Goal: Task Accomplishment & Management: Complete application form

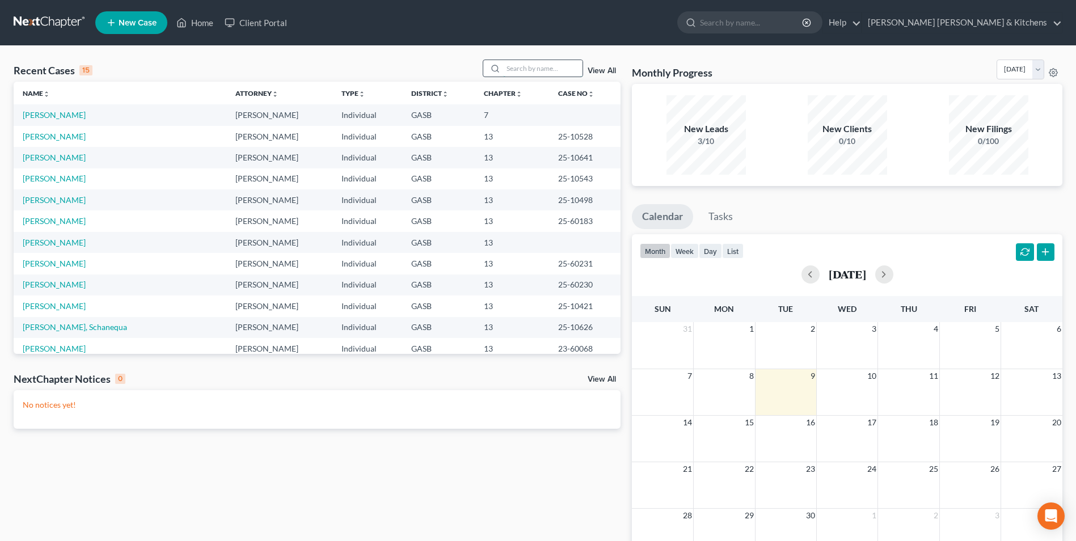
click at [540, 73] on input "search" at bounding box center [542, 68] width 79 height 16
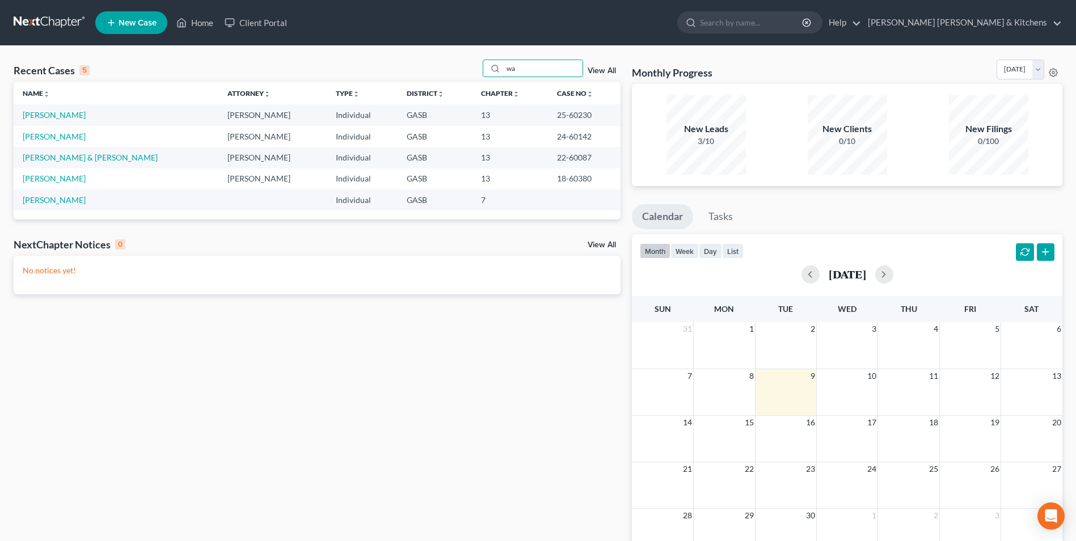
type input "w"
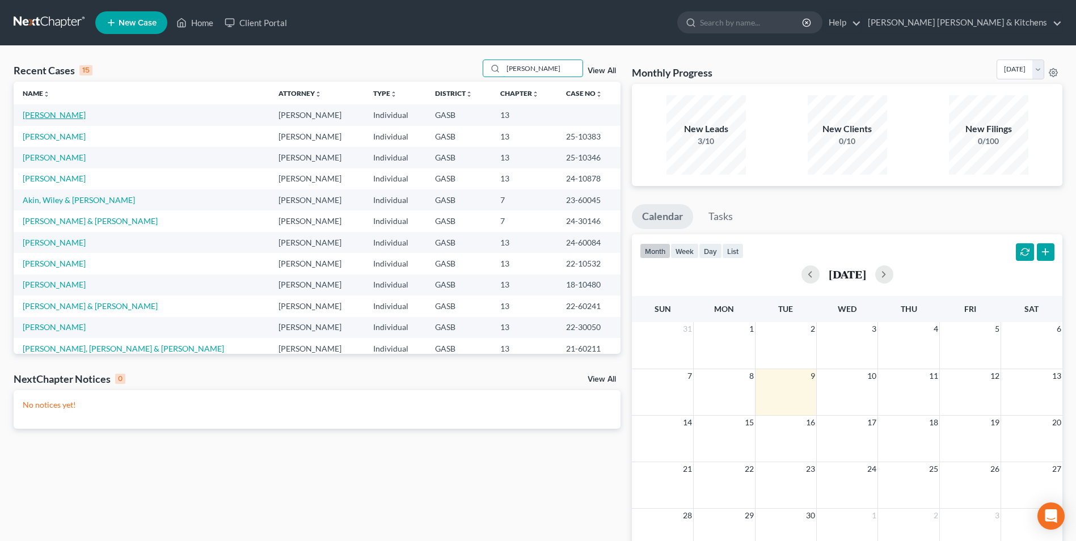
type input "[PERSON_NAME]"
click at [56, 116] on link "[PERSON_NAME]" at bounding box center [54, 115] width 63 height 10
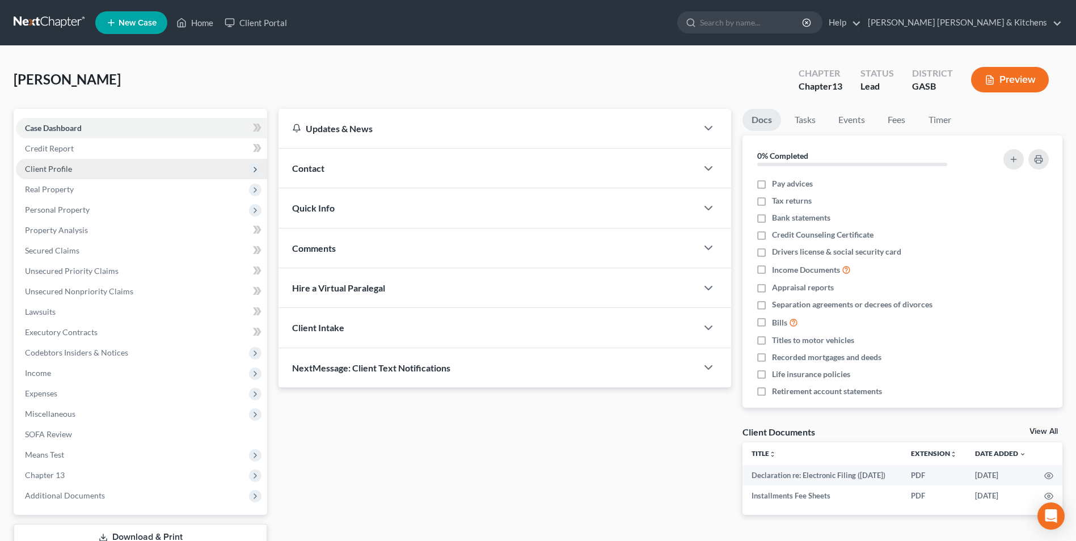
click at [48, 165] on span "Client Profile" at bounding box center [48, 169] width 47 height 10
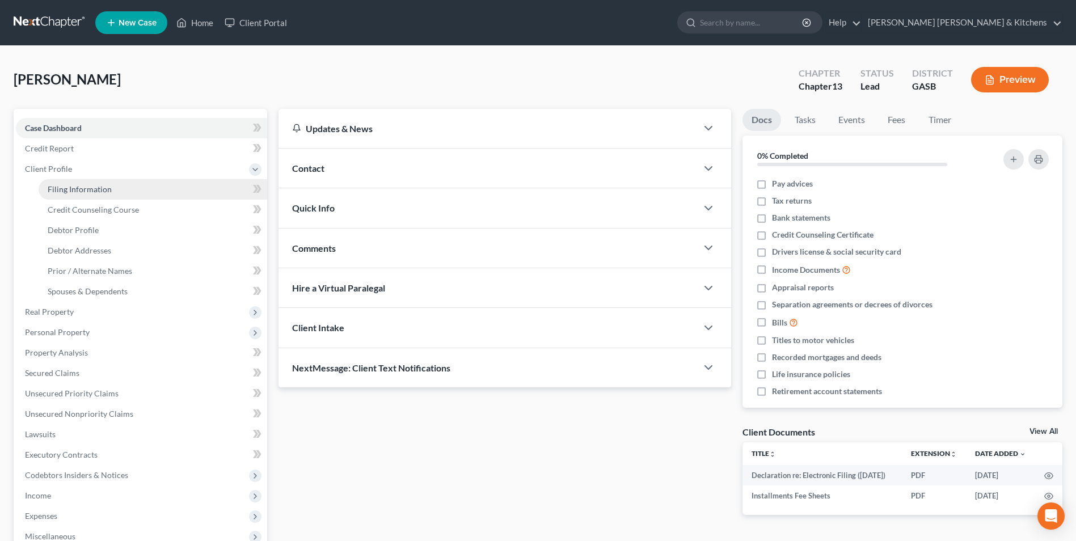
click at [49, 194] on span "Filing Information" at bounding box center [80, 189] width 64 height 10
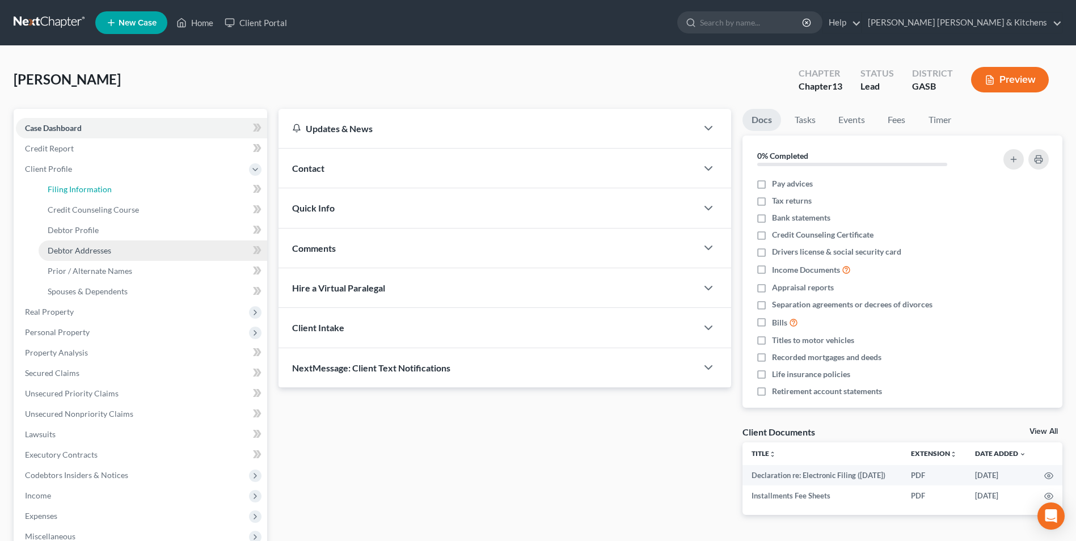
select select "1"
select select "0"
select select "3"
select select "10"
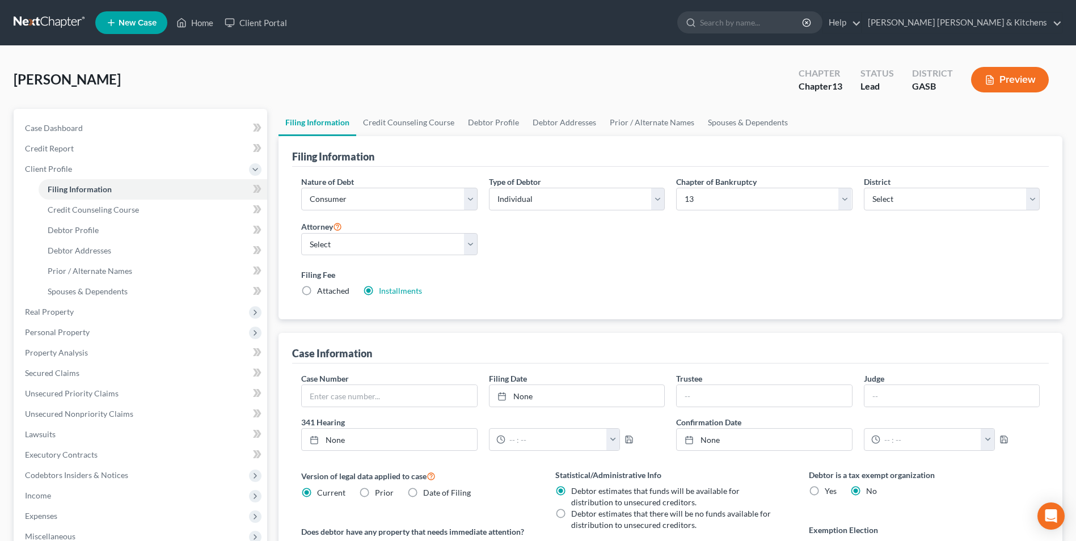
click at [317, 293] on label "Attached" at bounding box center [333, 290] width 32 height 11
click at [322, 293] on input "Attached" at bounding box center [325, 288] width 7 height 7
radio input "true"
click at [379, 291] on label "Installments Installments" at bounding box center [400, 290] width 43 height 11
click at [384, 291] on input "Installments Installments" at bounding box center [387, 288] width 7 height 7
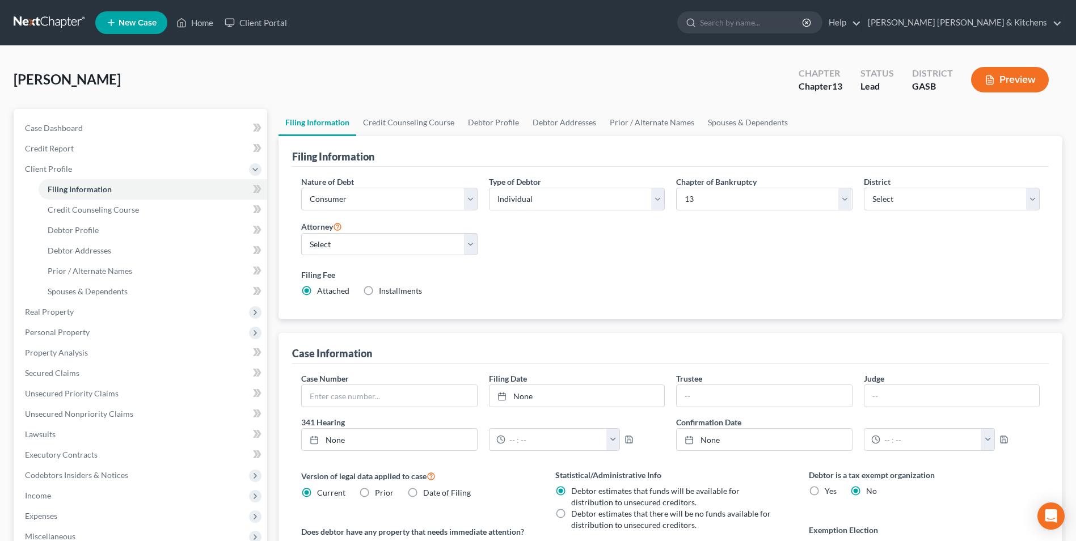
radio input "true"
radio input "false"
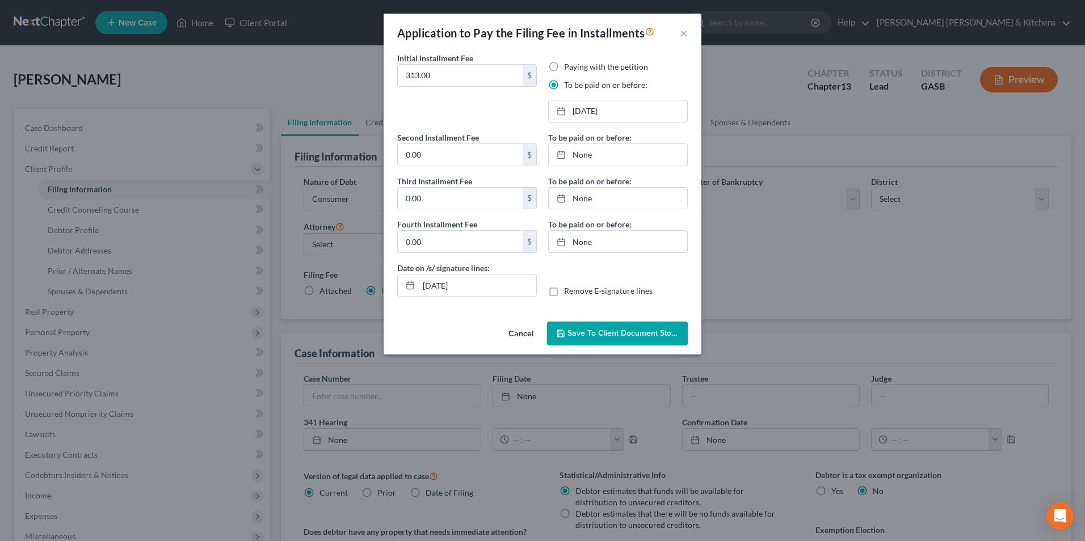
click at [643, 331] on span "Save to Client Document Storage" at bounding box center [627, 334] width 120 height 10
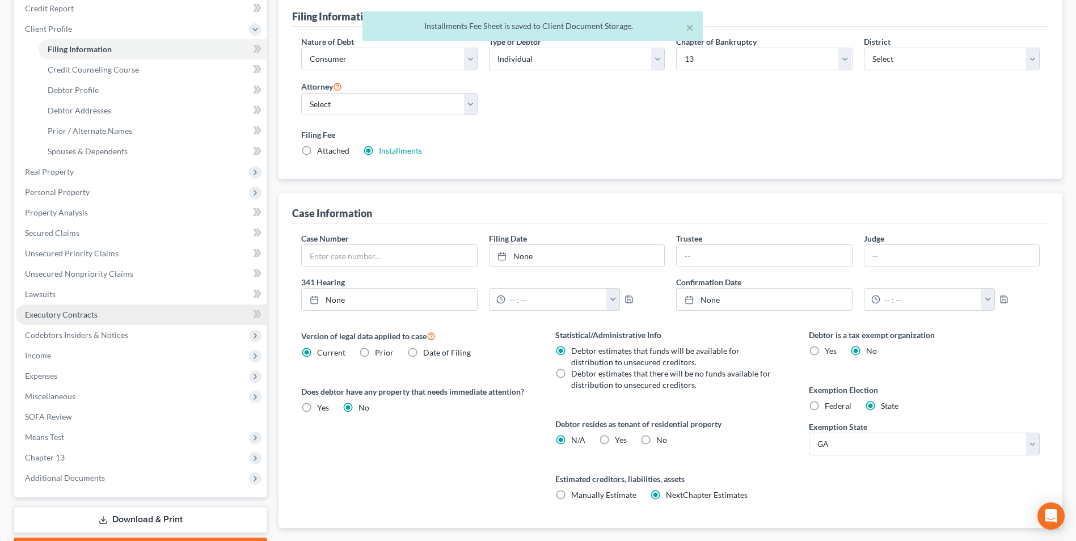
scroll to position [207, 0]
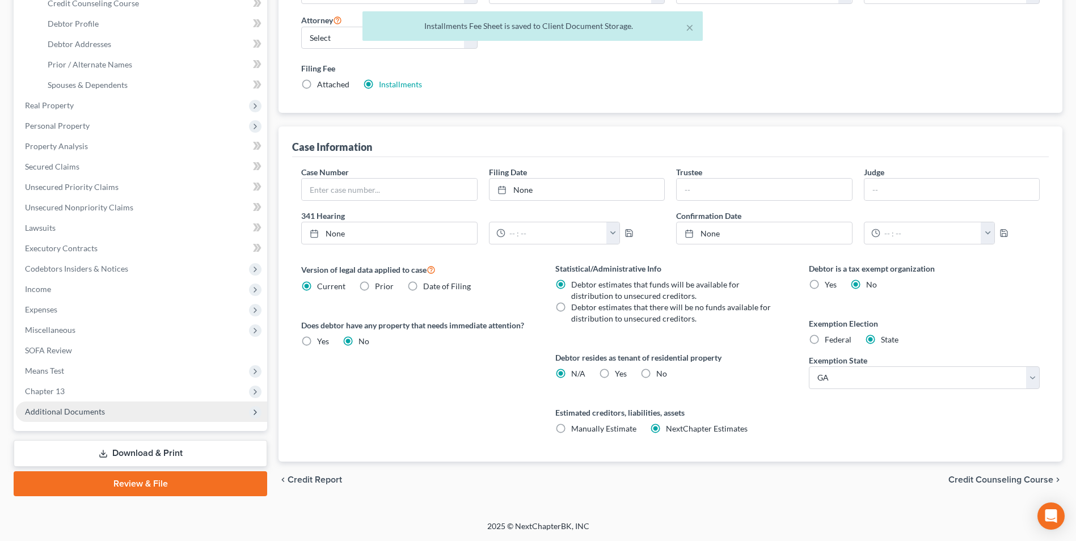
click at [68, 415] on span "Additional Documents" at bounding box center [65, 412] width 80 height 10
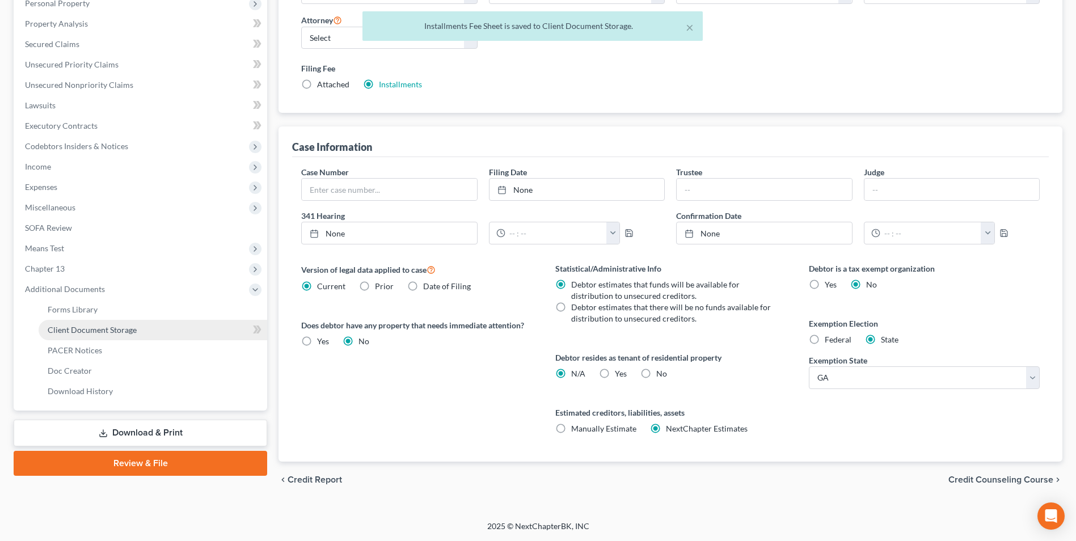
click at [79, 333] on span "Client Document Storage" at bounding box center [92, 330] width 89 height 10
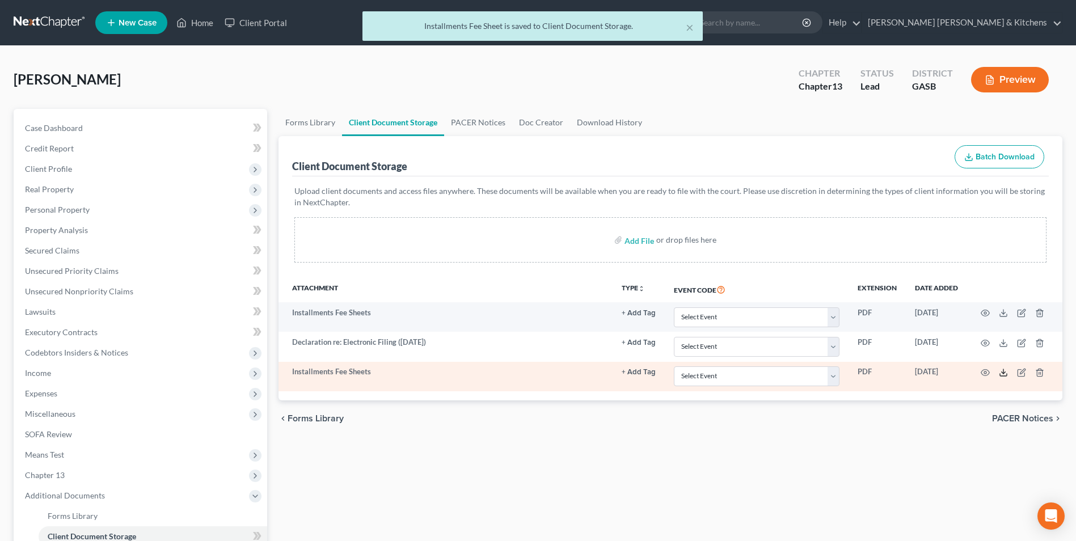
click at [1002, 372] on polyline at bounding box center [1004, 373] width 4 height 2
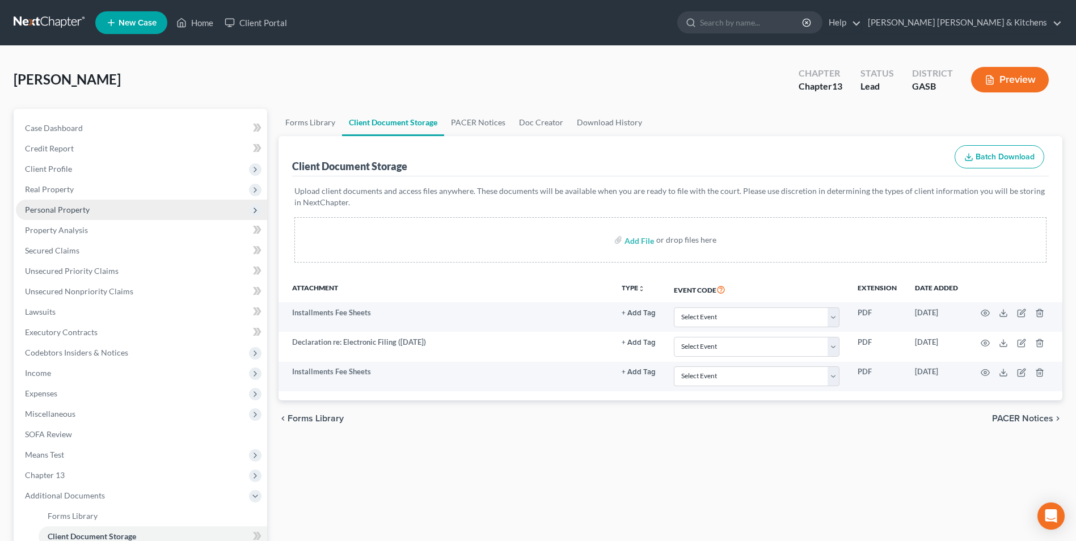
click at [75, 214] on span "Personal Property" at bounding box center [57, 210] width 65 height 10
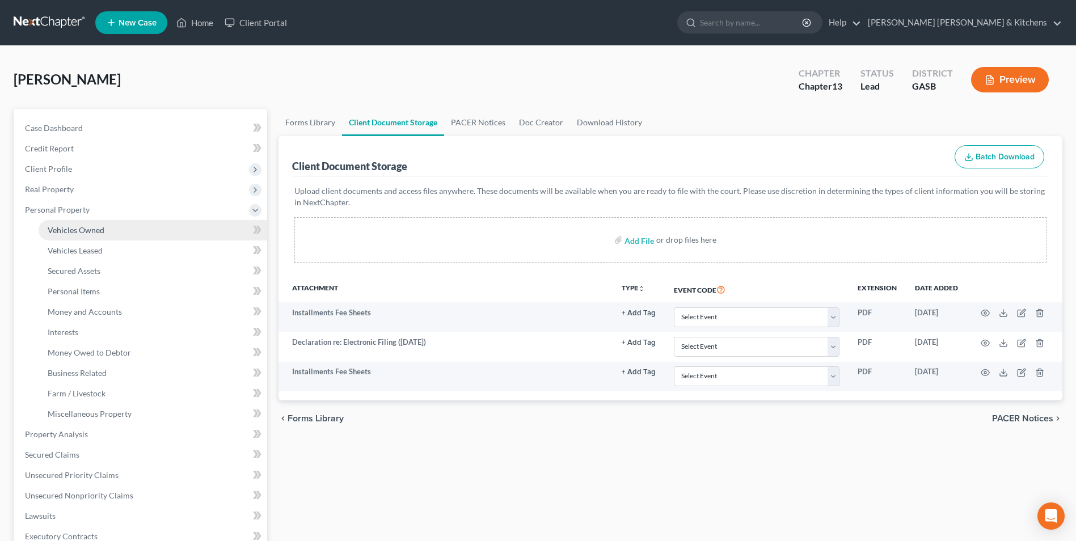
click at [83, 232] on span "Vehicles Owned" at bounding box center [76, 230] width 57 height 10
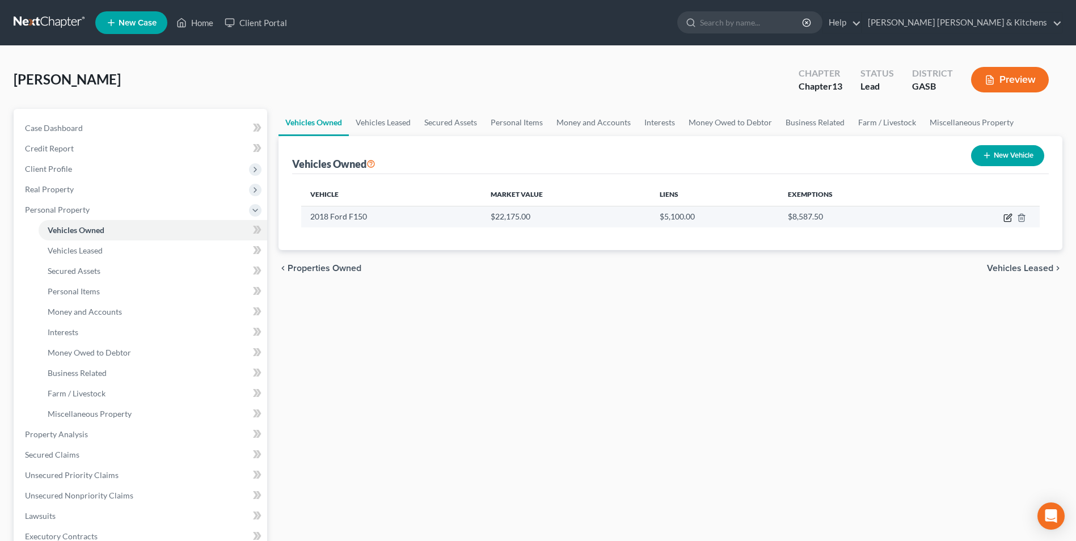
click at [1010, 219] on icon "button" at bounding box center [1008, 217] width 9 height 9
select select "0"
select select "8"
select select "3"
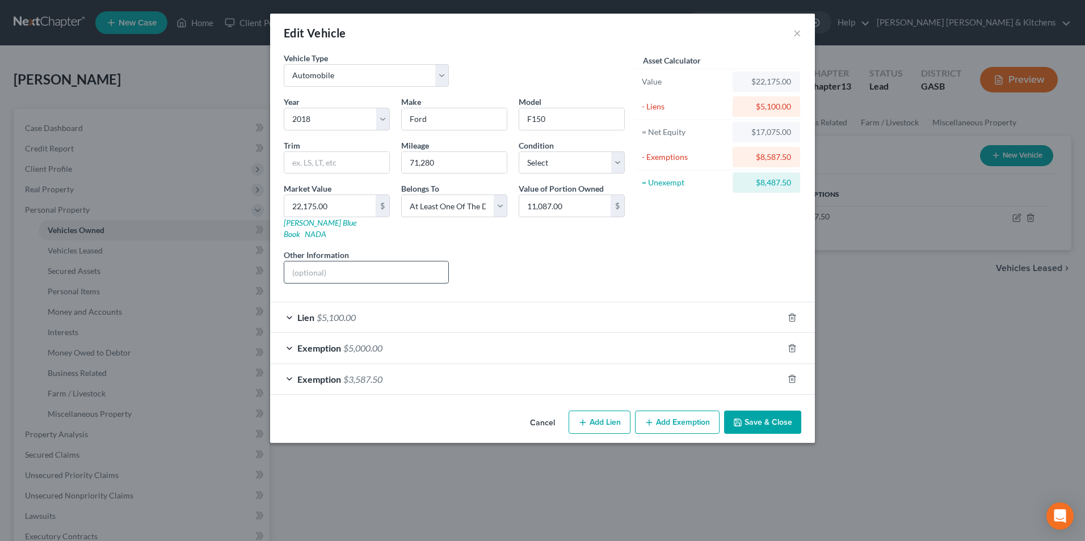
click at [410, 262] on input "text" at bounding box center [366, 273] width 164 height 22
type input "full coverage insurance w/Progressive"
drag, startPoint x: 792, startPoint y: 405, endPoint x: 790, endPoint y: 394, distance: 10.9
click at [792, 411] on button "Save & Close" at bounding box center [762, 423] width 77 height 24
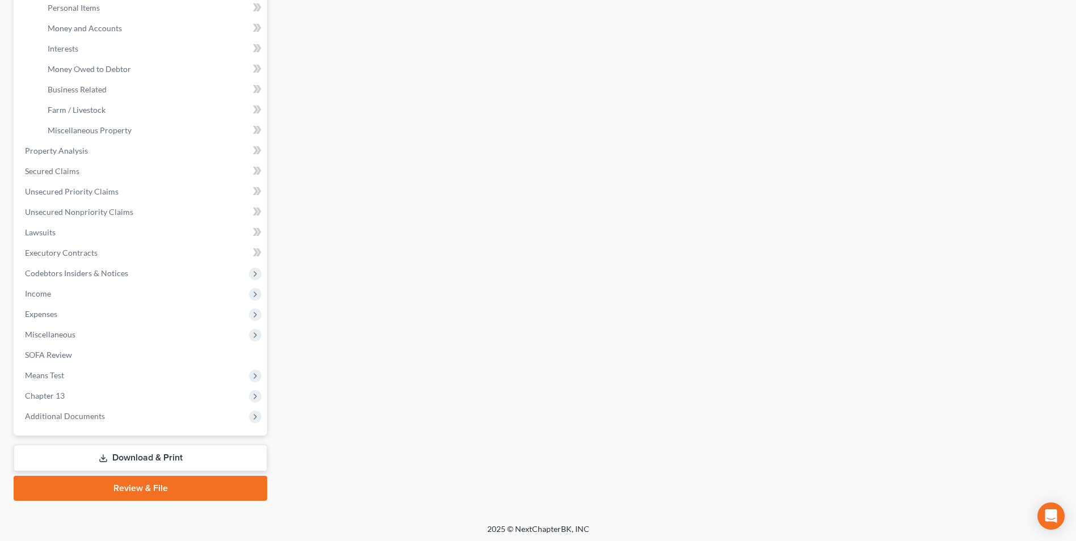
click at [162, 462] on link "Download & Print" at bounding box center [141, 458] width 254 height 27
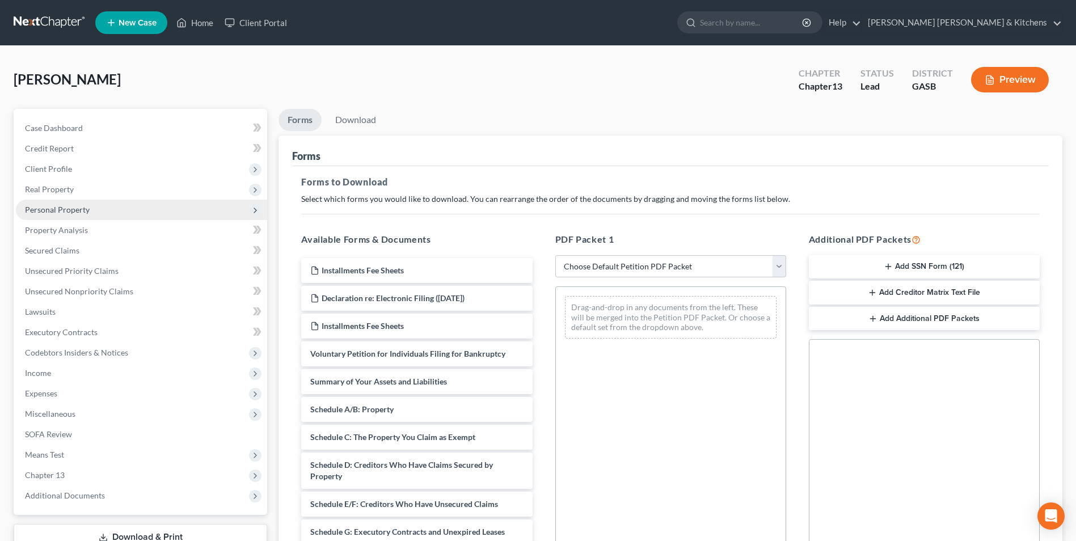
click at [40, 210] on span "Personal Property" at bounding box center [57, 210] width 65 height 10
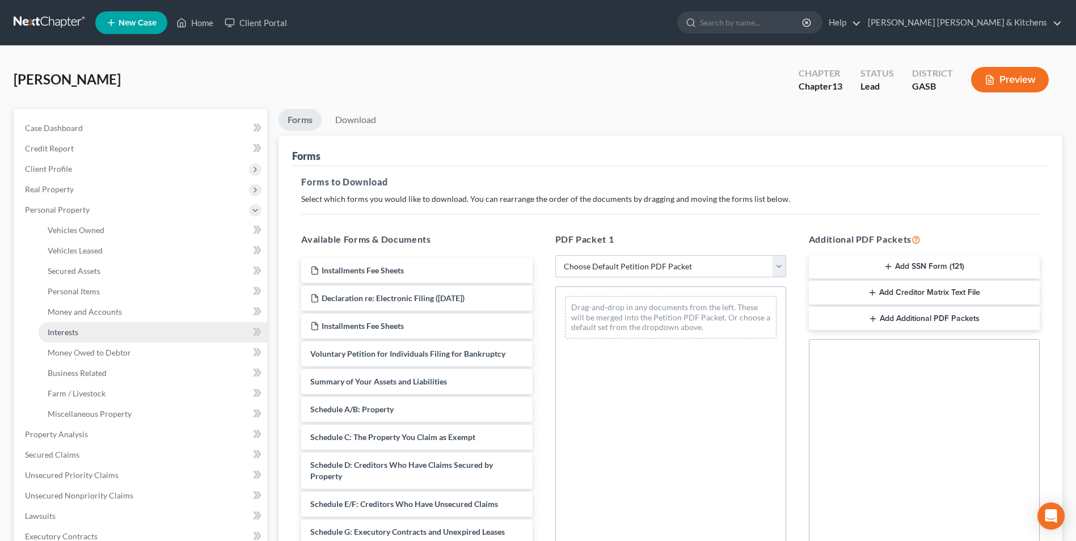
click at [75, 330] on span "Interests" at bounding box center [63, 332] width 31 height 10
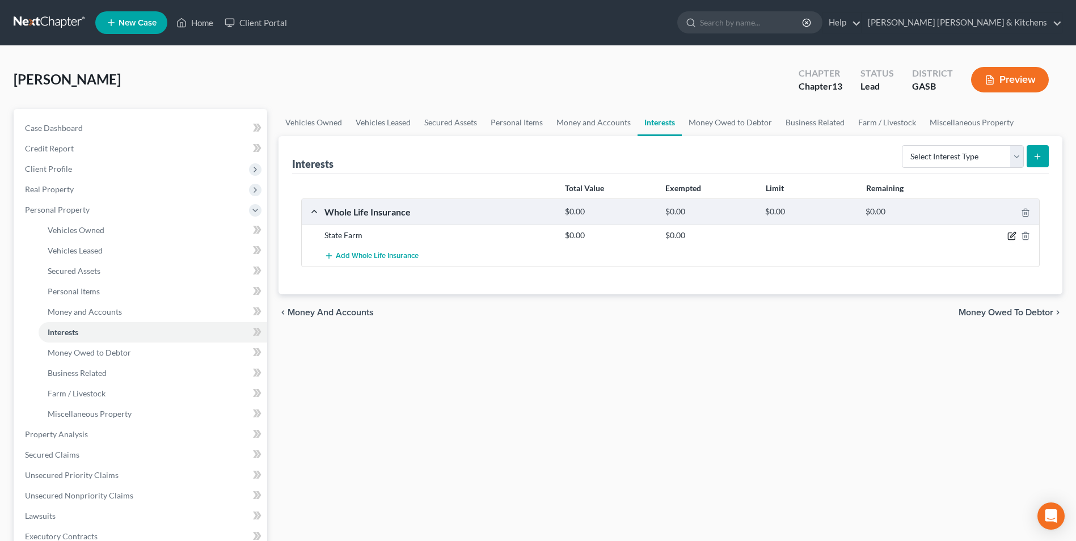
click at [1010, 236] on icon "button" at bounding box center [1012, 236] width 9 height 9
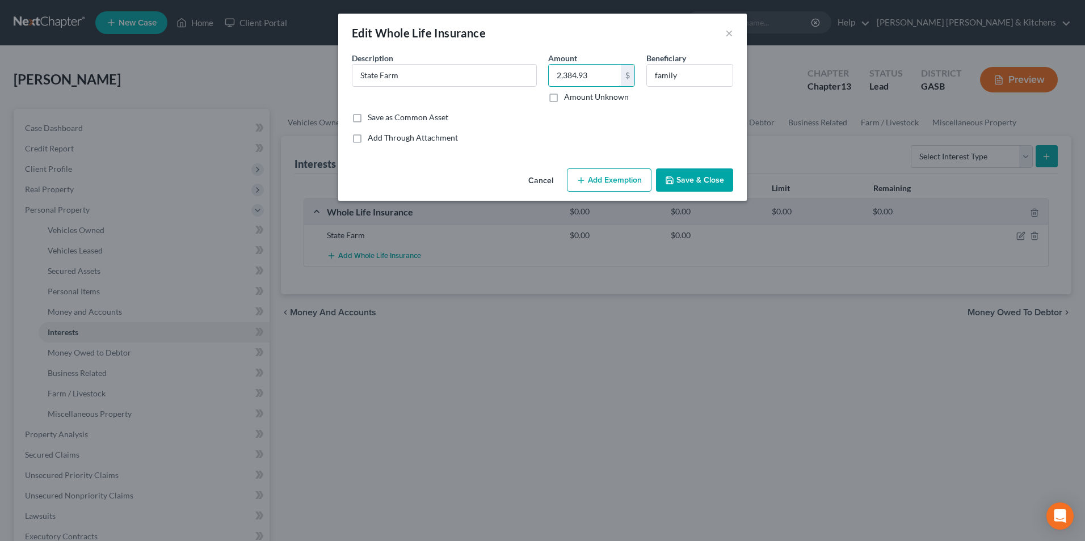
type input "2,384.93"
click at [594, 174] on button "Add Exemption" at bounding box center [609, 181] width 85 height 24
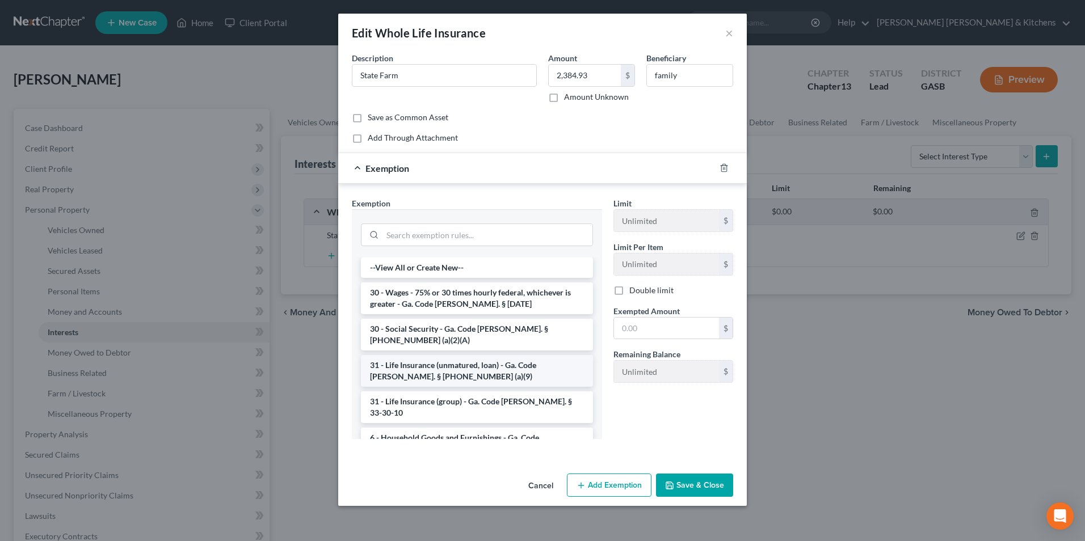
click at [522, 360] on li "31 - Life Insurance (unmatured, loan) - Ga. Code [PERSON_NAME]. § [PHONE_NUMBER…" at bounding box center [477, 371] width 232 height 32
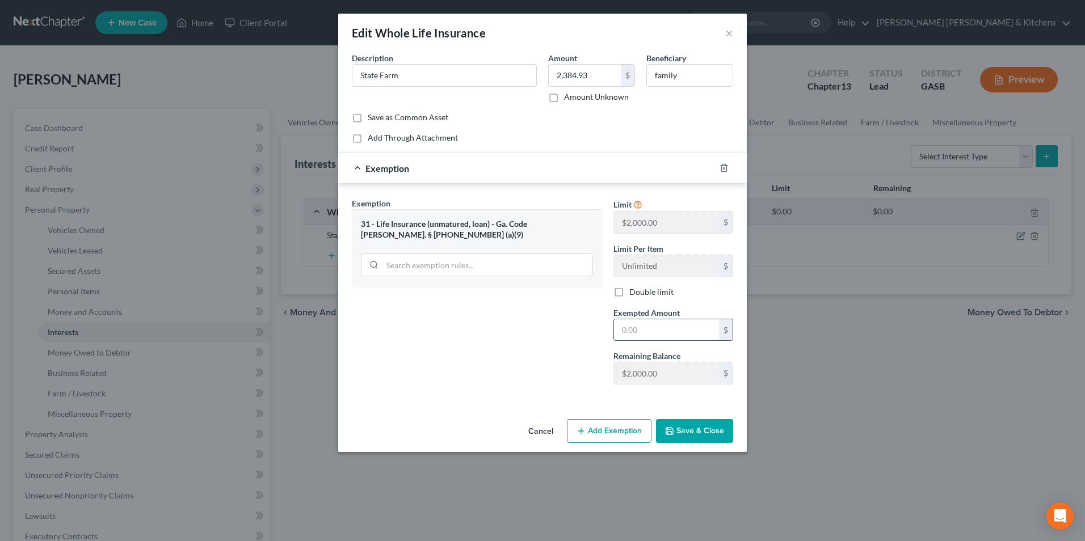
click at [652, 329] on input "text" at bounding box center [666, 330] width 105 height 22
type input "2,000"
click at [628, 429] on button "Add Exemption" at bounding box center [609, 431] width 85 height 24
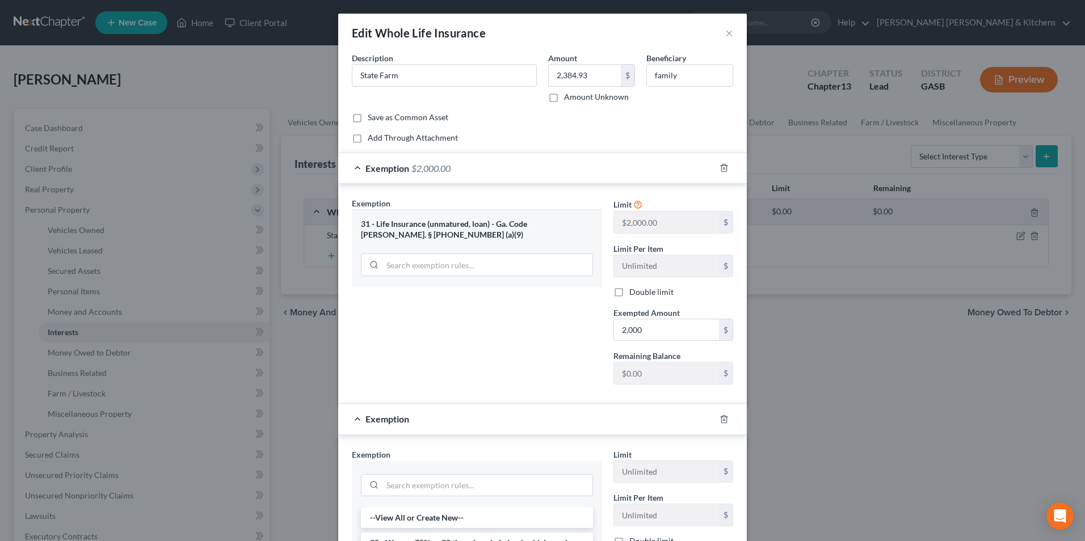
click at [401, 473] on div at bounding box center [477, 485] width 232 height 30
click at [399, 484] on input "search" at bounding box center [487, 486] width 210 height 22
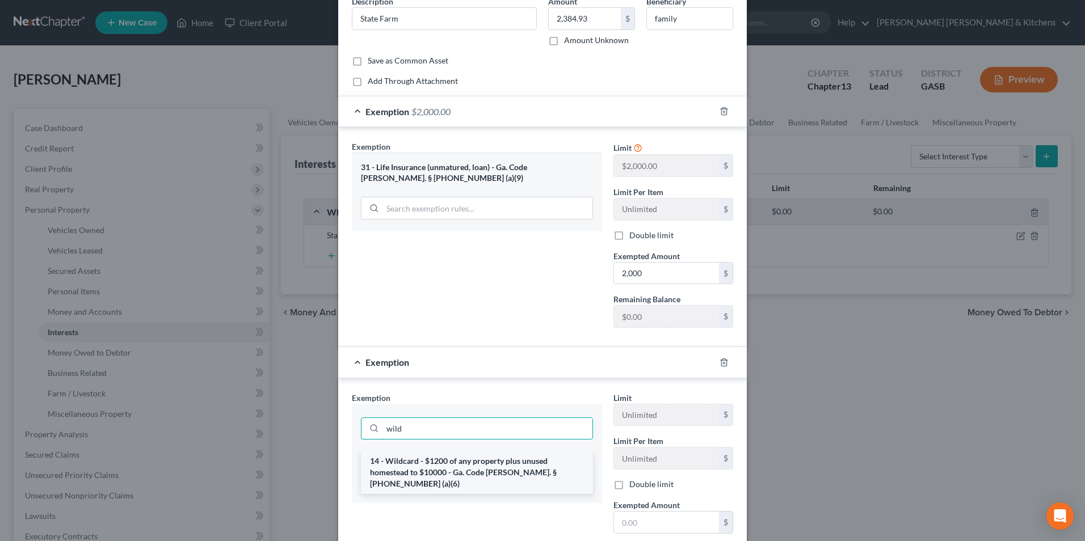
type input "wild"
click at [410, 468] on li "14 - Wildcard - $1200 of any property plus unused homestead to $10000 - Ga. Cod…" at bounding box center [477, 472] width 232 height 43
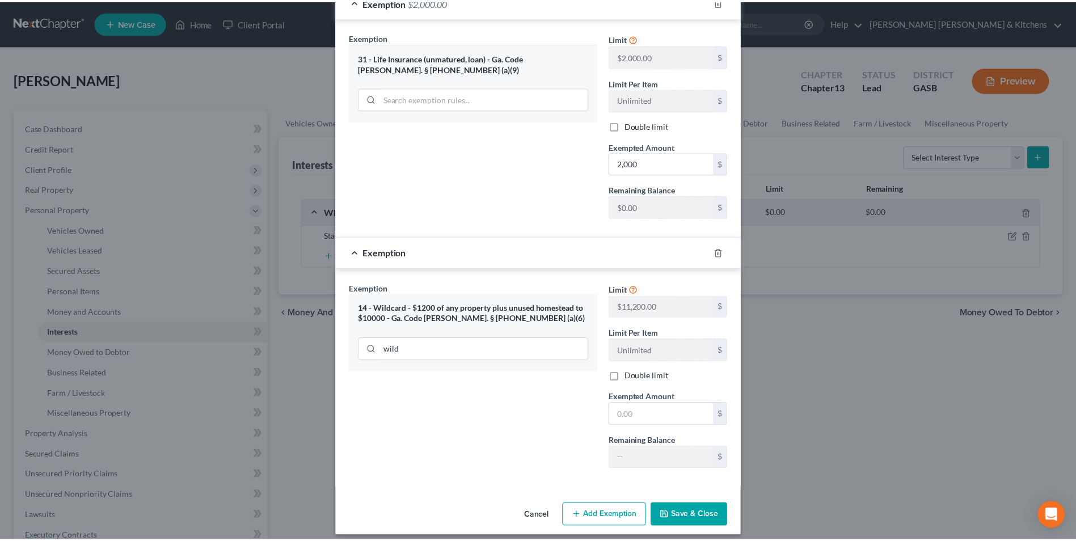
scroll to position [170, 0]
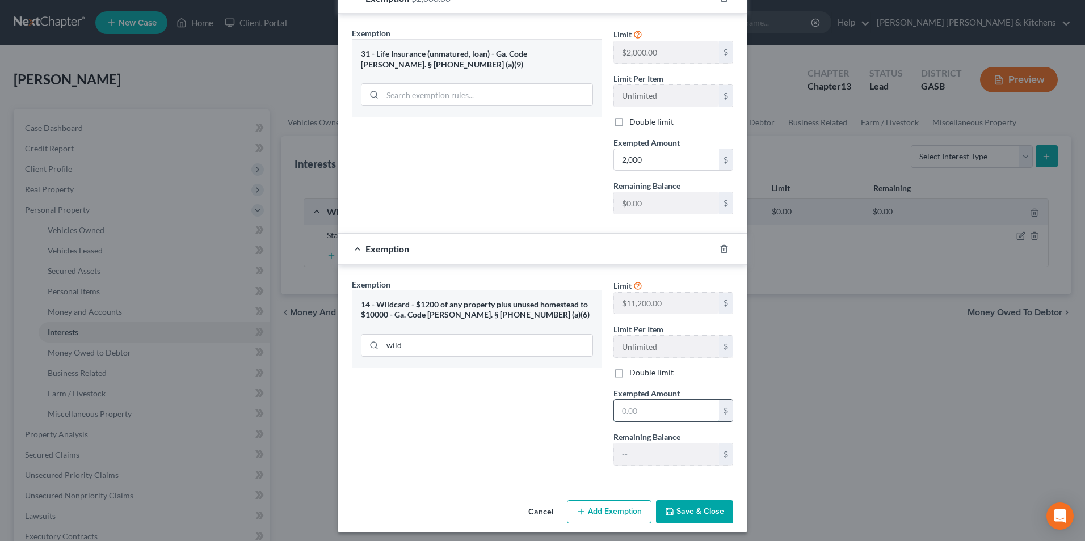
click at [663, 414] on input "text" at bounding box center [666, 411] width 105 height 22
type input "384.93"
click at [689, 514] on button "Save & Close" at bounding box center [694, 513] width 77 height 24
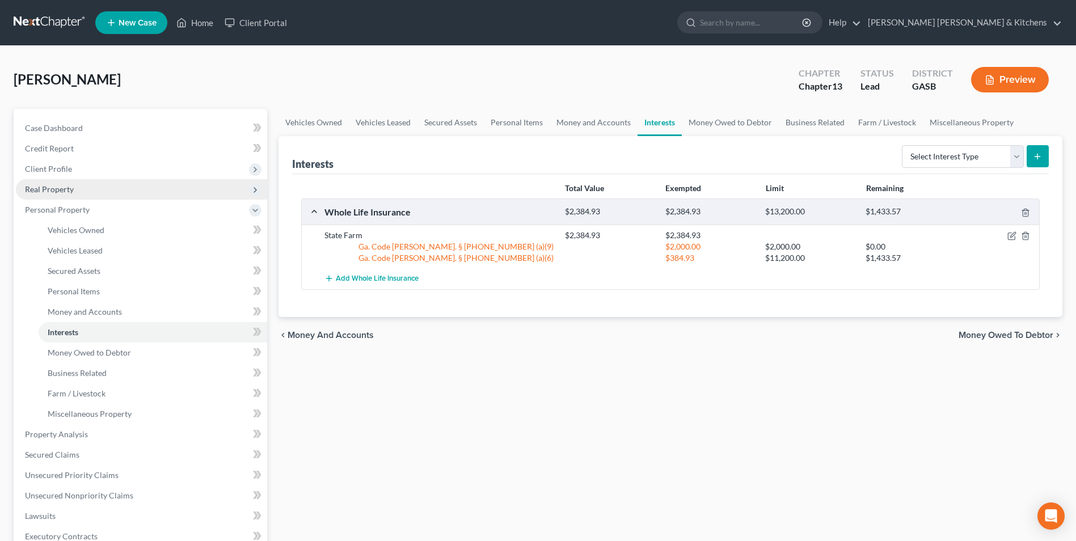
click at [53, 193] on span "Real Property" at bounding box center [49, 189] width 49 height 10
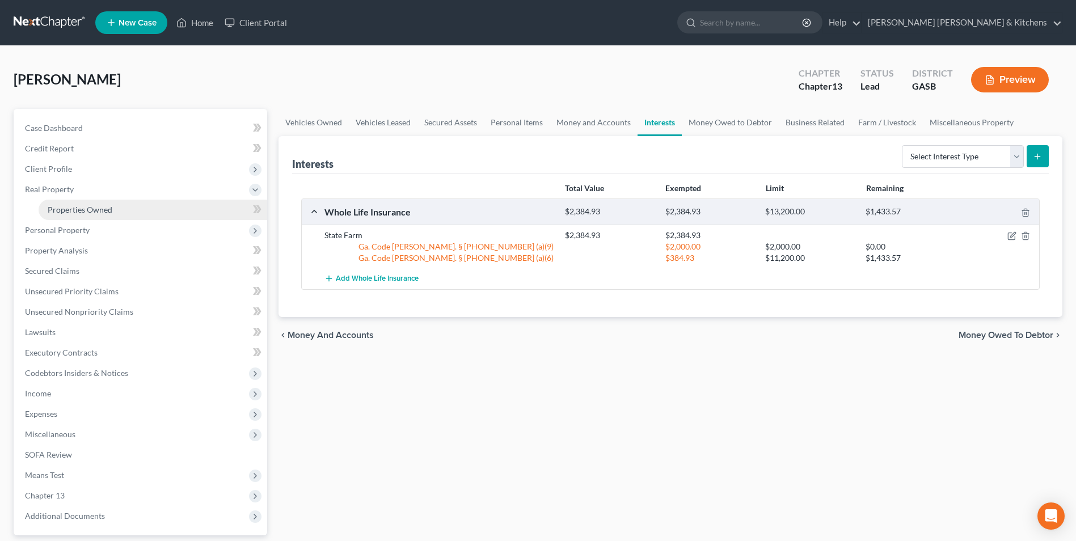
click at [52, 207] on span "Properties Owned" at bounding box center [80, 210] width 65 height 10
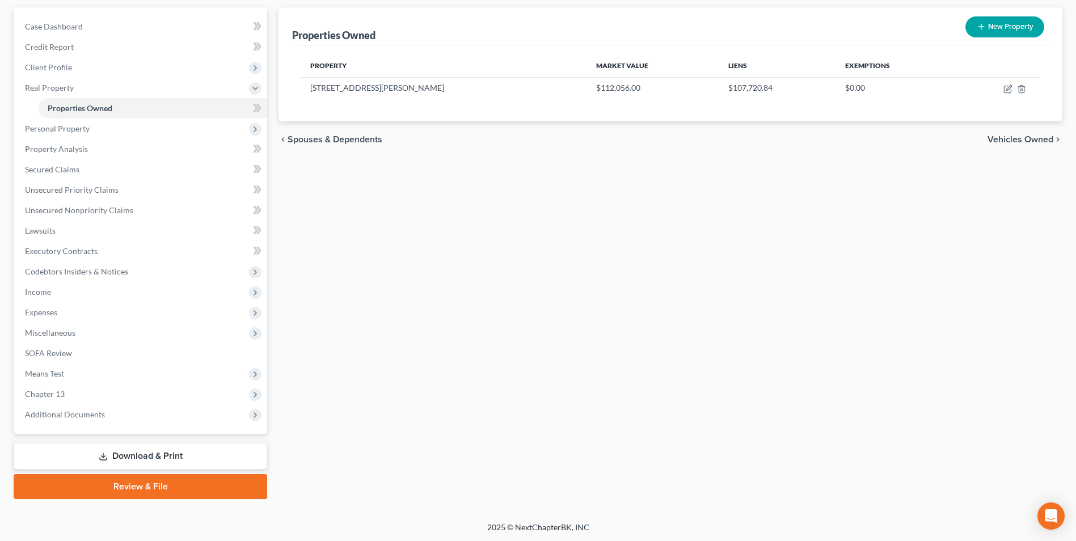
scroll to position [103, 0]
click at [127, 460] on link "Download & Print" at bounding box center [141, 455] width 254 height 27
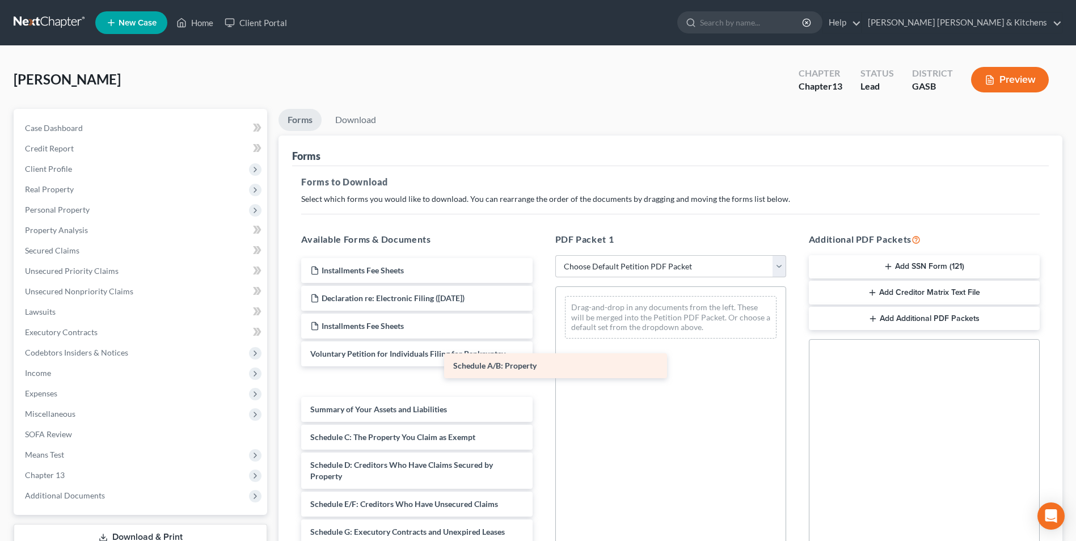
drag, startPoint x: 395, startPoint y: 407, endPoint x: 563, endPoint y: 345, distance: 179.7
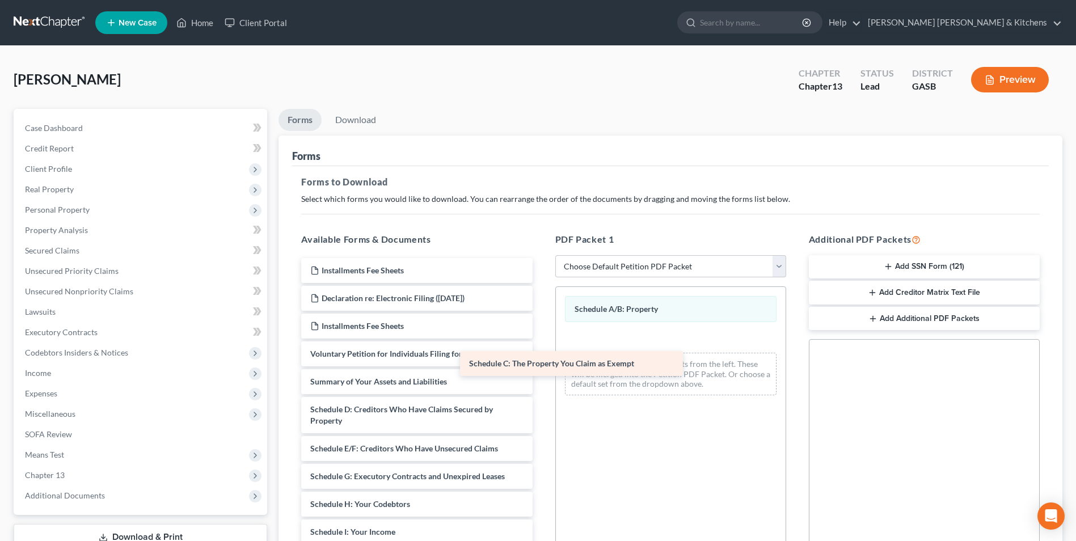
drag, startPoint x: 442, startPoint y: 413, endPoint x: 611, endPoint y: 361, distance: 176.8
click at [541, 363] on div "Schedule C: The Property You Claim as Exempt Installments Fee Sheets Declaratio…" at bounding box center [416, 524] width 249 height 532
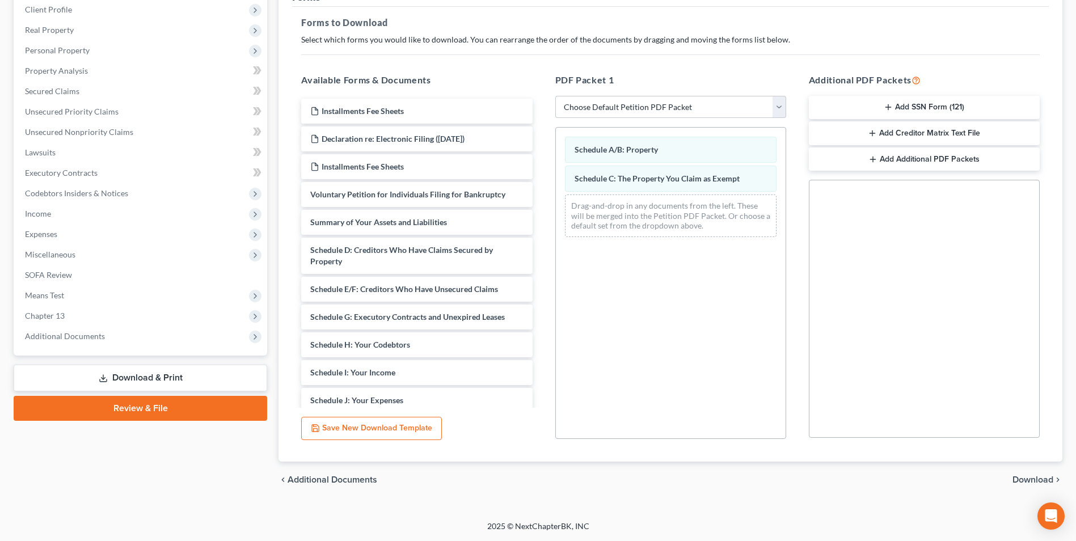
click at [1039, 477] on span "Download" at bounding box center [1033, 480] width 41 height 9
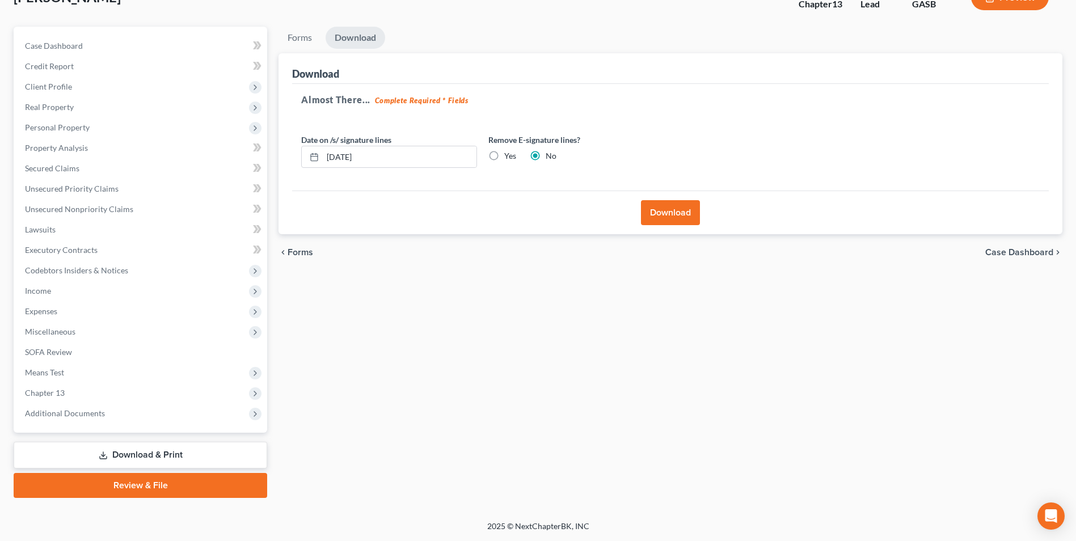
scroll to position [82, 0]
click at [673, 216] on button "Download" at bounding box center [670, 212] width 59 height 25
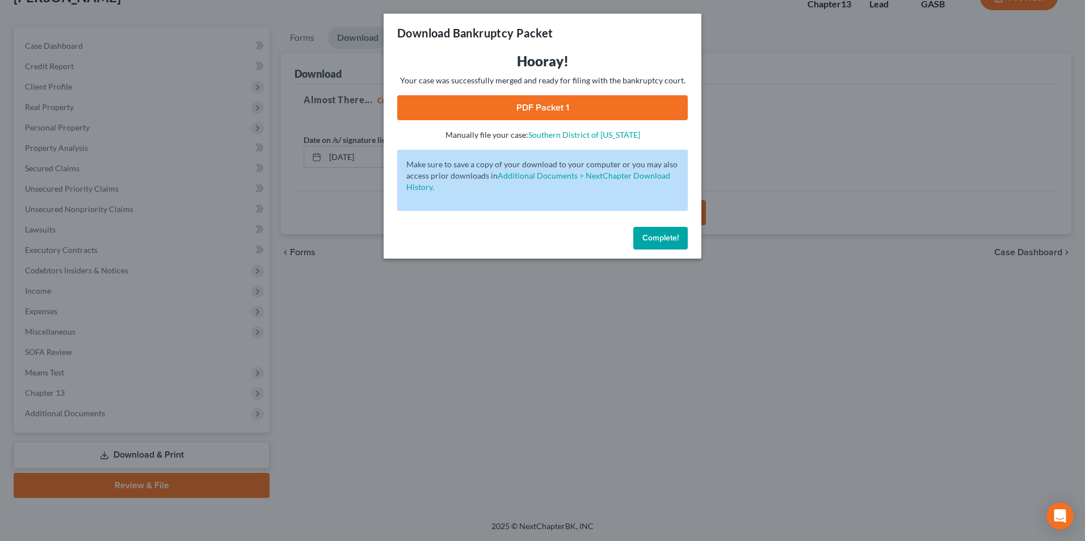
click at [571, 115] on link "PDF Packet 1" at bounding box center [542, 107] width 291 height 25
click at [479, 342] on div "Download Bankruptcy Packet Hooray! Your case was successfully merged and ready …" at bounding box center [542, 270] width 1085 height 541
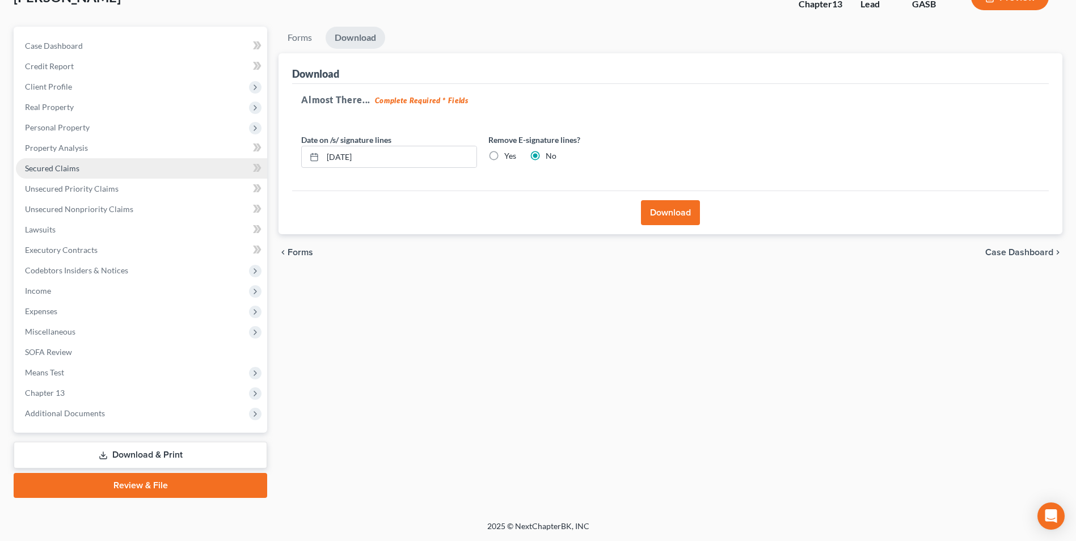
click at [57, 169] on span "Secured Claims" at bounding box center [52, 168] width 54 height 10
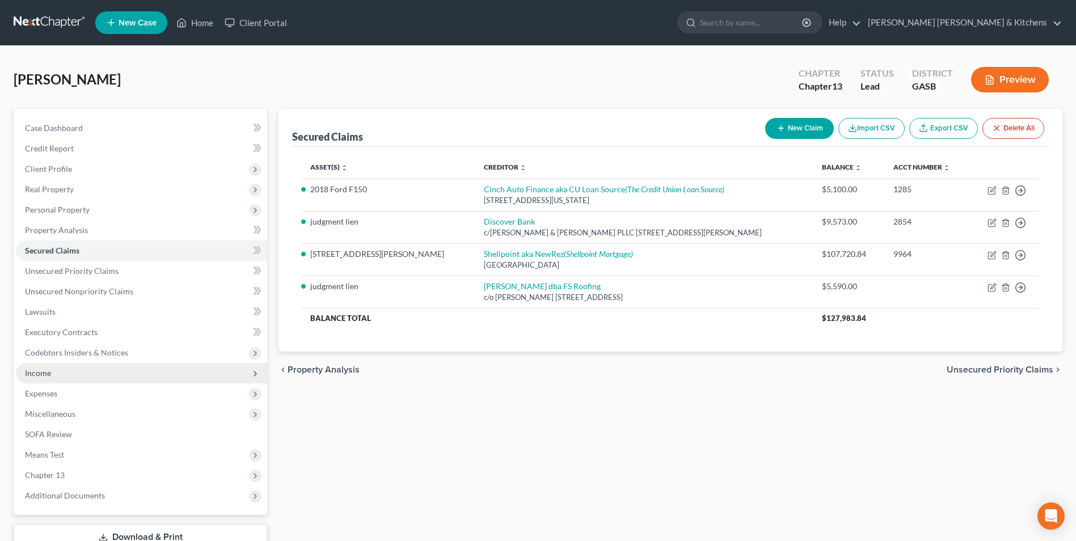
click at [39, 371] on span "Income" at bounding box center [38, 373] width 26 height 10
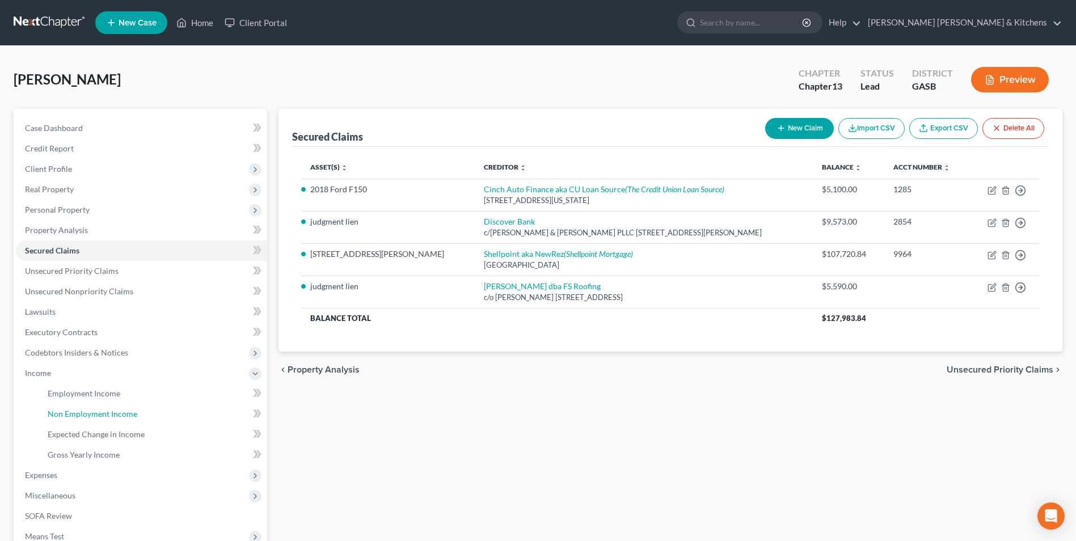
drag, startPoint x: 69, startPoint y: 415, endPoint x: 267, endPoint y: 427, distance: 199.0
click at [69, 414] on span "Non Employment Income" at bounding box center [93, 414] width 90 height 10
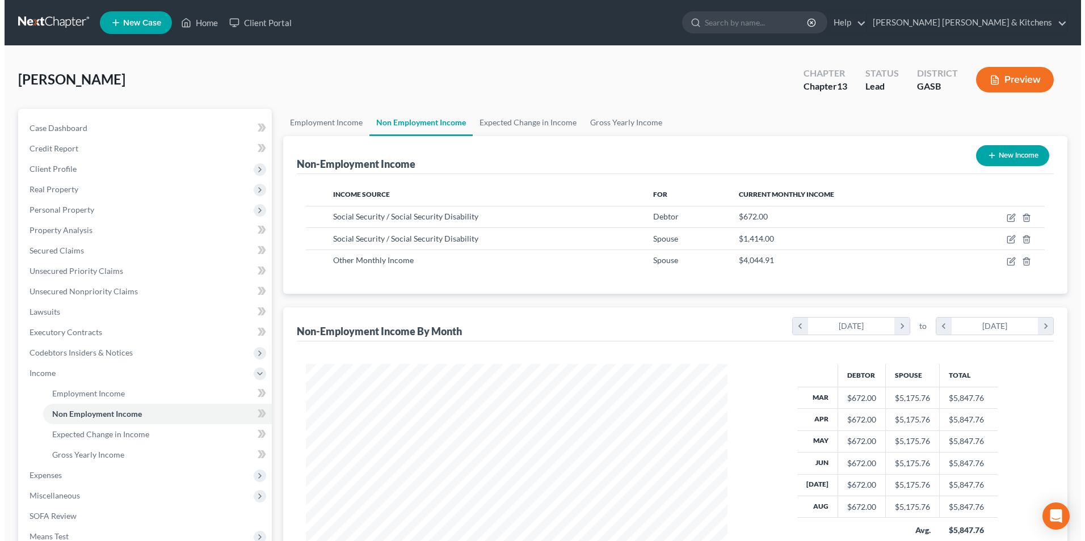
scroll to position [211, 444]
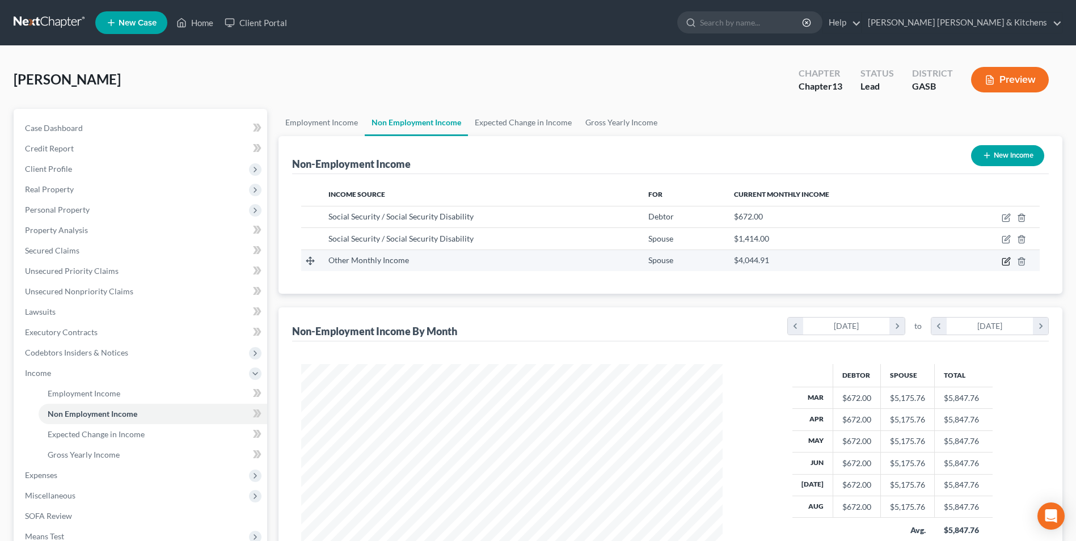
click at [1003, 266] on icon "button" at bounding box center [1006, 261] width 9 height 9
select select "13"
select select "0"
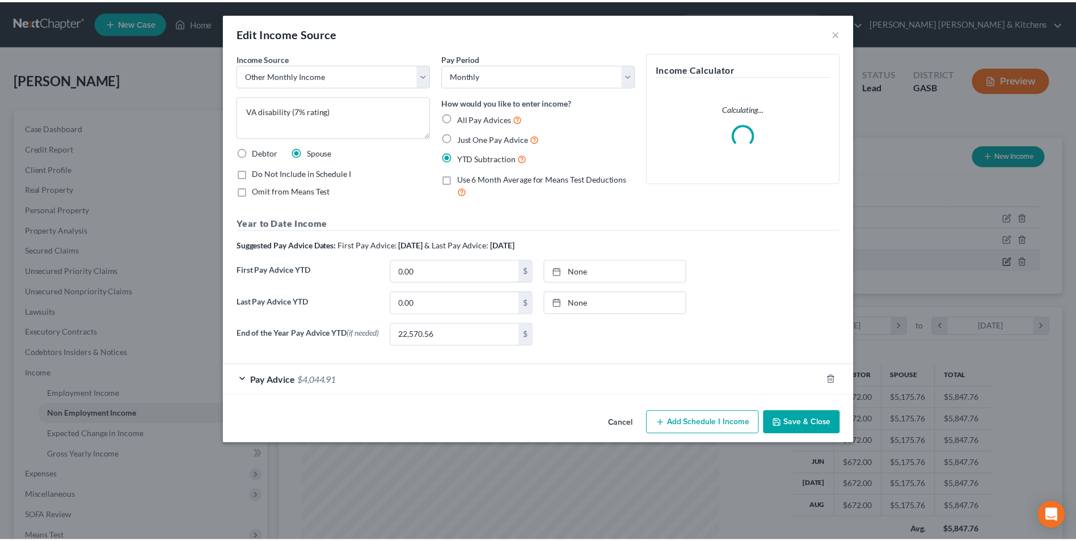
scroll to position [212, 448]
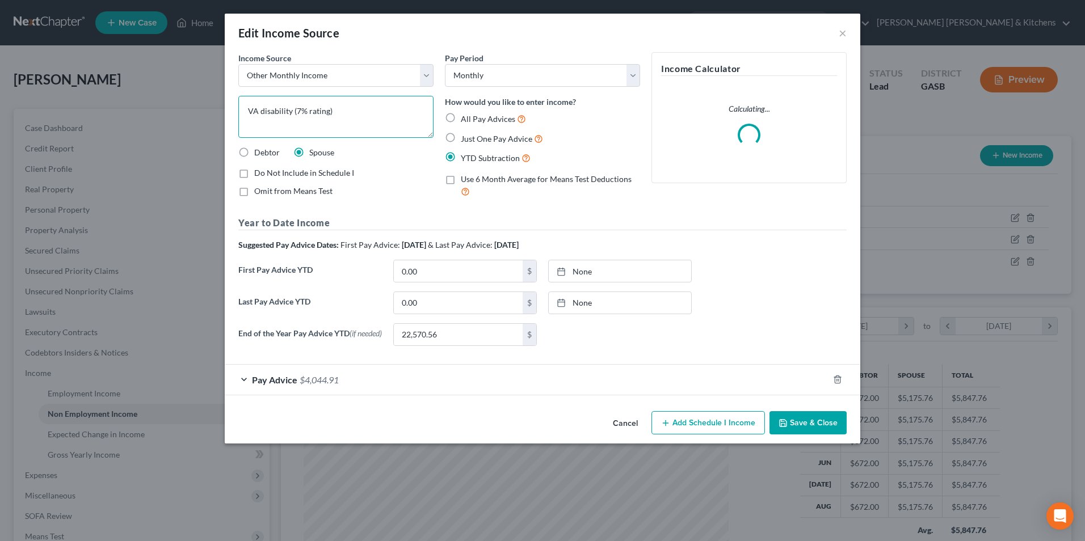
click at [294, 109] on textarea "VA disability (7% rating)" at bounding box center [335, 117] width 195 height 42
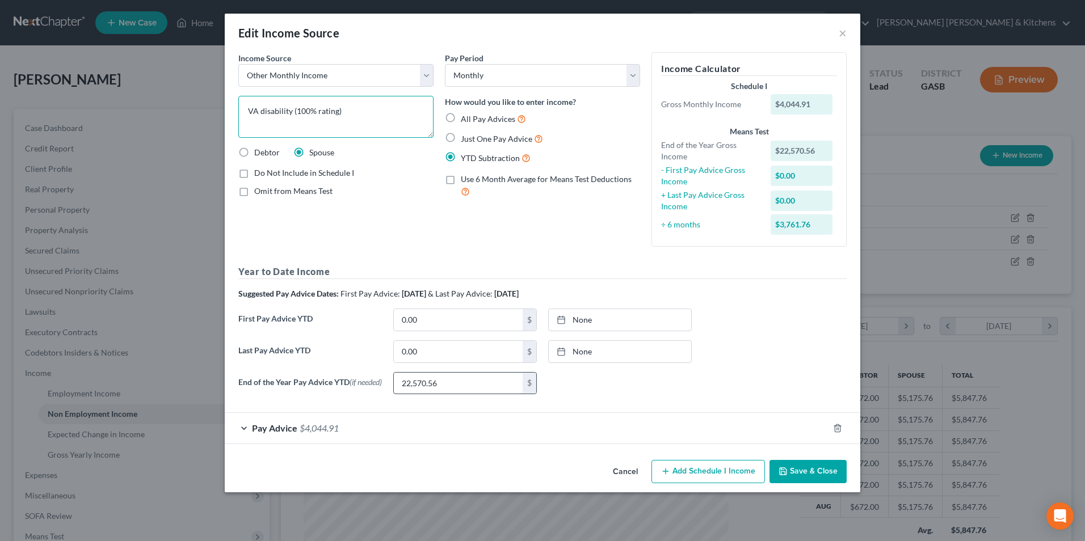
type textarea "VA disability (100% rating)"
type input "0.00"
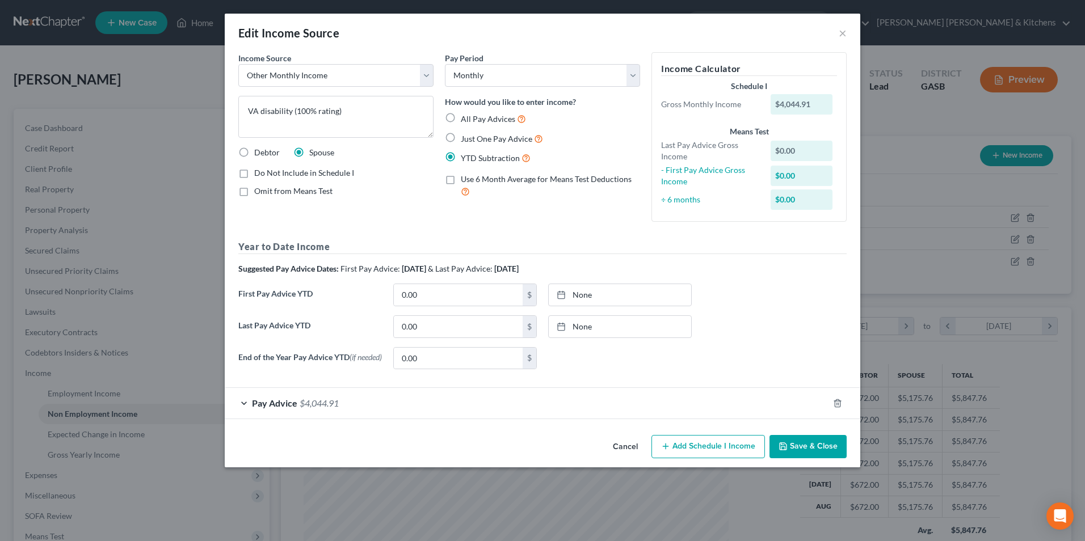
click at [254, 192] on label "Omit from Means Test" at bounding box center [293, 191] width 78 height 11
click at [259, 192] on input "Omit from Means Test" at bounding box center [262, 189] width 7 height 7
checkbox input "true"
click at [809, 452] on button "Save & Close" at bounding box center [807, 447] width 77 height 24
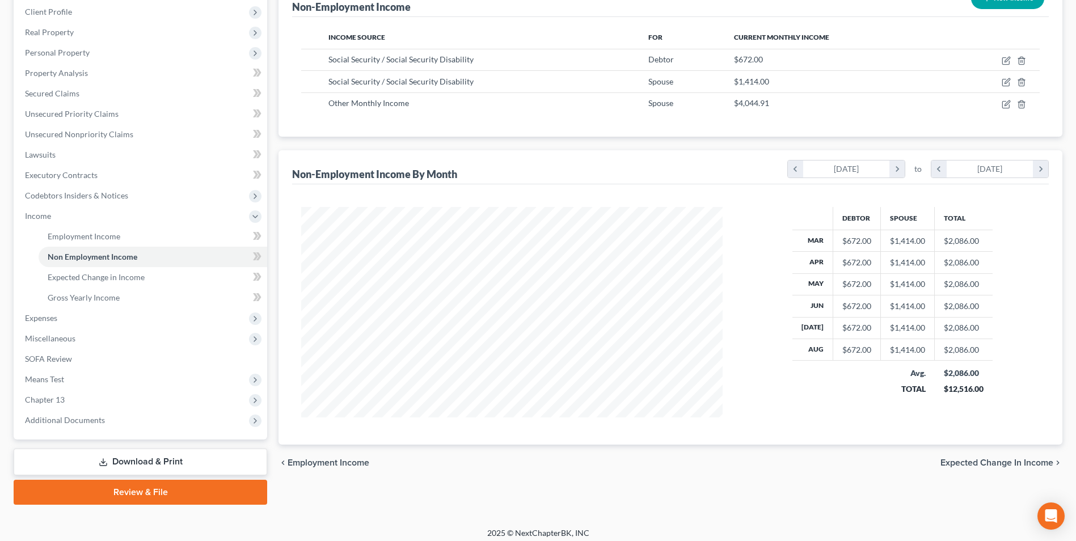
scroll to position [164, 0]
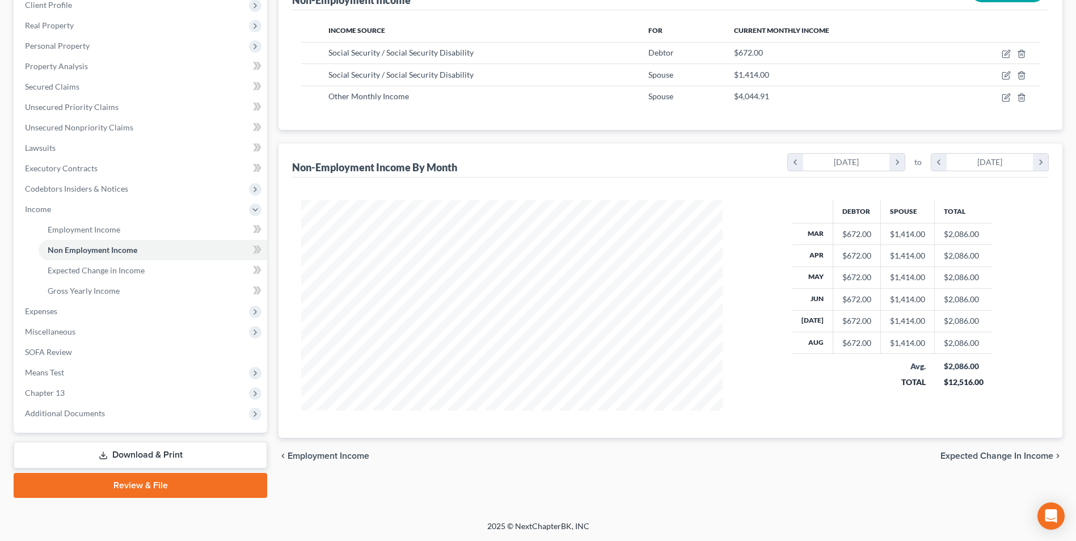
click at [146, 455] on link "Download & Print" at bounding box center [141, 455] width 254 height 27
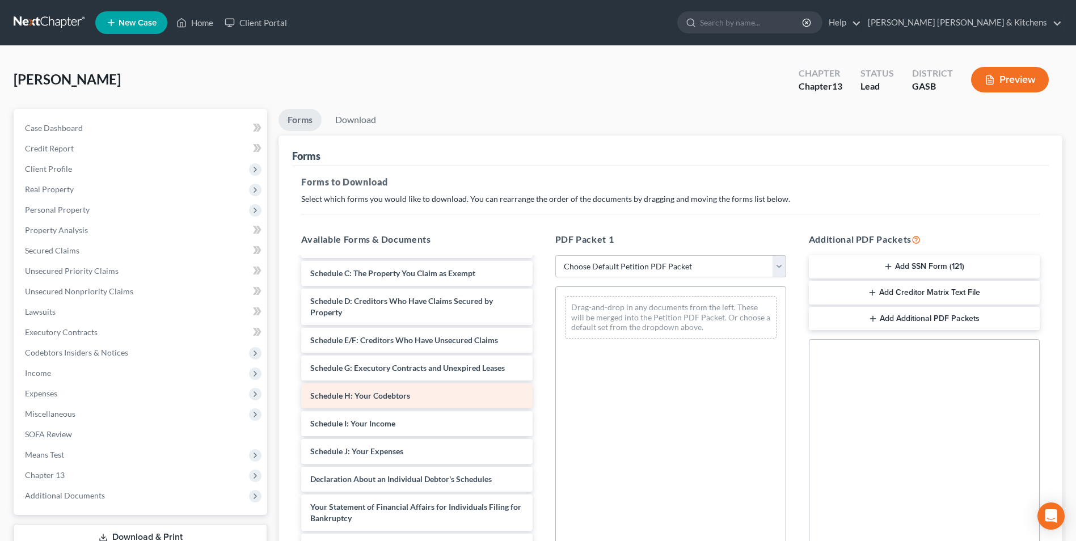
scroll to position [170, 0]
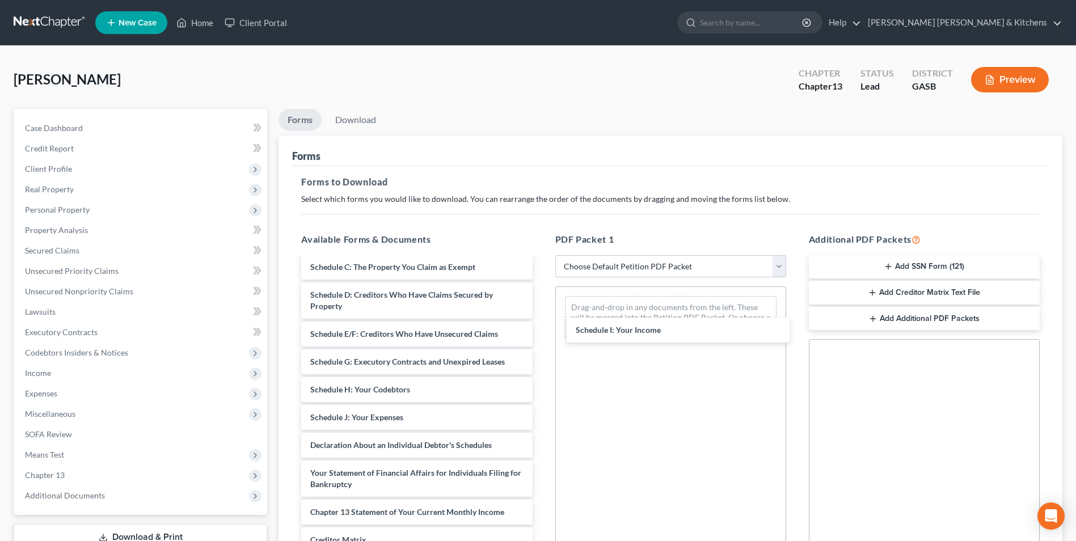
drag, startPoint x: 408, startPoint y: 416, endPoint x: 678, endPoint y: 312, distance: 288.9
click at [541, 325] on div "Schedule I: Your Income Installments Fee Sheets Declaration re: Electronic Fili…" at bounding box center [416, 368] width 249 height 560
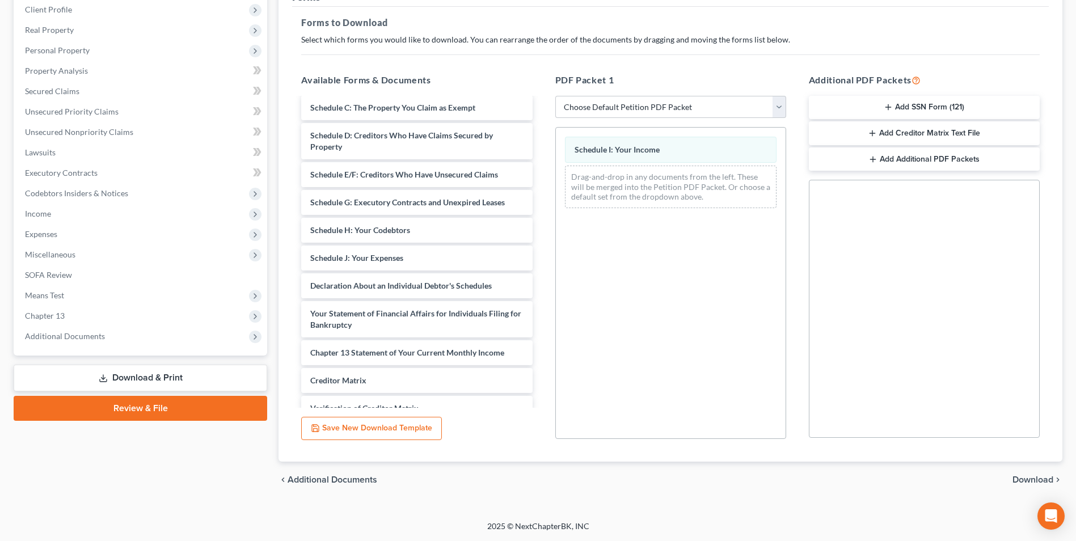
click at [1022, 483] on span "Download" at bounding box center [1033, 480] width 41 height 9
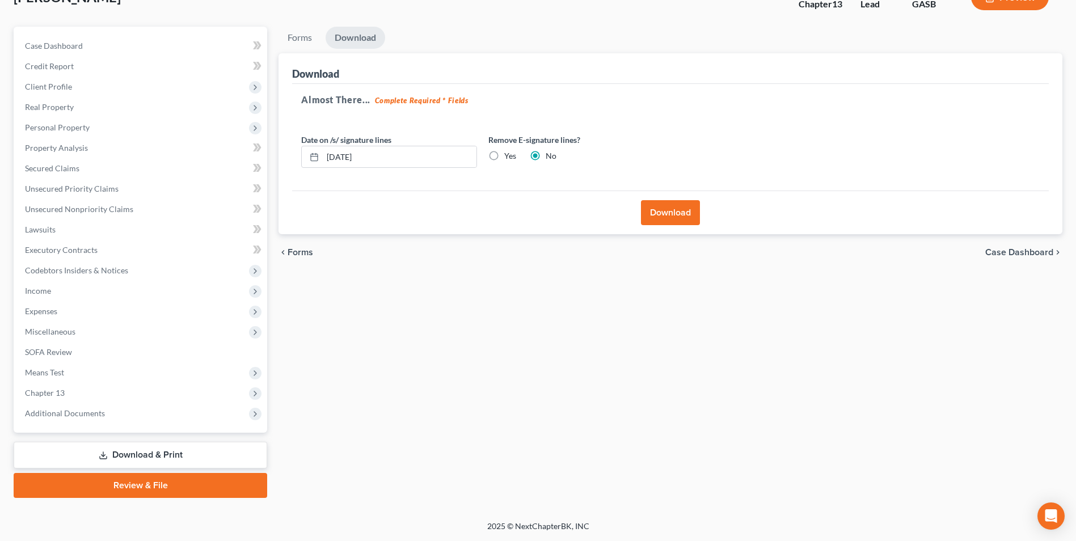
scroll to position [82, 0]
click at [651, 215] on button "Download" at bounding box center [670, 212] width 59 height 25
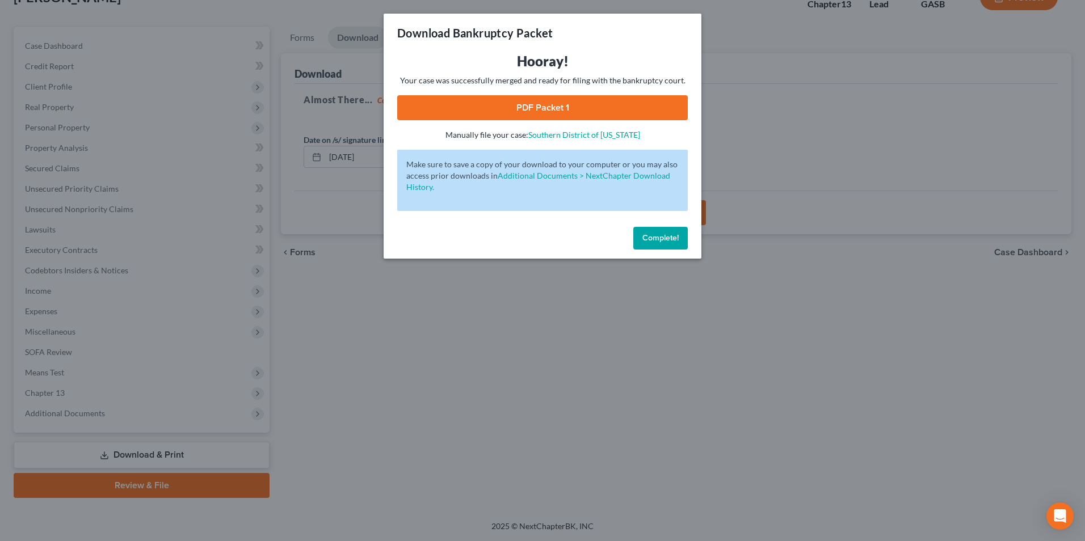
click at [566, 116] on link "PDF Packet 1" at bounding box center [542, 107] width 291 height 25
click at [501, 427] on div "Download Bankruptcy Packet Hooray! Your case was successfully merged and ready …" at bounding box center [542, 270] width 1085 height 541
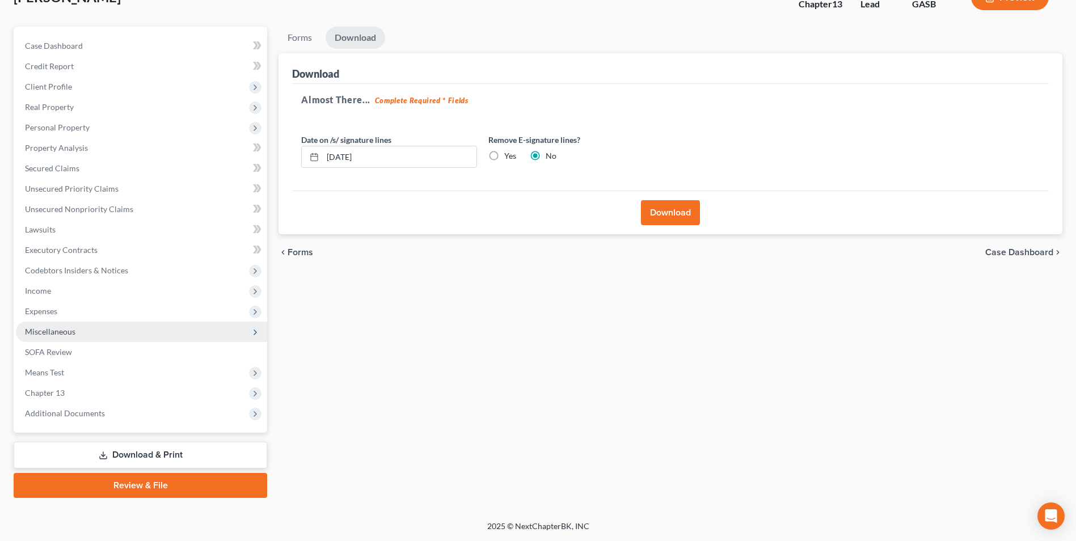
click at [44, 337] on span "Miscellaneous" at bounding box center [141, 332] width 251 height 20
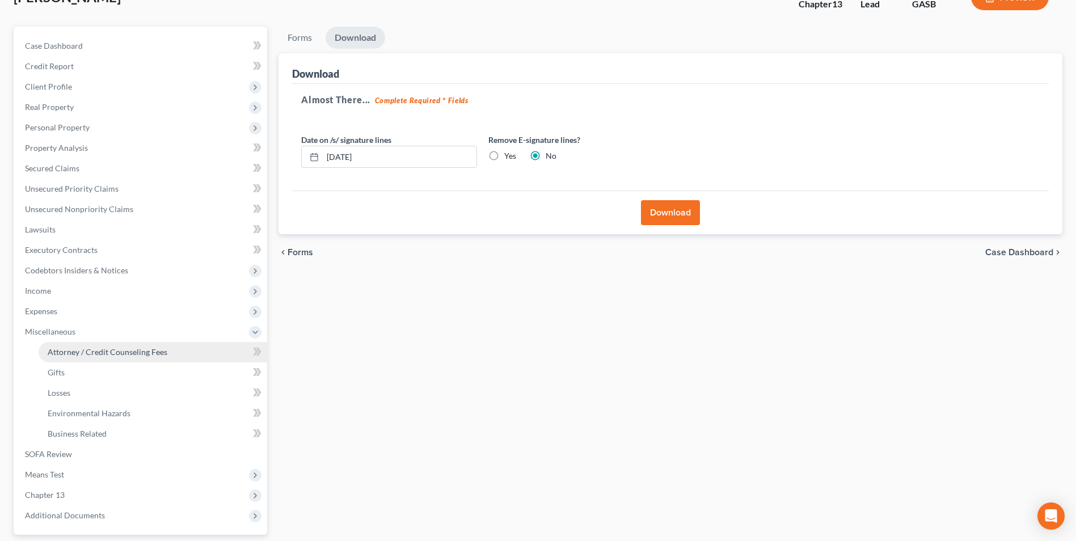
click at [54, 350] on span "Attorney / Credit Counseling Fees" at bounding box center [108, 352] width 120 height 10
select select "0"
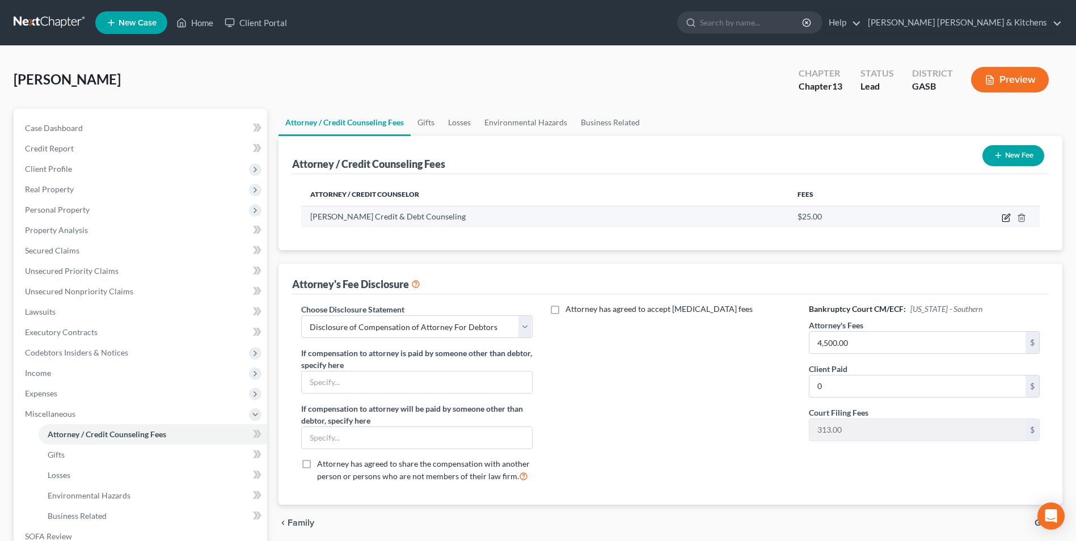
click at [1008, 217] on icon "button" at bounding box center [1006, 217] width 9 height 9
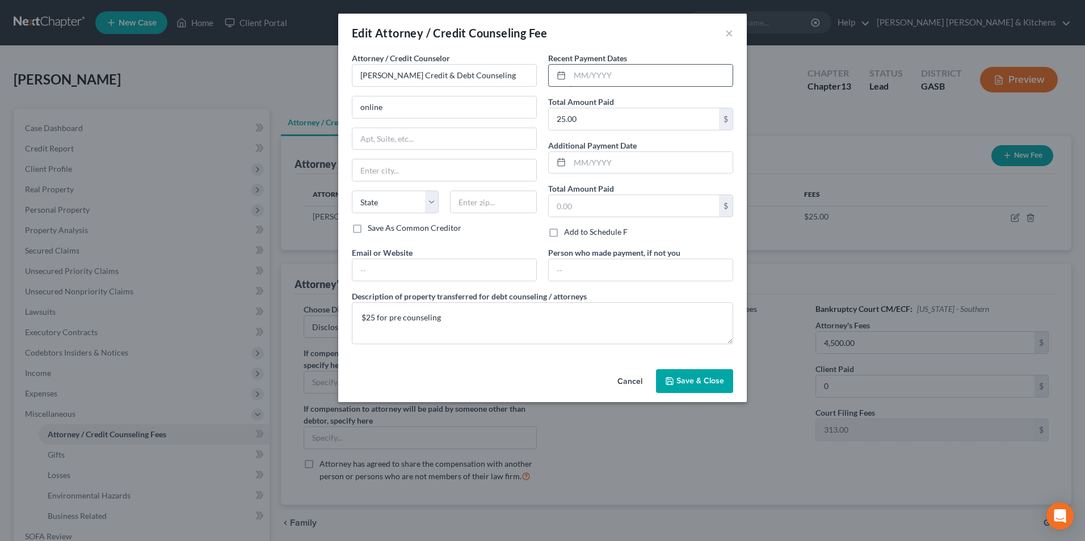
click at [686, 78] on input "text" at bounding box center [651, 76] width 163 height 22
type input "[DATE]"
type input "30.00"
drag, startPoint x: 394, startPoint y: 115, endPoint x: 334, endPoint y: 102, distance: 61.7
click at [338, 104] on div "Edit Attorney / Credit Counseling Fee × Attorney / Credit Counselor * [PERSON_N…" at bounding box center [542, 270] width 1085 height 541
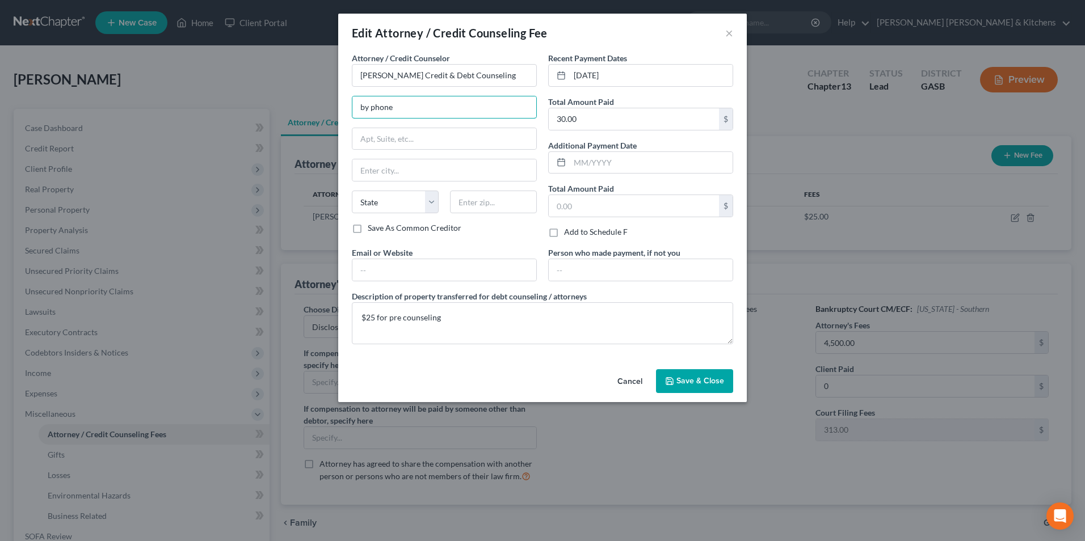
type input "by phone"
click at [377, 321] on textarea "$25 for pre counseling" at bounding box center [542, 323] width 381 height 42
type textarea "$30 for pre counseling"
click at [684, 381] on span "Save & Close" at bounding box center [700, 381] width 48 height 10
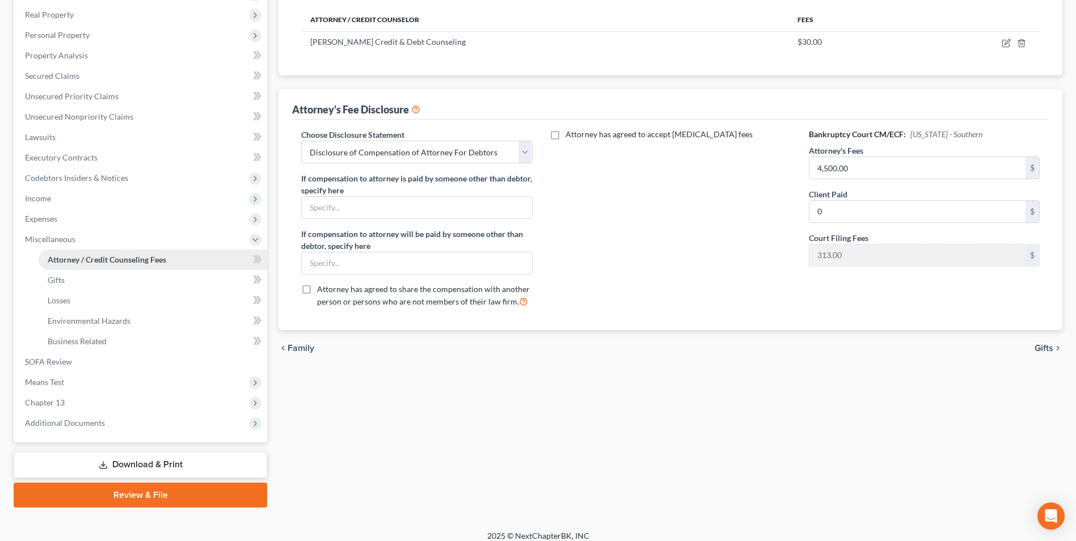
scroll to position [184, 0]
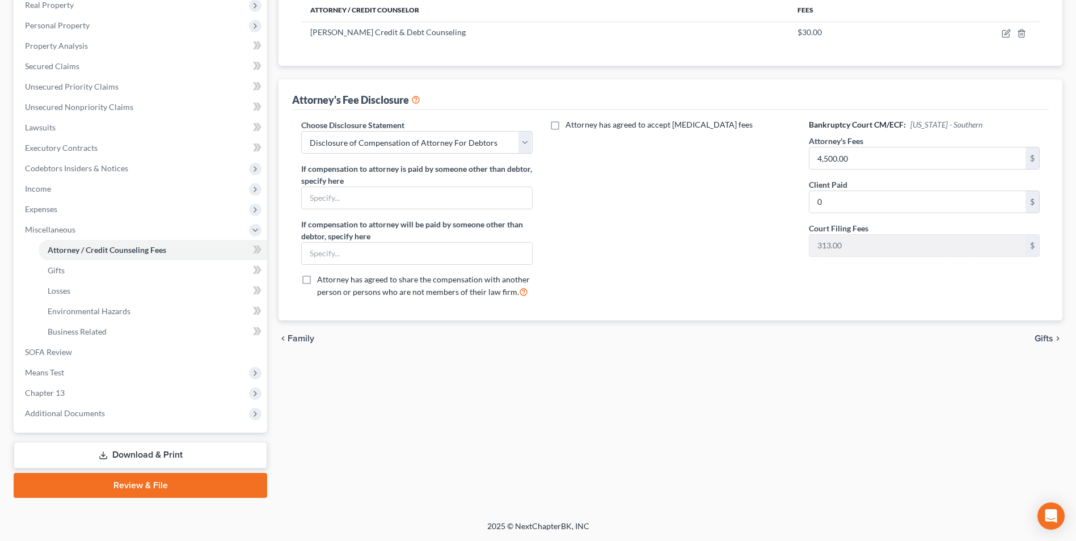
drag, startPoint x: 142, startPoint y: 457, endPoint x: 546, endPoint y: 522, distance: 408.7
click at [142, 457] on link "Download & Print" at bounding box center [141, 455] width 254 height 27
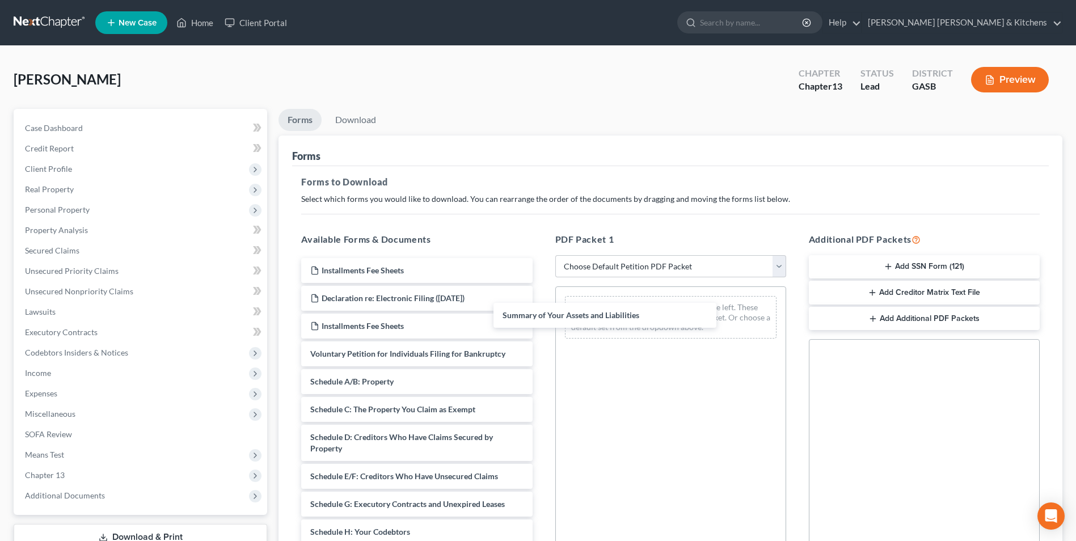
drag, startPoint x: 412, startPoint y: 386, endPoint x: 653, endPoint y: 284, distance: 261.9
click at [541, 279] on div "Summary of Your Assets and Liabilities Installments Fee Sheets Declaration re: …" at bounding box center [416, 538] width 249 height 560
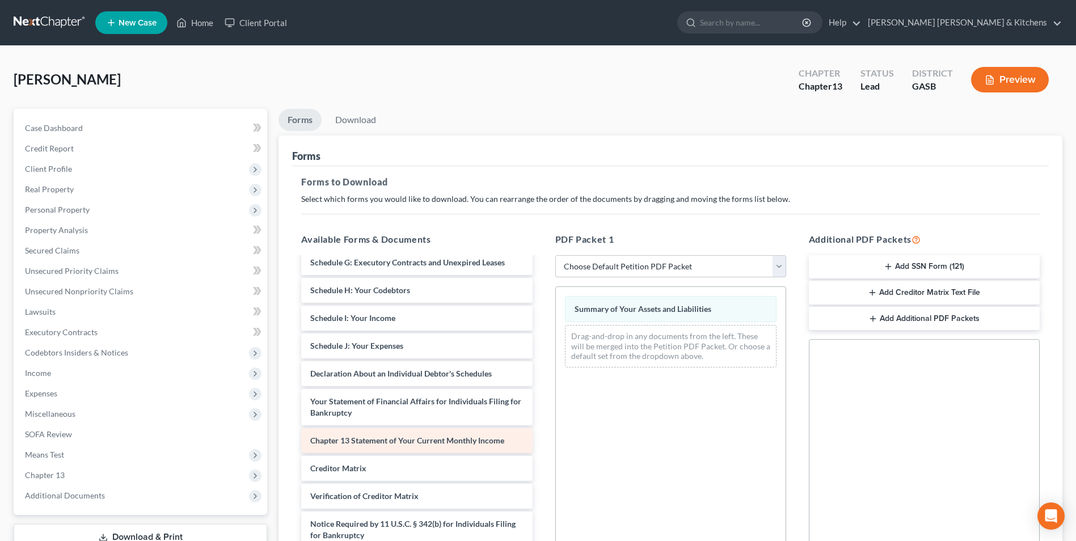
scroll to position [225, 0]
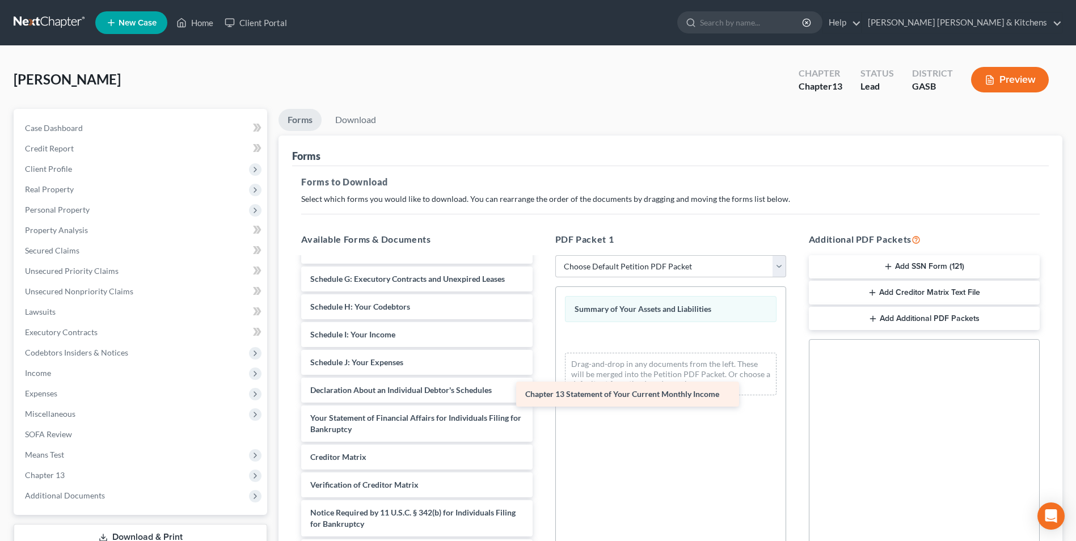
drag, startPoint x: 420, startPoint y: 445, endPoint x: 644, endPoint y: 388, distance: 230.3
click at [541, 391] on div "Chapter 13 Statement of Your Current Monthly Income Installments Fee Sheets Dec…" at bounding box center [416, 299] width 249 height 532
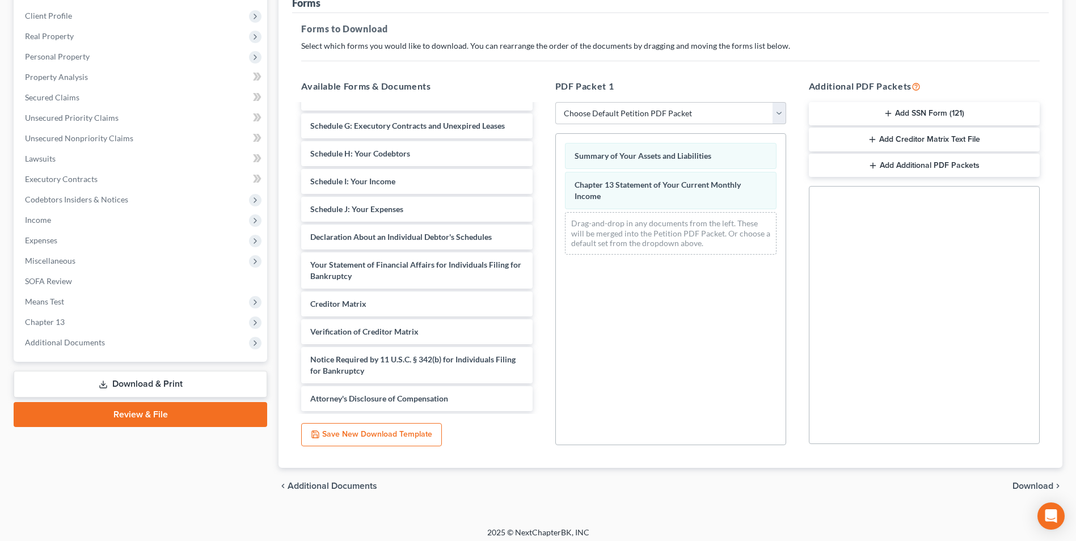
scroll to position [159, 0]
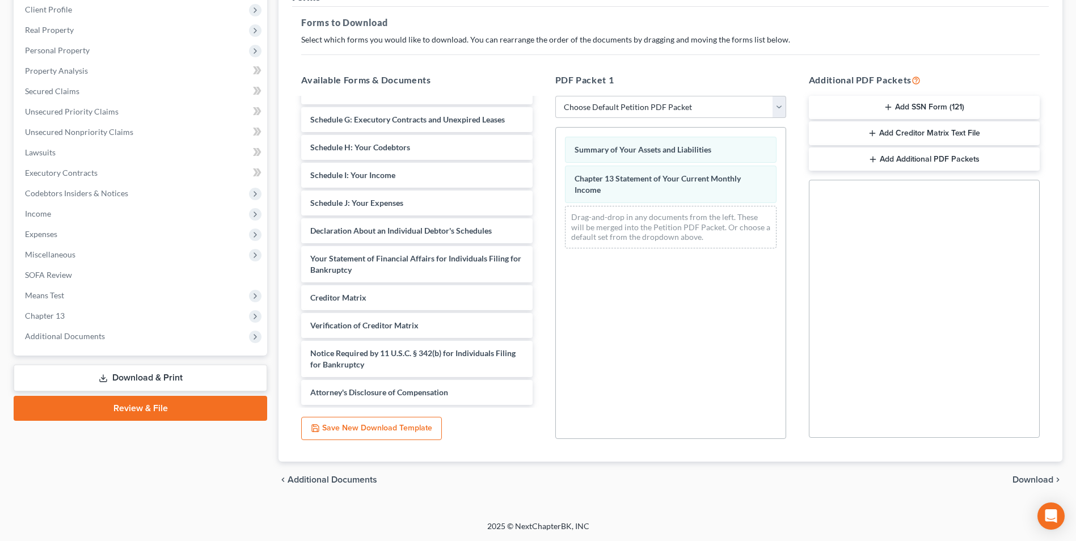
click at [1034, 483] on span "Download" at bounding box center [1033, 480] width 41 height 9
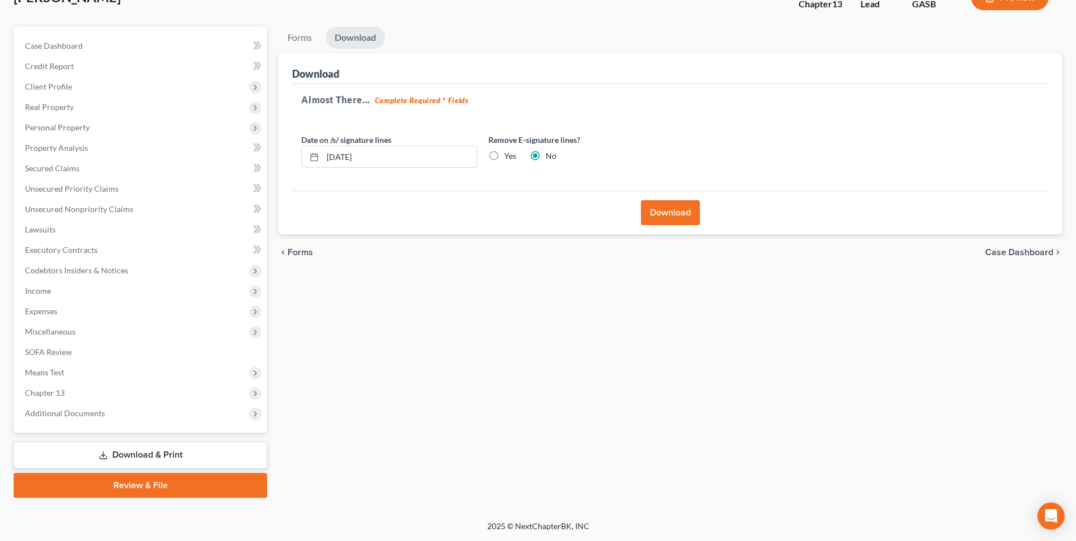
scroll to position [82, 0]
click at [670, 206] on button "Download" at bounding box center [670, 212] width 59 height 25
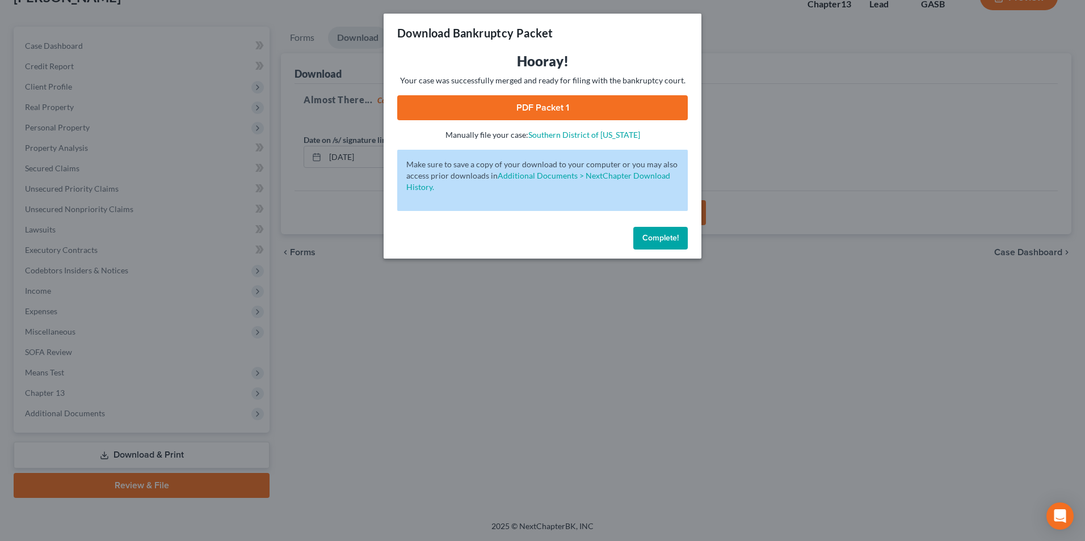
drag, startPoint x: 537, startPoint y: 103, endPoint x: 542, endPoint y: 107, distance: 6.0
click at [537, 103] on link "PDF Packet 1" at bounding box center [542, 107] width 291 height 25
click at [445, 437] on div "Download Bankruptcy Packet Hooray! Your case was successfully merged and ready …" at bounding box center [542, 270] width 1085 height 541
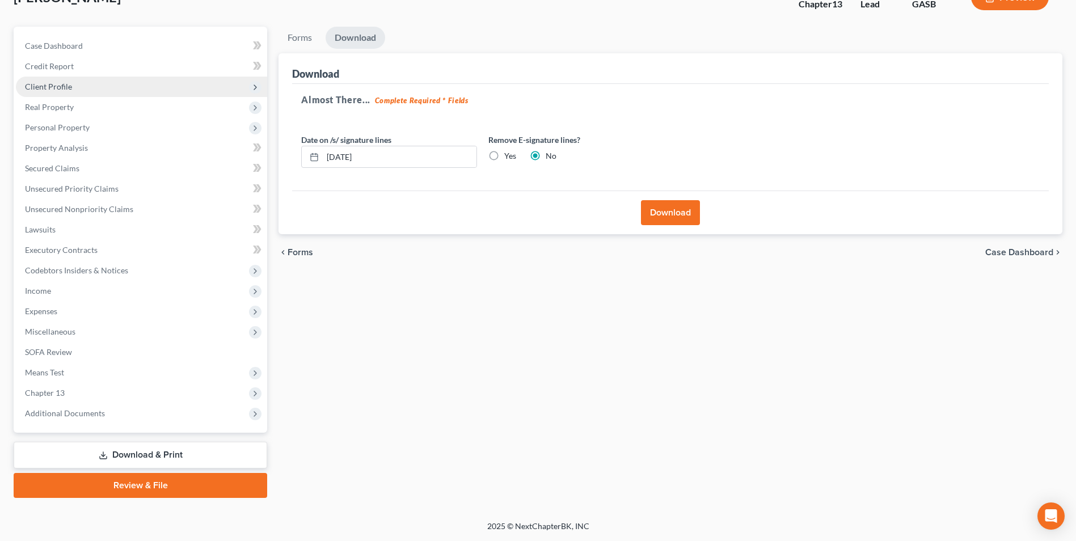
click at [56, 87] on span "Client Profile" at bounding box center [48, 87] width 47 height 10
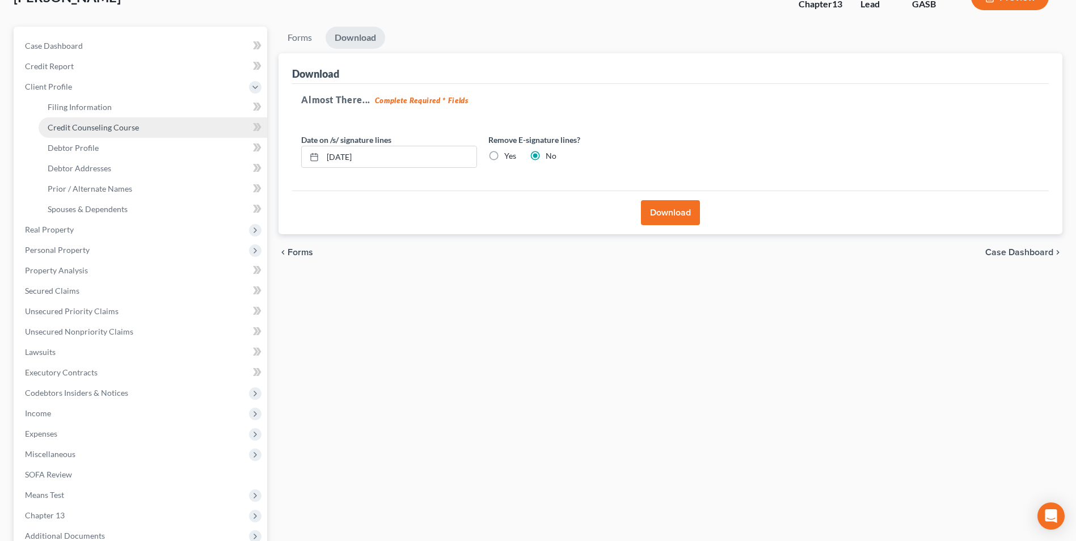
click at [75, 126] on span "Credit Counseling Course" at bounding box center [93, 128] width 91 height 10
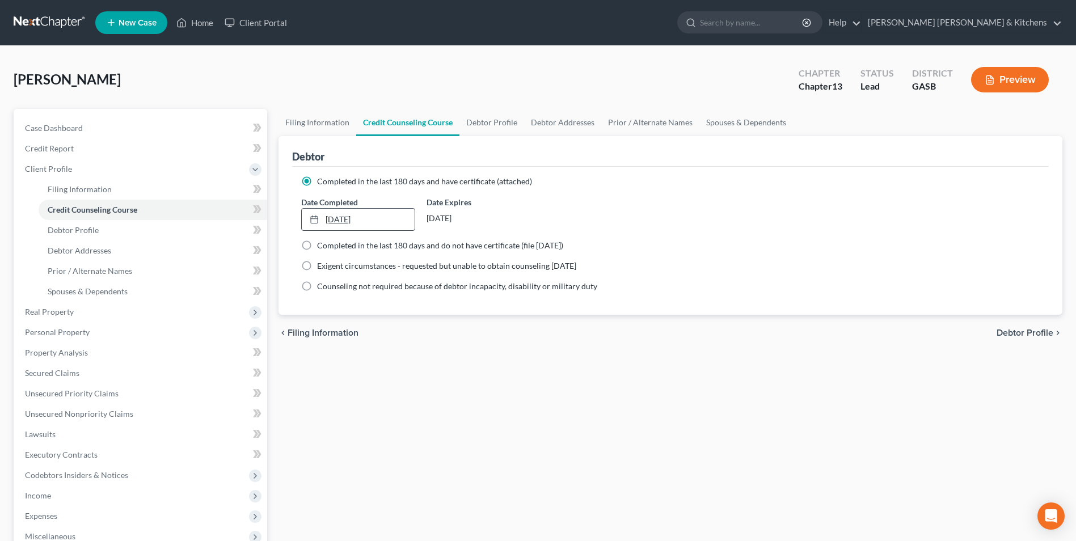
click at [330, 214] on link "[DATE]" at bounding box center [358, 220] width 112 height 22
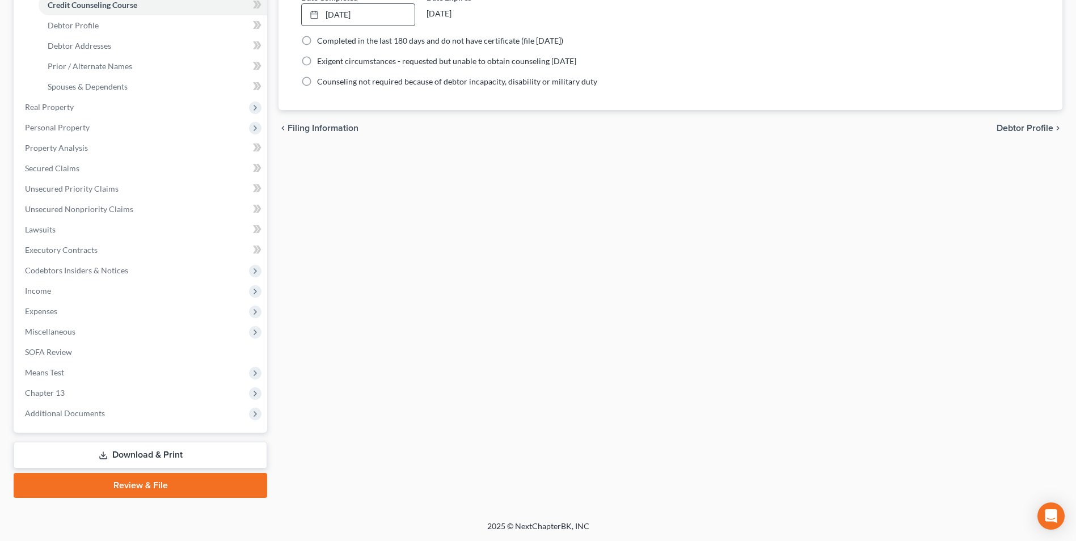
click at [140, 455] on link "Download & Print" at bounding box center [141, 455] width 254 height 27
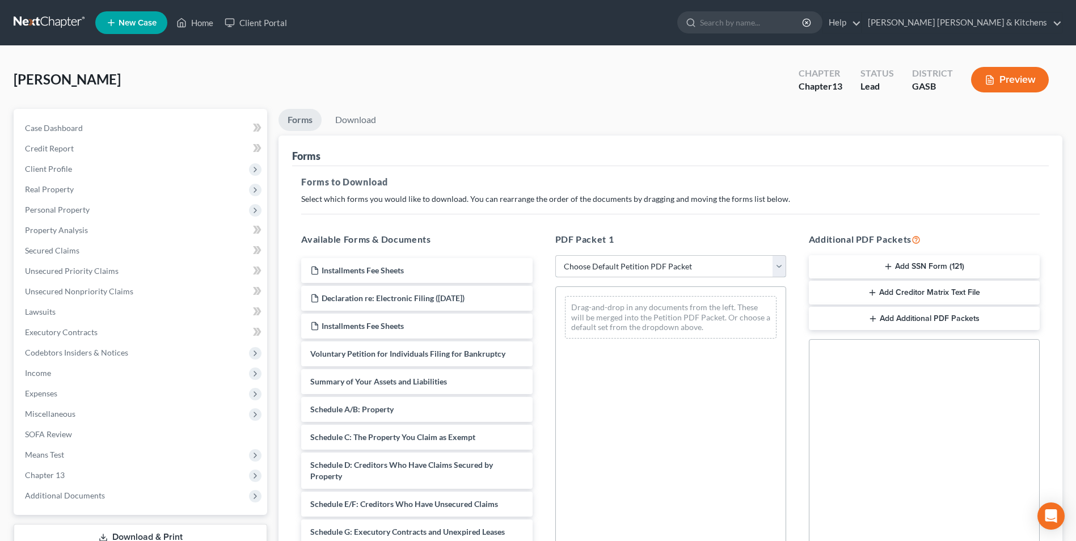
click at [644, 271] on select "Choose Default Petition PDF Packet Complete Bankruptcy Petition (all forms and …" at bounding box center [671, 266] width 231 height 23
select select "0"
click at [556, 255] on select "Choose Default Petition PDF Packet Complete Bankruptcy Petition (all forms and …" at bounding box center [671, 266] width 231 height 23
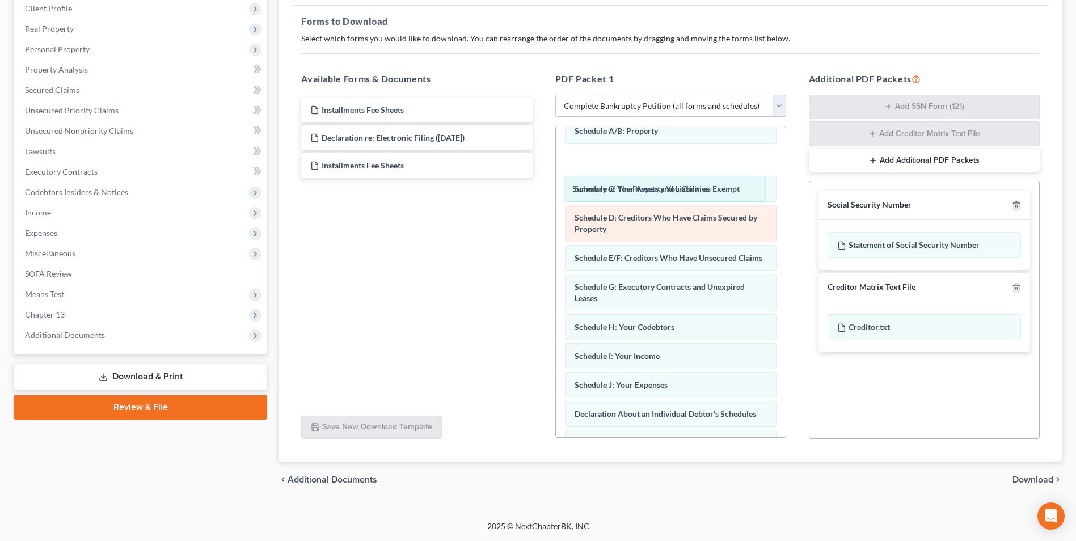
scroll to position [29, 0]
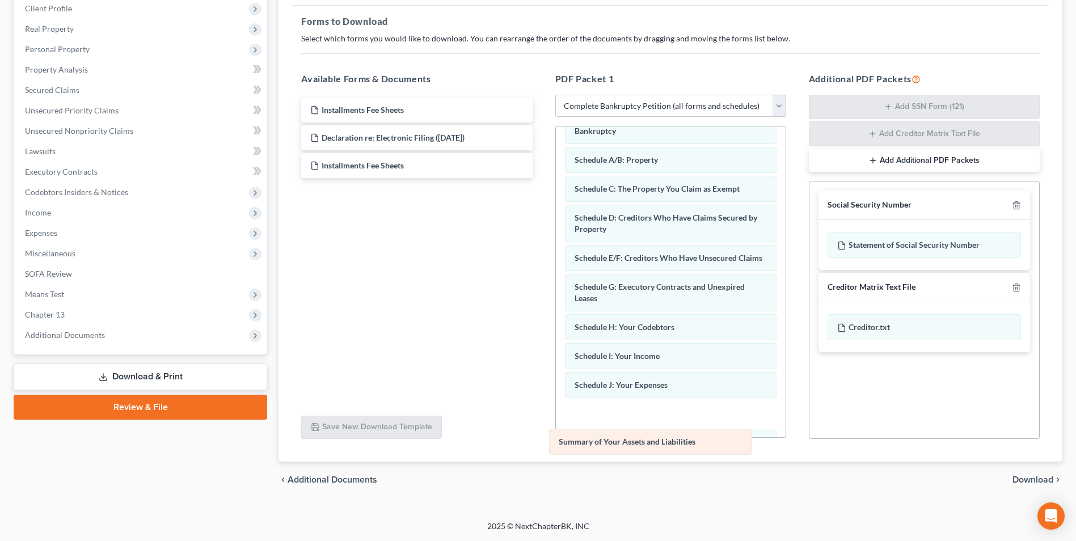
drag, startPoint x: 713, startPoint y: 133, endPoint x: 711, endPoint y: 420, distance: 287.1
click at [710, 424] on div "Summary of Your Assets and Liabilities Voluntary Petition for Individuals Filin…" at bounding box center [671, 408] width 230 height 621
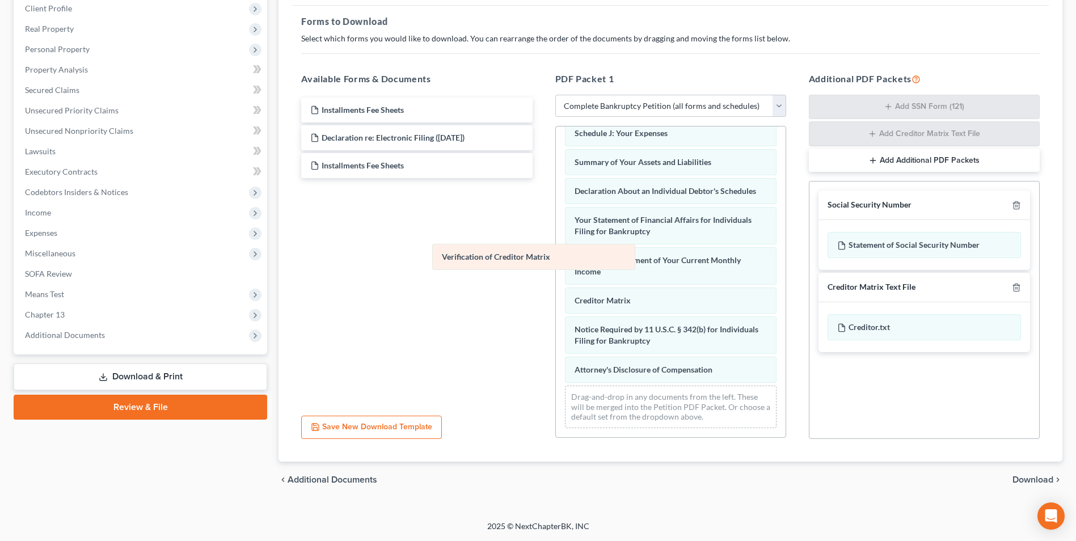
scroll to position [292, 0]
drag, startPoint x: 638, startPoint y: 304, endPoint x: 393, endPoint y: 204, distance: 264.2
click at [556, 209] on div "Verification of Creditor Matrix Voluntary Petition for Individuals Filing for B…" at bounding box center [671, 142] width 230 height 592
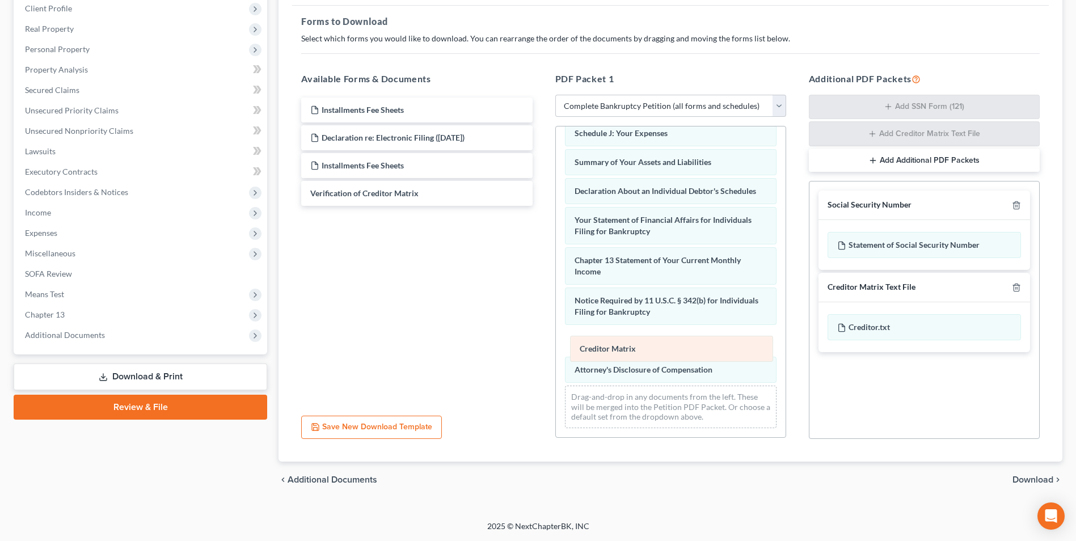
drag, startPoint x: 603, startPoint y: 305, endPoint x: 608, endPoint y: 367, distance: 62.1
click at [608, 367] on div "Creditor Matrix Voluntary Petition for Individuals Filing for Bankruptcy Schedu…" at bounding box center [671, 142] width 230 height 592
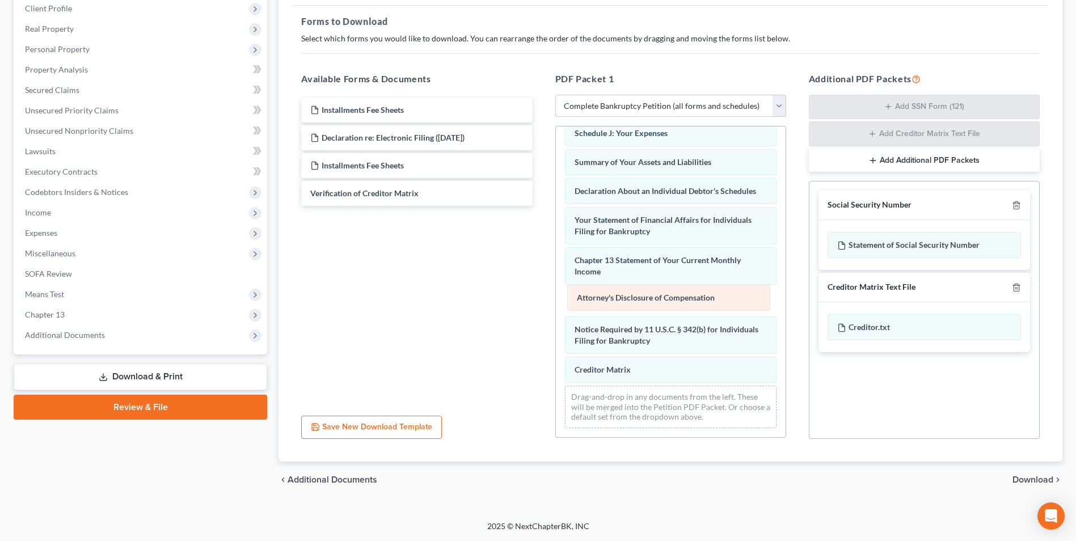
drag, startPoint x: 611, startPoint y: 360, endPoint x: 612, endPoint y: 293, distance: 67.0
click at [612, 293] on div "Attorney's Disclosure of Compensation Voluntary Petition for Individuals Filing…" at bounding box center [671, 142] width 230 height 592
click at [1031, 479] on span "Download" at bounding box center [1033, 480] width 41 height 9
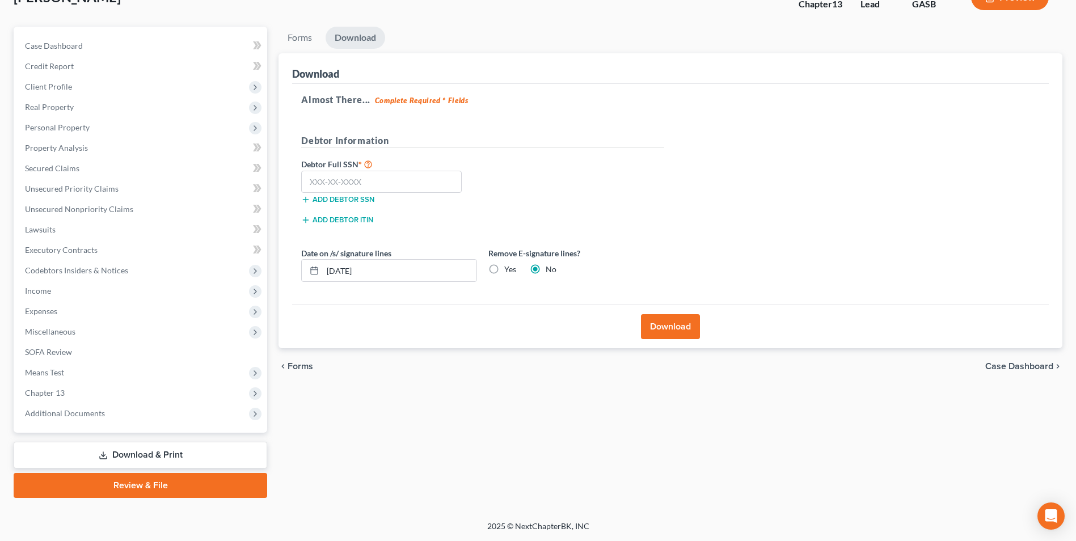
scroll to position [82, 0]
click at [350, 188] on input "text" at bounding box center [381, 182] width 161 height 23
type input "260-66-9742"
click at [656, 334] on button "Download" at bounding box center [670, 326] width 59 height 25
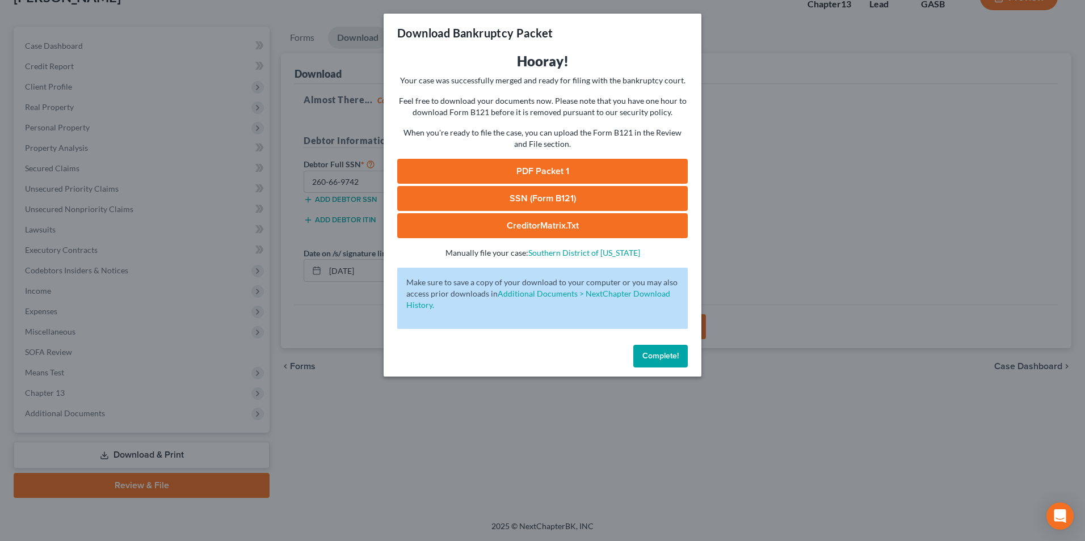
drag, startPoint x: 523, startPoint y: 192, endPoint x: 521, endPoint y: 202, distance: 10.5
click at [523, 192] on link "SSN (Form B121)" at bounding box center [542, 198] width 291 height 25
click at [491, 174] on link "PDF Packet 1" at bounding box center [542, 171] width 291 height 25
click at [487, 230] on link "CreditorMatrix.txt" at bounding box center [542, 225] width 291 height 25
drag, startPoint x: 625, startPoint y: 461, endPoint x: 495, endPoint y: 275, distance: 227.3
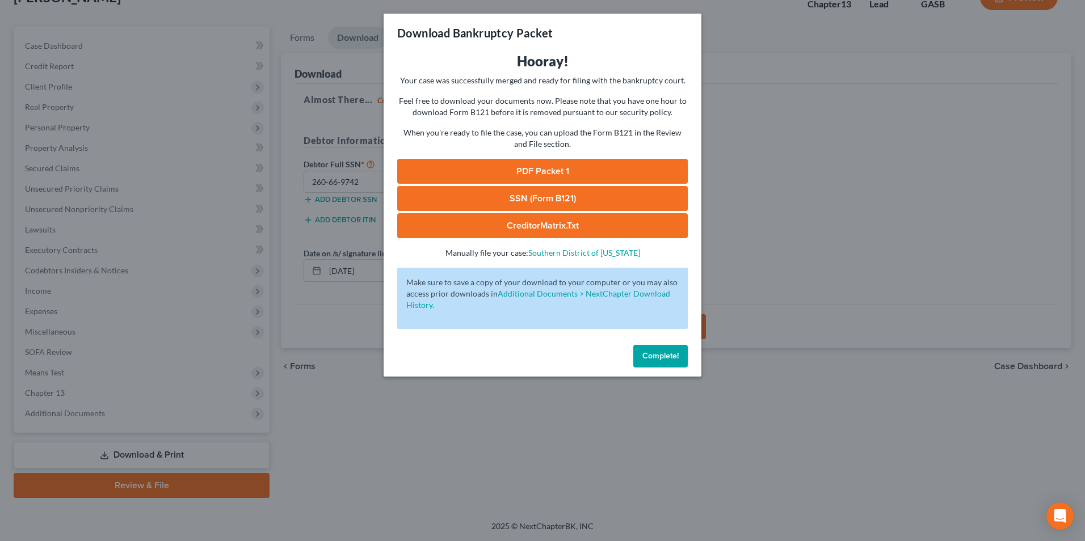
click at [625, 461] on div "Download Bankruptcy Packet Hooray! Your case was successfully merged and ready …" at bounding box center [542, 270] width 1085 height 541
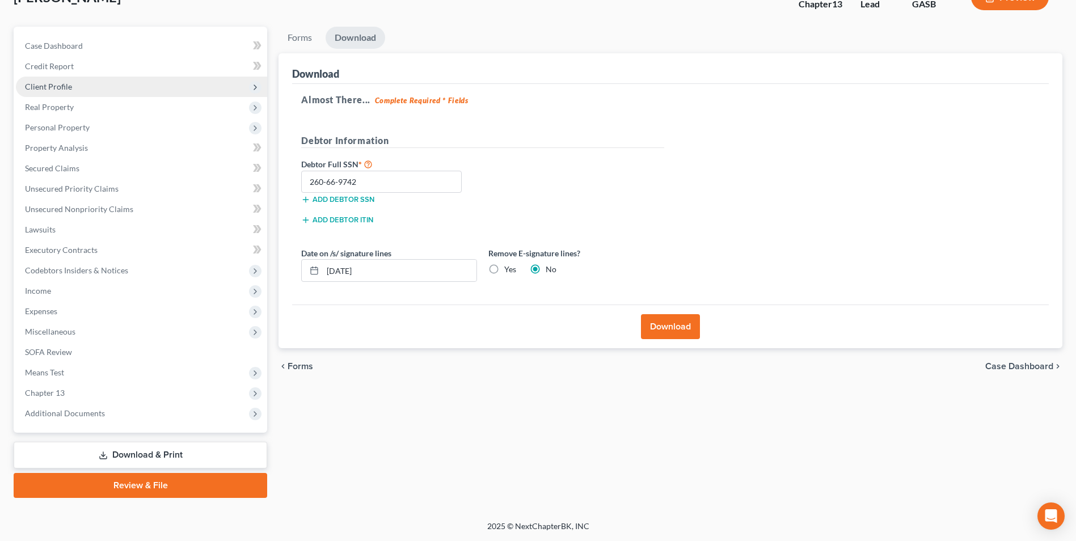
click at [57, 83] on span "Client Profile" at bounding box center [48, 87] width 47 height 10
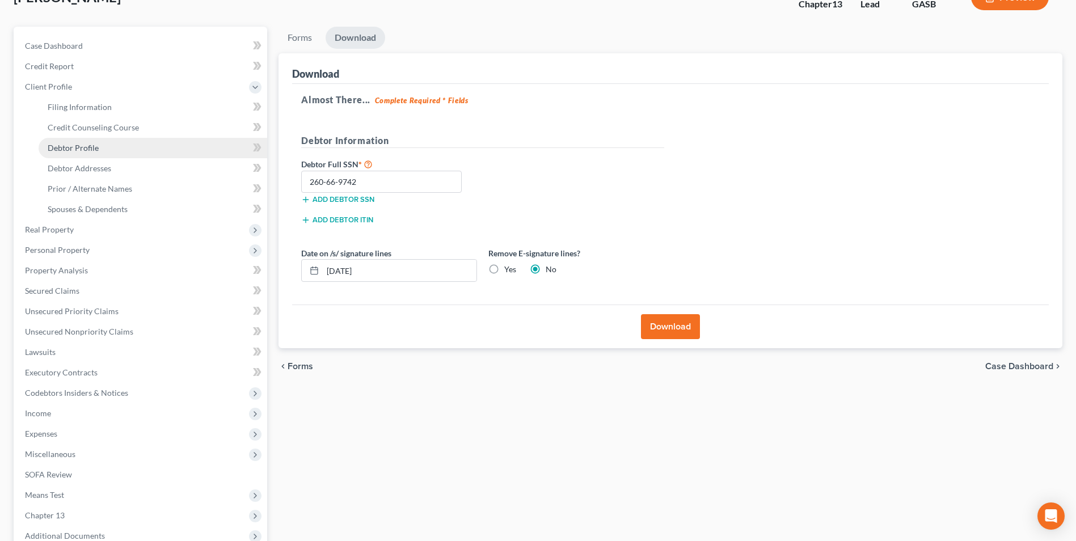
click at [57, 152] on span "Debtor Profile" at bounding box center [73, 148] width 51 height 10
select select "1"
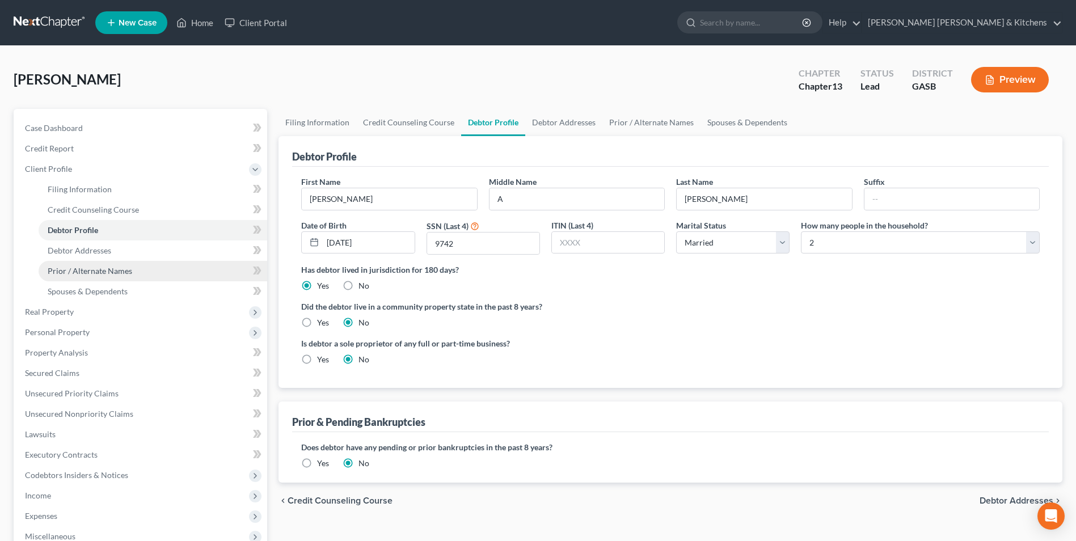
click at [75, 271] on span "Prior / Alternate Names" at bounding box center [90, 271] width 85 height 10
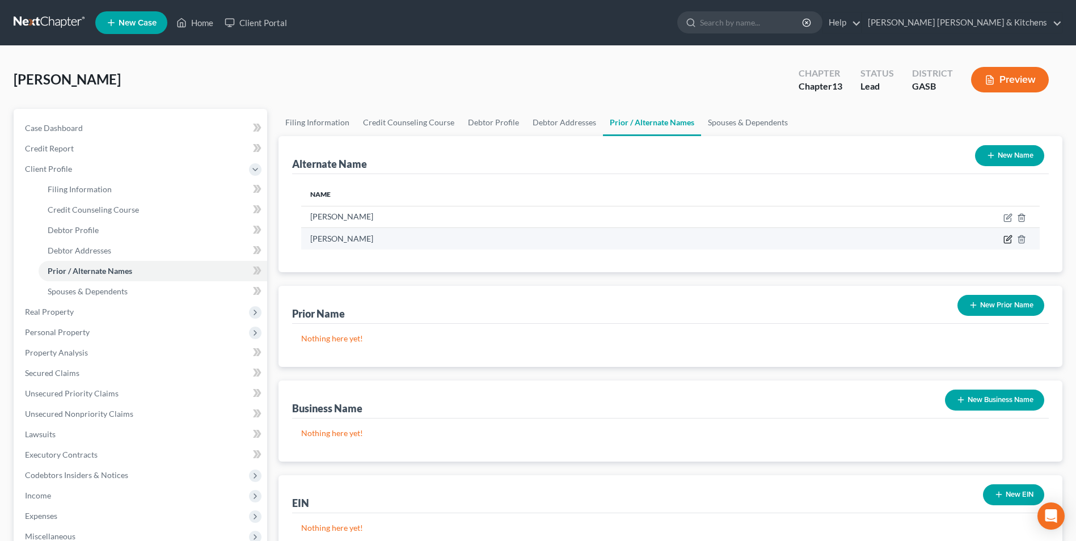
click at [1007, 240] on icon at bounding box center [1008, 239] width 9 height 9
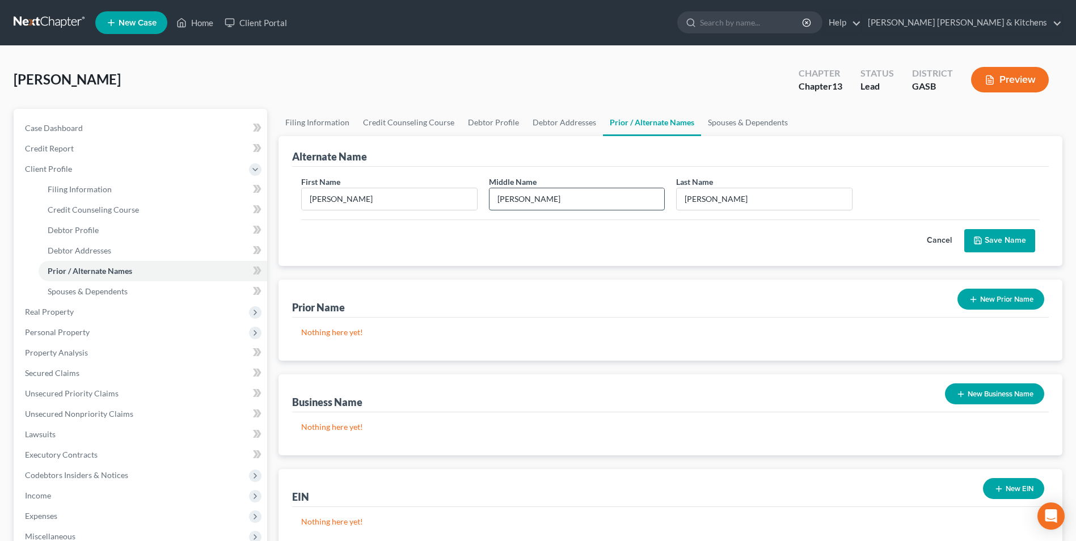
click at [532, 200] on input "[PERSON_NAME]" at bounding box center [577, 199] width 175 height 22
type input "[PERSON_NAME]"
click at [996, 243] on button "Save Name" at bounding box center [1000, 241] width 71 height 24
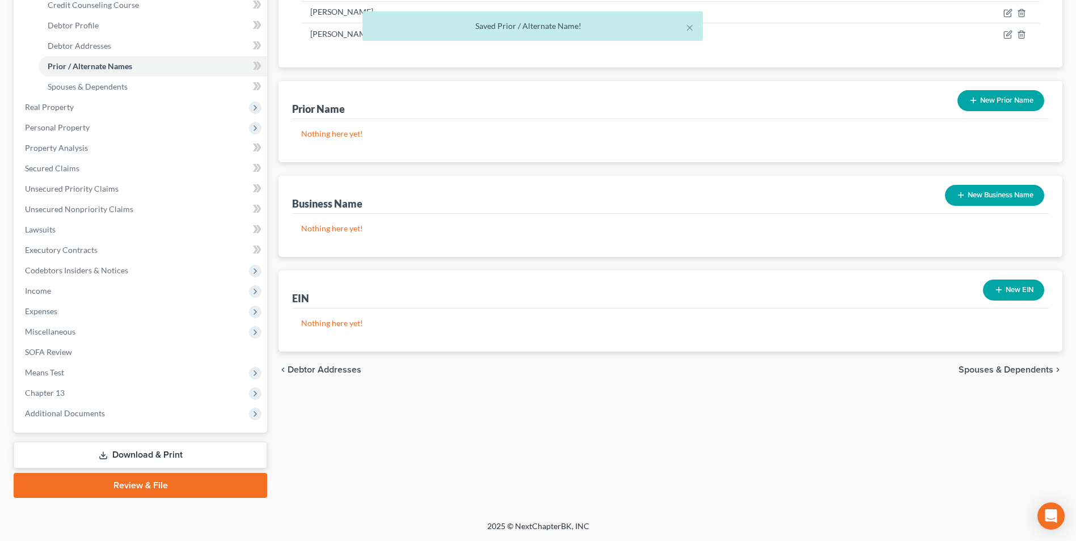
click at [130, 456] on link "Download & Print" at bounding box center [141, 455] width 254 height 27
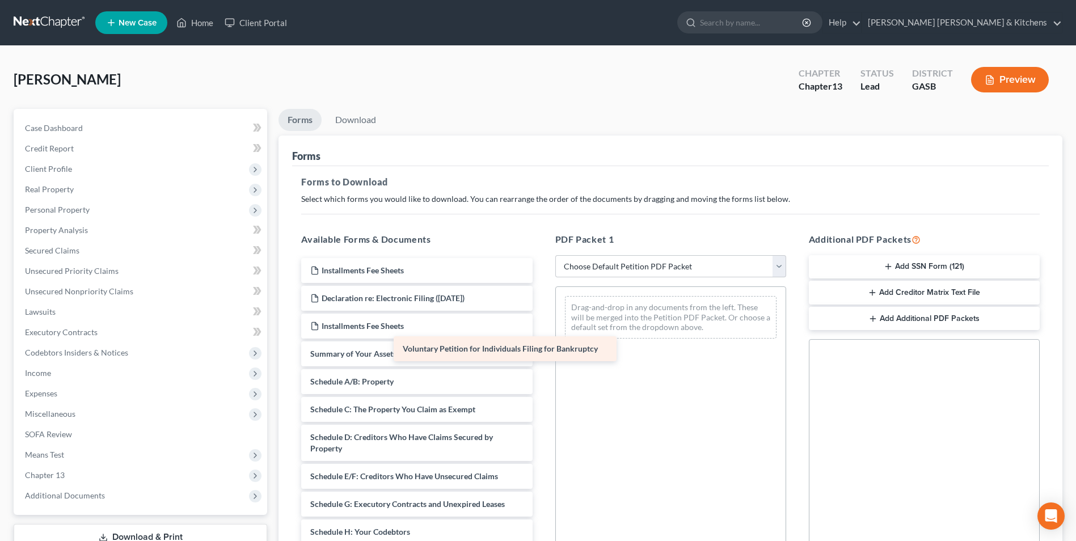
drag, startPoint x: 461, startPoint y: 356, endPoint x: 617, endPoint y: 327, distance: 159.3
click at [541, 327] on div "Voluntary Petition for Individuals Filing for Bankruptcy Installments Fee Sheet…" at bounding box center [416, 538] width 249 height 560
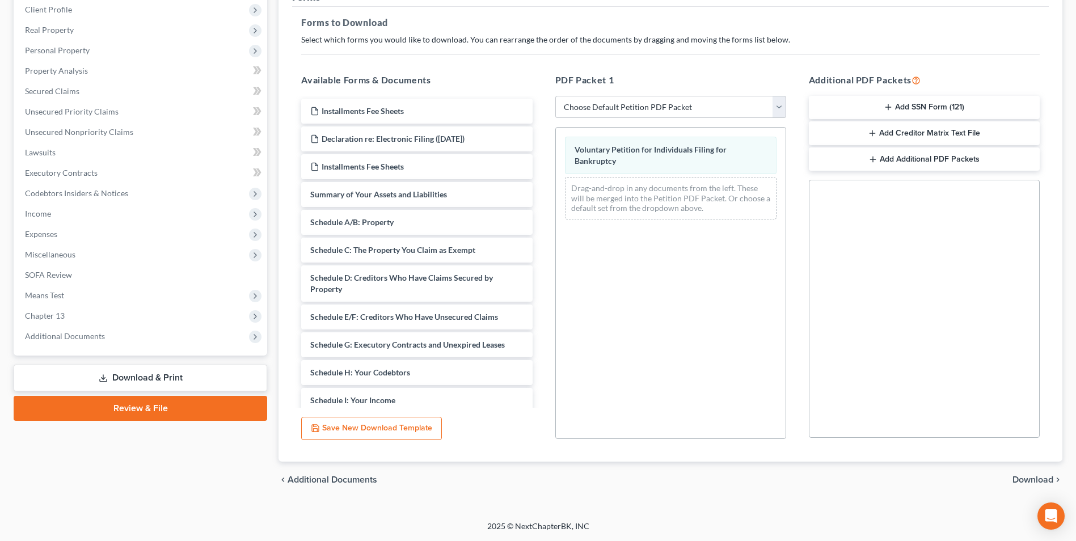
click at [1033, 485] on span "Download" at bounding box center [1033, 480] width 41 height 9
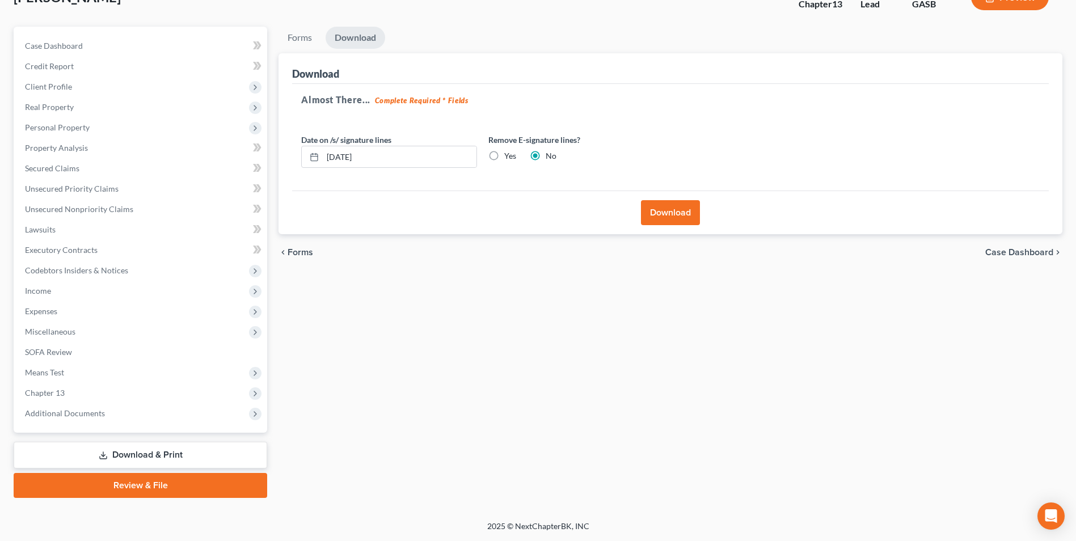
scroll to position [82, 0]
click at [667, 217] on button "Download" at bounding box center [670, 212] width 59 height 25
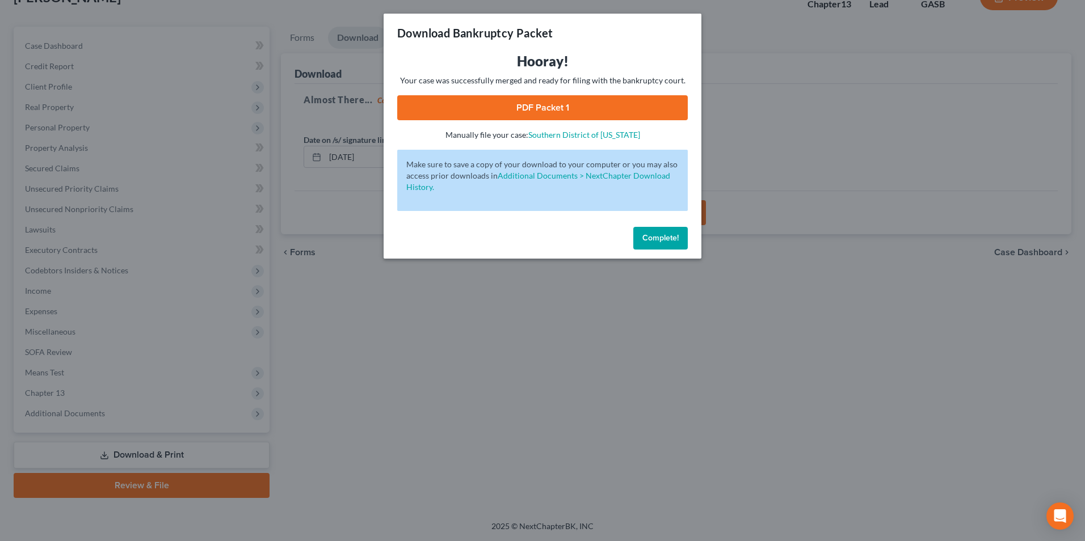
click at [509, 105] on link "PDF Packet 1" at bounding box center [542, 107] width 291 height 25
click at [453, 377] on div "Download Bankruptcy Packet Hooray! Your case was successfully merged and ready …" at bounding box center [542, 270] width 1085 height 541
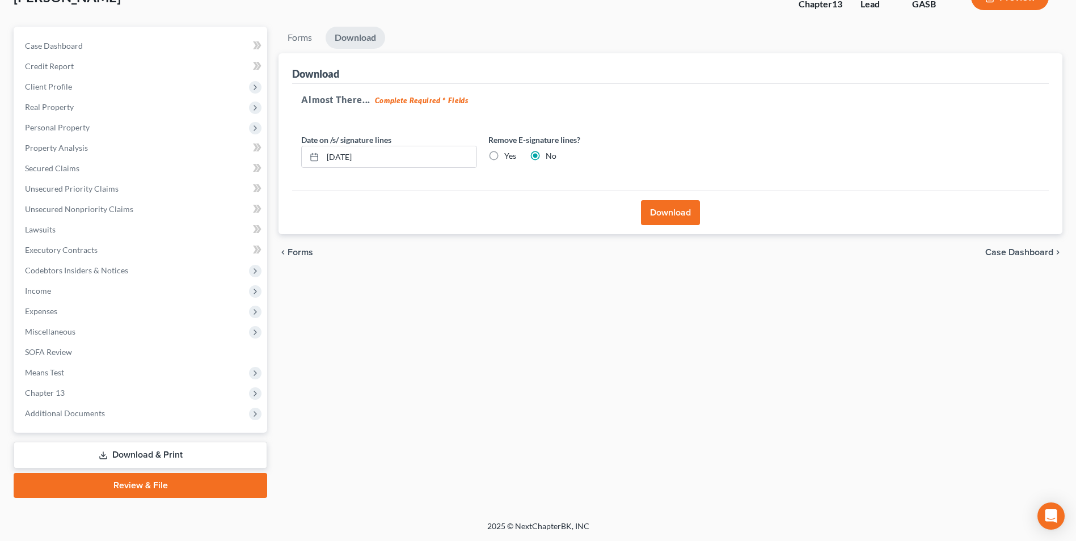
click at [140, 453] on link "Download & Print" at bounding box center [141, 455] width 254 height 27
click at [79, 274] on span "Codebtors Insiders & Notices" at bounding box center [76, 271] width 103 height 10
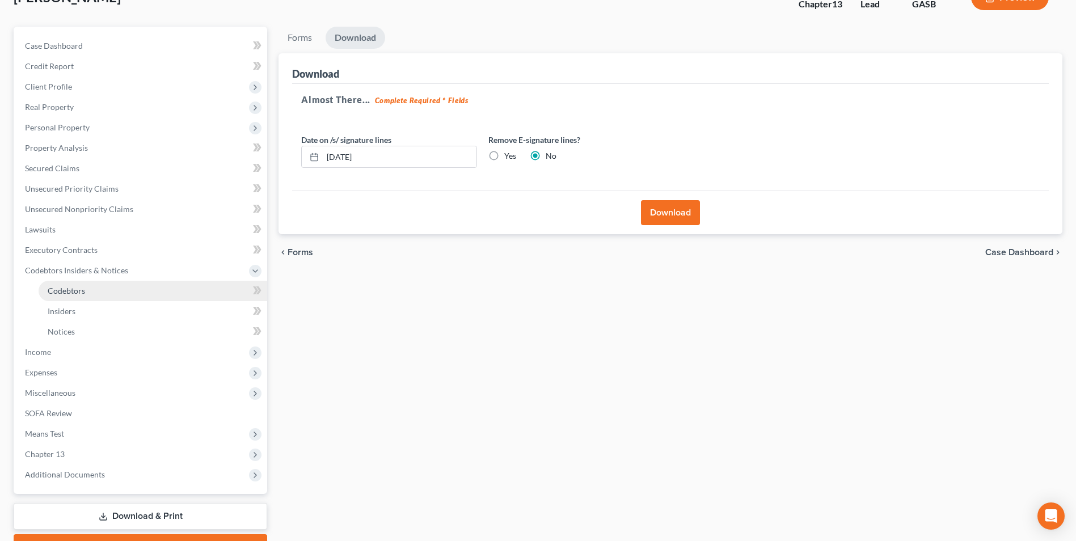
click at [70, 292] on span "Codebtors" at bounding box center [66, 291] width 37 height 10
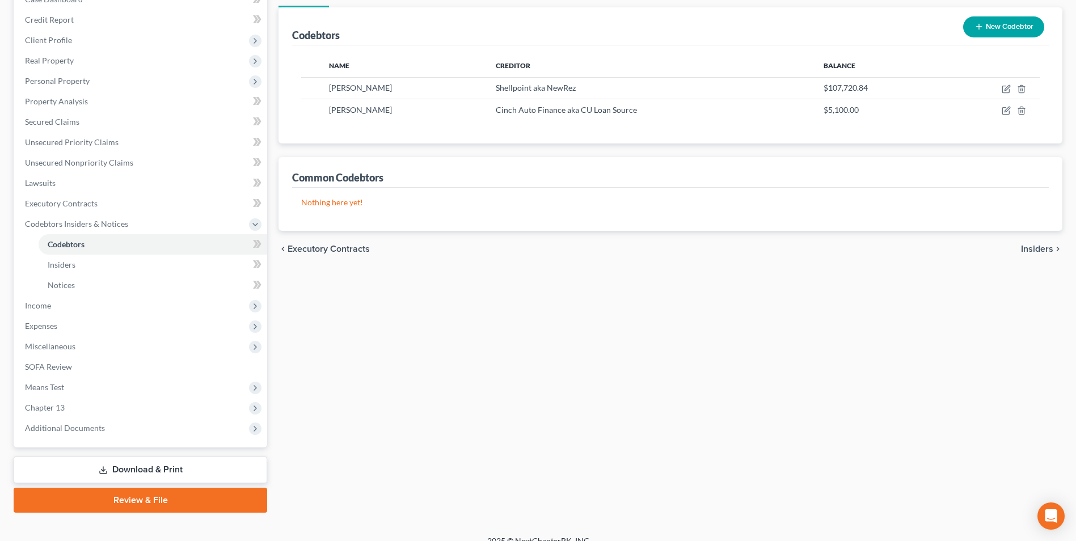
scroll to position [144, 0]
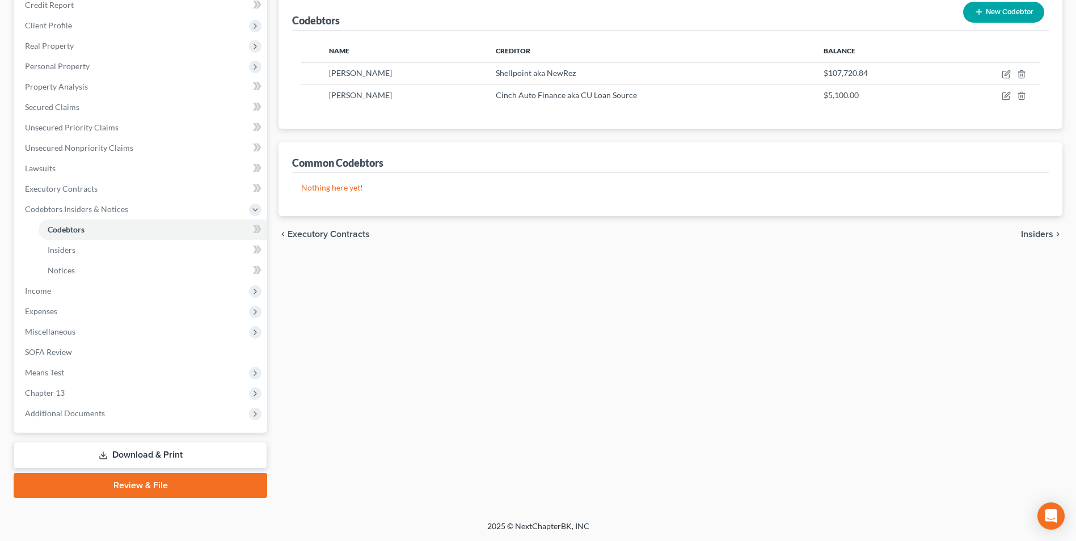
click at [127, 451] on link "Download & Print" at bounding box center [141, 455] width 254 height 27
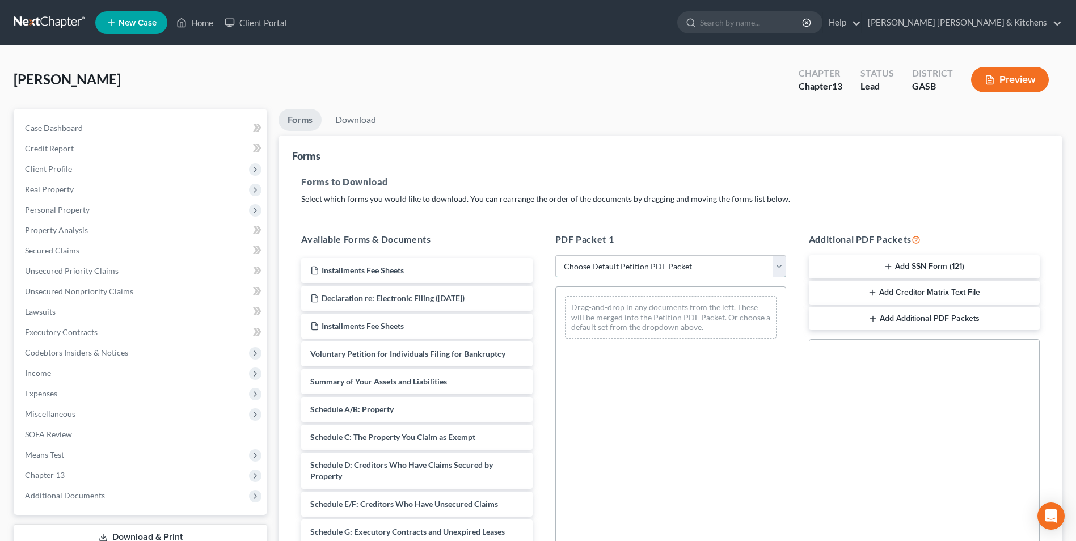
drag, startPoint x: 597, startPoint y: 268, endPoint x: 602, endPoint y: 276, distance: 9.2
click at [597, 268] on select "Choose Default Petition PDF Packet Complete Bankruptcy Petition (all forms and …" at bounding box center [671, 266] width 231 height 23
select select "0"
click at [556, 255] on select "Choose Default Petition PDF Packet Complete Bankruptcy Petition (all forms and …" at bounding box center [671, 266] width 231 height 23
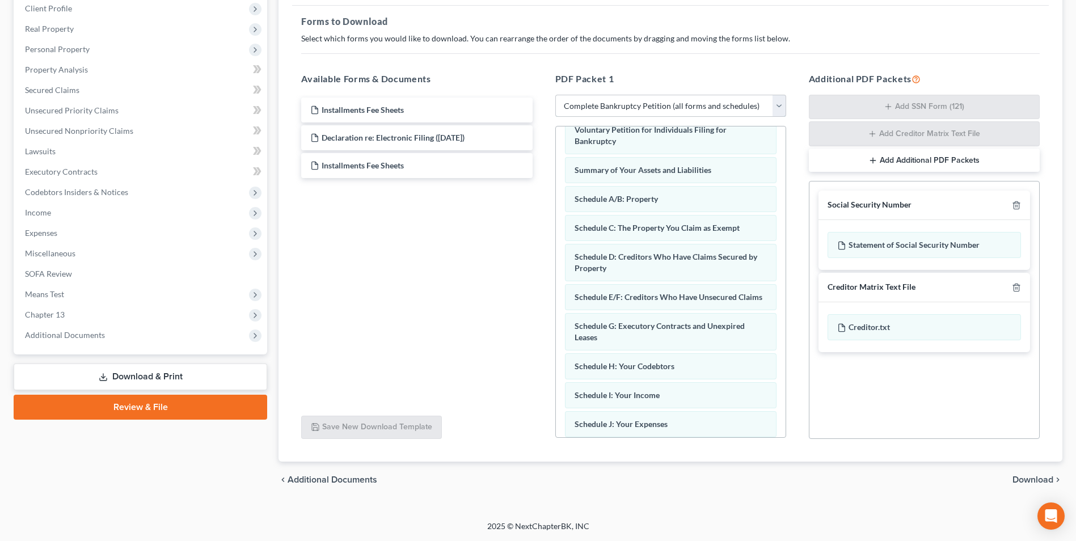
scroll to position [34, 0]
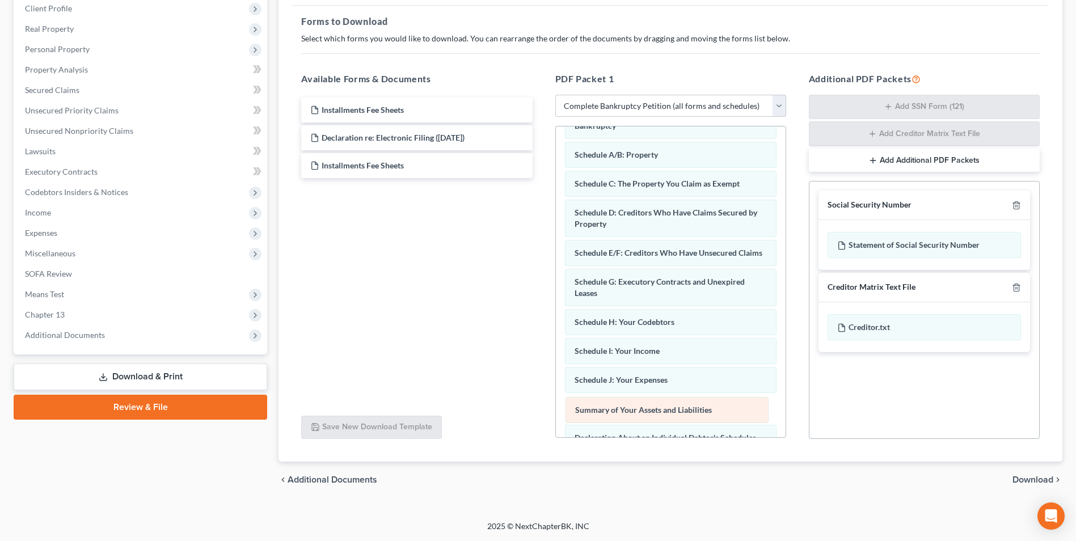
drag, startPoint x: 693, startPoint y: 166, endPoint x: 693, endPoint y: 428, distance: 262.2
click at [693, 428] on div "Summary of Your Assets and Liabilities Voluntary Petition for Individuals Filin…" at bounding box center [671, 402] width 230 height 621
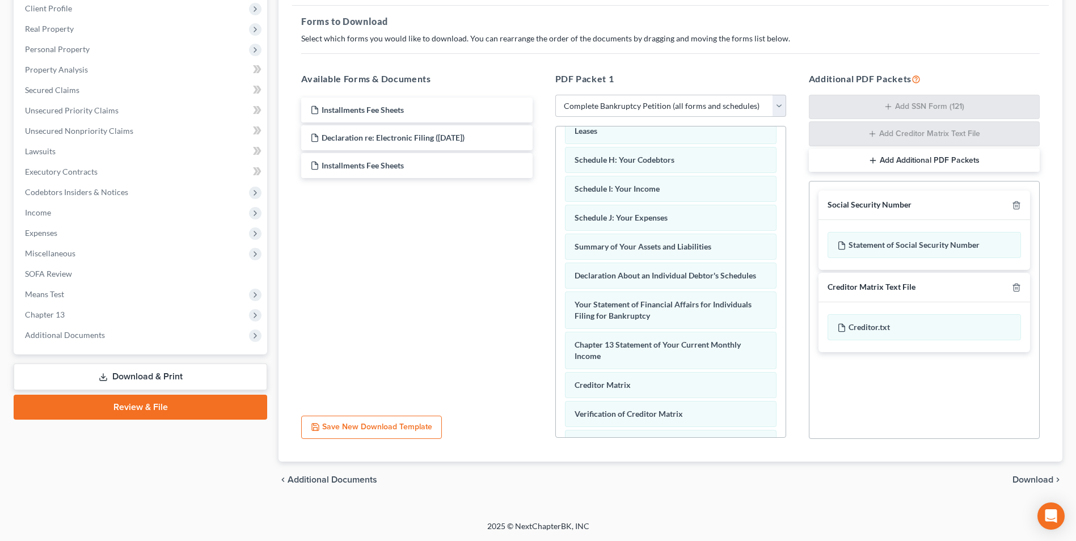
scroll to position [321, 0]
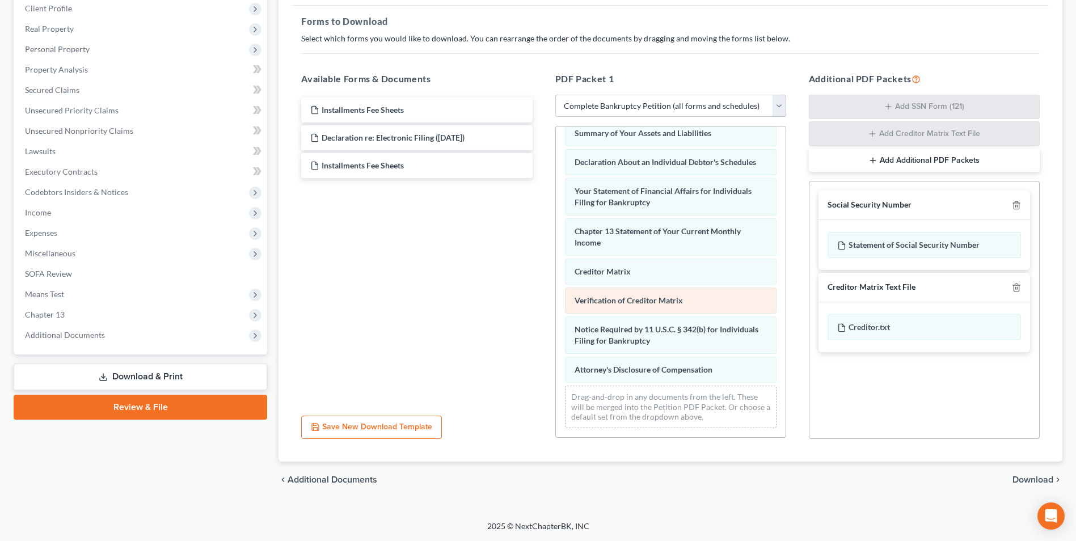
click at [556, 250] on div "Voluntary Petition for Individuals Filing for Bankruptcy Schedule A/B: Property…" at bounding box center [671, 127] width 230 height 621
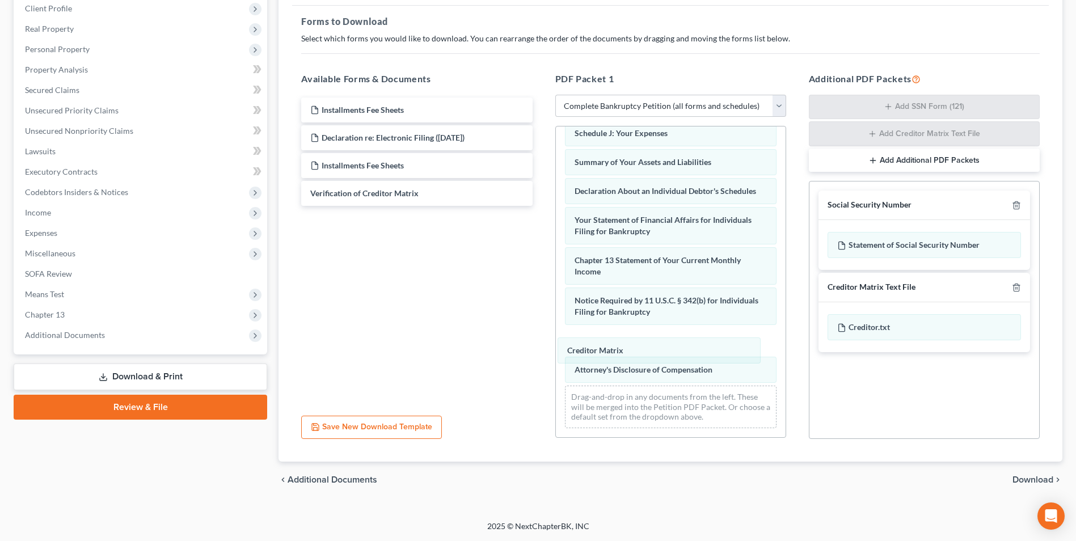
click at [613, 350] on div "Creditor Matrix Voluntary Petition for Individuals Filing for Bankruptcy Schedu…" at bounding box center [671, 142] width 230 height 592
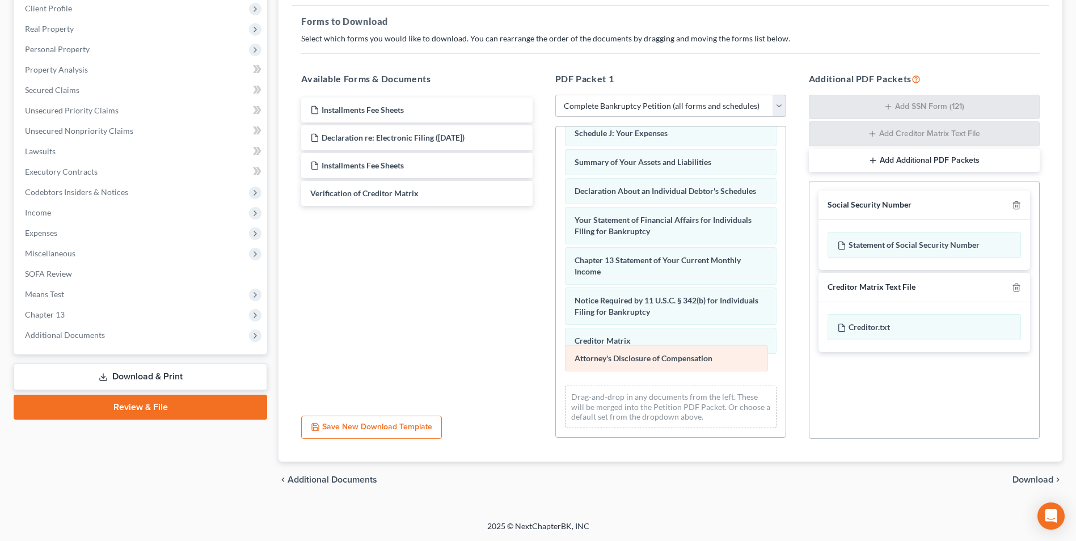
drag, startPoint x: 616, startPoint y: 366, endPoint x: 616, endPoint y: 295, distance: 70.9
click at [616, 295] on div "Attorney's Disclosure of Compensation Voluntary Petition for Individuals Filing…" at bounding box center [671, 142] width 230 height 592
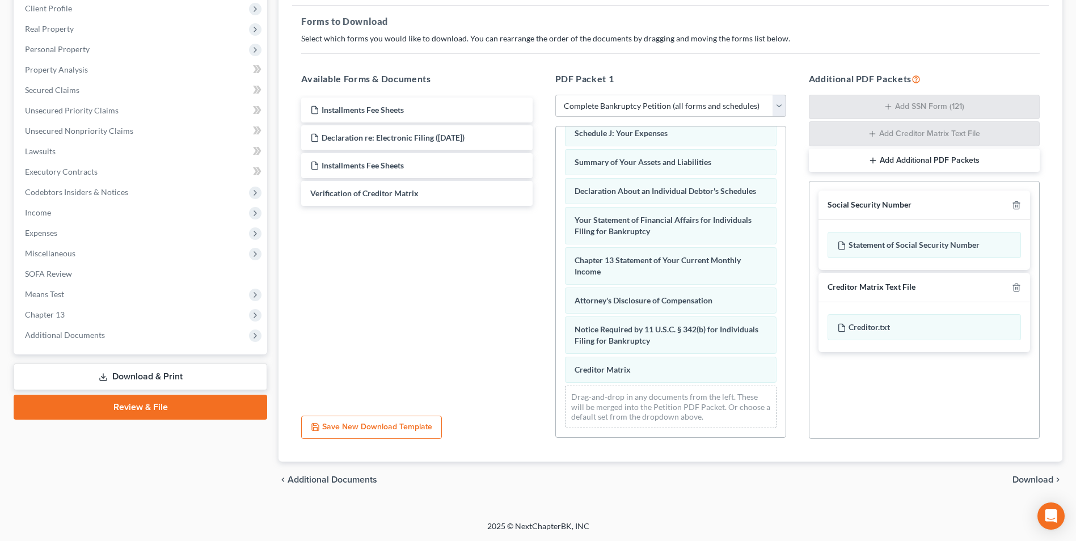
click at [1031, 476] on span "Download" at bounding box center [1033, 480] width 41 height 9
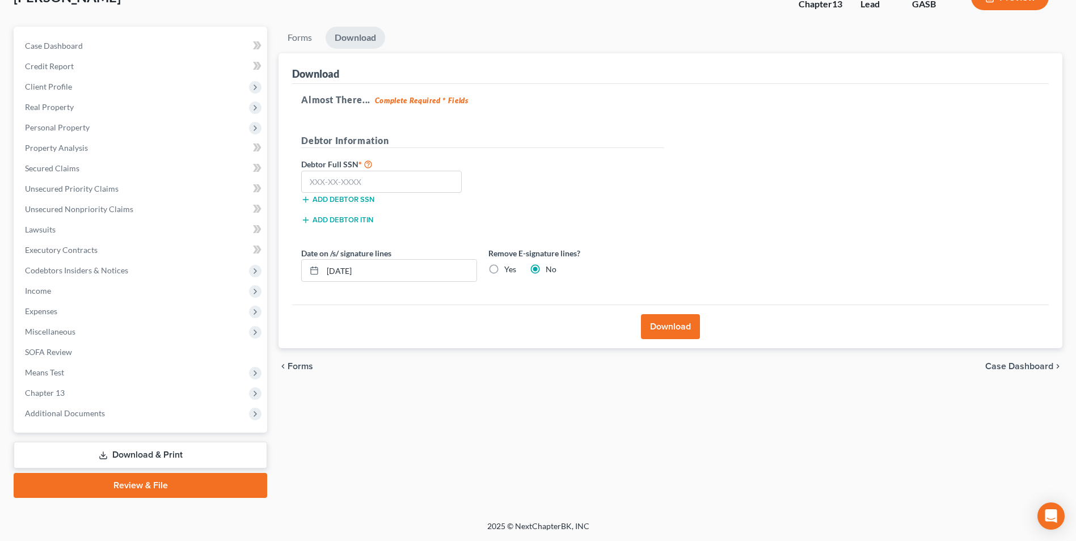
click at [665, 327] on button "Download" at bounding box center [670, 326] width 59 height 25
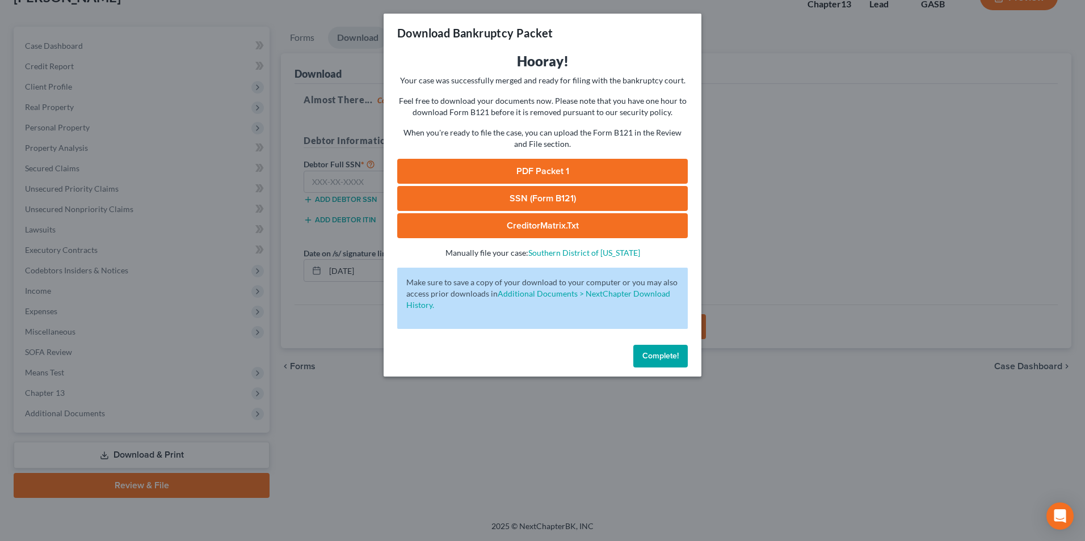
click at [524, 167] on link "PDF Packet 1" at bounding box center [542, 171] width 291 height 25
click at [331, 448] on div "Download Bankruptcy Packet Hooray! Your case was successfully merged and ready …" at bounding box center [542, 270] width 1085 height 541
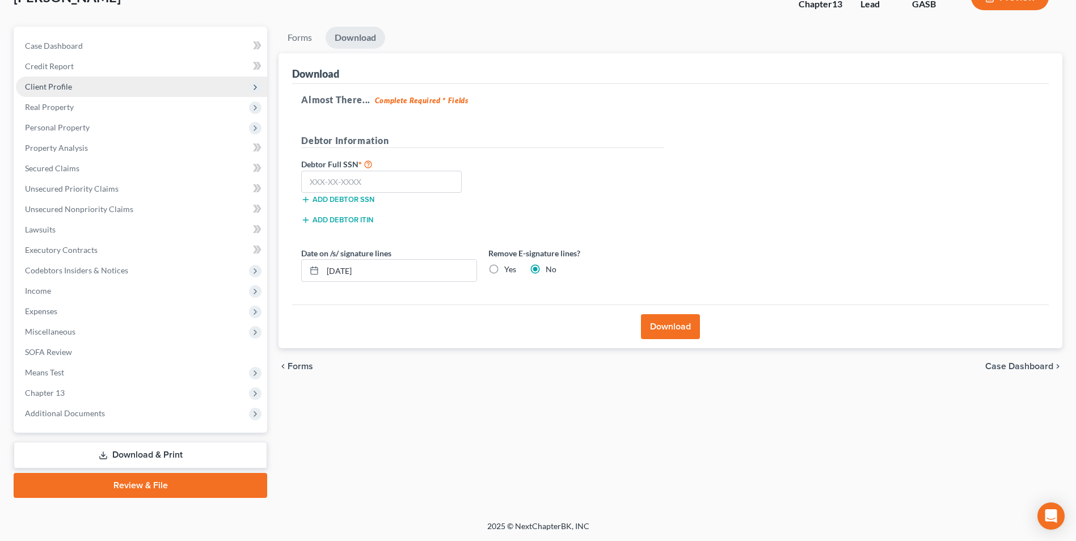
click at [55, 90] on span "Client Profile" at bounding box center [48, 87] width 47 height 10
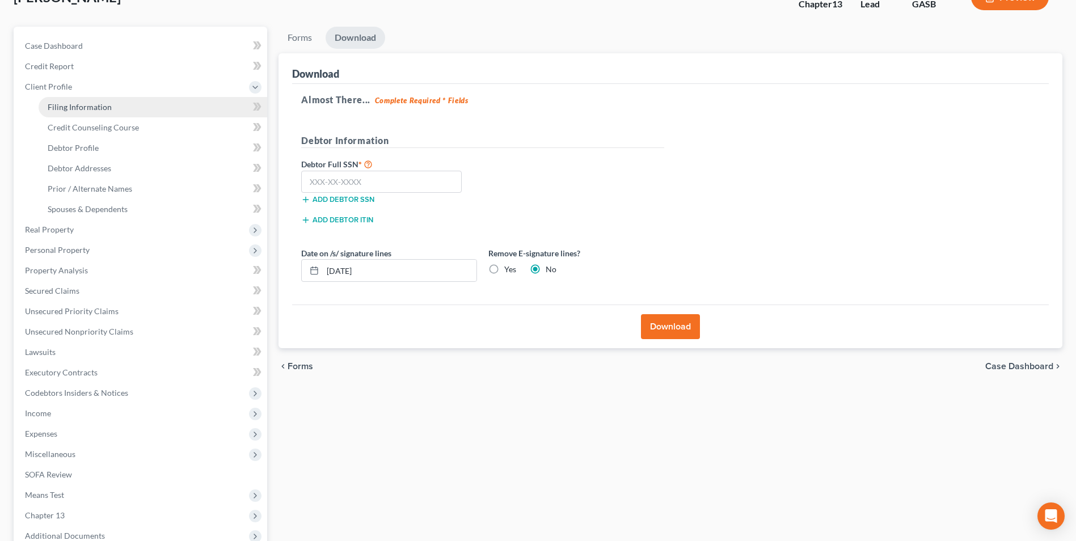
click at [61, 104] on span "Filing Information" at bounding box center [80, 107] width 64 height 10
select select "1"
select select "0"
select select "3"
select select "20"
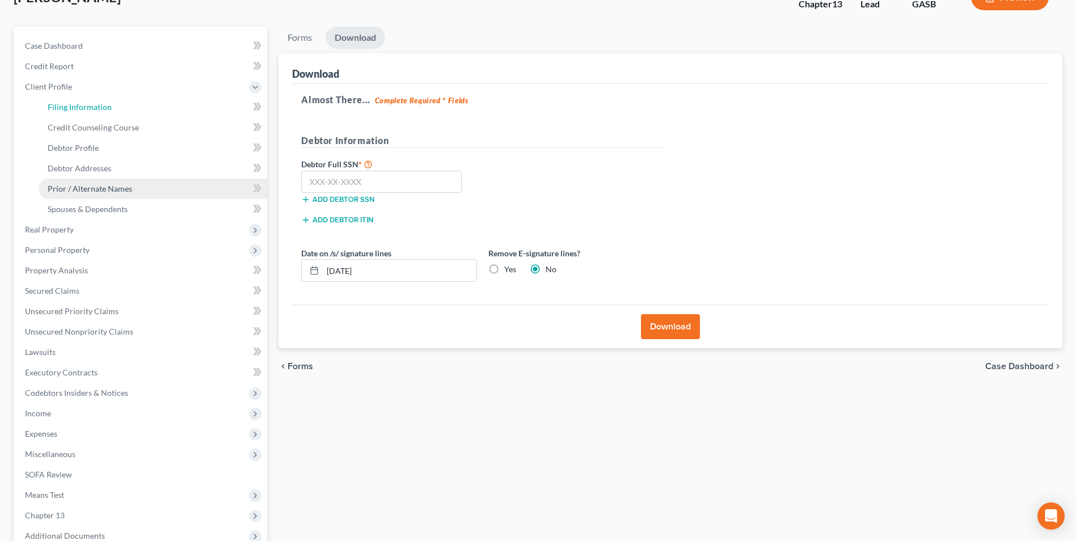
select select "0"
select select "10"
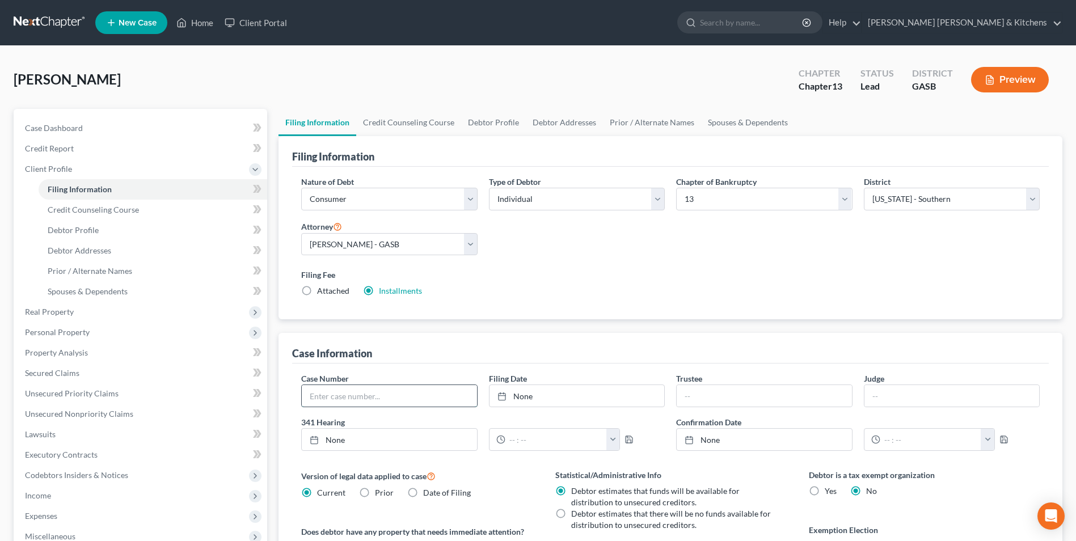
click at [328, 385] on input "text" at bounding box center [389, 396] width 175 height 22
type input "25-30124"
drag, startPoint x: 206, startPoint y: 21, endPoint x: 213, endPoint y: 89, distance: 68.4
click at [206, 21] on link "Home" at bounding box center [195, 22] width 48 height 20
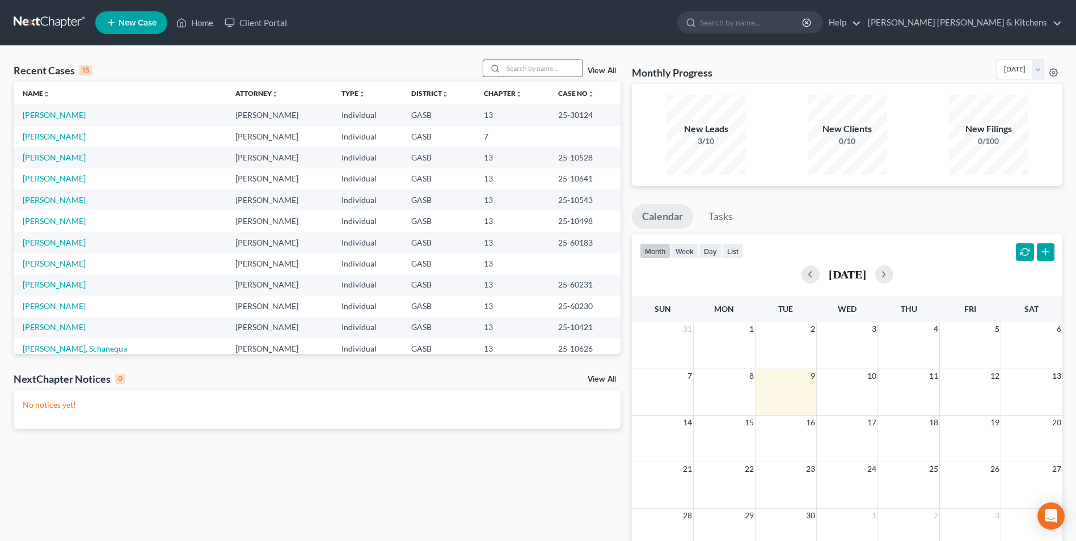
click at [544, 66] on input "search" at bounding box center [542, 68] width 79 height 16
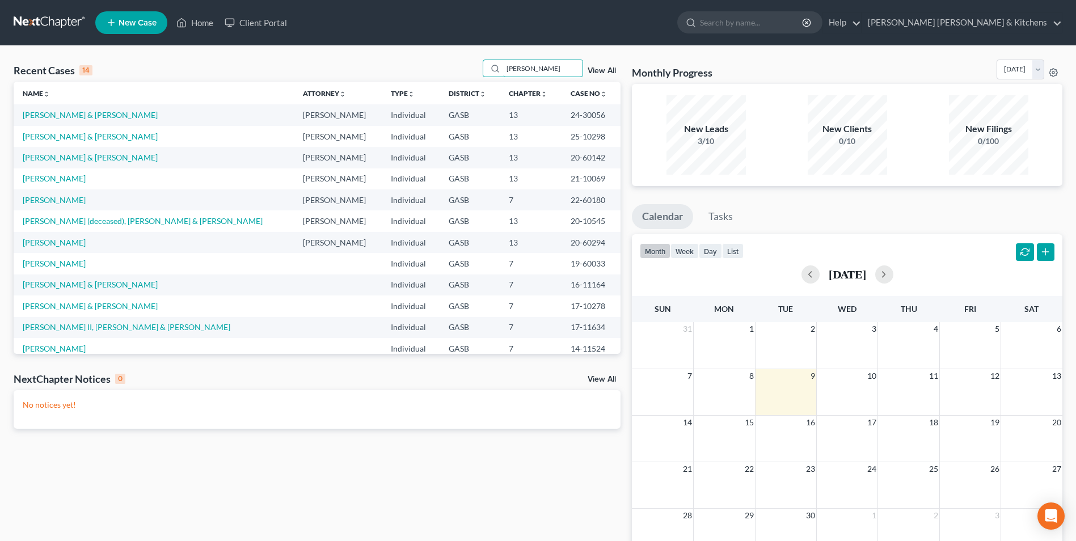
type input "[PERSON_NAME]"
click at [131, 24] on span "New Case" at bounding box center [138, 23] width 38 height 9
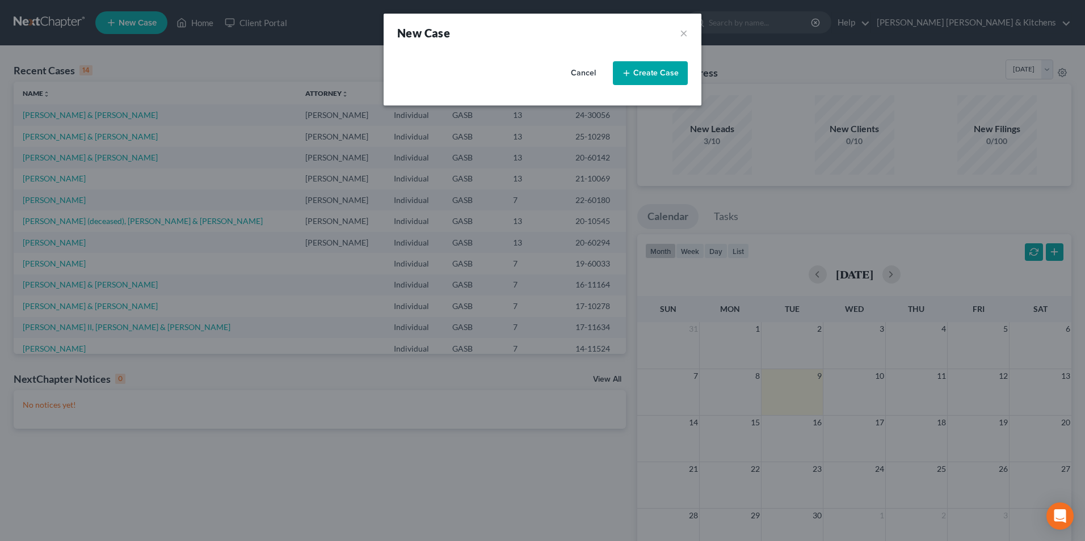
select select "20"
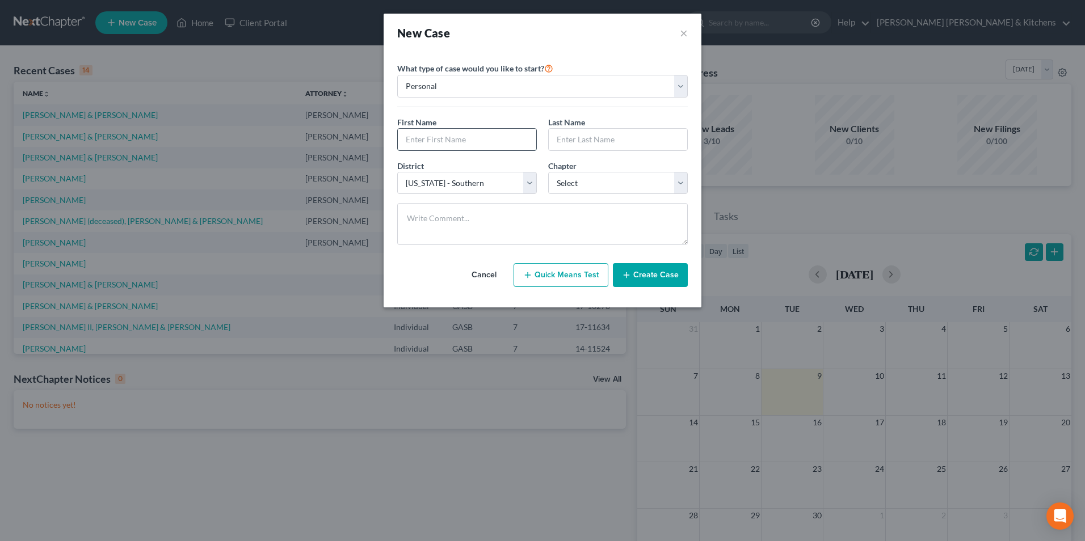
click at [466, 142] on input "text" at bounding box center [467, 140] width 138 height 22
type input "[PERSON_NAME]"
click at [559, 180] on select "Select 7 11 12 13" at bounding box center [618, 183] width 140 height 23
select select "3"
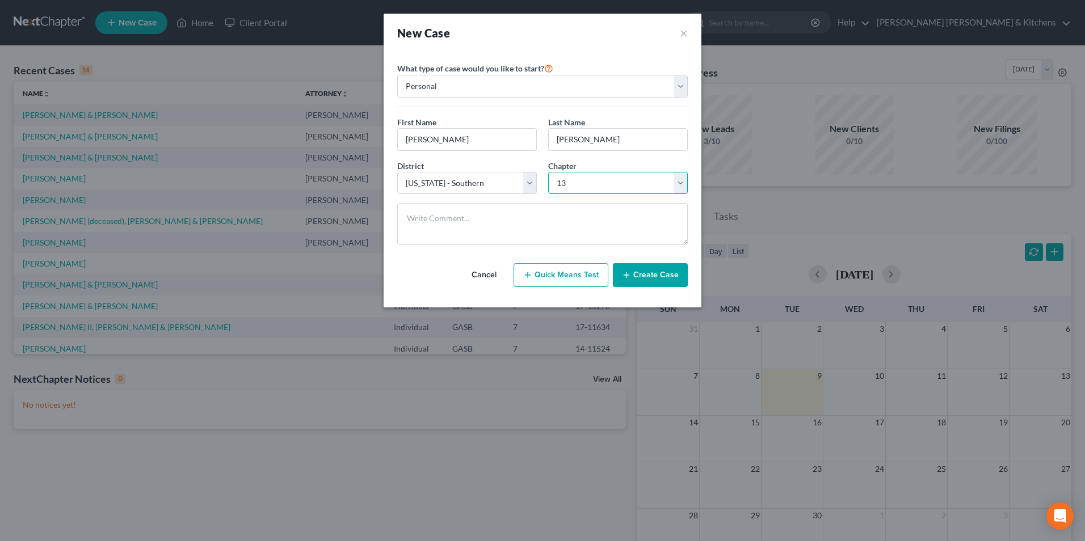
click at [548, 172] on select "Select 7 11 12 13" at bounding box center [618, 183] width 140 height 23
drag, startPoint x: 649, startPoint y: 277, endPoint x: 651, endPoint y: 308, distance: 30.8
click at [649, 277] on button "Create Case" at bounding box center [650, 275] width 75 height 24
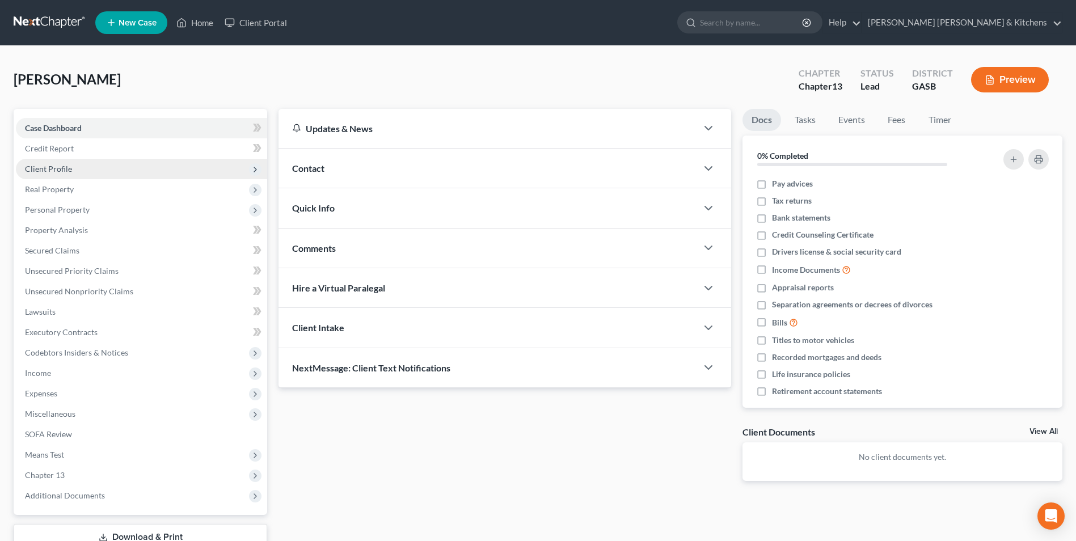
click at [51, 166] on span "Client Profile" at bounding box center [48, 169] width 47 height 10
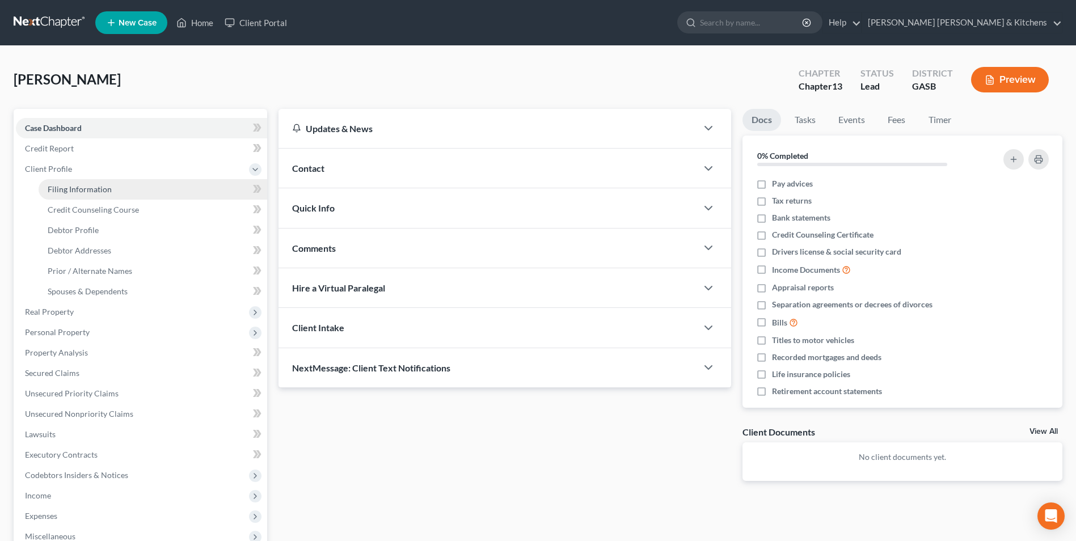
click at [58, 190] on span "Filing Information" at bounding box center [80, 189] width 64 height 10
select select "1"
select select "0"
select select "3"
select select "20"
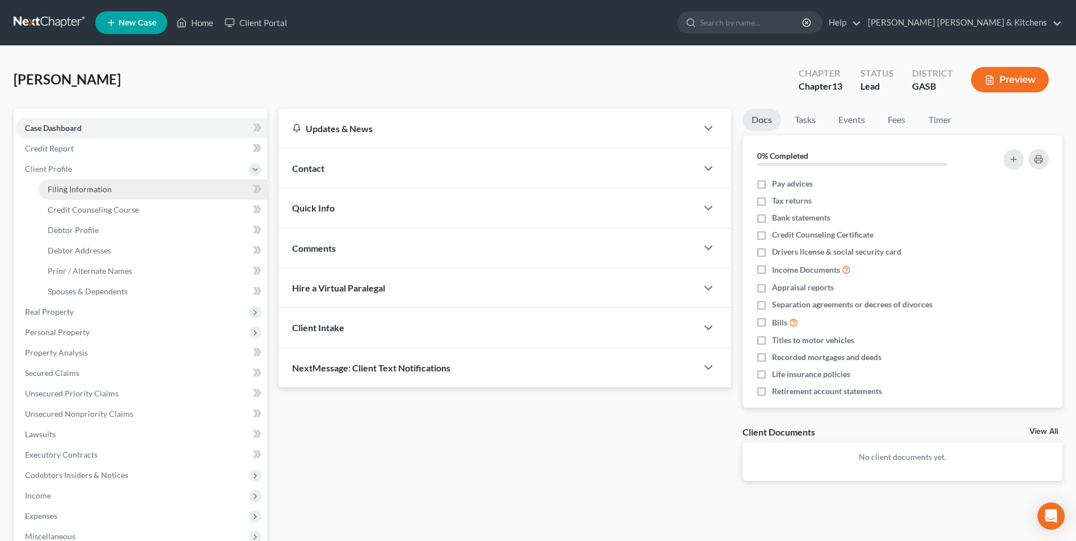
select select "0"
select select "10"
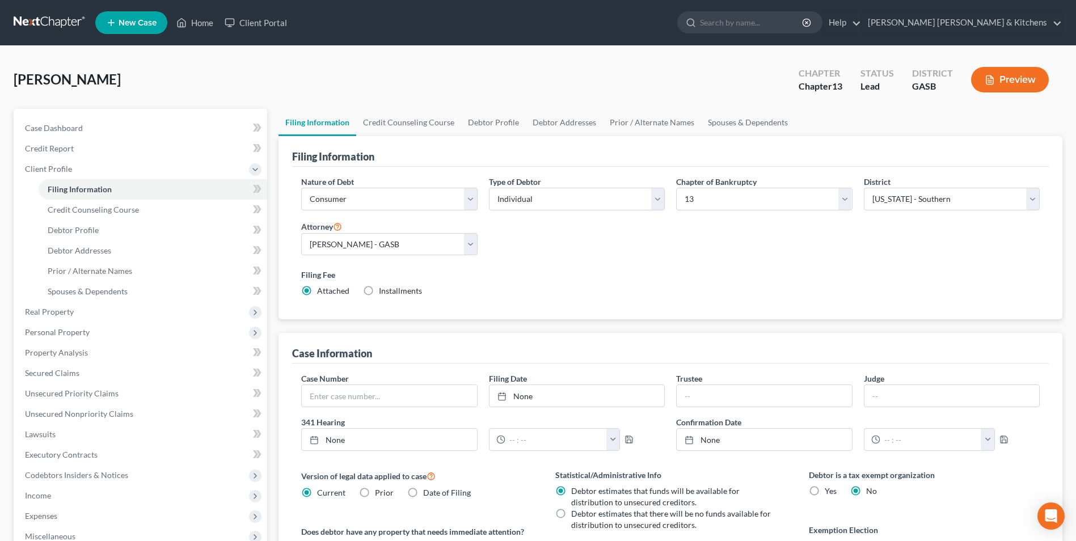
click at [379, 291] on label "Installments Installments" at bounding box center [400, 290] width 43 height 11
click at [384, 291] on input "Installments Installments" at bounding box center [387, 288] width 7 height 7
radio input "true"
radio input "false"
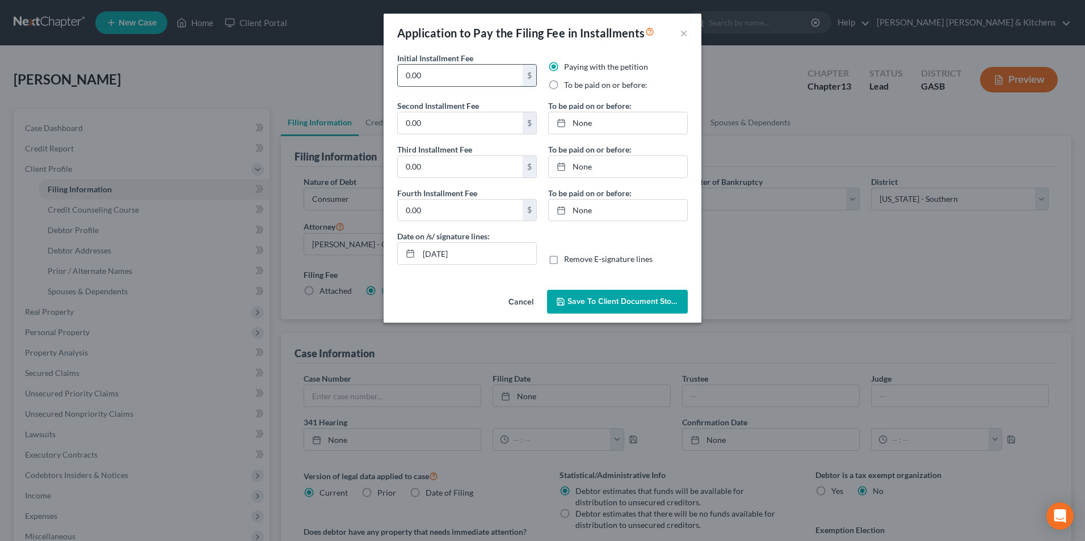
click at [438, 78] on input "0.00" at bounding box center [460, 76] width 125 height 22
type input "0"
type input "313.00"
click at [564, 83] on label "To be paid on or before:" at bounding box center [605, 84] width 83 height 11
click at [569, 83] on input "To be paid on or before:" at bounding box center [572, 82] width 7 height 7
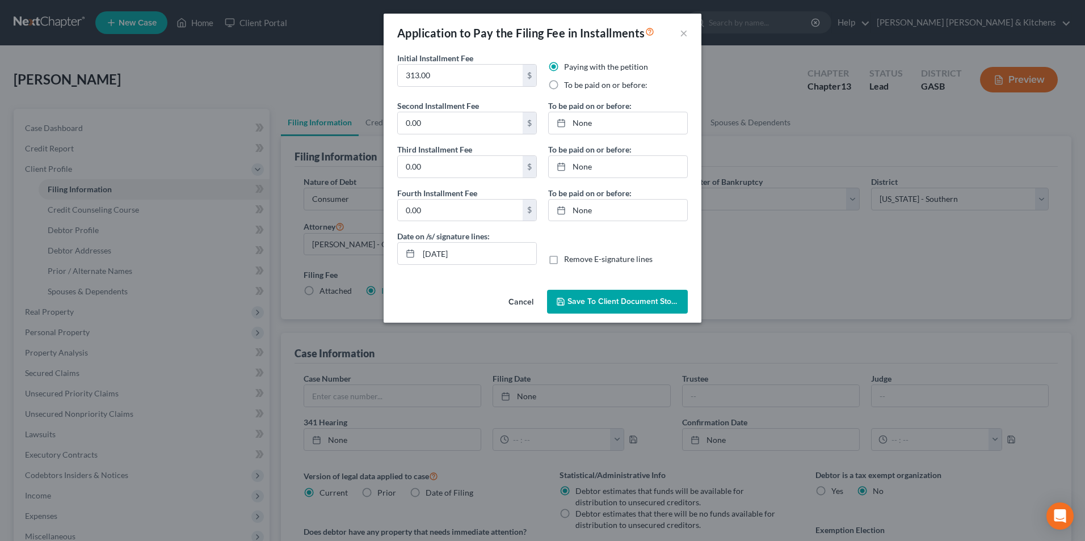
radio input "true"
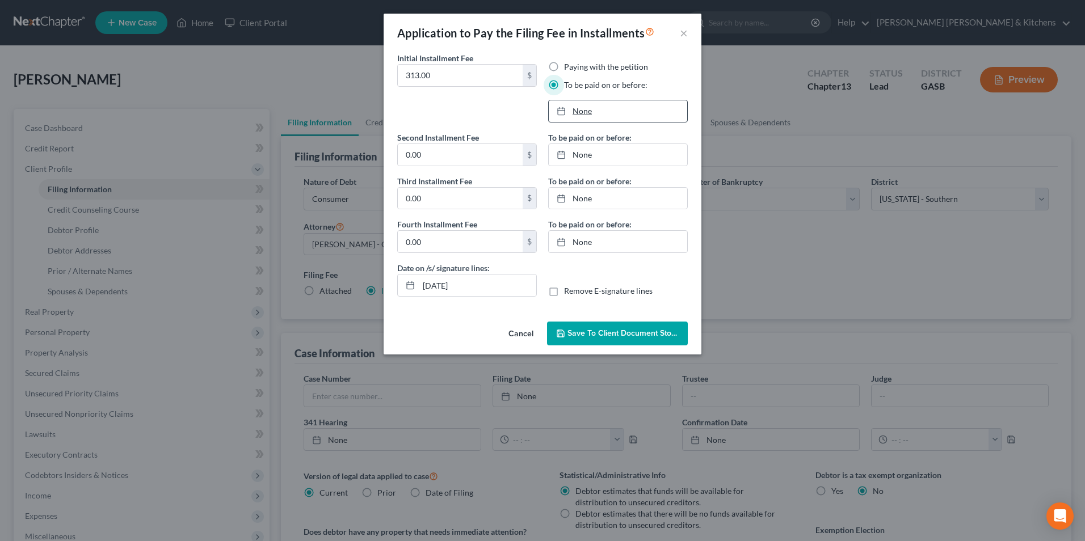
type input "[DATE]"
click at [592, 111] on link "[DATE]" at bounding box center [618, 111] width 138 height 22
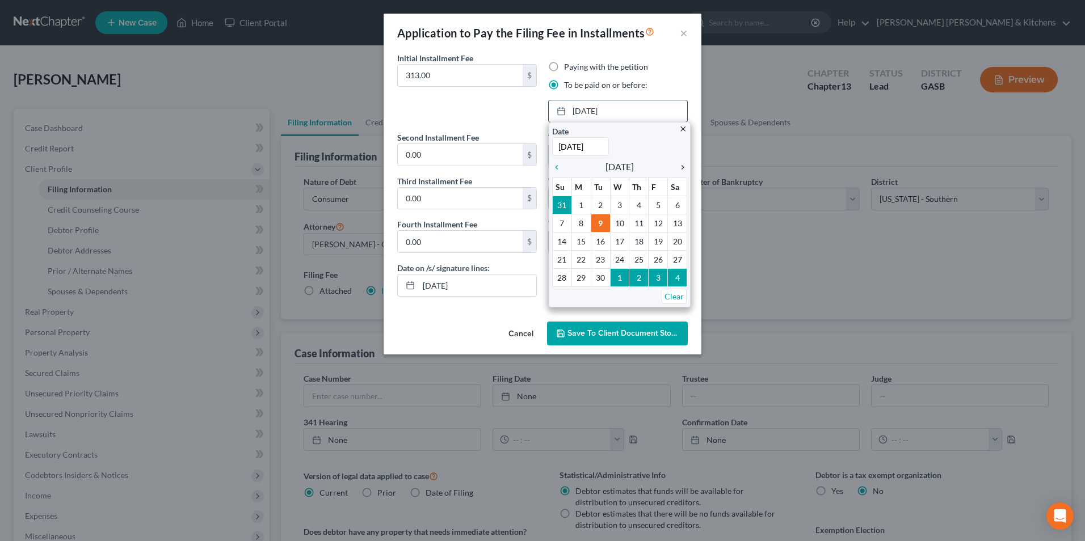
click at [682, 170] on icon "chevron_right" at bounding box center [679, 167] width 15 height 9
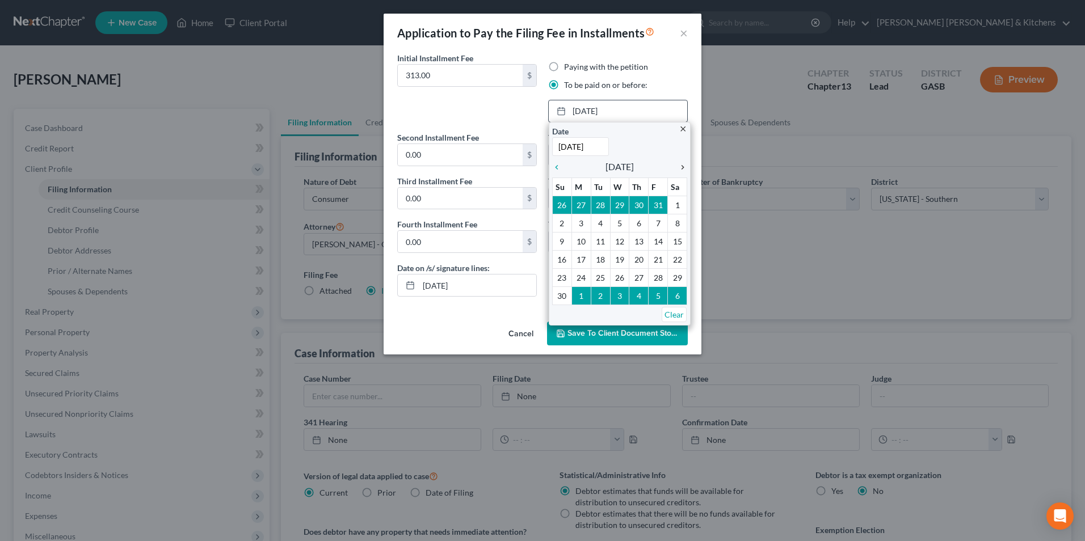
click at [682, 170] on icon "chevron_right" at bounding box center [679, 167] width 15 height 9
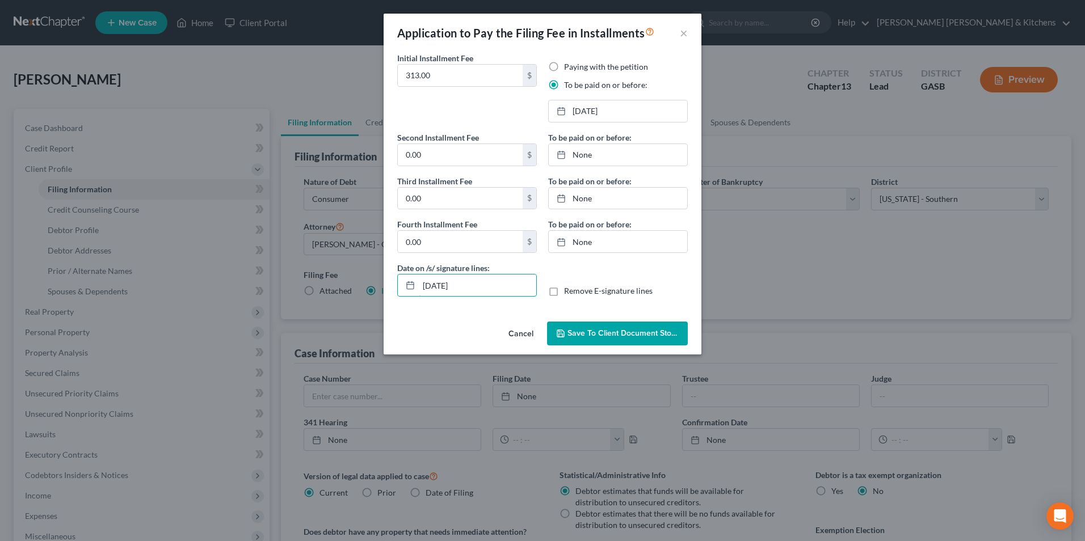
drag, startPoint x: 493, startPoint y: 290, endPoint x: 396, endPoint y: 283, distance: 97.3
click at [396, 283] on div "Date on /s/ signature lines: [DATE]" at bounding box center [467, 279] width 151 height 35
click at [564, 293] on label "Remove E-signature lines" at bounding box center [608, 290] width 89 height 11
click at [569, 293] on input "Remove E-signature lines" at bounding box center [572, 288] width 7 height 7
checkbox input "true"
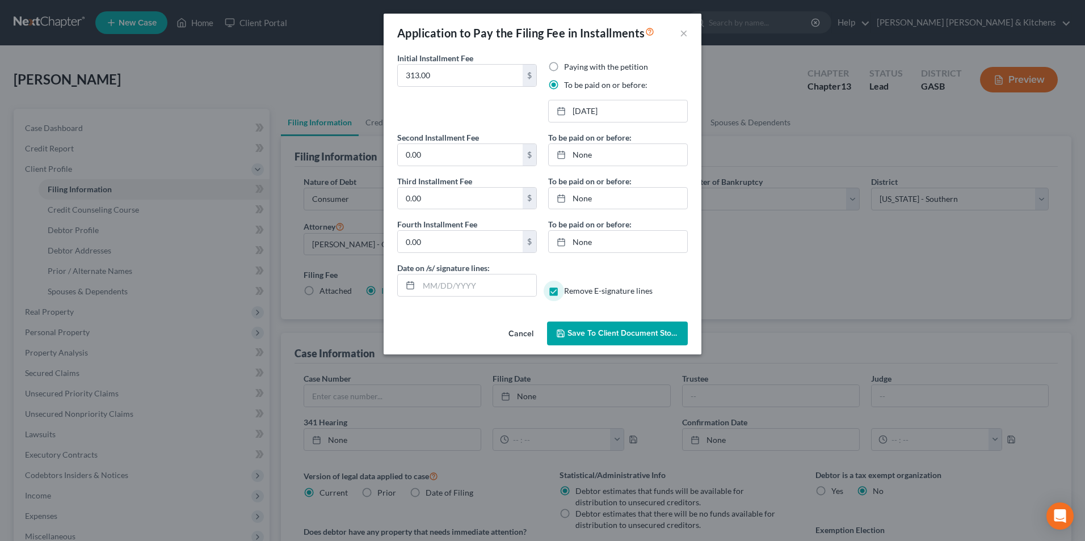
click at [570, 322] on button "Save to Client Document Storage" at bounding box center [617, 334] width 141 height 24
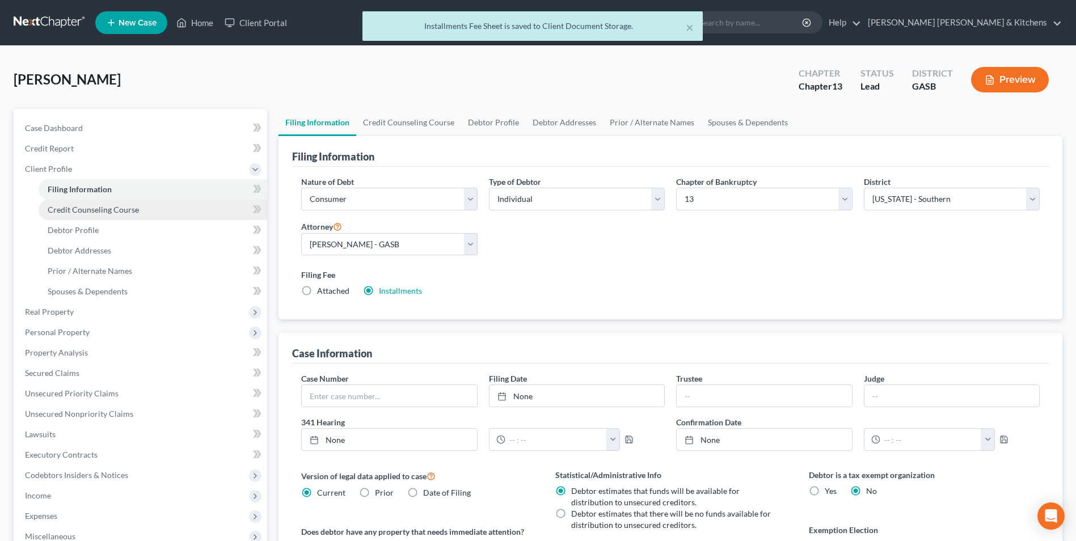
click at [69, 212] on span "Credit Counseling Course" at bounding box center [93, 210] width 91 height 10
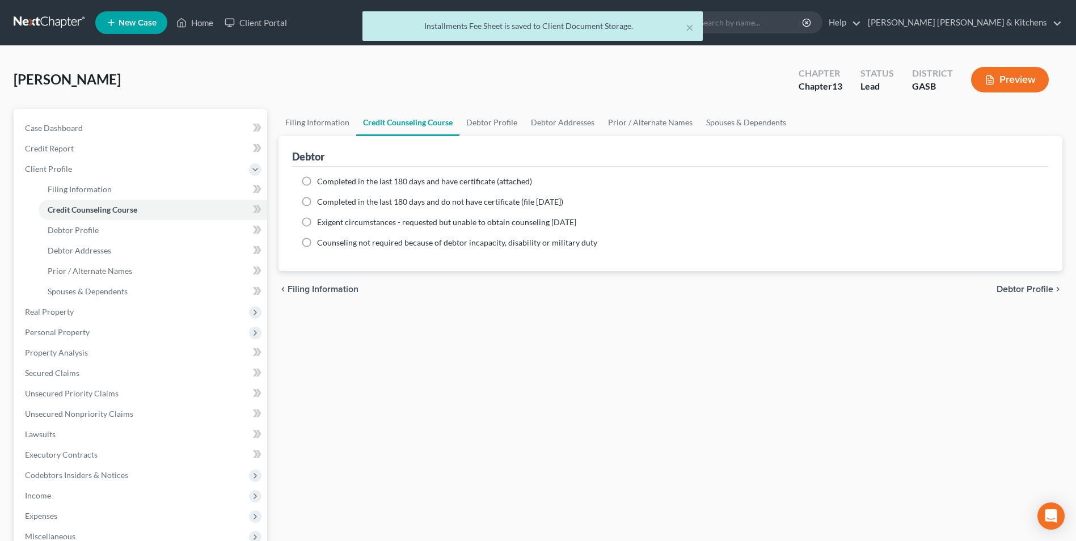
click at [317, 180] on label "Completed in the last 180 days and have certificate (attached)" at bounding box center [424, 181] width 215 height 11
click at [322, 180] on input "Completed in the last 180 days and have certificate (attached)" at bounding box center [325, 179] width 7 height 7
radio input "true"
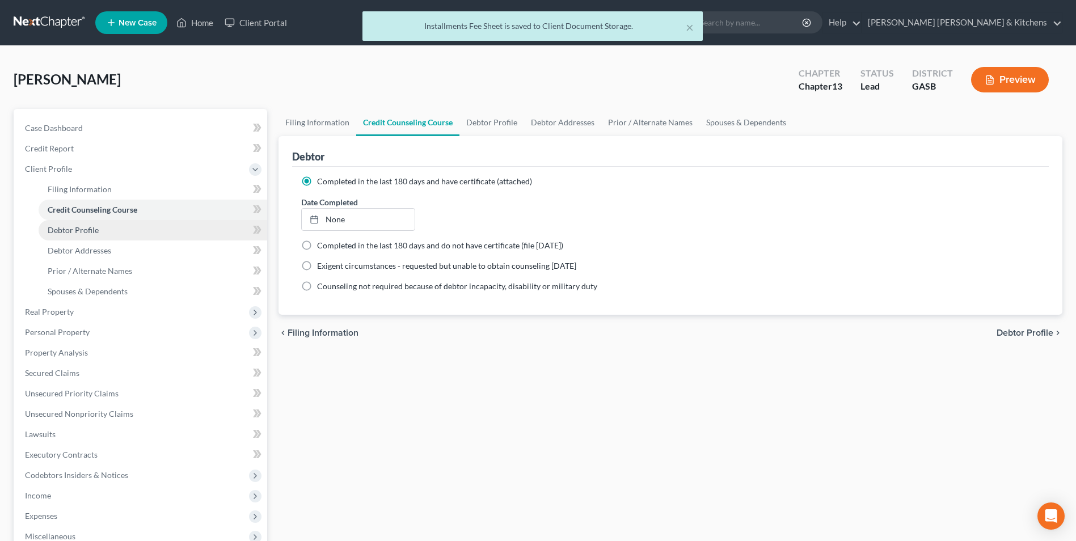
click at [99, 230] on link "Debtor Profile" at bounding box center [153, 230] width 229 height 20
select select "0"
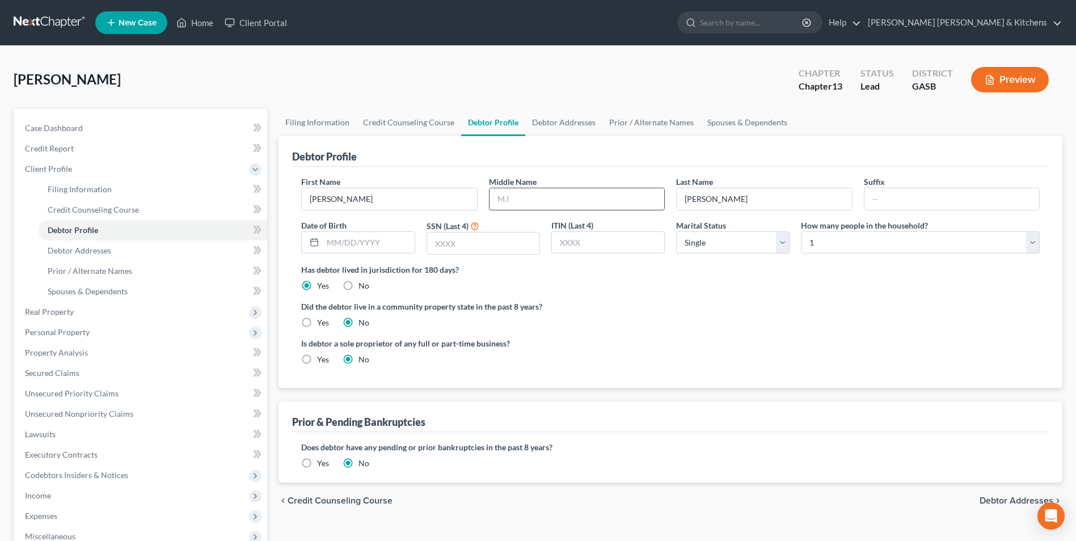
click at [520, 205] on input "text" at bounding box center [577, 199] width 175 height 22
type input "[PERSON_NAME]"
type input "[DATE]"
type input "1973"
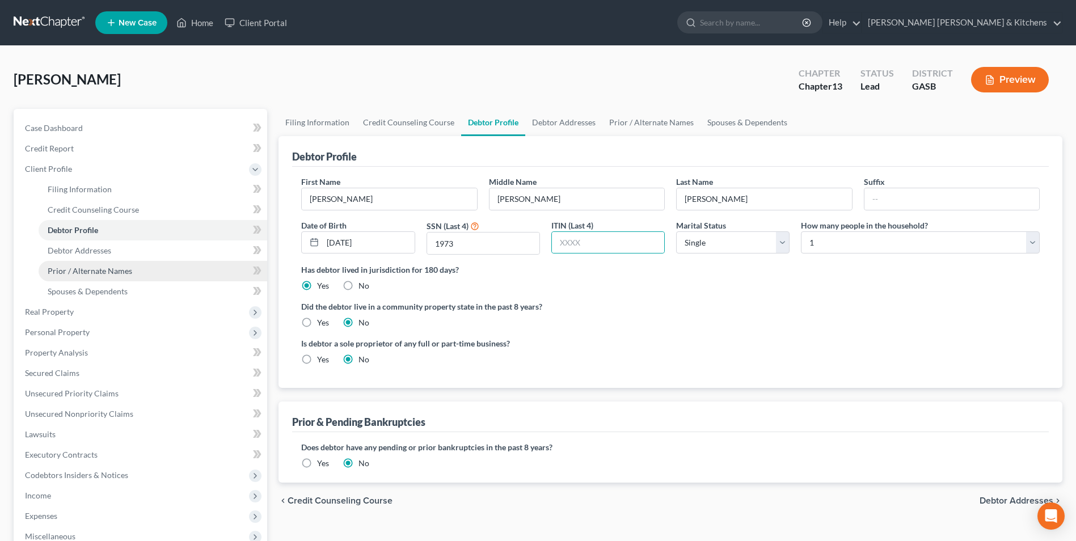
click at [109, 271] on span "Prior / Alternate Names" at bounding box center [90, 271] width 85 height 10
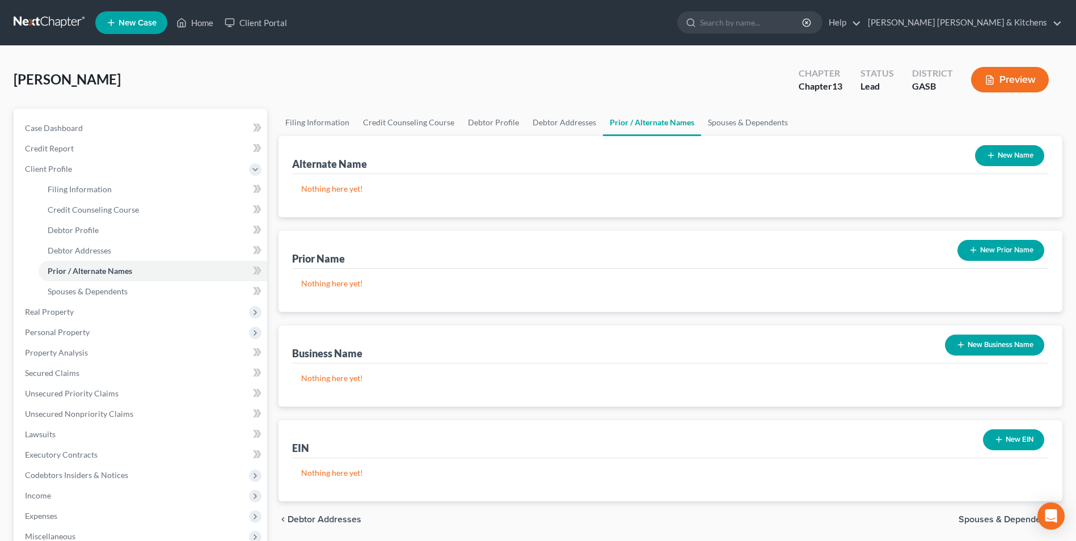
click at [1016, 145] on button "New Name" at bounding box center [1009, 155] width 69 height 21
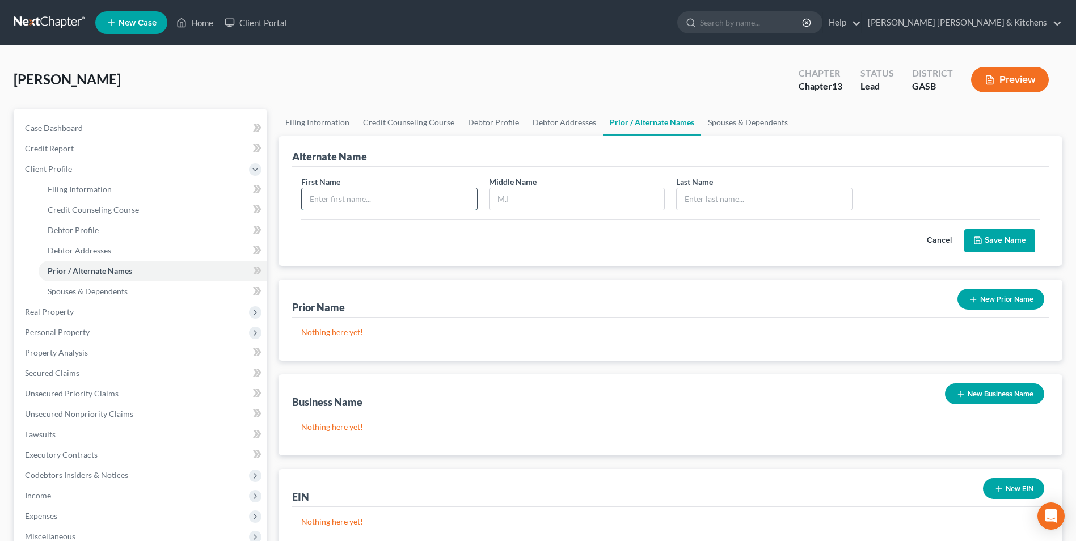
click at [391, 196] on input "text" at bounding box center [389, 199] width 175 height 22
type input "[PERSON_NAME]"
click at [504, 206] on input "text" at bounding box center [577, 199] width 175 height 22
type input "[PERSON_NAME]"
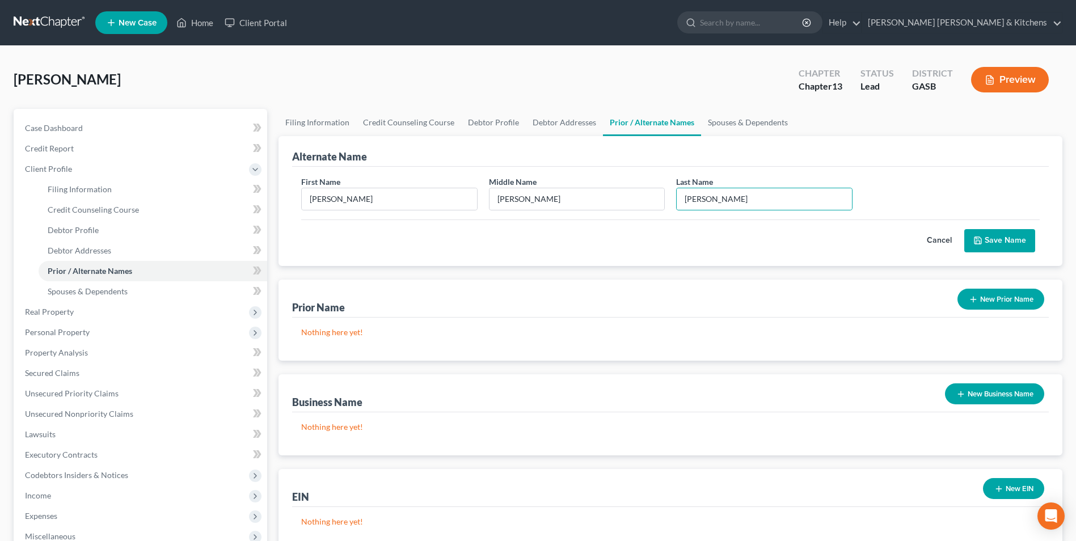
click at [981, 243] on polyline "submit" at bounding box center [979, 242] width 4 height 3
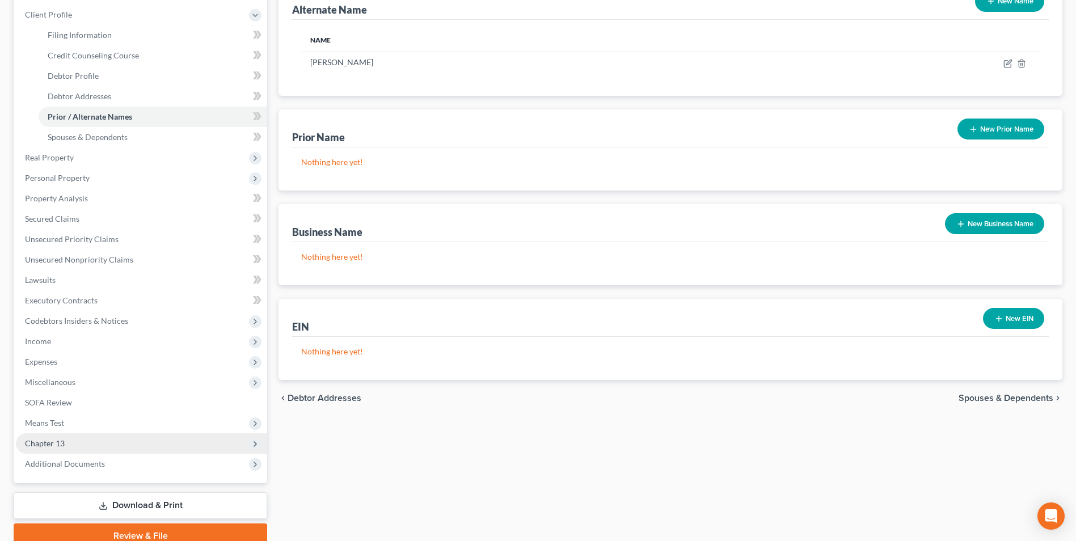
scroll to position [170, 0]
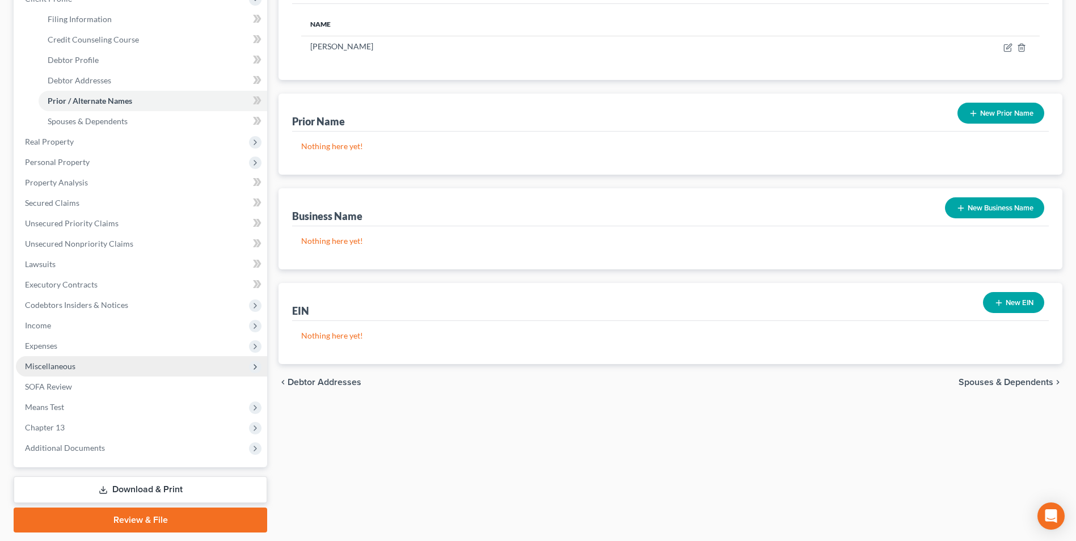
click at [64, 371] on span "Miscellaneous" at bounding box center [141, 366] width 251 height 20
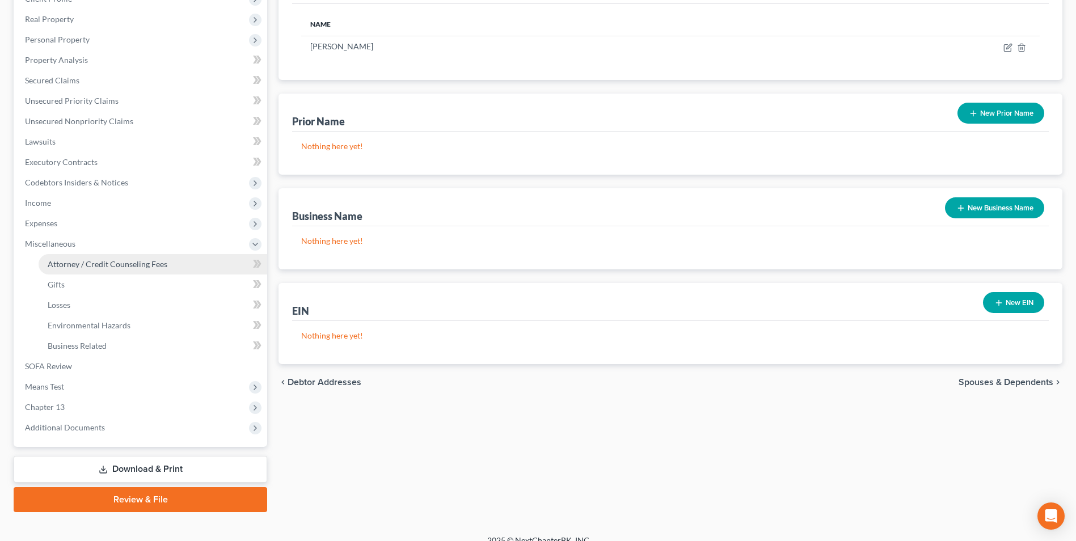
click at [82, 271] on link "Attorney / Credit Counseling Fees" at bounding box center [153, 264] width 229 height 20
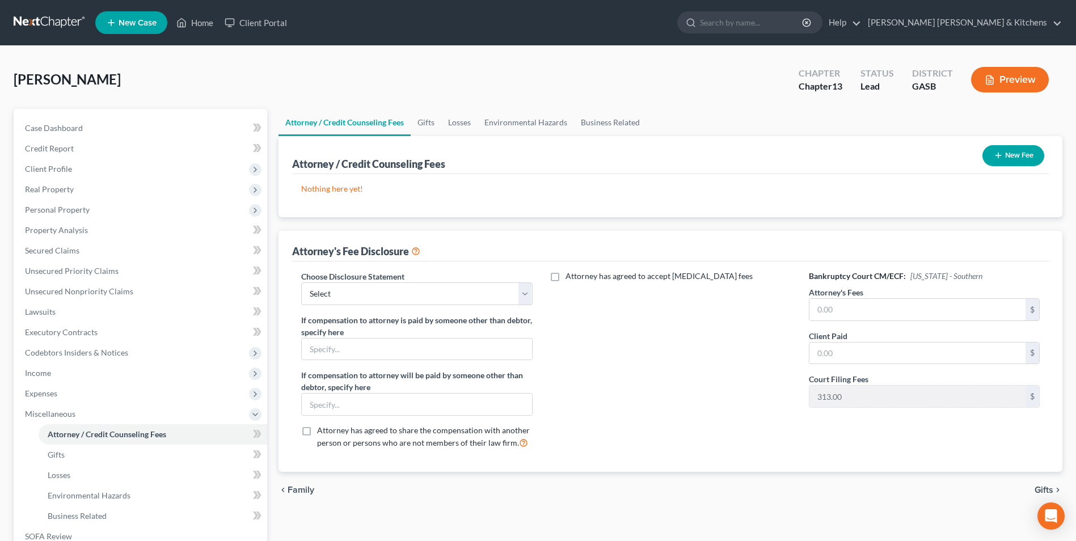
click at [1027, 155] on button "New Fee" at bounding box center [1014, 155] width 62 height 21
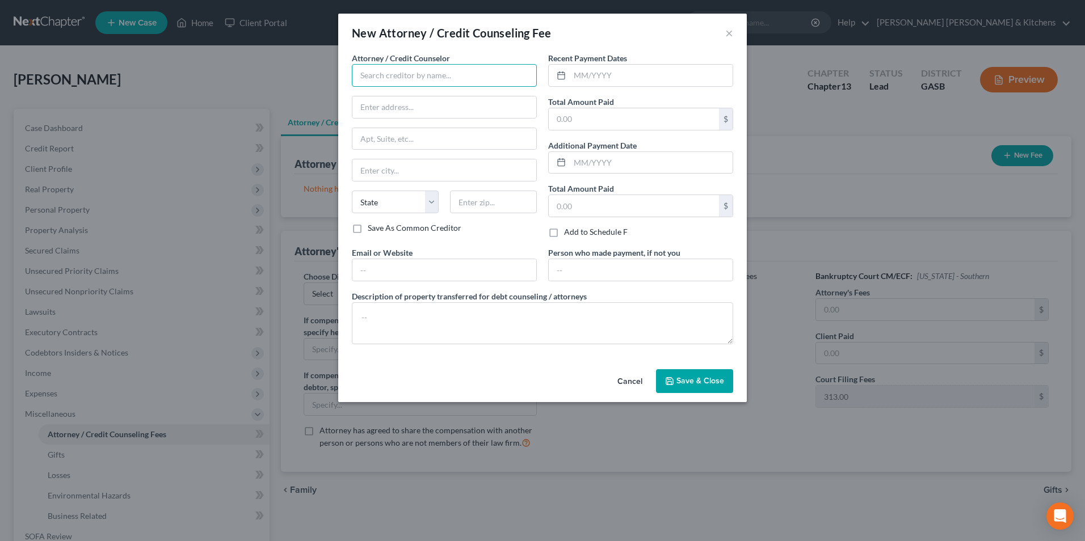
click at [382, 80] on input "text" at bounding box center [444, 75] width 185 height 23
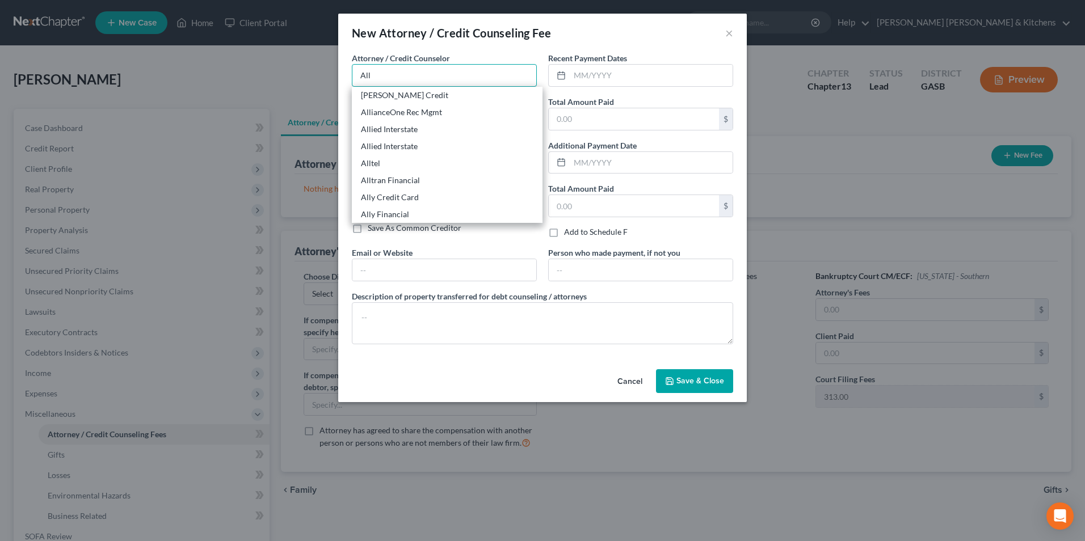
type input "[PERSON_NAME] Credit & Debt Counseling"
type input "by phone"
type input "[DATE]"
type input "30.00"
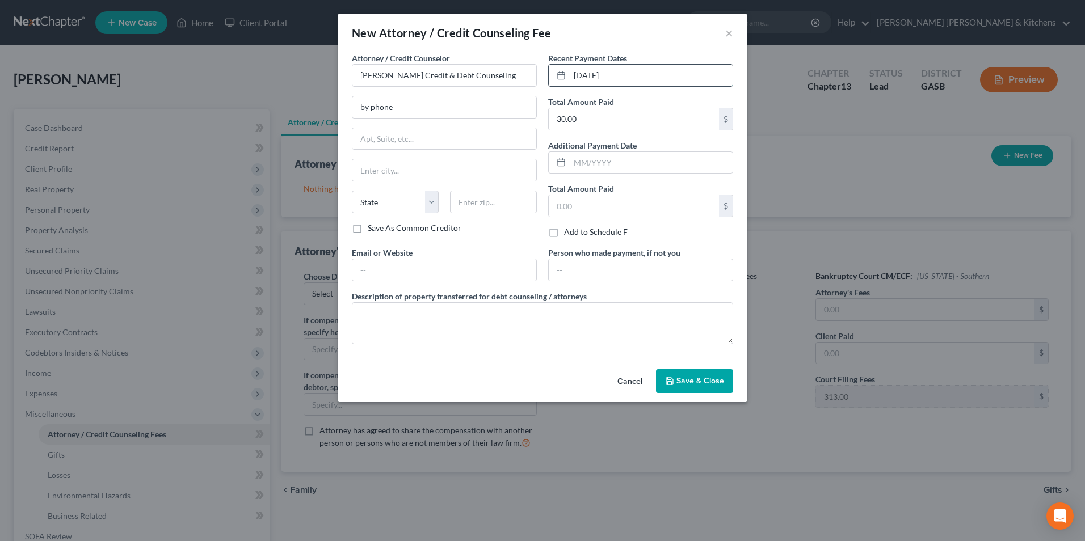
drag, startPoint x: 618, startPoint y: 78, endPoint x: 565, endPoint y: 73, distance: 53.5
click at [568, 77] on div "[DATE]" at bounding box center [640, 75] width 185 height 23
type input "25.00"
drag, startPoint x: 399, startPoint y: 114, endPoint x: 350, endPoint y: 117, distance: 48.9
click at [353, 118] on div "by phone" at bounding box center [444, 107] width 185 height 23
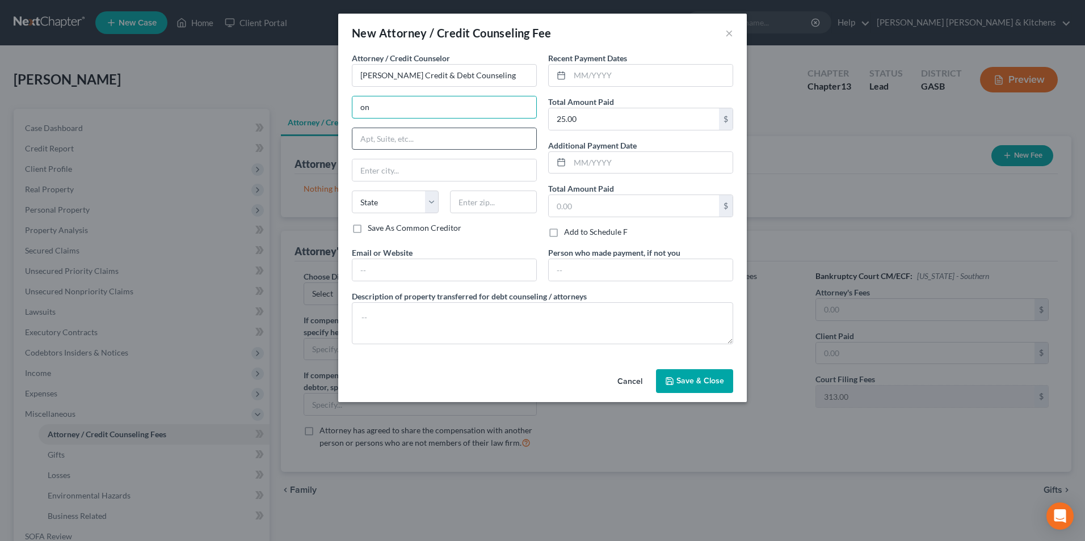
type input "online"
click at [396, 318] on textarea at bounding box center [542, 323] width 381 height 42
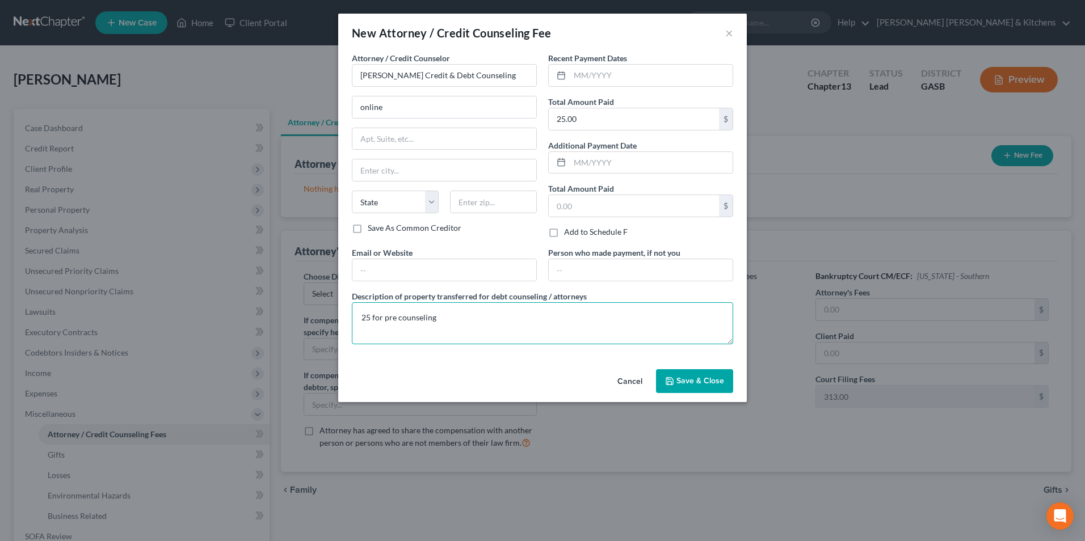
type textarea "25 for pre counseling"
click at [674, 386] on button "Save & Close" at bounding box center [694, 381] width 77 height 24
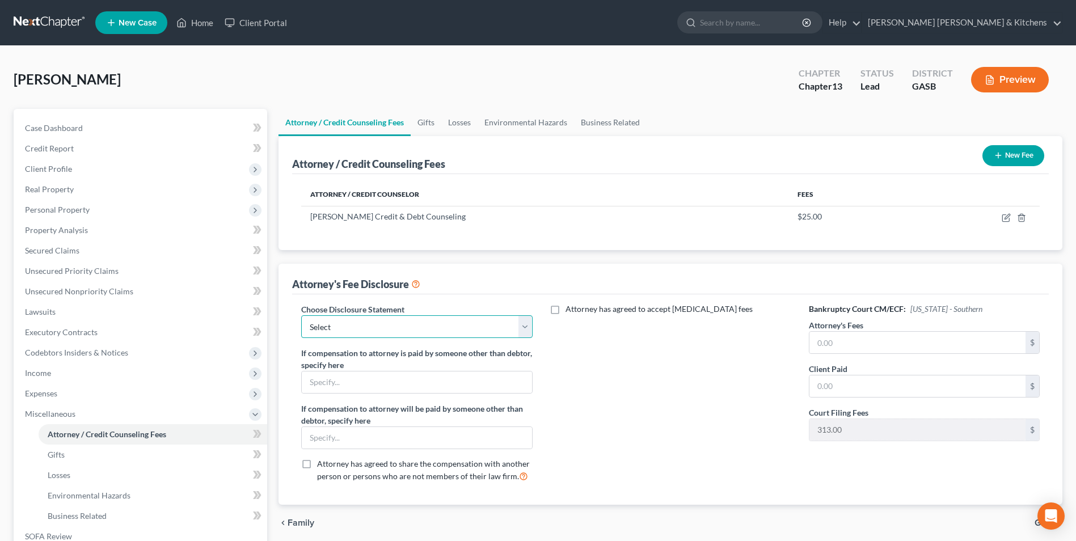
click at [373, 326] on select "Select Disclosure of Compensation of Attorney For Debtors" at bounding box center [416, 327] width 231 height 23
select select "0"
click at [301, 316] on select "Select Disclosure of Compensation of Attorney For Debtors" at bounding box center [416, 327] width 231 height 23
click at [874, 340] on input "text" at bounding box center [918, 343] width 216 height 22
type input "4,500.00"
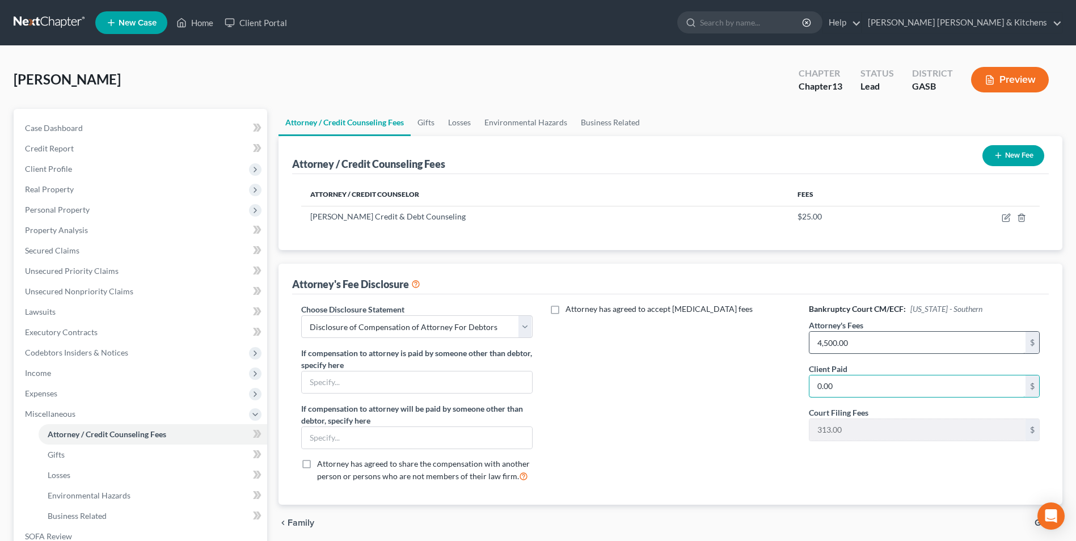
type input "0.00"
click at [87, 516] on span "Business Related" at bounding box center [77, 516] width 59 height 10
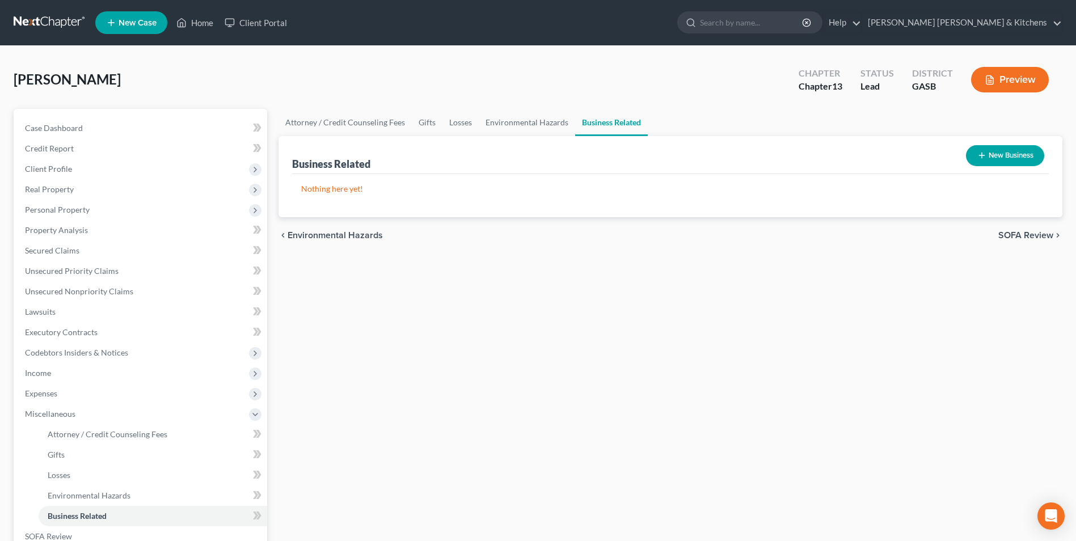
click at [1026, 152] on button "New Business" at bounding box center [1005, 155] width 78 height 21
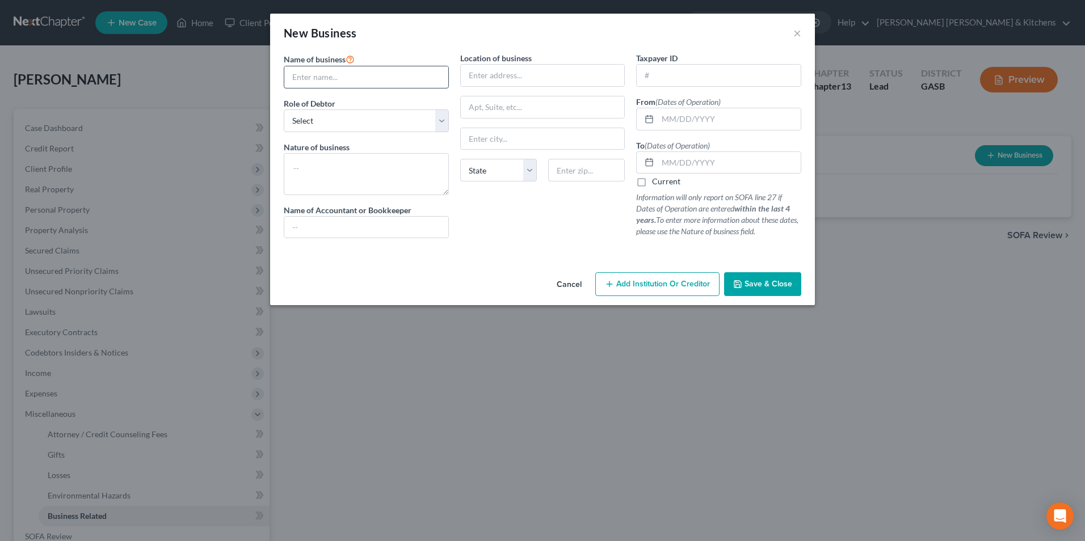
click at [334, 79] on input "text" at bounding box center [366, 77] width 164 height 22
type input "D-Zires Boutique"
click at [351, 121] on select "Select A member of a limited liability company (LLC) or limited liability partn…" at bounding box center [366, 121] width 165 height 23
select select "member"
click at [284, 110] on select "Select A member of a limited liability company (LLC) or limited liability partn…" at bounding box center [366, 121] width 165 height 23
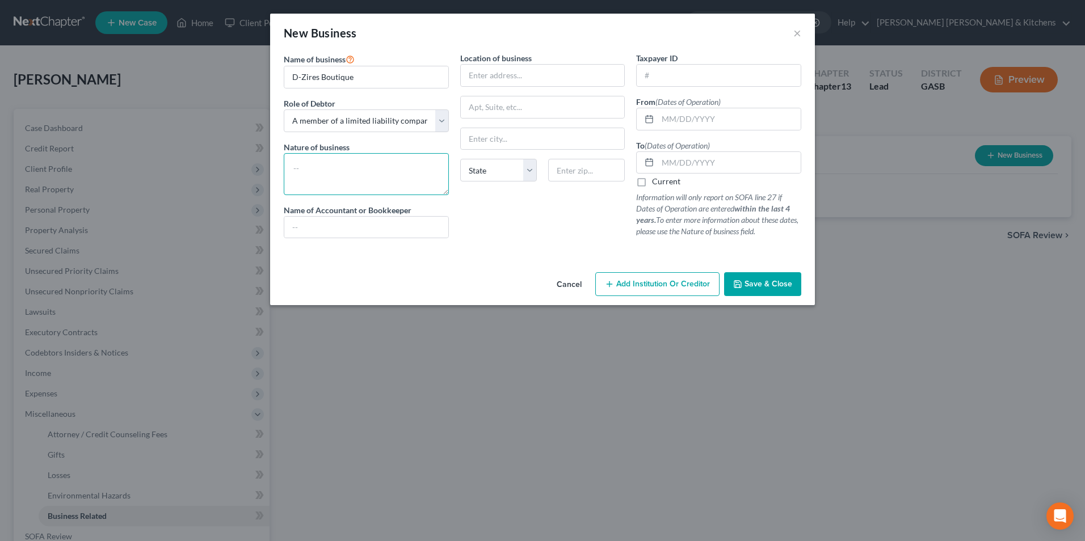
click at [352, 174] on textarea at bounding box center [366, 174] width 165 height 42
type textarea "online retail - sold clothes"
click at [501, 81] on input "text" at bounding box center [543, 76] width 164 height 22
type input "[STREET_ADDRESS][PERSON_NAME]"
type input "31322"
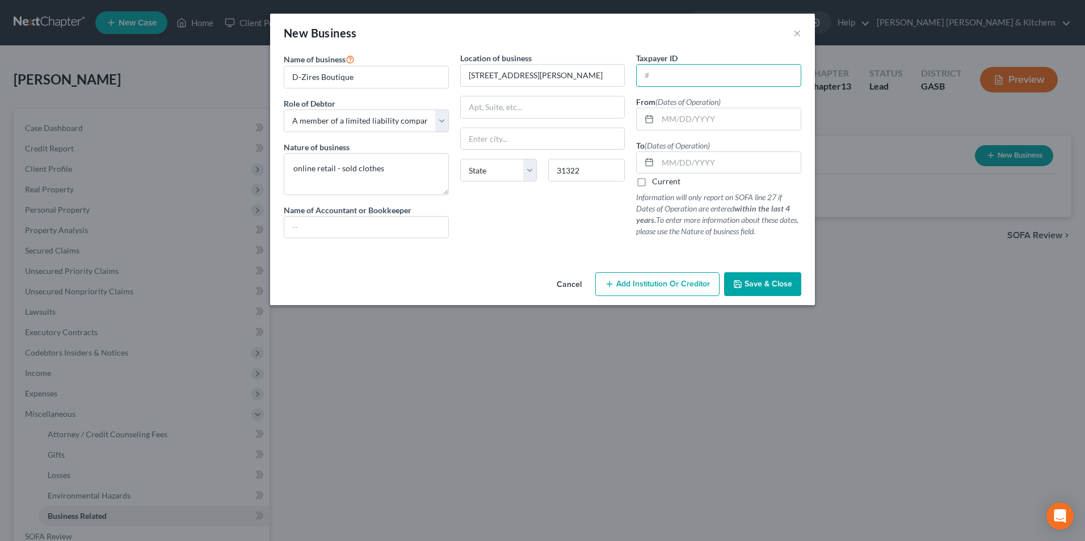
type input "[PERSON_NAME]"
select select "10"
click at [690, 121] on input "text" at bounding box center [729, 119] width 143 height 22
type input "[DATE]"
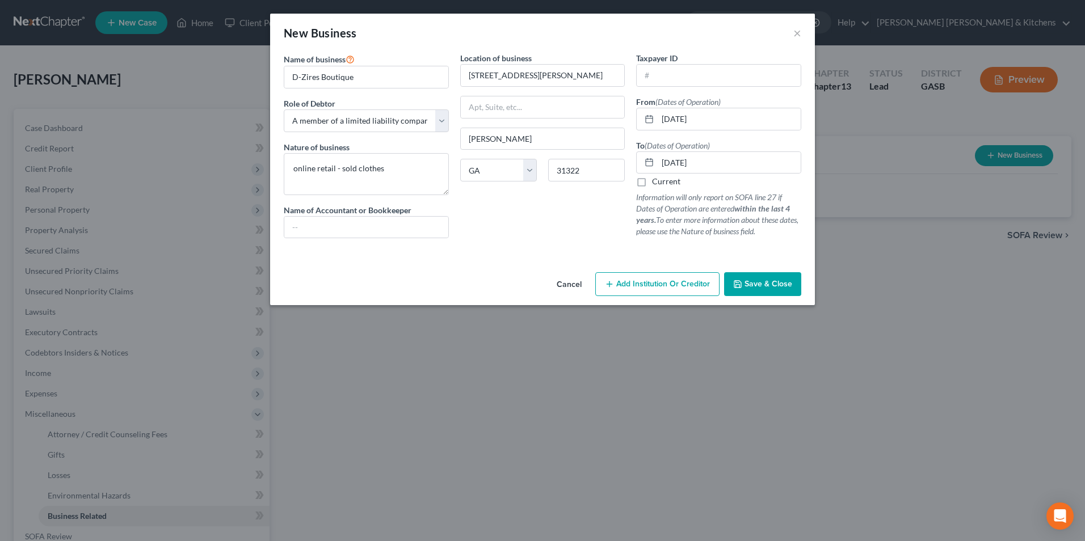
click at [758, 288] on span "Save & Close" at bounding box center [769, 284] width 48 height 10
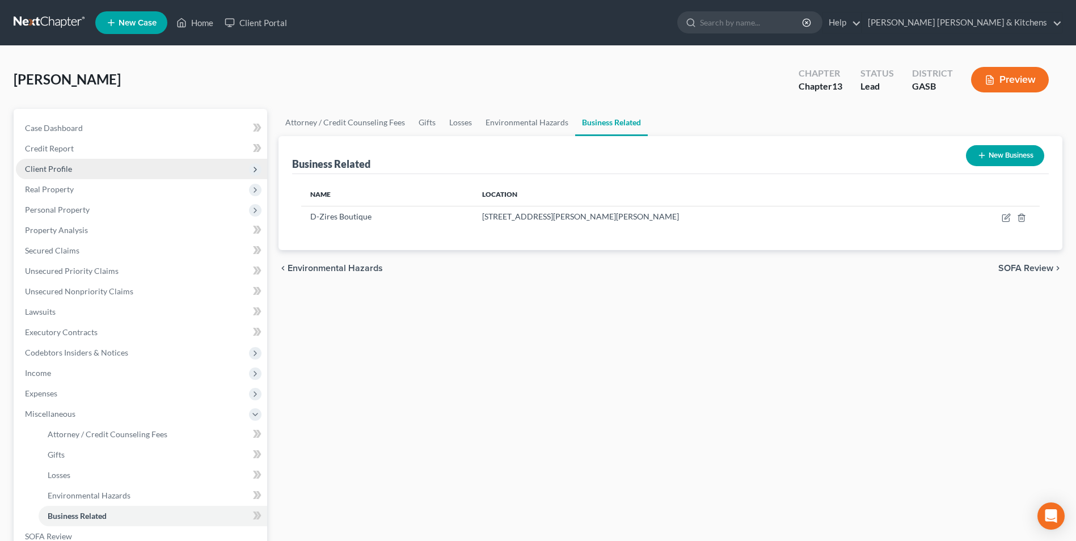
click at [63, 172] on span "Client Profile" at bounding box center [48, 169] width 47 height 10
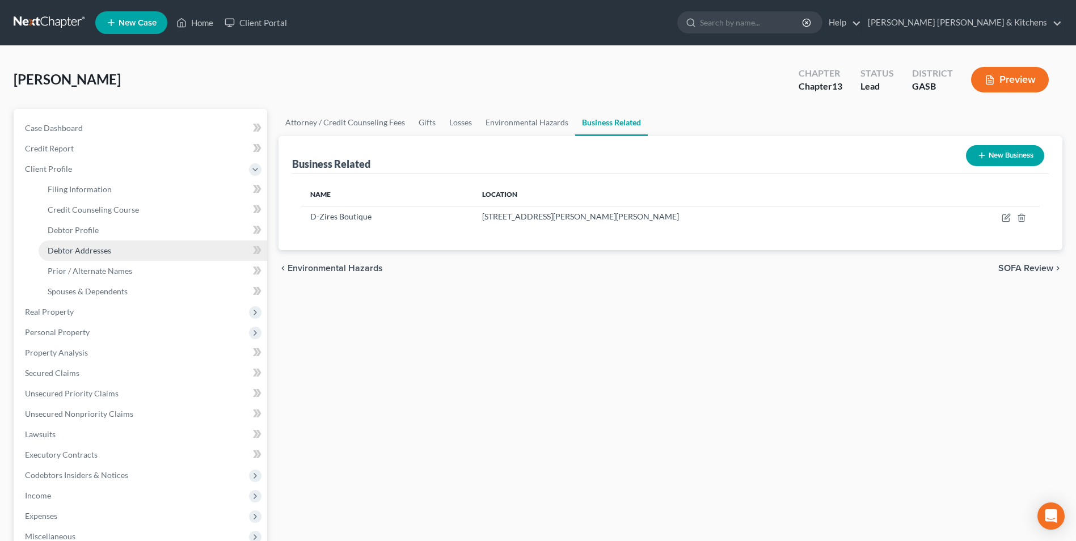
click at [64, 255] on link "Debtor Addresses" at bounding box center [153, 251] width 229 height 20
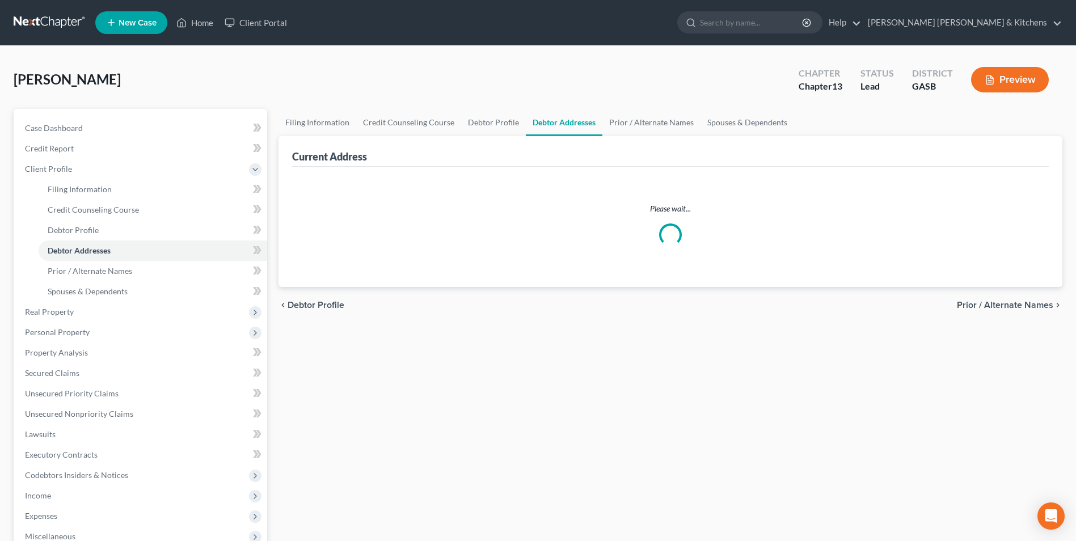
select select "0"
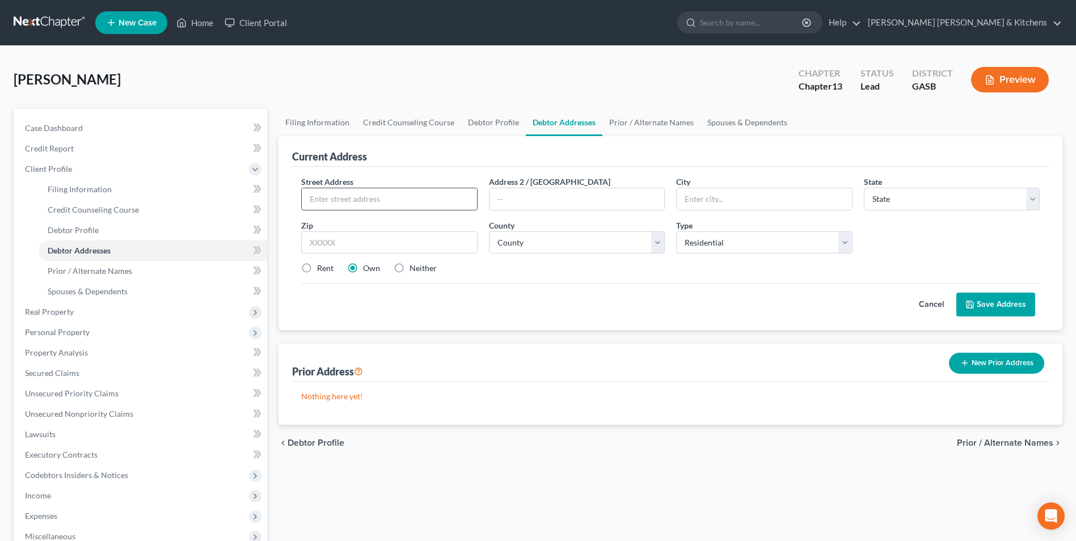
click at [345, 198] on input "text" at bounding box center [389, 199] width 175 height 22
type input "[STREET_ADDRESS]"
type input "31407"
type input "Savannah"
select select "10"
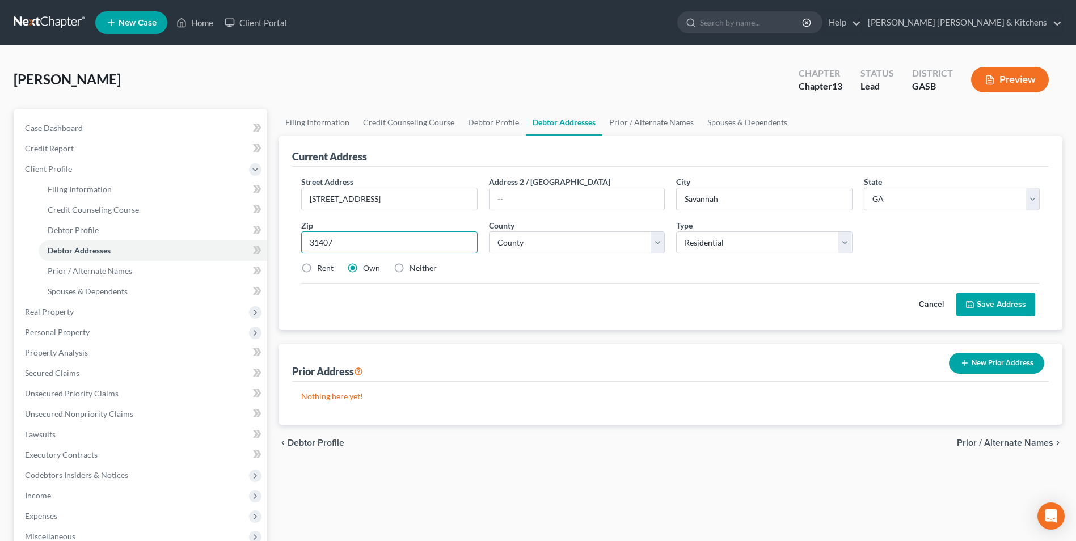
click at [388, 249] on input "31407" at bounding box center [389, 243] width 176 height 23
select select "24"
click at [410, 270] on label "Neither" at bounding box center [423, 268] width 27 height 11
click at [414, 270] on input "Neither" at bounding box center [417, 266] width 7 height 7
radio input "true"
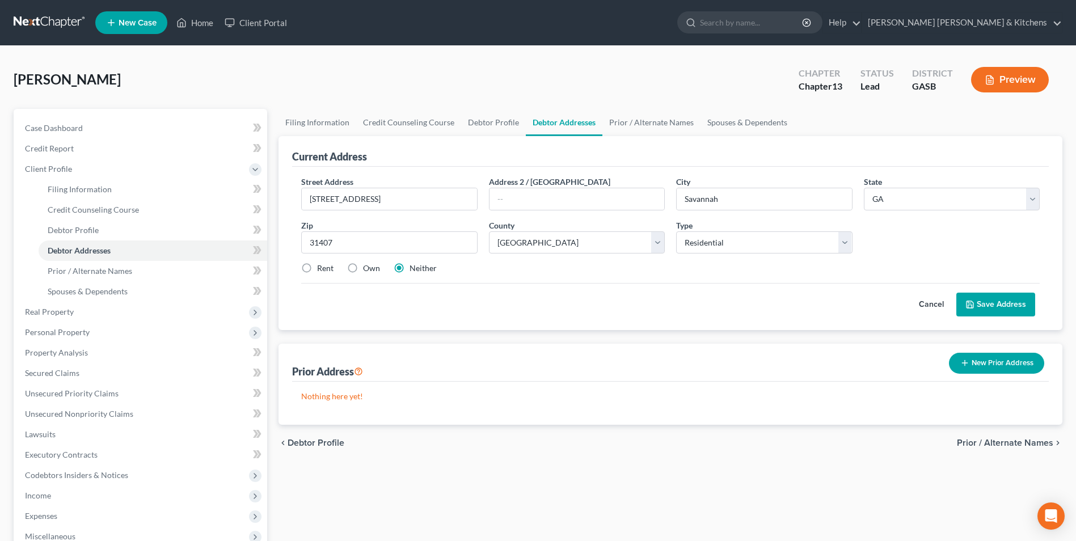
click at [973, 300] on icon at bounding box center [970, 304] width 9 height 9
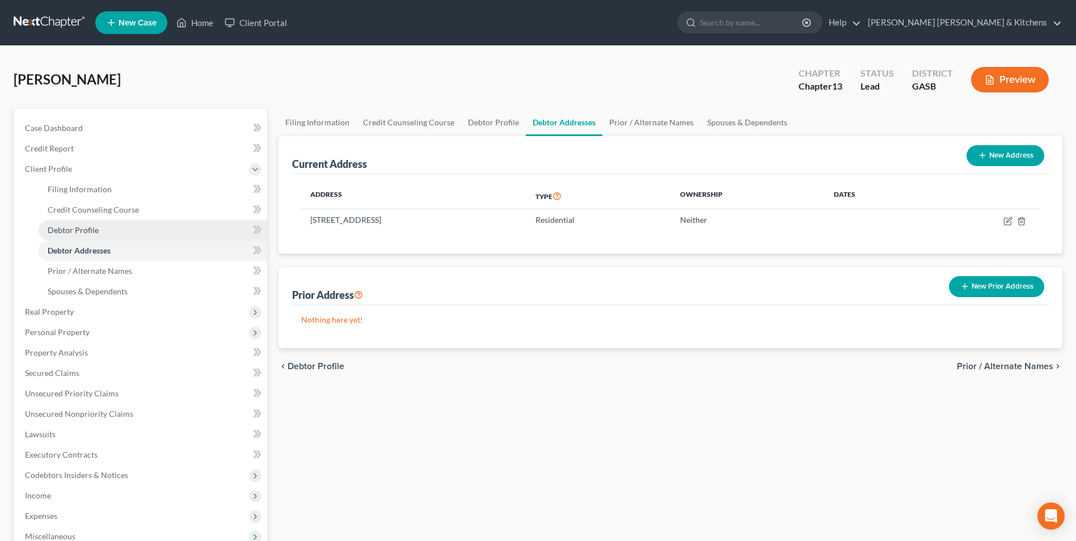
click at [79, 232] on span "Debtor Profile" at bounding box center [73, 230] width 51 height 10
select select "0"
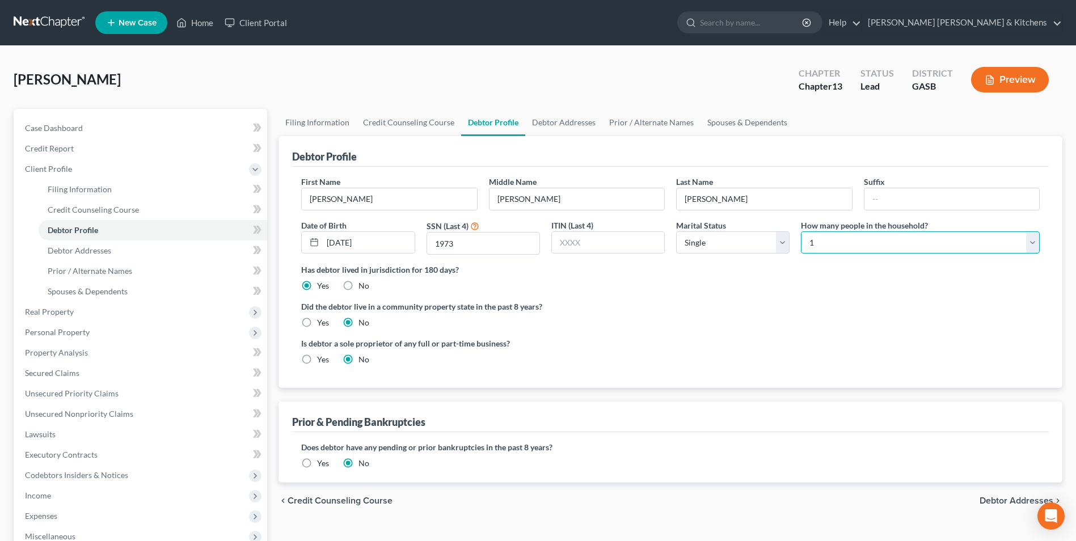
click at [819, 247] on select "Select 1 2 3 4 5 6 7 8 9 10 11 12 13 14 15 16 17 18 19 20" at bounding box center [920, 243] width 239 height 23
select select "1"
click at [801, 232] on select "Select 1 2 3 4 5 6 7 8 9 10 11 12 13 14 15 16 17 18 19 20" at bounding box center [920, 243] width 239 height 23
drag, startPoint x: 739, startPoint y: 245, endPoint x: 735, endPoint y: 254, distance: 10.2
click at [739, 245] on select "Select Single Married Separated Divorced Widowed" at bounding box center [732, 243] width 113 height 23
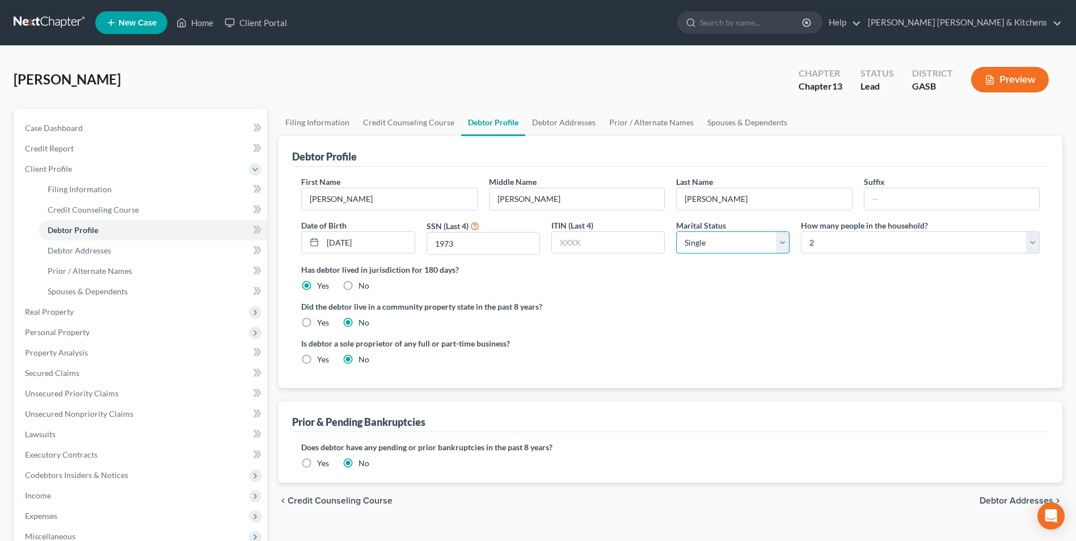
select select "2"
click at [676, 232] on select "Select Single Married Separated Divorced Widowed" at bounding box center [732, 243] width 113 height 23
click at [76, 285] on link "Spouses & Dependents" at bounding box center [153, 291] width 229 height 20
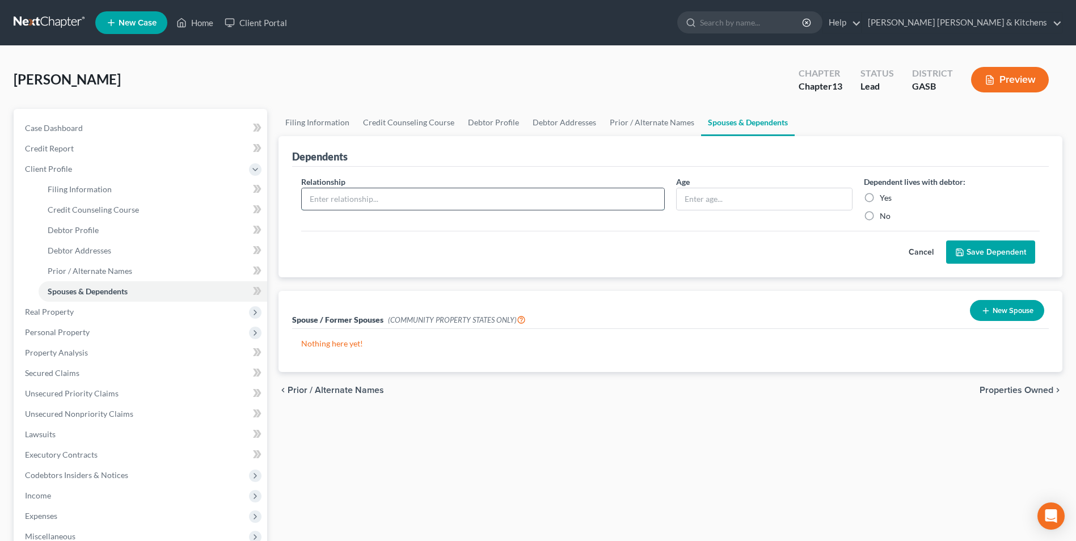
click at [346, 196] on input "text" at bounding box center [483, 199] width 363 height 22
type input "child"
click at [737, 195] on input "text" at bounding box center [764, 199] width 175 height 22
type input "14"
click at [880, 195] on label "Yes" at bounding box center [886, 197] width 12 height 11
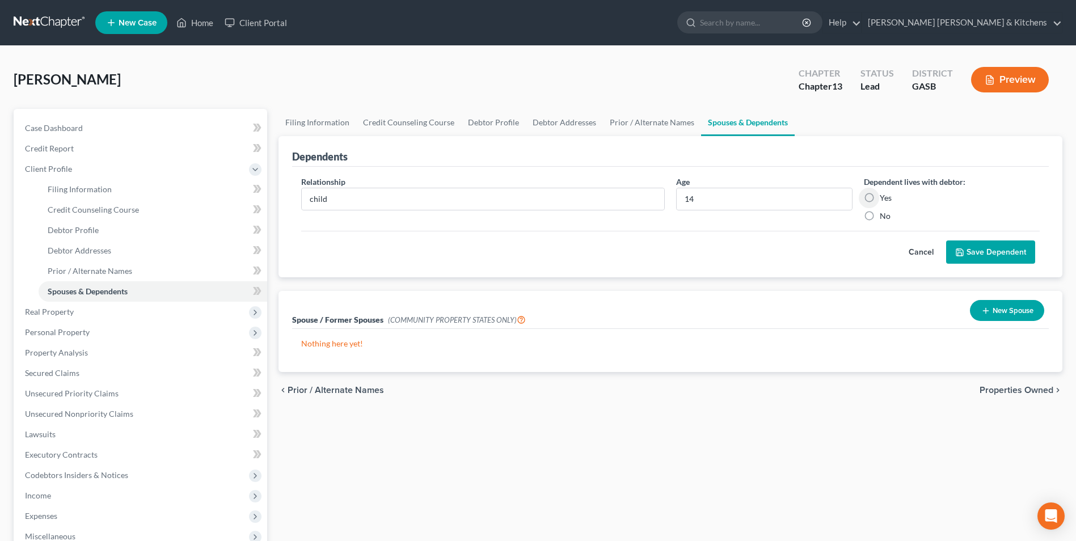
click at [885, 195] on input "Yes" at bounding box center [888, 195] width 7 height 7
radio input "true"
click at [992, 262] on button "Save Dependent" at bounding box center [991, 253] width 89 height 24
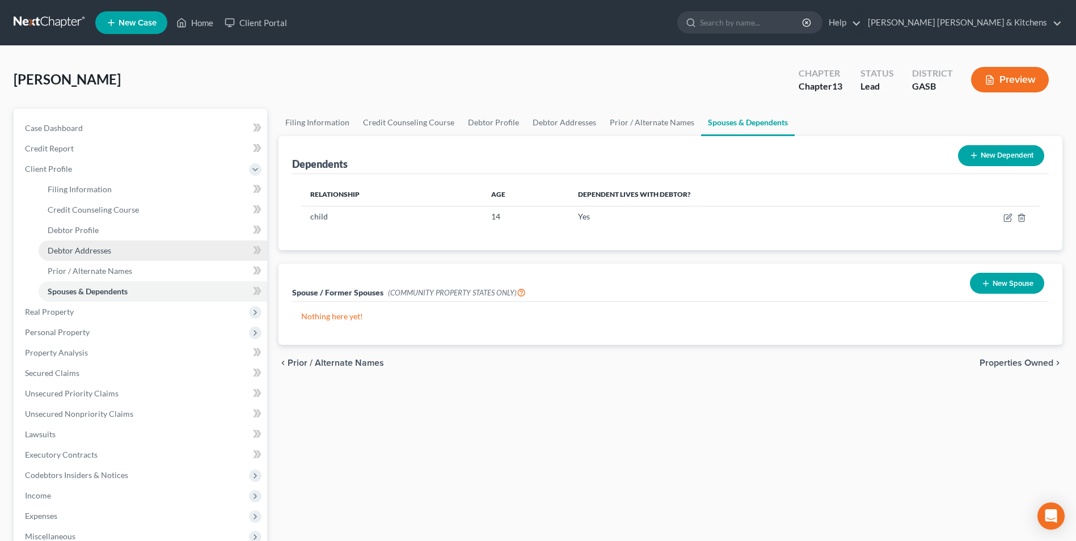
drag, startPoint x: 64, startPoint y: 249, endPoint x: 200, endPoint y: 247, distance: 135.6
click at [64, 249] on span "Debtor Addresses" at bounding box center [80, 251] width 64 height 10
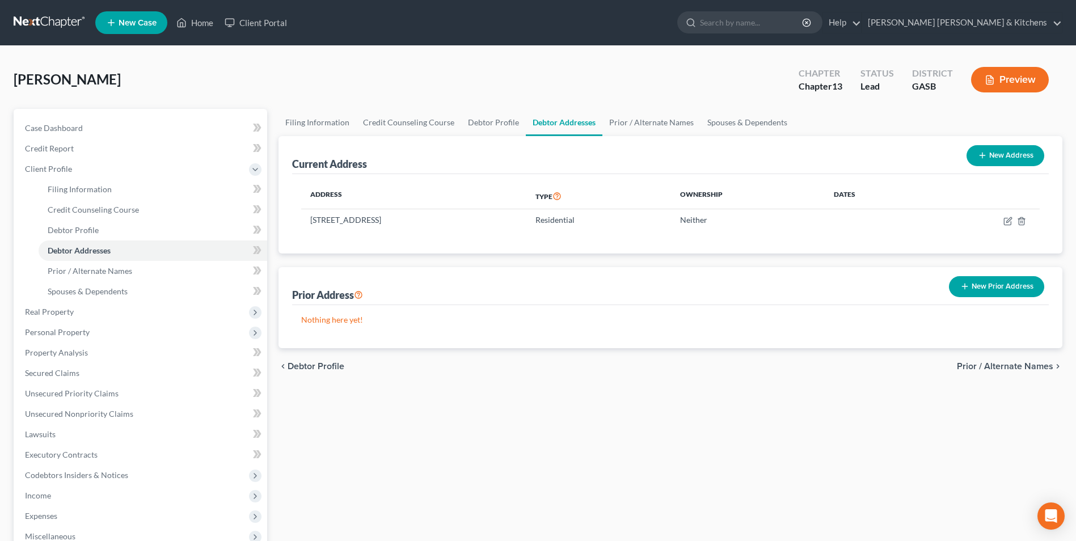
click at [1003, 289] on button "New Prior Address" at bounding box center [996, 286] width 95 height 21
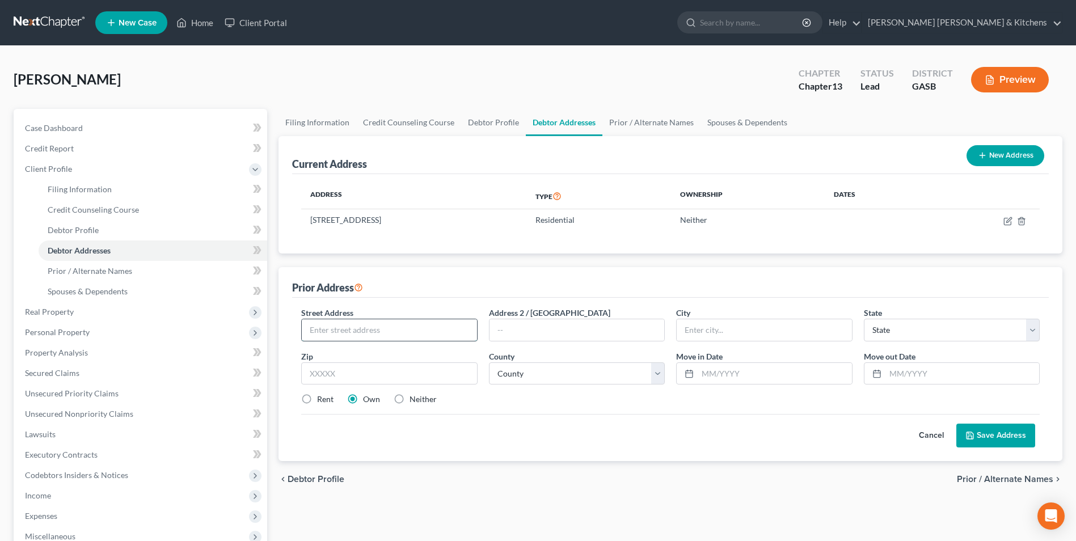
click at [432, 332] on input "text" at bounding box center [389, 330] width 175 height 22
type input "[STREET_ADDRESS]"
type input "31326"
type input "[PERSON_NAME]"
select select "10"
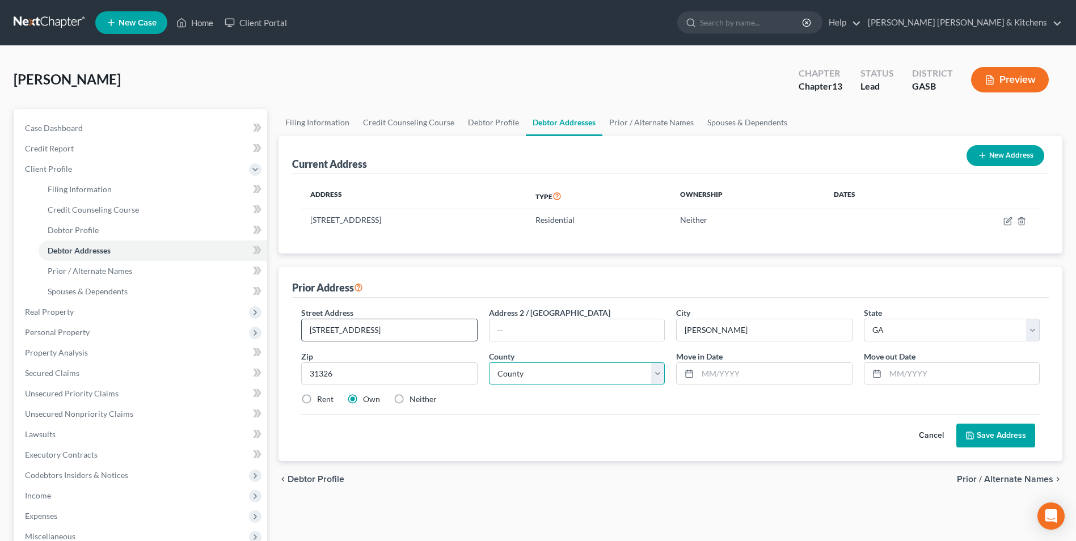
select select "50"
type input "07/2024"
type input "08/2025"
click at [410, 400] on label "Neither" at bounding box center [423, 399] width 27 height 11
click at [414, 400] on input "Neither" at bounding box center [417, 397] width 7 height 7
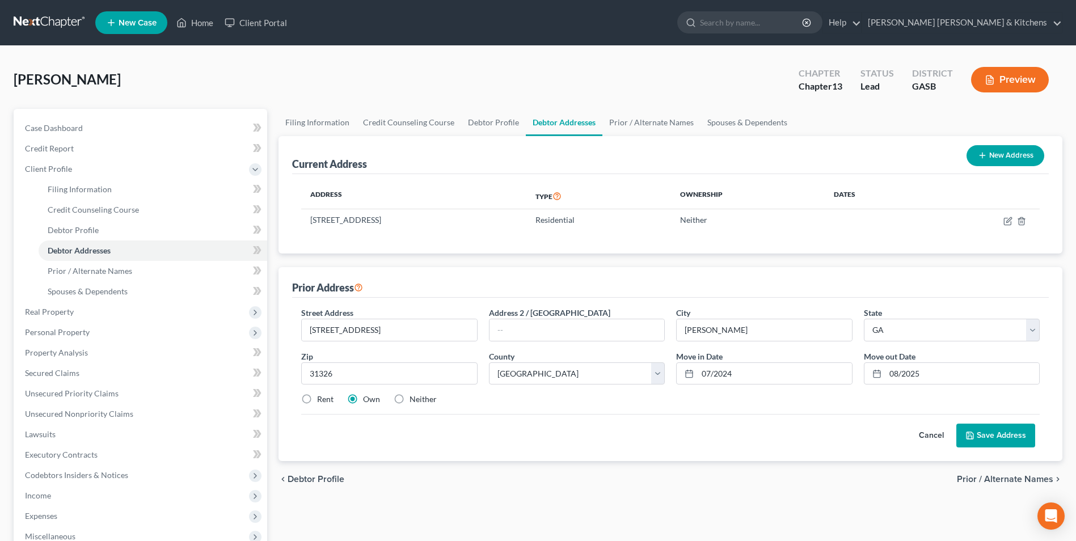
radio input "true"
click at [985, 435] on button "Save Address" at bounding box center [996, 436] width 79 height 24
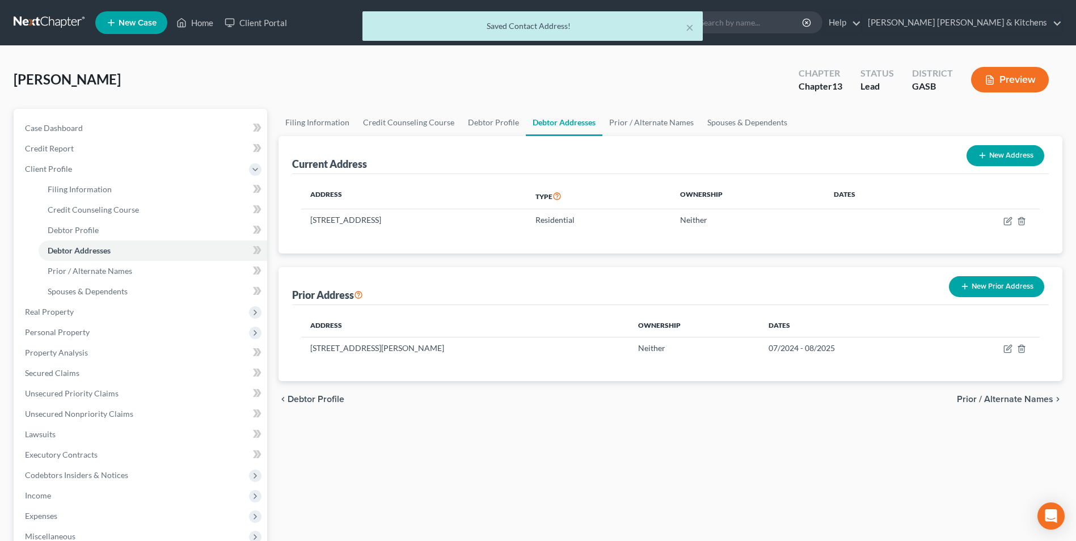
click at [1000, 291] on button "New Prior Address" at bounding box center [996, 286] width 95 height 21
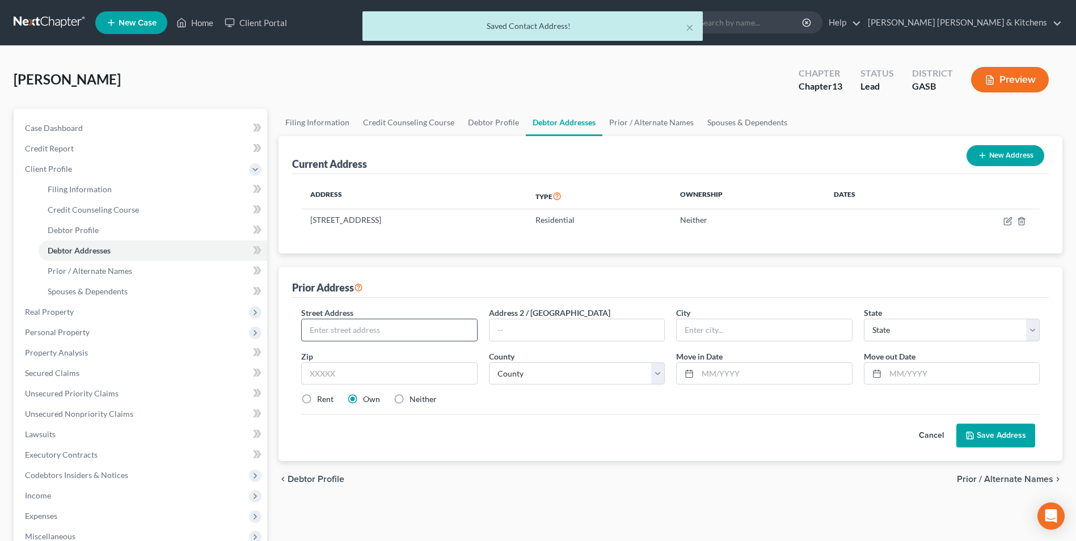
click at [388, 326] on input "text" at bounding box center [389, 330] width 175 height 22
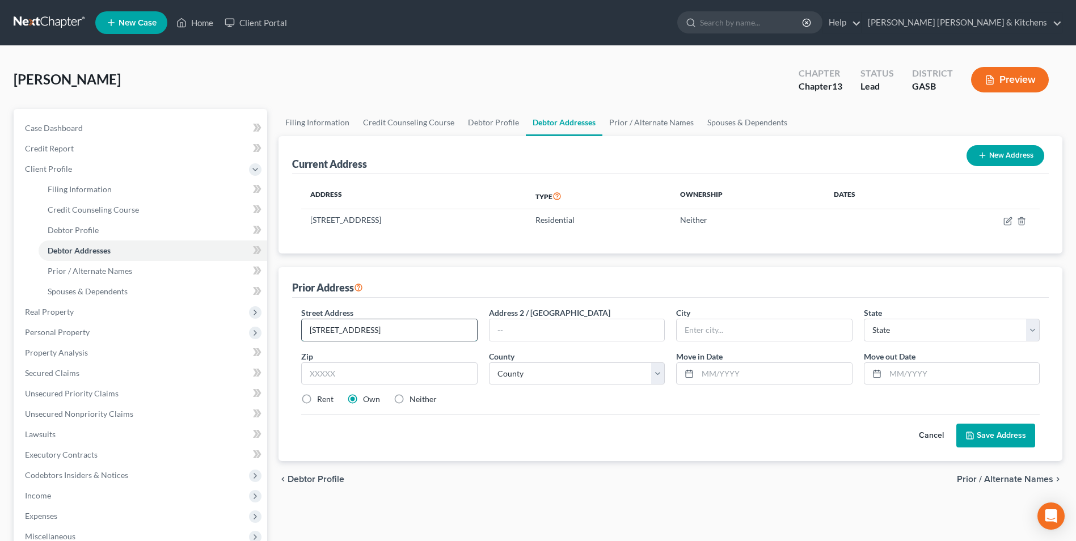
type input "[STREET_ADDRESS]"
type input "30461"
type input "Statesboro"
select select "10"
select select "15"
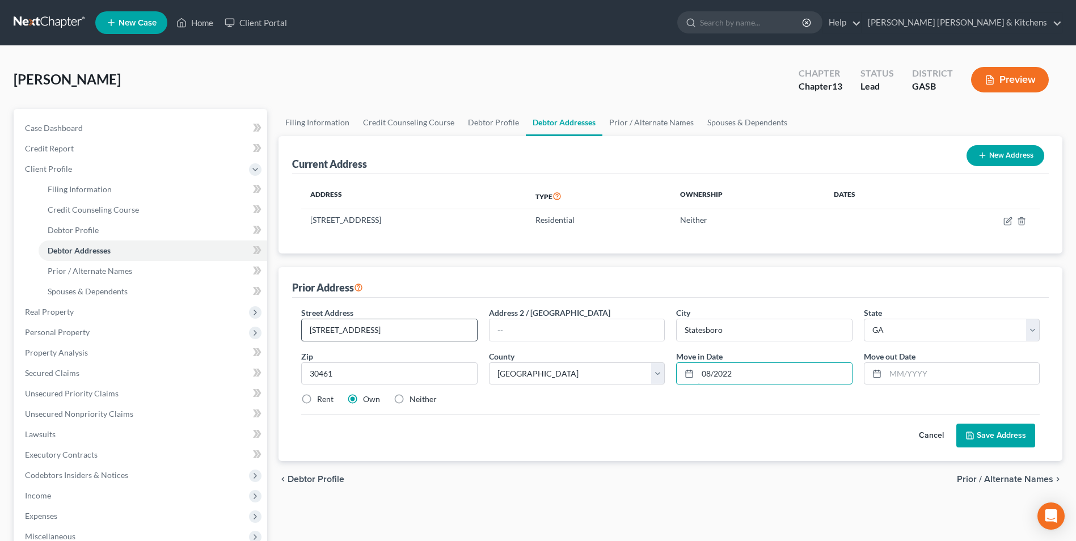
type input "08/2022"
type input "07/2024"
click at [410, 396] on label "Neither" at bounding box center [423, 399] width 27 height 11
click at [414, 396] on input "Neither" at bounding box center [417, 397] width 7 height 7
radio input "true"
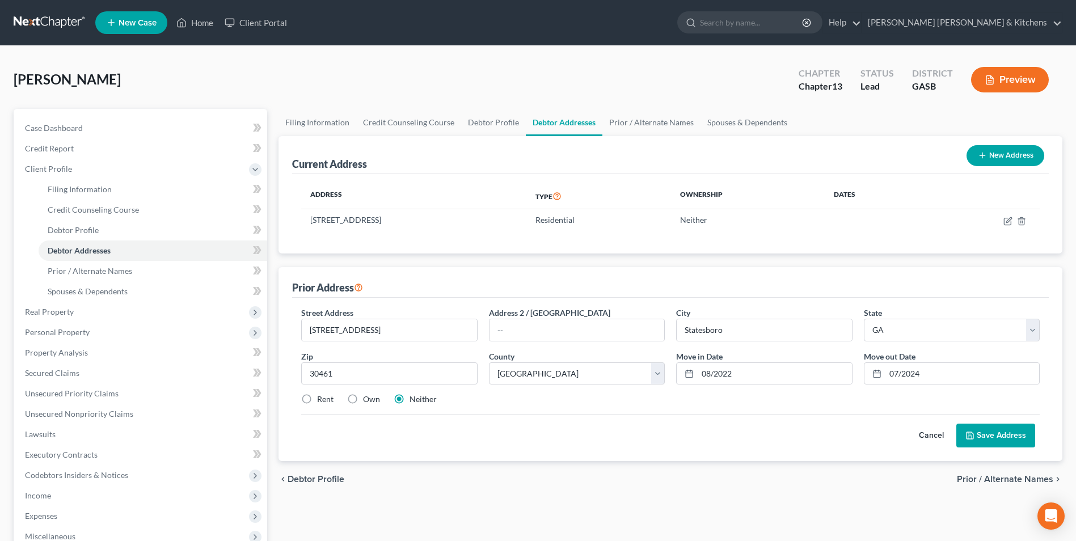
click at [1025, 435] on button "Save Address" at bounding box center [996, 436] width 79 height 24
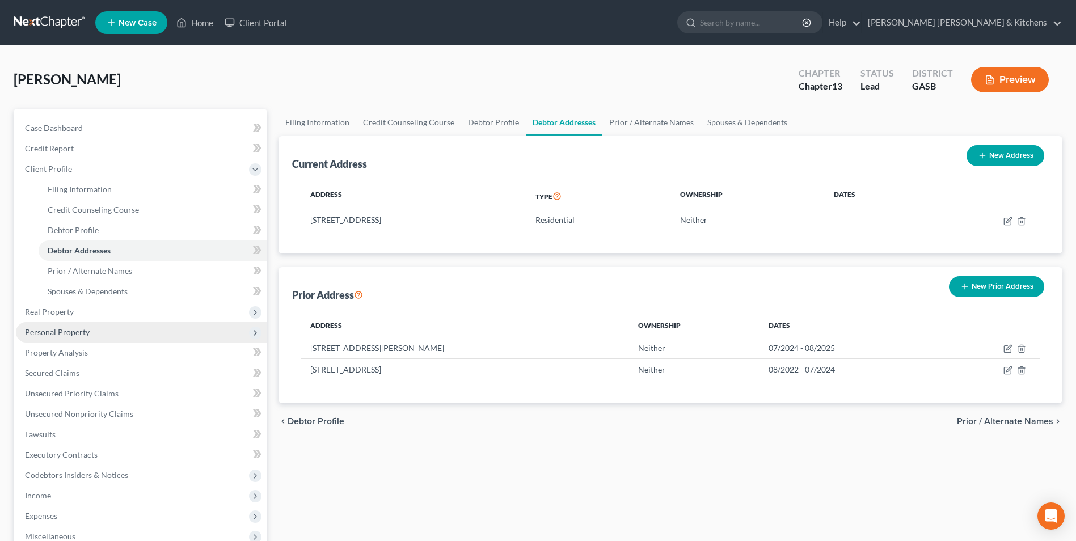
click at [74, 335] on span "Personal Property" at bounding box center [57, 332] width 65 height 10
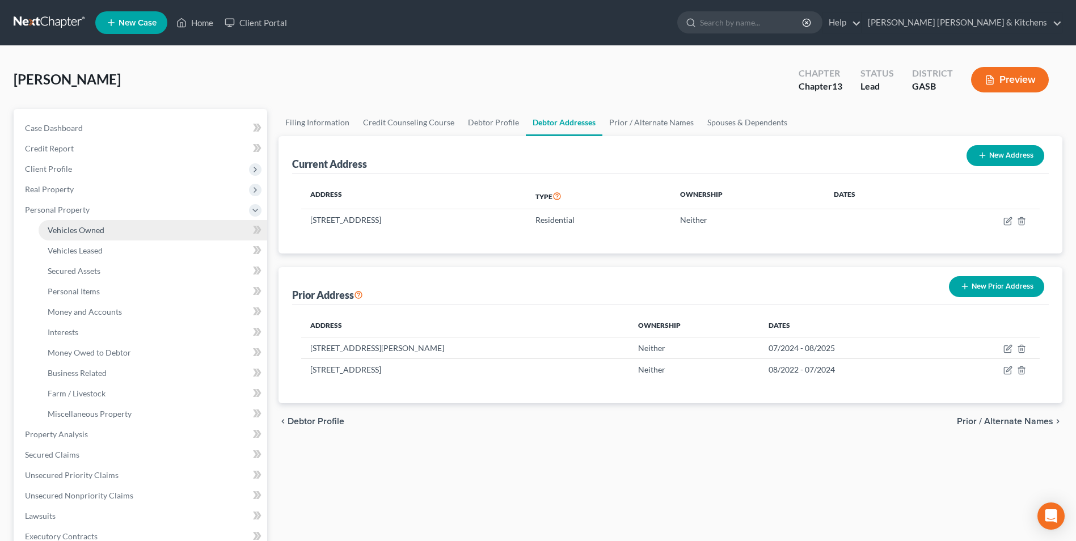
click at [57, 225] on span "Vehicles Owned" at bounding box center [76, 230] width 57 height 10
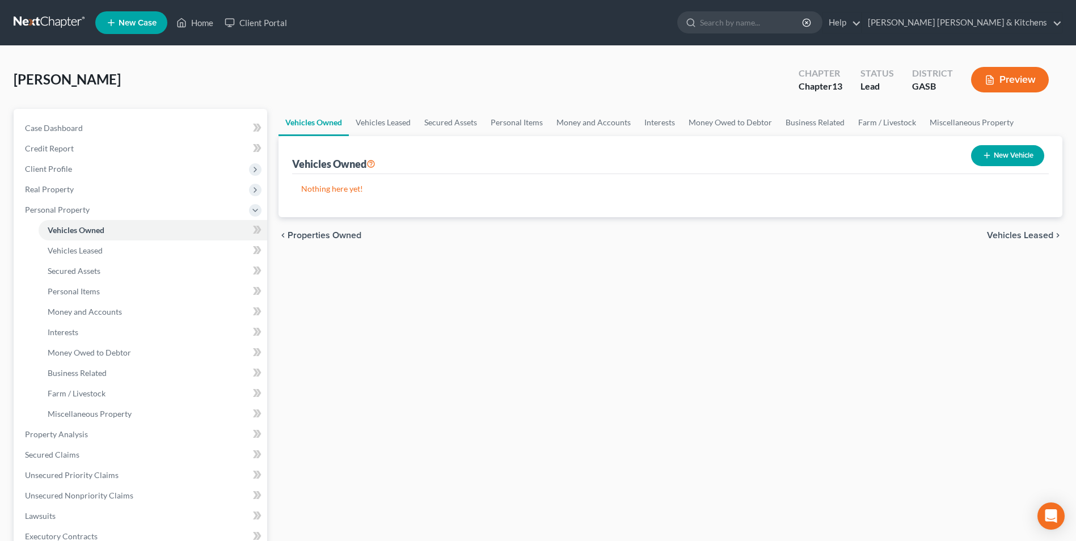
click at [1012, 154] on button "New Vehicle" at bounding box center [1008, 155] width 73 height 21
select select "0"
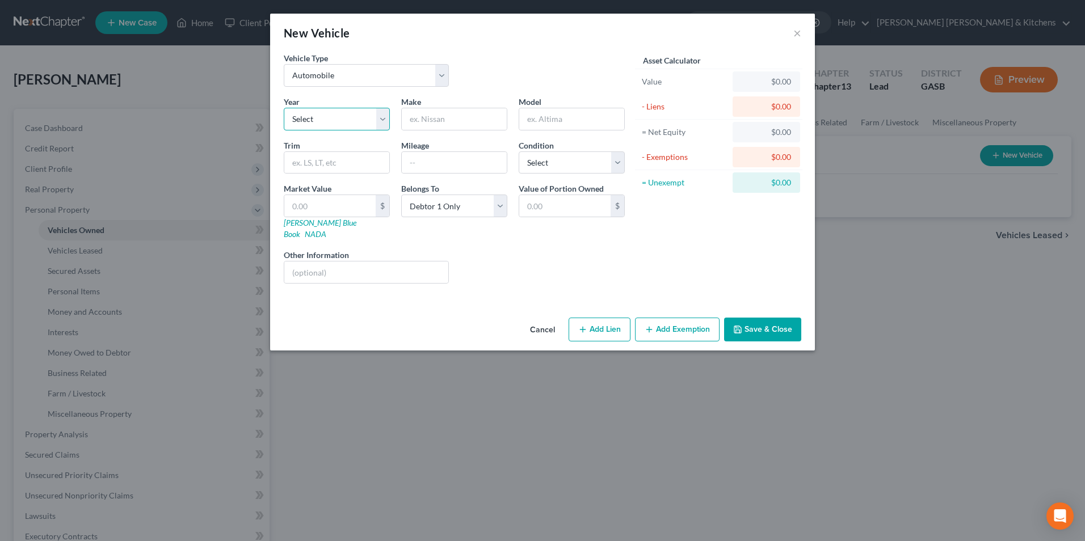
click at [351, 117] on select "Select 2026 2025 2024 2023 2022 2021 2020 2019 2018 2017 2016 2015 2014 2013 20…" at bounding box center [337, 119] width 106 height 23
select select "8"
click at [284, 108] on select "Select 2026 2025 2024 2023 2022 2021 2020 2019 2018 2017 2016 2015 2014 2013 20…" at bounding box center [337, 119] width 106 height 23
click at [437, 126] on input "text" at bounding box center [454, 119] width 105 height 22
click at [437, 126] on input "CHevy" at bounding box center [454, 119] width 105 height 22
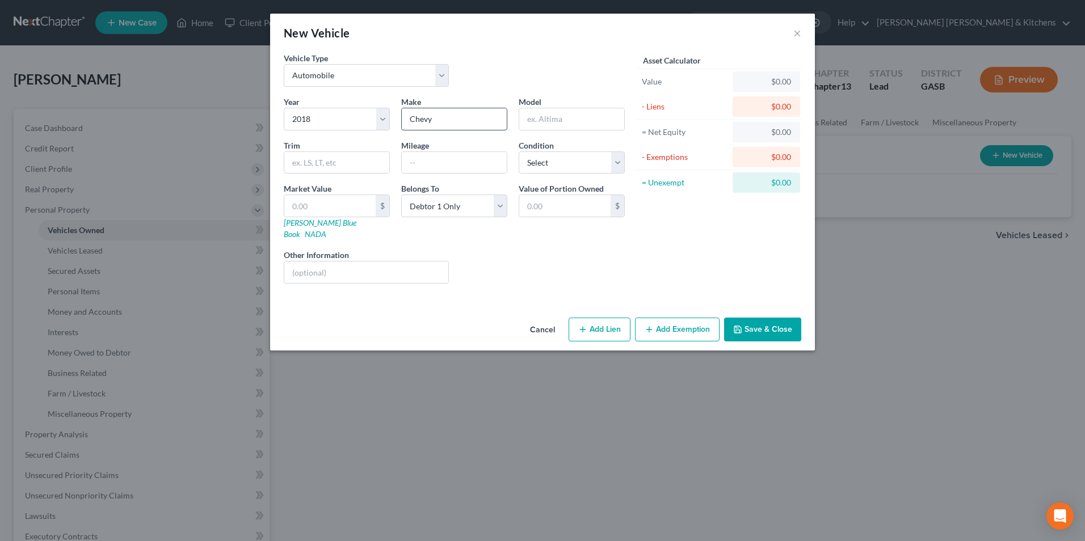
type input "Chevy"
type input "Tahoe"
type input "148,000"
type input "2"
type input "2.00"
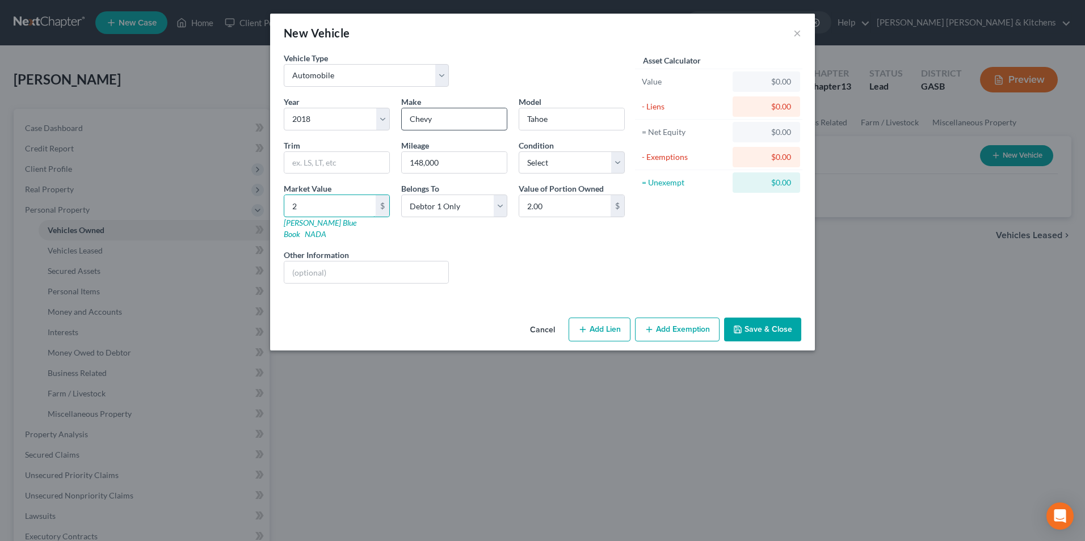
type input "20"
type input "20.00"
type input "2"
type input "2.00"
type input "20"
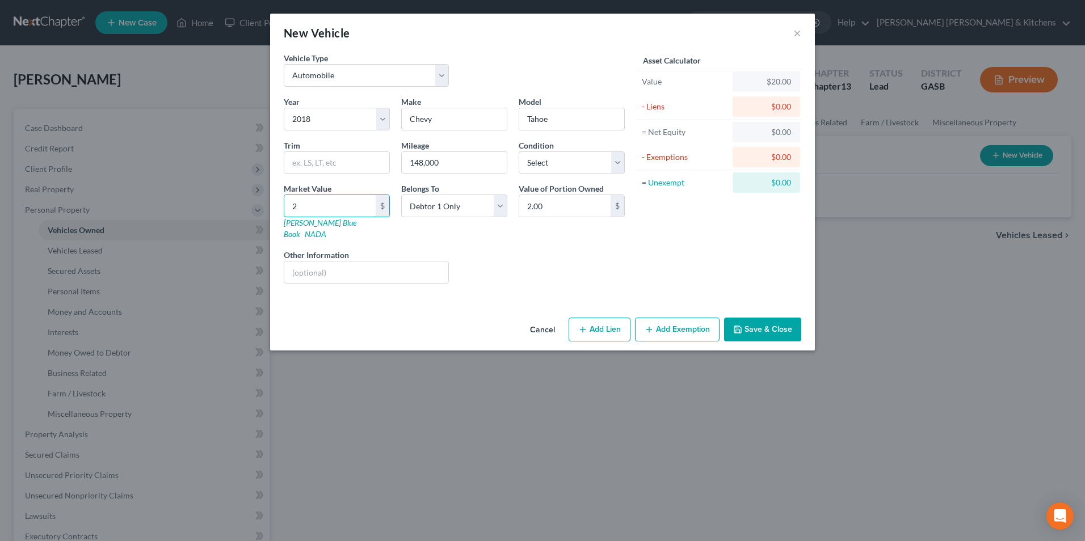
type input "20.00"
type input "207"
type input "207.00"
type input "2070"
type input "2,070.00"
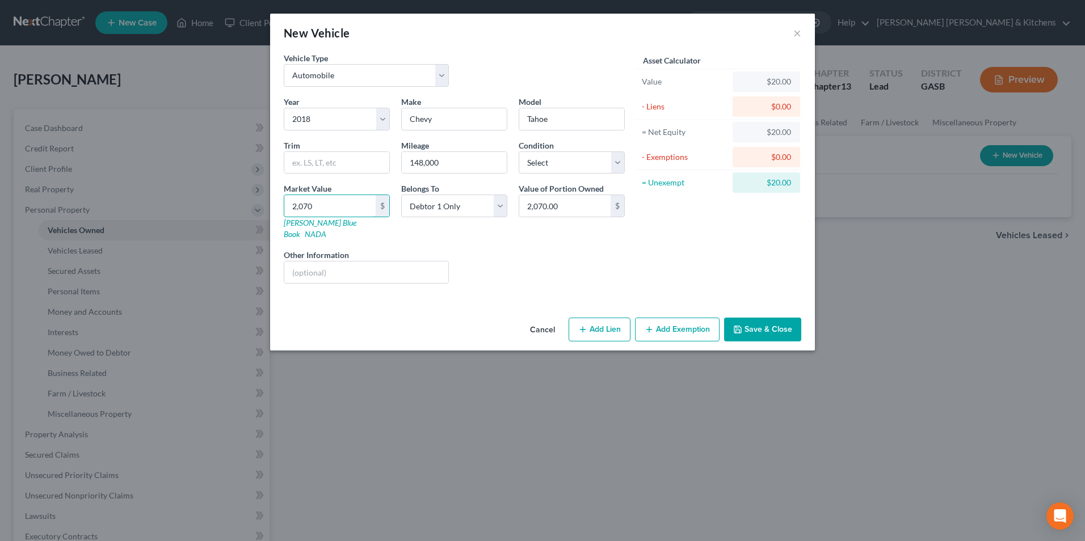
type input "2,0701"
type input "20,701.00"
type input "20,7013"
type input "207,013.00"
type input "207,013"
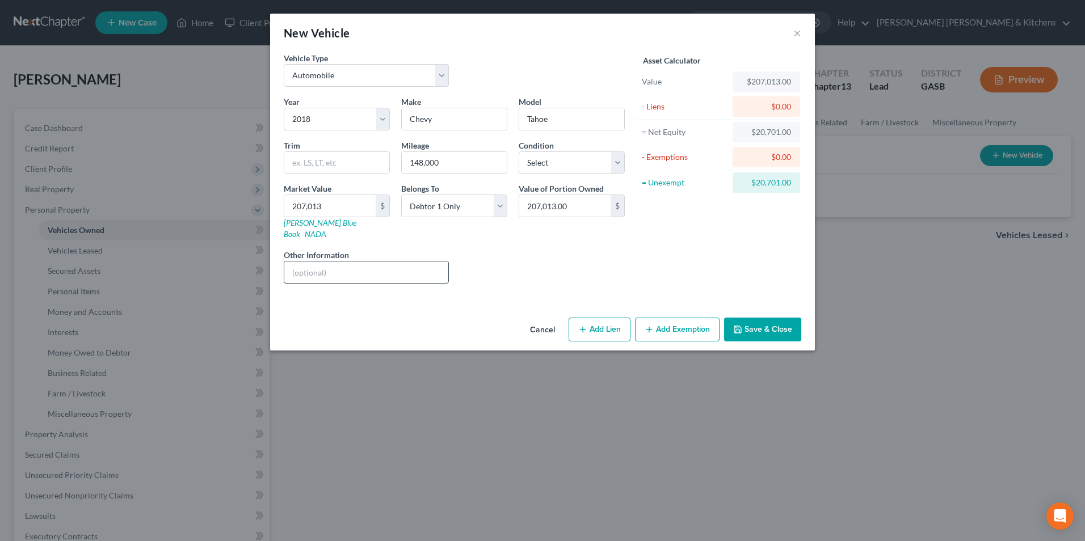
click at [399, 263] on input "text" at bounding box center [366, 273] width 164 height 22
type input "full coverage insurance w/Geico"
click at [586, 325] on icon "button" at bounding box center [582, 329] width 9 height 9
select select "0"
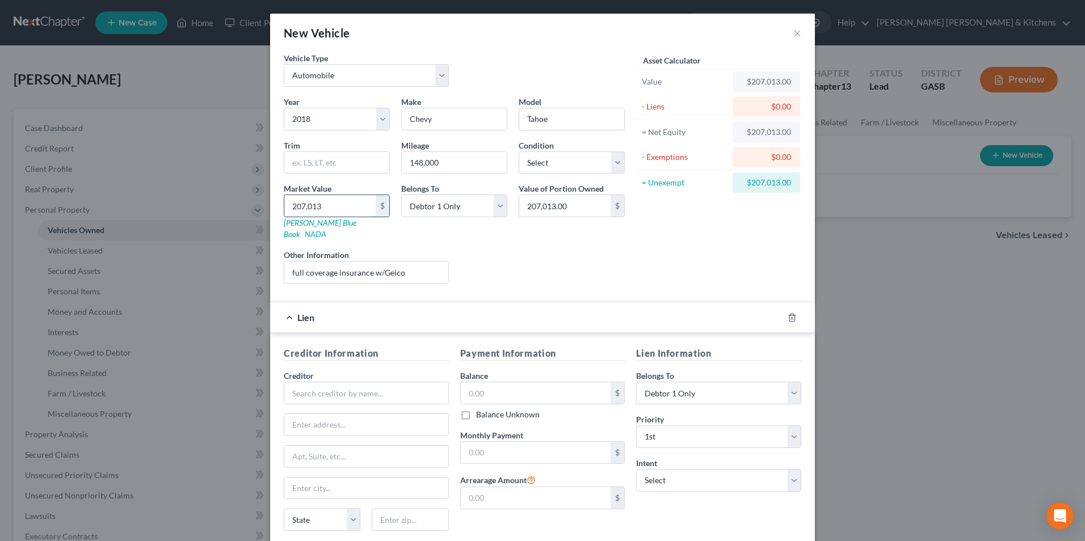
click at [327, 207] on input "207,013" at bounding box center [329, 206] width 91 height 22
type input "2"
type input "2.00"
type input "20"
type input "20.00"
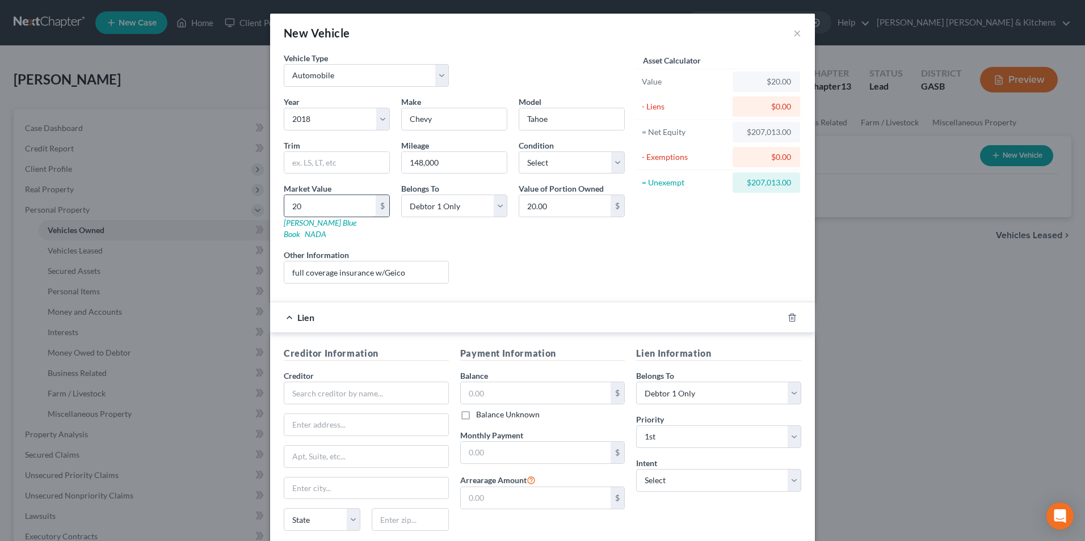
type input "207"
type input "207.00"
type input "2070"
type input "2,070.00"
type input "2,0703"
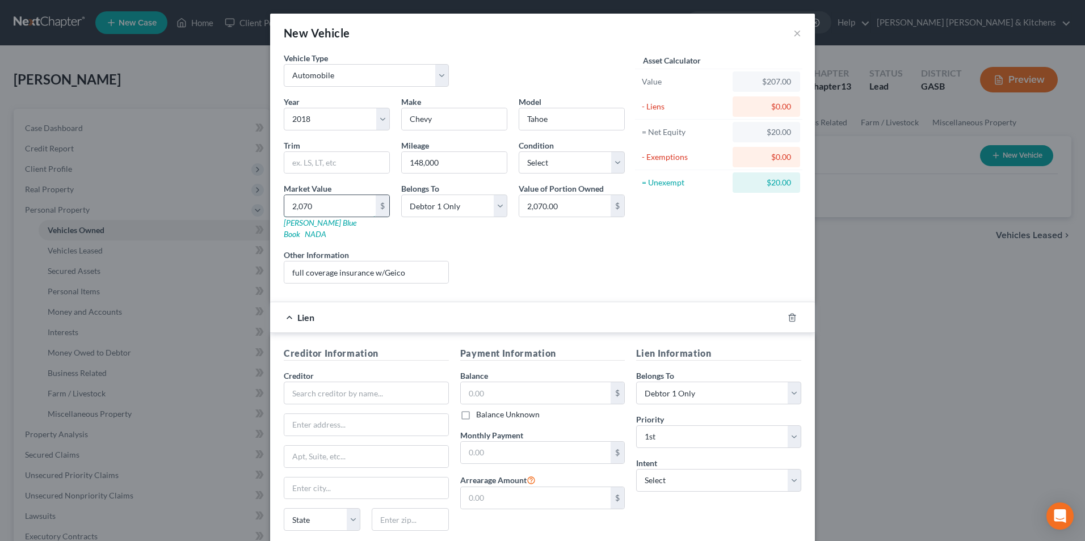
type input "20,703.00"
type input "20,703"
click at [301, 389] on input "text" at bounding box center [366, 393] width 165 height 23
type input "D&S Auto"
click at [507, 387] on input "text" at bounding box center [536, 393] width 150 height 22
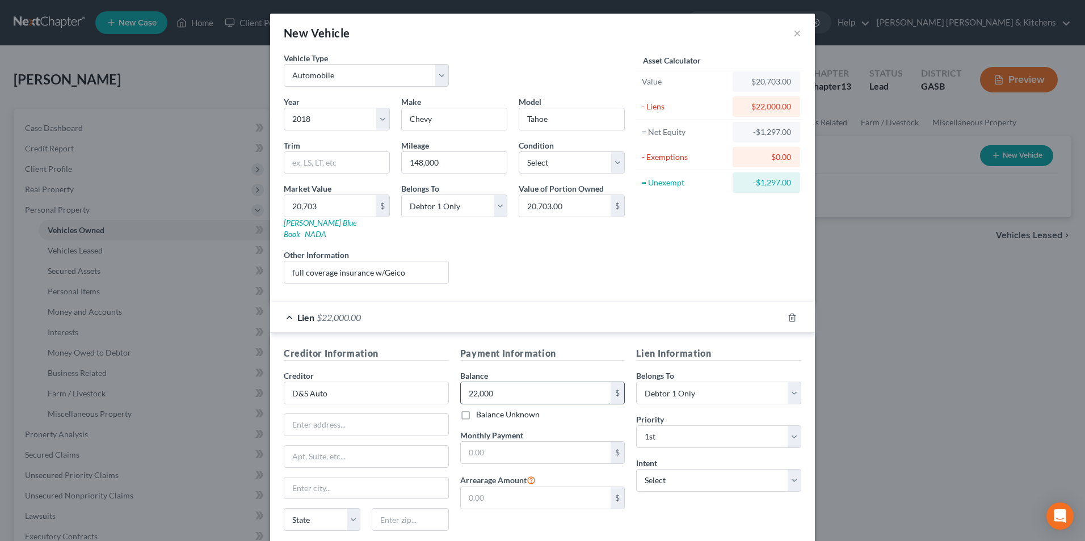
type input "22,000"
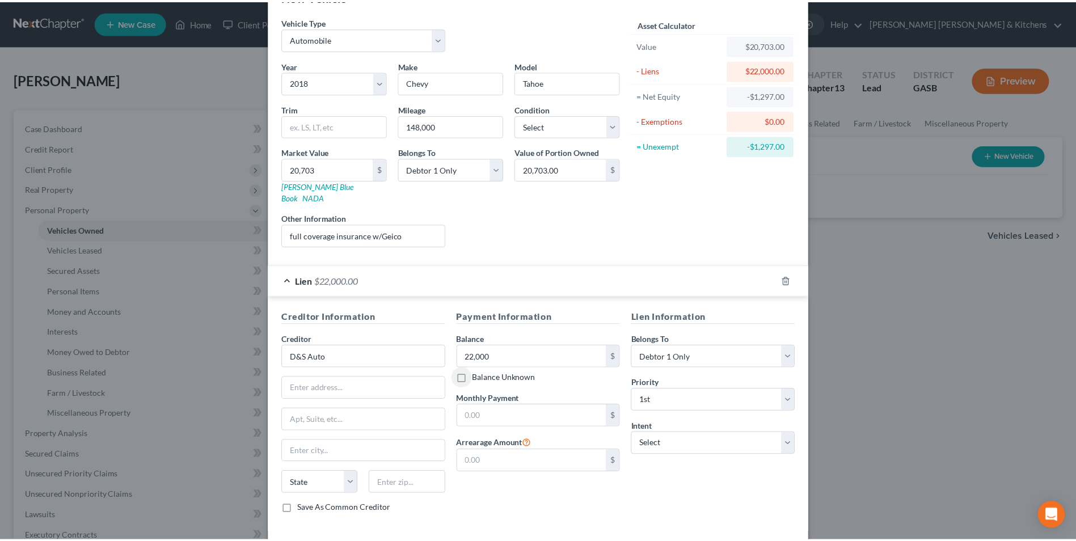
scroll to position [79, 0]
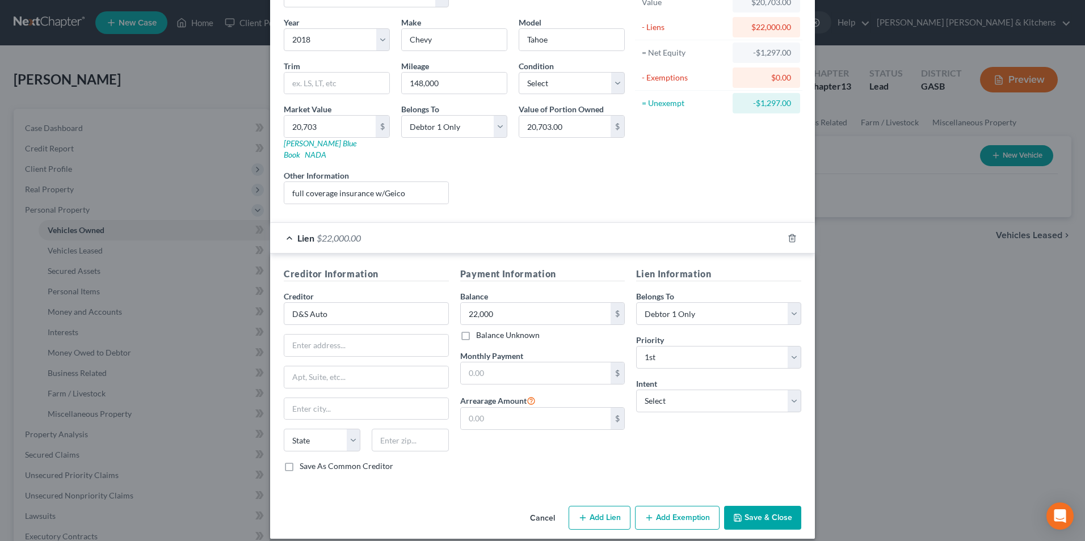
click at [767, 506] on button "Save & Close" at bounding box center [762, 518] width 77 height 24
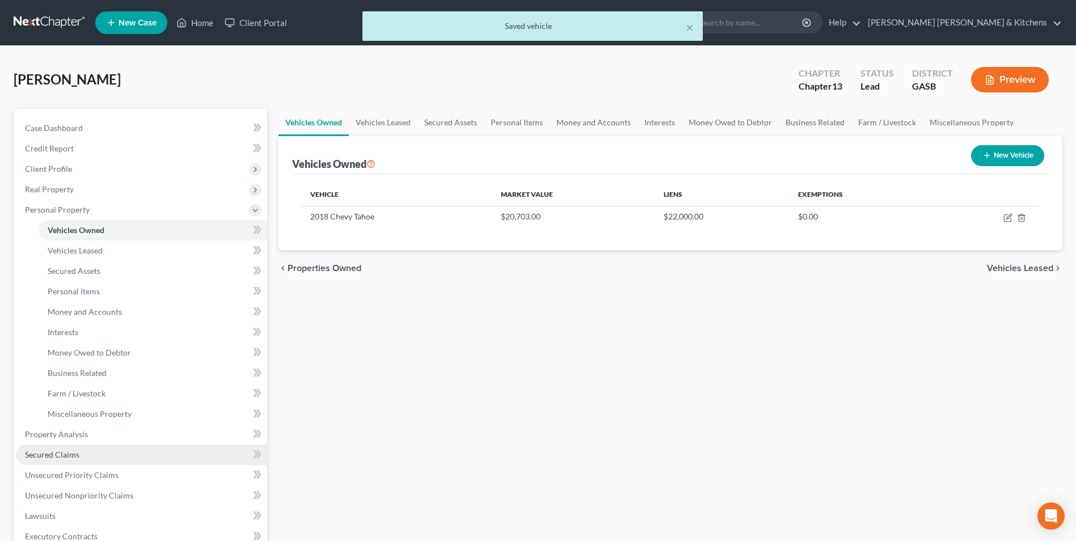
click at [69, 449] on link "Secured Claims" at bounding box center [141, 455] width 251 height 20
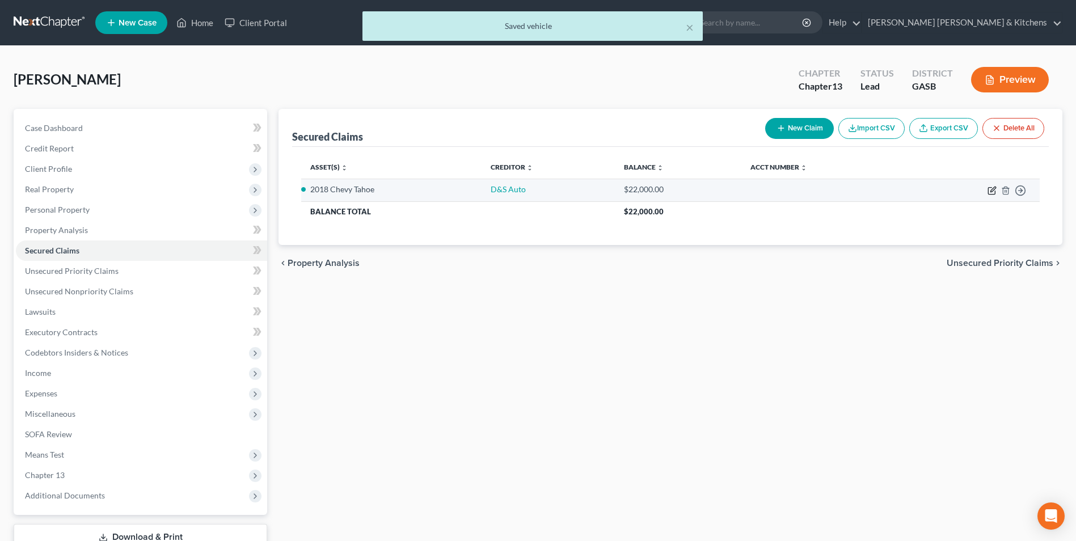
click at [992, 187] on icon "button" at bounding box center [992, 190] width 9 height 9
select select "0"
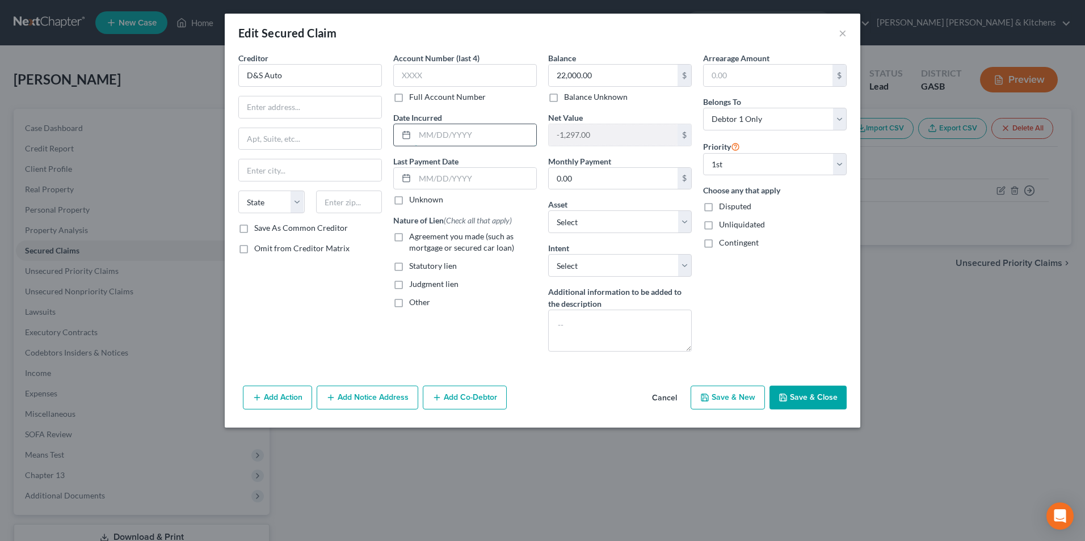
click at [472, 141] on input "text" at bounding box center [475, 135] width 121 height 22
type input "03/2025"
click at [409, 237] on label "Agreement you made (such as mortgage or secured car loan)" at bounding box center [473, 242] width 128 height 23
click at [414, 237] on input "Agreement you made (such as mortgage or secured car loan)" at bounding box center [417, 234] width 7 height 7
checkbox input "true"
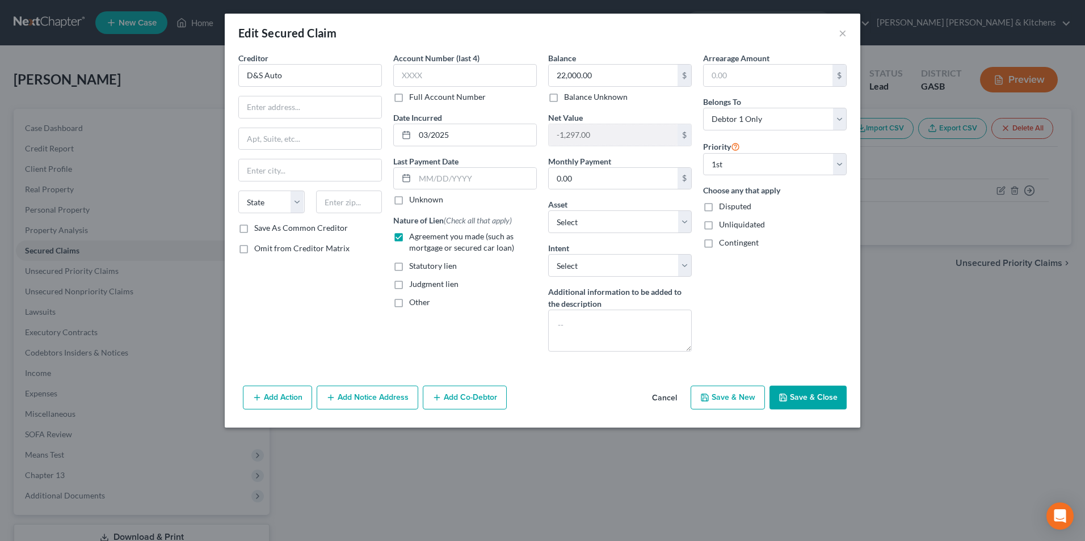
click at [798, 403] on button "Save & Close" at bounding box center [807, 398] width 77 height 24
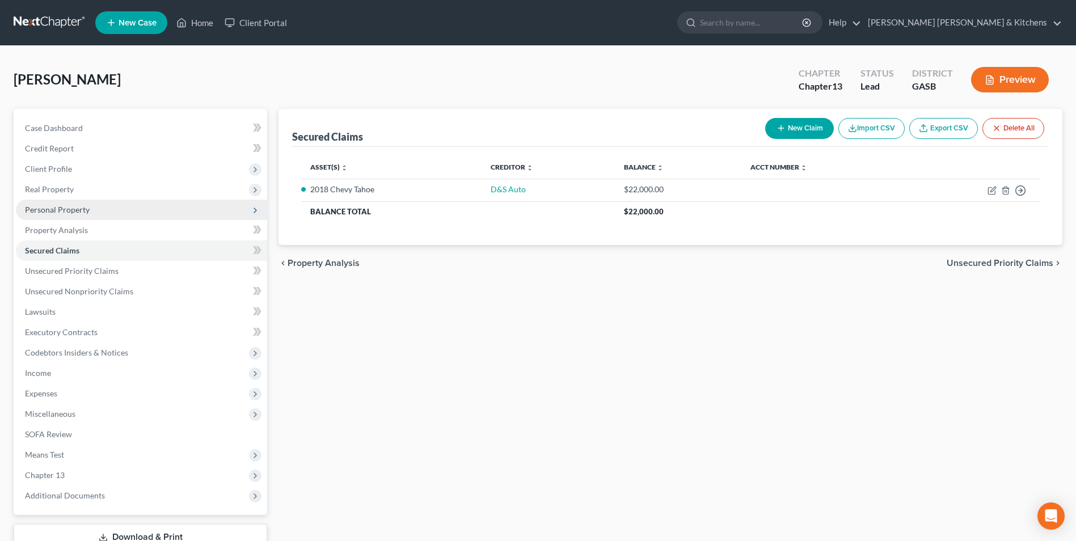
click at [47, 210] on span "Personal Property" at bounding box center [57, 210] width 65 height 10
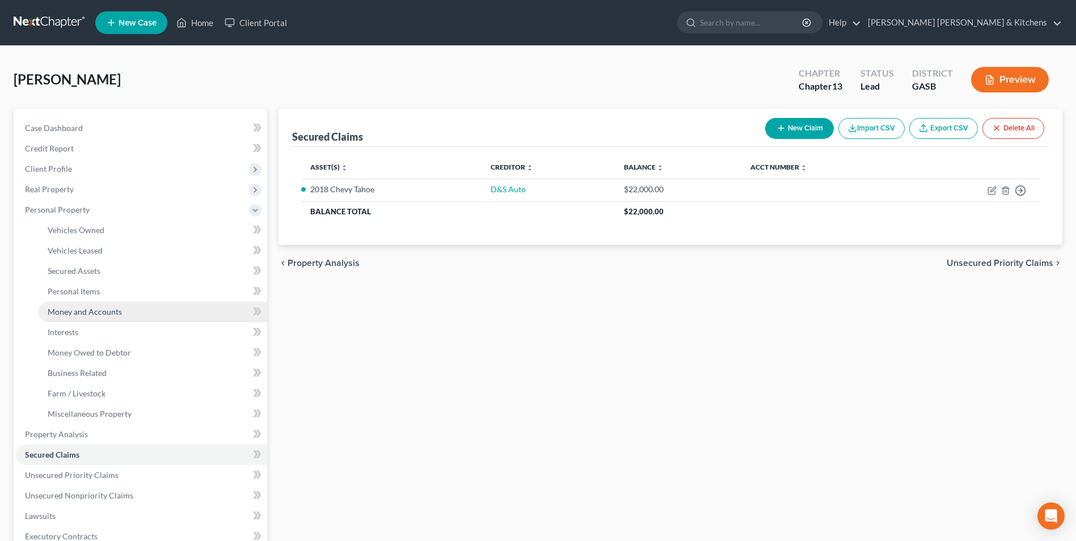
click at [76, 312] on span "Money and Accounts" at bounding box center [85, 312] width 74 height 10
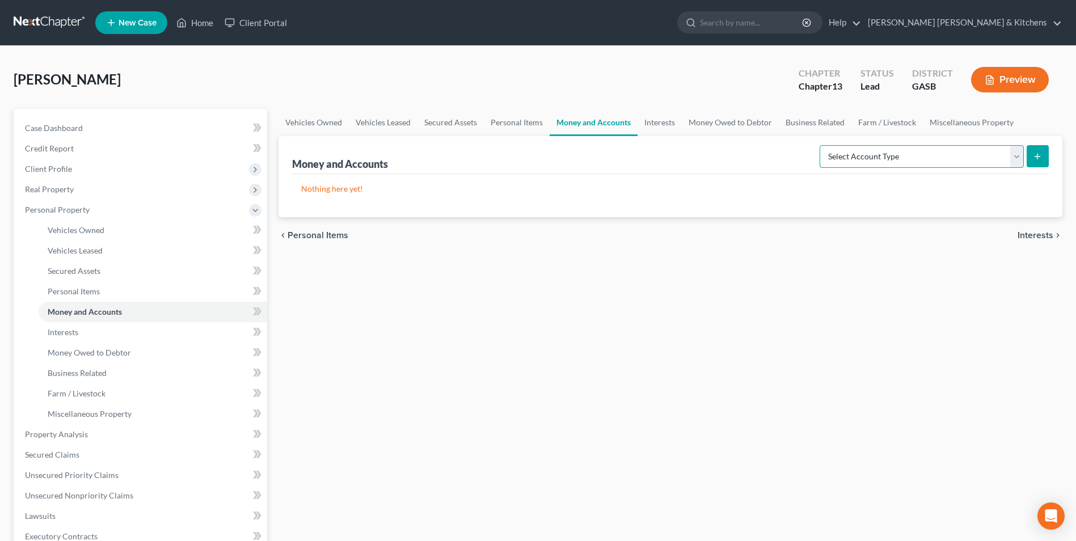
click at [885, 162] on select "Select Account Type Brokerage Cash on Hand Certificates of Deposit Checking Acc…" at bounding box center [922, 156] width 204 height 23
select select "checking"
click at [822, 145] on select "Select Account Type Brokerage Cash on Hand Certificates of Deposit Checking Acc…" at bounding box center [922, 156] width 204 height 23
click at [1034, 153] on icon "submit" at bounding box center [1037, 156] width 9 height 9
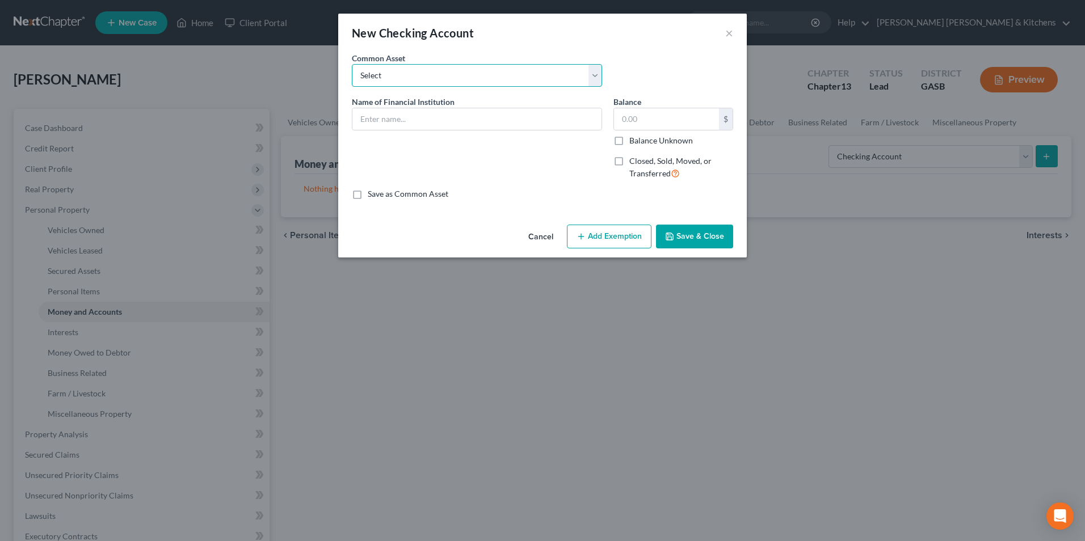
click at [392, 72] on select "Select Robins Federal Credit Union [US_STATE] United Credit Union [PERSON_NAME]…" at bounding box center [477, 75] width 250 height 23
drag, startPoint x: 479, startPoint y: 363, endPoint x: 441, endPoint y: 255, distance: 114.3
click at [482, 359] on div "New Checking Account × An exemption set must first be selected from the Filing …" at bounding box center [542, 270] width 1085 height 541
click at [385, 114] on input "text" at bounding box center [476, 119] width 249 height 22
type input "Chime"
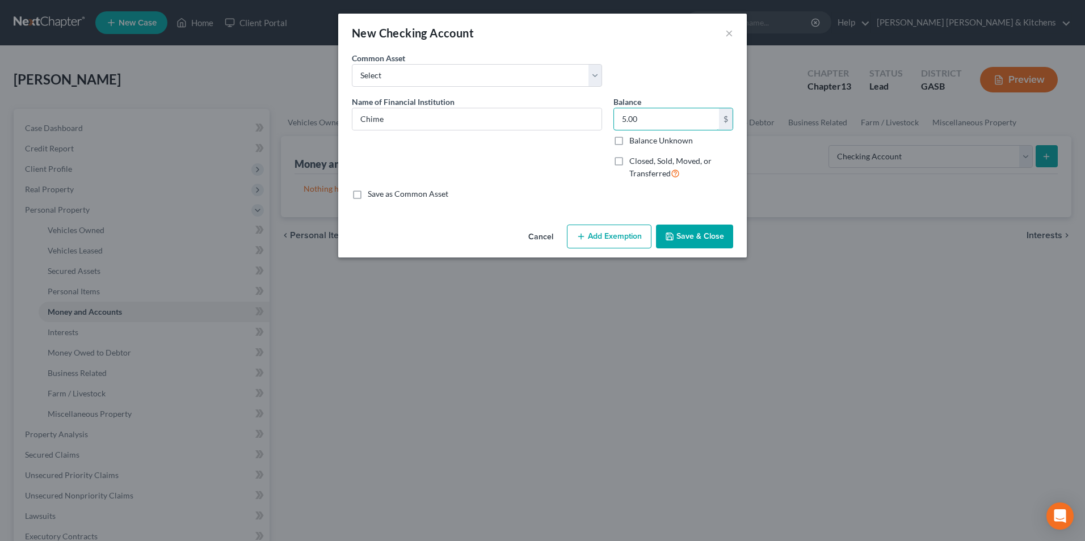
type input "5.00"
click at [620, 238] on button "Add Exemption" at bounding box center [609, 237] width 85 height 24
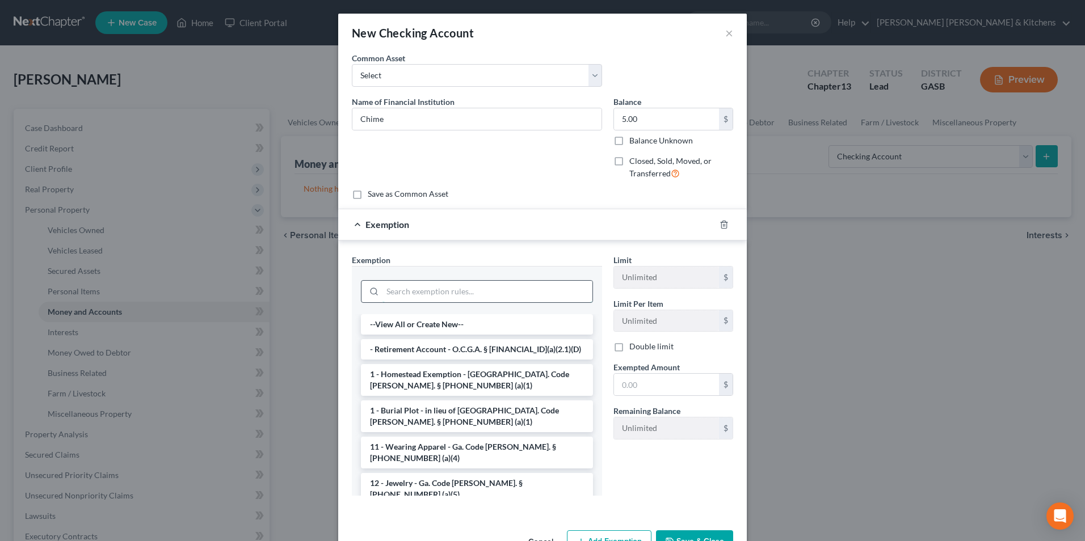
click at [427, 290] on input "search" at bounding box center [487, 292] width 210 height 22
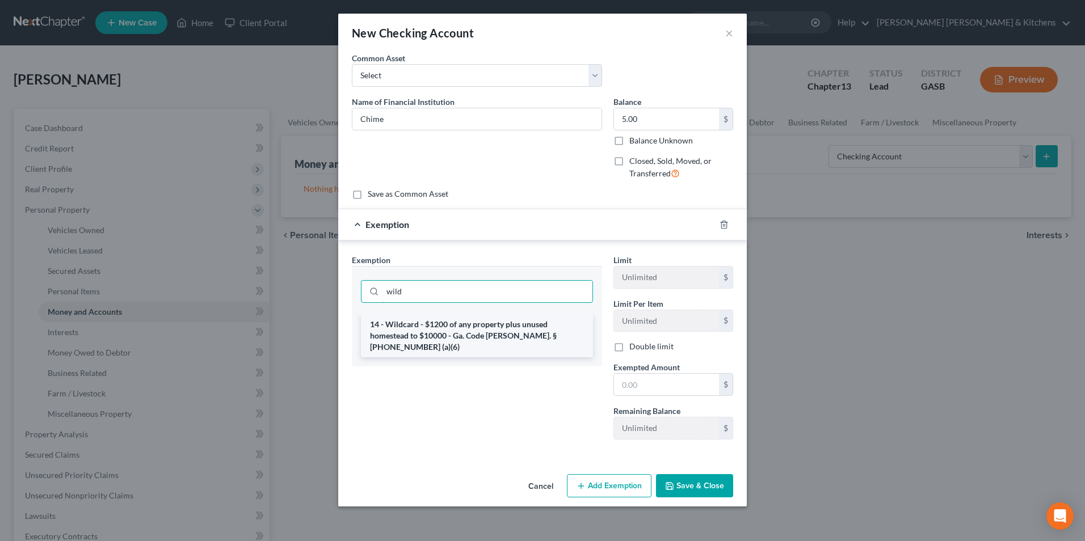
type input "wild"
click at [429, 326] on li "14 - Wildcard - $1200 of any property plus unused homestead to $10000 - Ga. Cod…" at bounding box center [477, 335] width 232 height 43
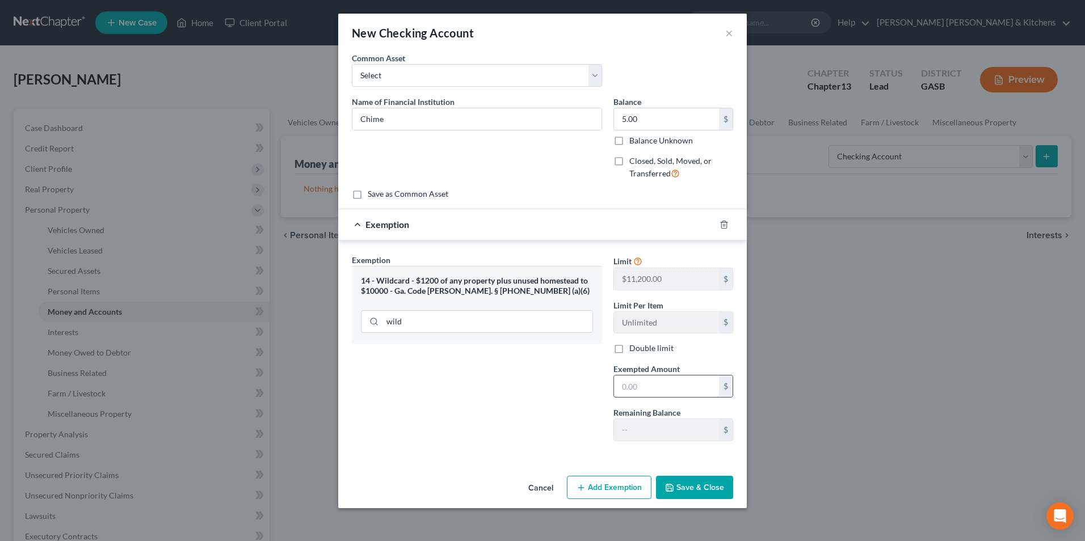
click at [644, 397] on input "text" at bounding box center [666, 387] width 105 height 22
type input "5.00"
click at [697, 491] on button "Save & Close" at bounding box center [694, 488] width 77 height 24
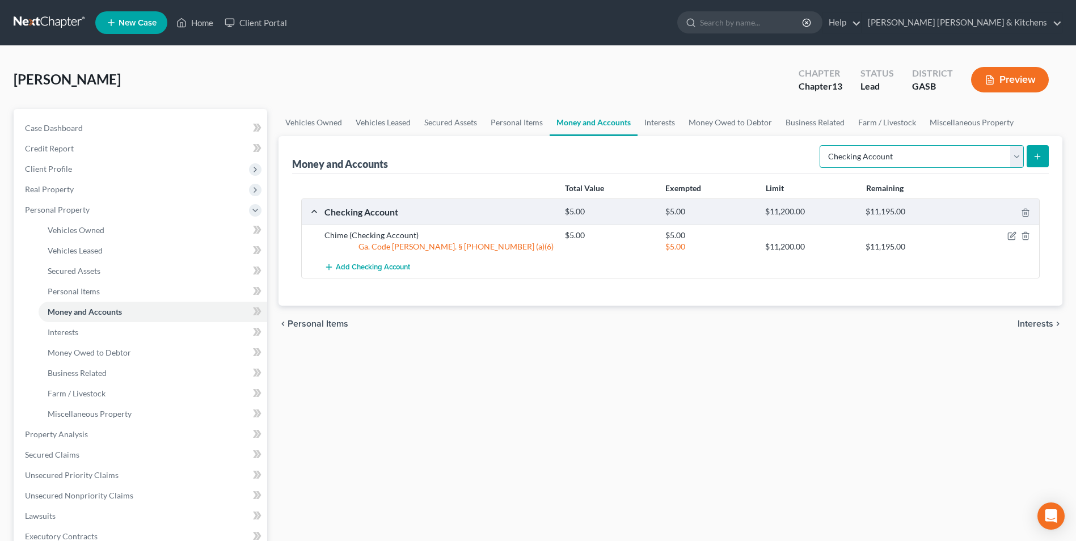
click at [909, 163] on select "Select Account Type Brokerage Cash on Hand Certificates of Deposit Checking Acc…" at bounding box center [922, 156] width 204 height 23
select select "other"
click at [822, 145] on select "Select Account Type Brokerage Cash on Hand Certificates of Deposit Checking Acc…" at bounding box center [922, 156] width 204 height 23
click at [1030, 162] on button "submit" at bounding box center [1038, 156] width 22 height 22
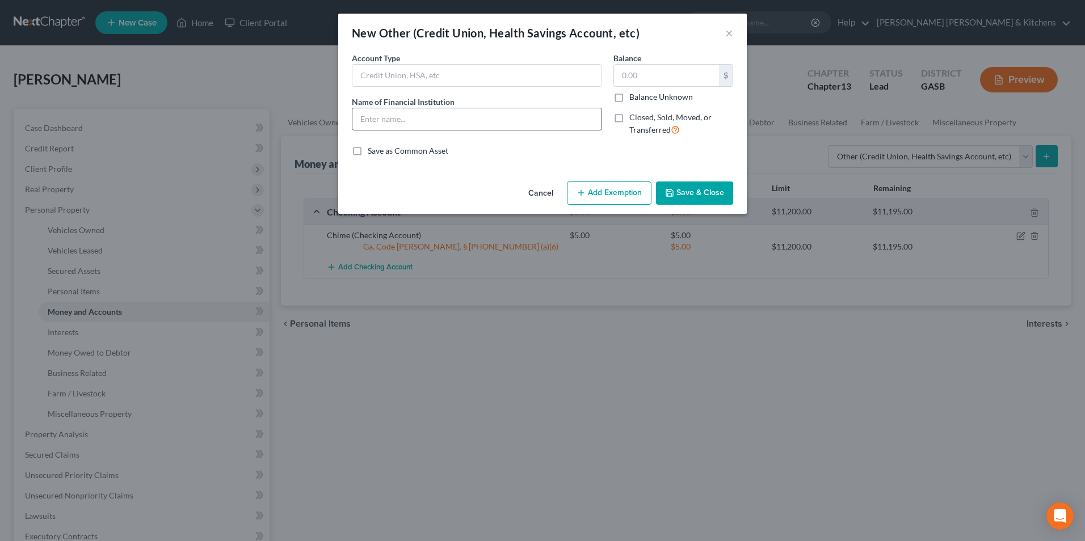
click at [390, 122] on input "text" at bounding box center [476, 119] width 249 height 22
type input "cash app"
click at [628, 82] on input "text" at bounding box center [666, 76] width 105 height 22
type input "0.00"
click at [716, 187] on button "Save & Close" at bounding box center [694, 194] width 77 height 24
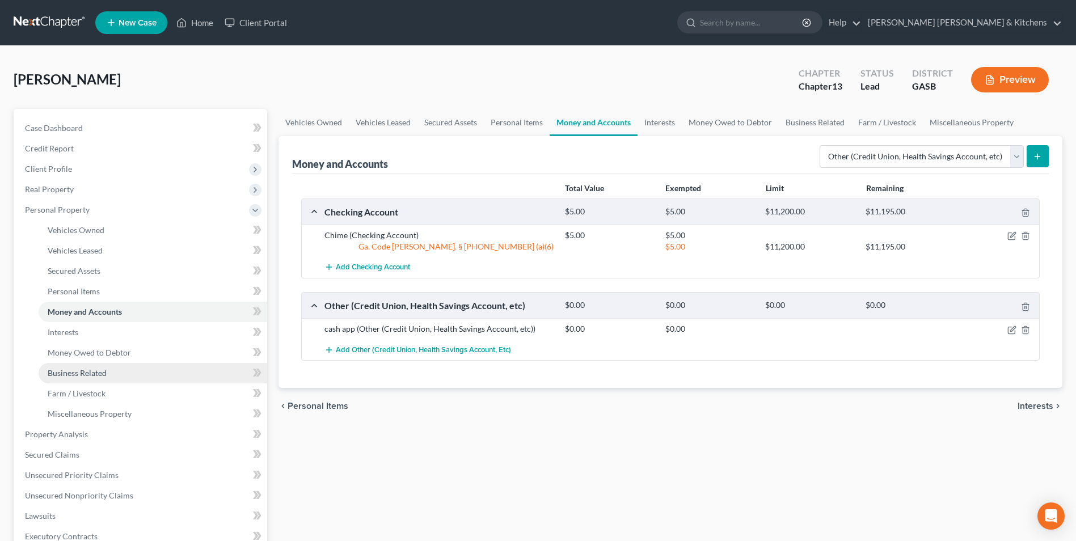
click at [77, 377] on span "Business Related" at bounding box center [77, 373] width 59 height 10
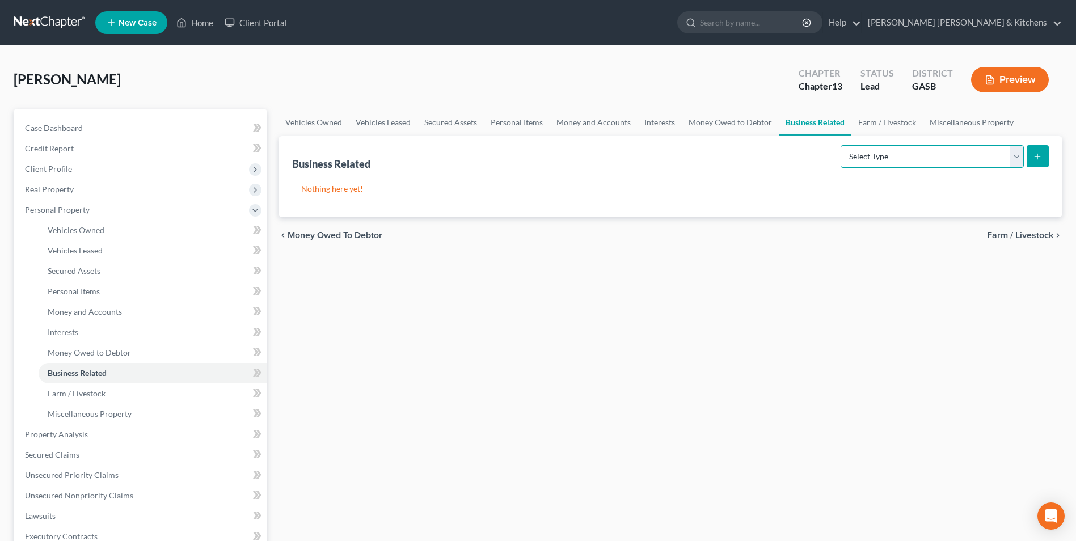
click at [931, 155] on select "Select Type Customer Lists Franchises Inventory Licenses Machinery Office Equip…" at bounding box center [932, 156] width 183 height 23
select select "license"
click at [842, 145] on select "Select Type Customer Lists Franchises Inventory Licenses Machinery Office Equip…" at bounding box center [932, 156] width 183 height 23
click at [1038, 153] on icon "submit" at bounding box center [1037, 156] width 9 height 9
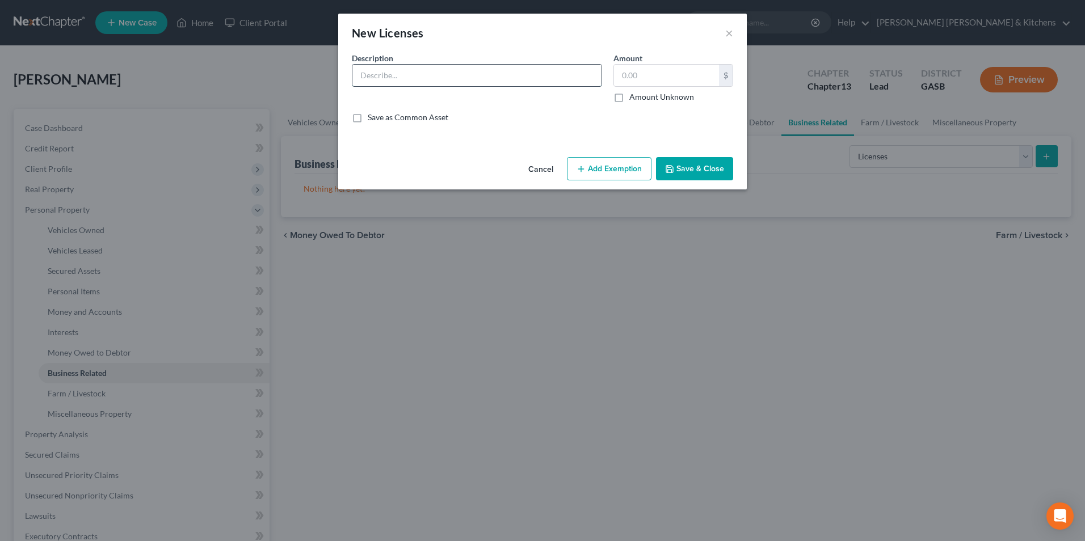
click at [398, 81] on input "text" at bounding box center [476, 76] width 249 height 22
type input "A"
type input "CNA & CMA"
type input "0.00"
click at [692, 171] on button "Save & Close" at bounding box center [694, 169] width 77 height 24
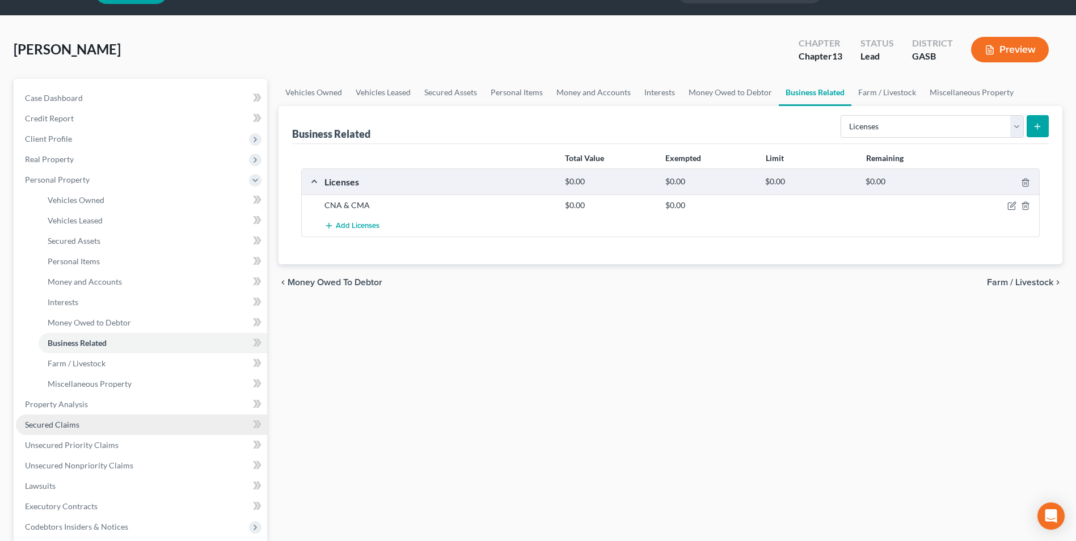
scroll to position [57, 0]
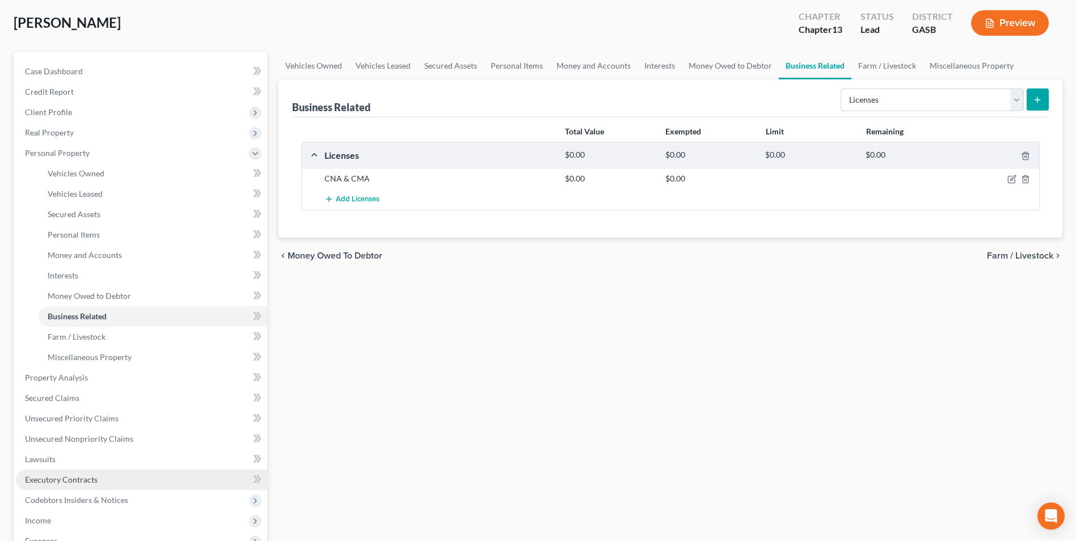
click at [78, 475] on span "Executory Contracts" at bounding box center [61, 480] width 73 height 10
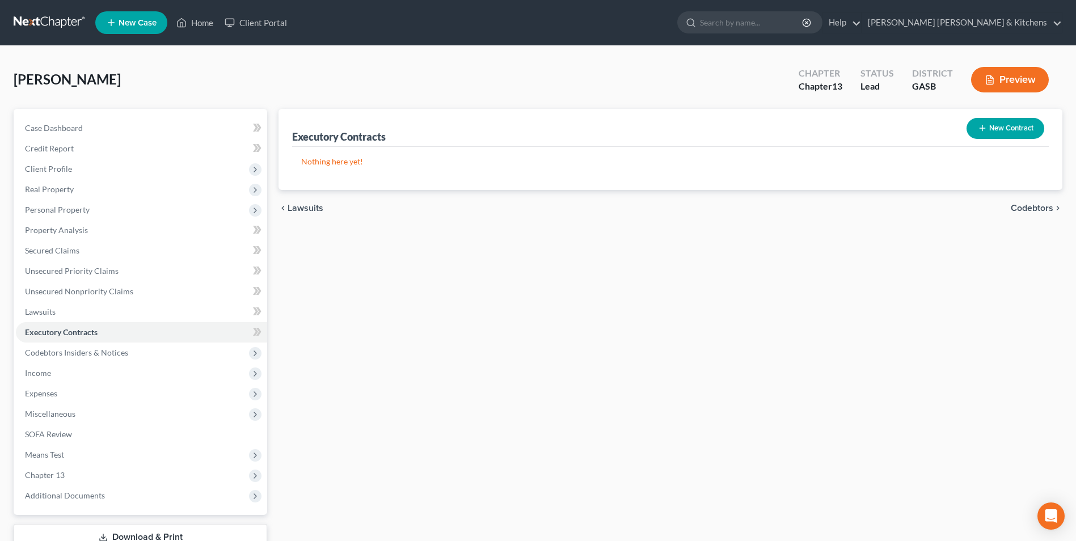
click at [994, 133] on button "New Contract" at bounding box center [1006, 128] width 78 height 21
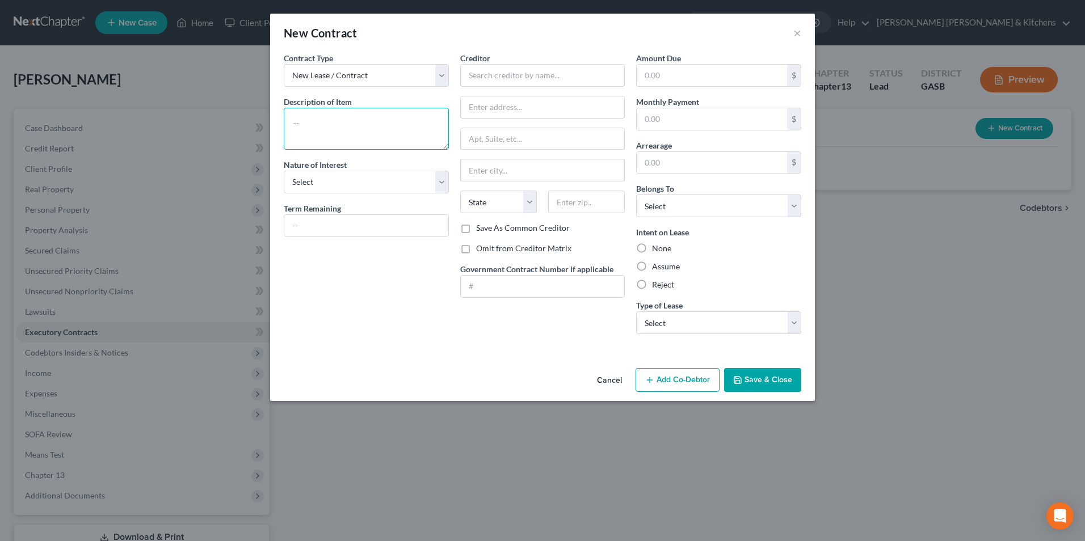
click at [338, 124] on textarea at bounding box center [366, 129] width 165 height 42
type textarea "assume rent to own bedroom suite - balance approx $1750"
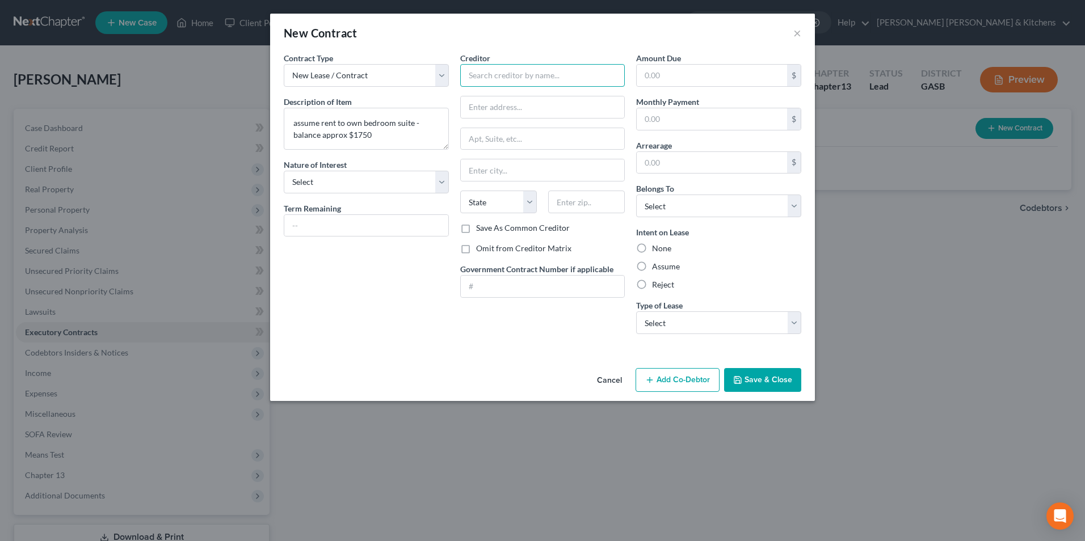
click at [497, 81] on input "text" at bounding box center [542, 75] width 165 height 23
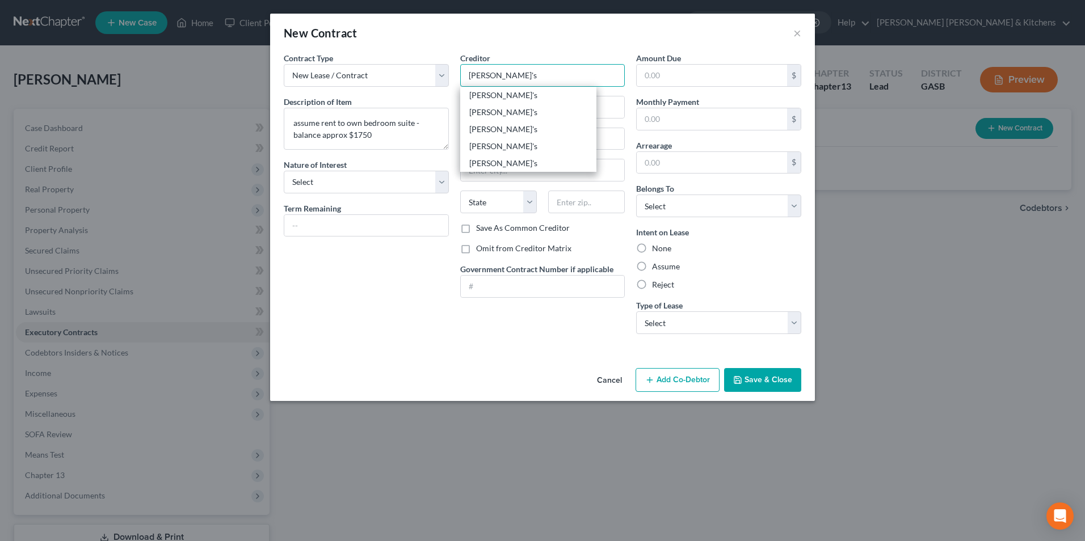
type input "[PERSON_NAME]'s"
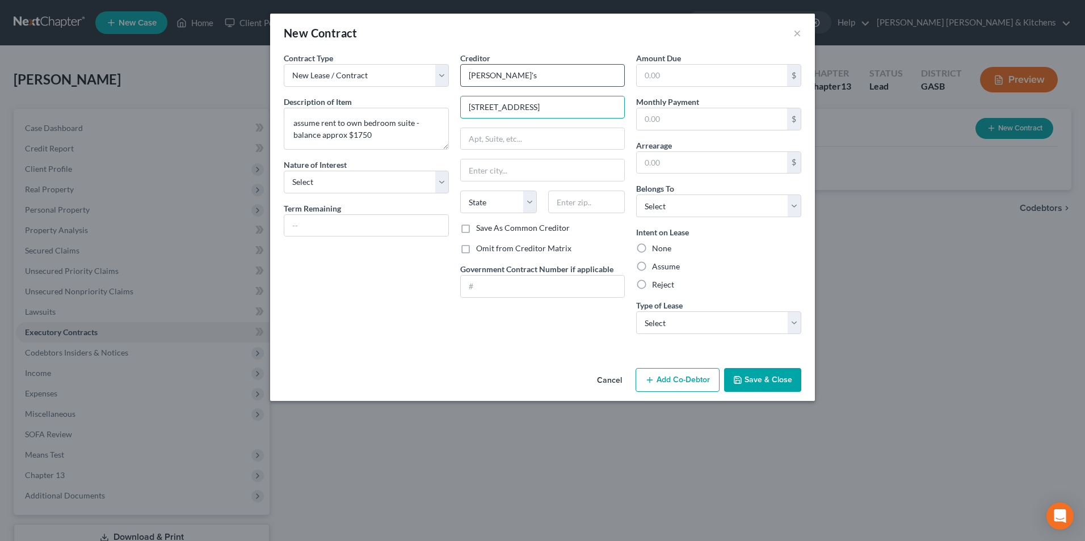
type input "[STREET_ADDRESS]"
type input "31326"
type input "[PERSON_NAME]"
select select "10"
drag, startPoint x: 697, startPoint y: 210, endPoint x: 692, endPoint y: 218, distance: 9.8
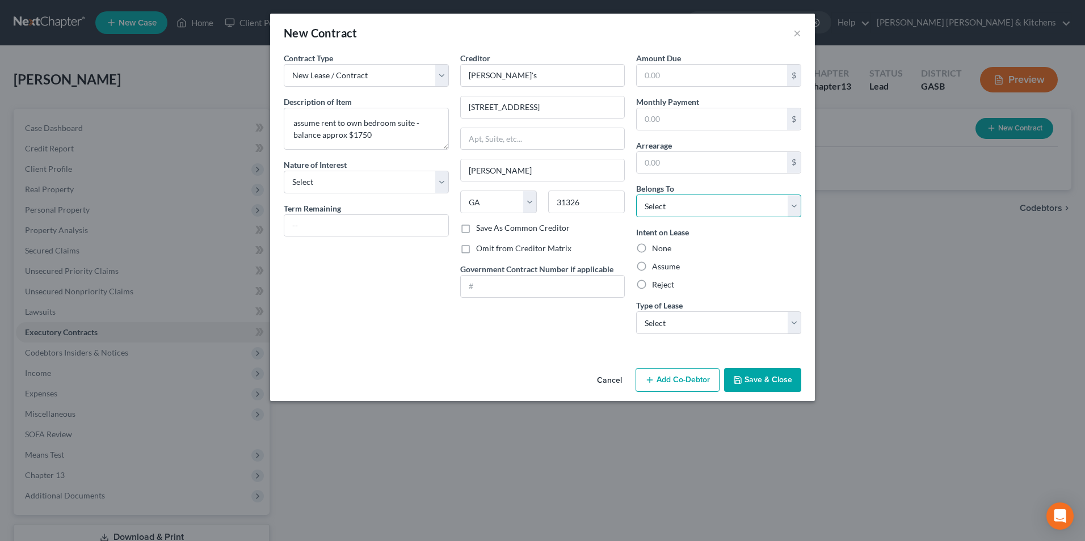
click at [697, 210] on select "Select Debtor 1 Only Debtor 2 Only Debtor 1 And Debtor 2 Only At Least One Of T…" at bounding box center [718, 206] width 165 height 23
select select "0"
click at [636, 195] on select "Select Debtor 1 Only Debtor 2 Only Debtor 1 And Debtor 2 Only At Least One Of T…" at bounding box center [718, 206] width 165 height 23
click at [652, 268] on label "Assume" at bounding box center [666, 266] width 28 height 11
click at [657, 268] on input "Assume" at bounding box center [660, 264] width 7 height 7
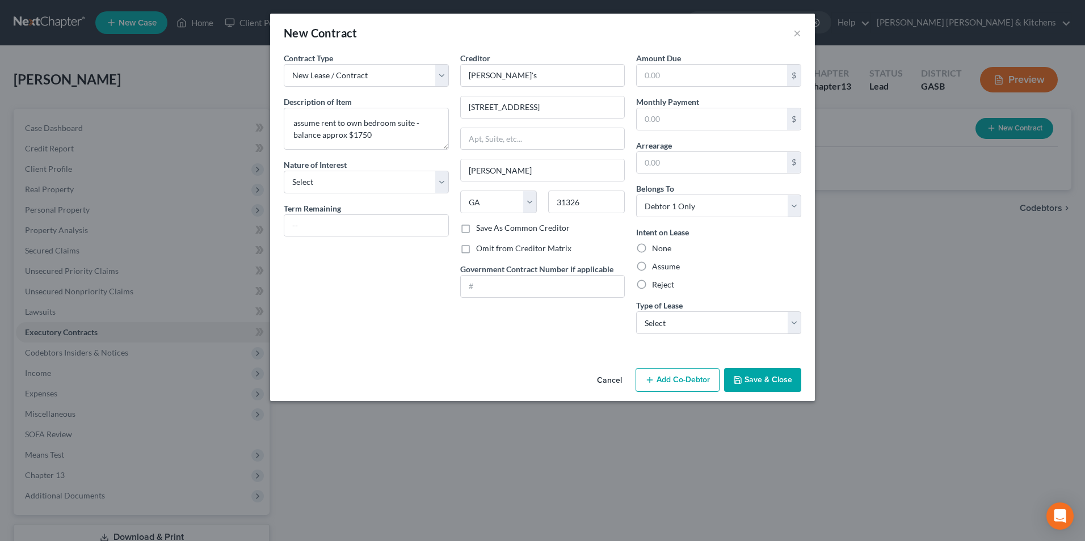
radio input "true"
drag, startPoint x: 663, startPoint y: 321, endPoint x: 666, endPoint y: 336, distance: 15.6
click at [663, 321] on select "Select Real Estate Car Other" at bounding box center [718, 323] width 165 height 23
select select "2"
click at [636, 312] on select "Select Real Estate Car Other" at bounding box center [718, 323] width 165 height 23
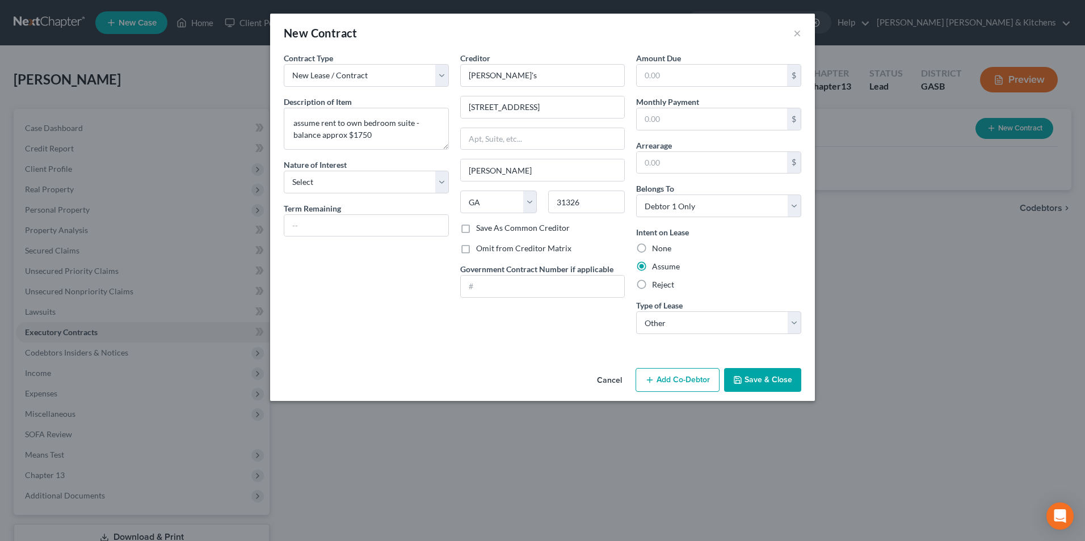
click at [772, 382] on button "Save & Close" at bounding box center [762, 380] width 77 height 24
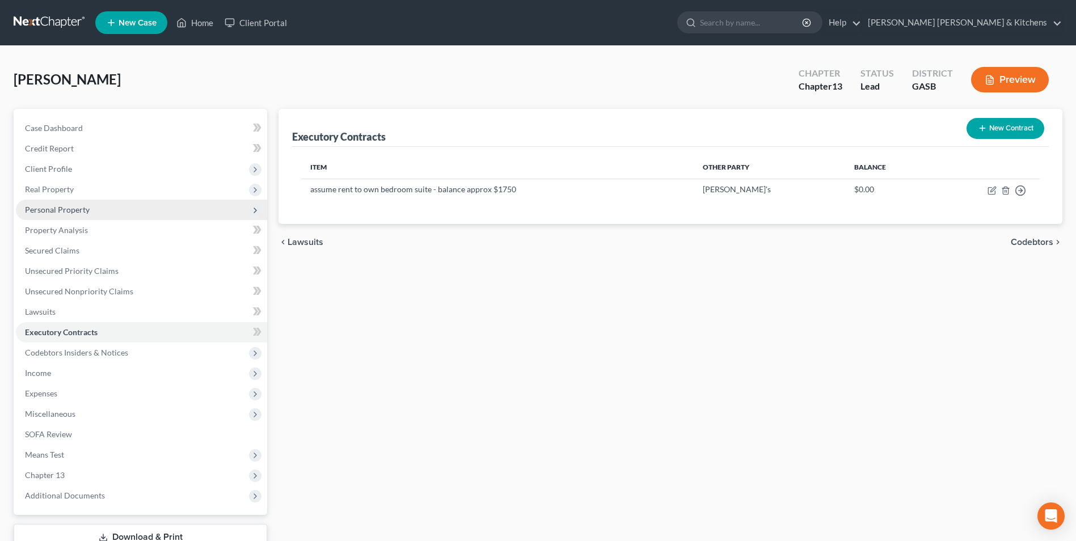
click at [25, 213] on span "Personal Property" at bounding box center [57, 210] width 65 height 10
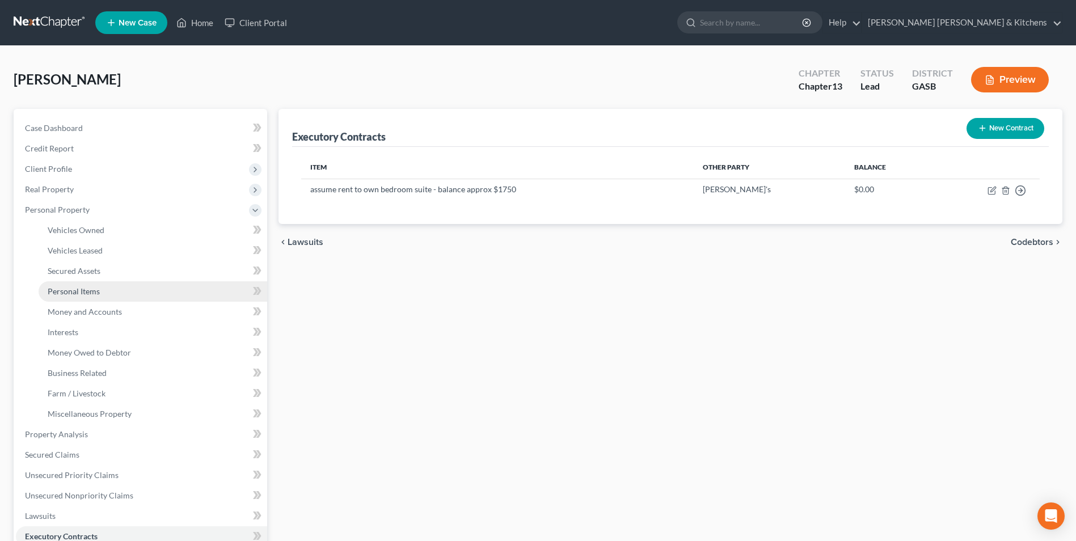
click at [55, 295] on span "Personal Items" at bounding box center [74, 292] width 52 height 10
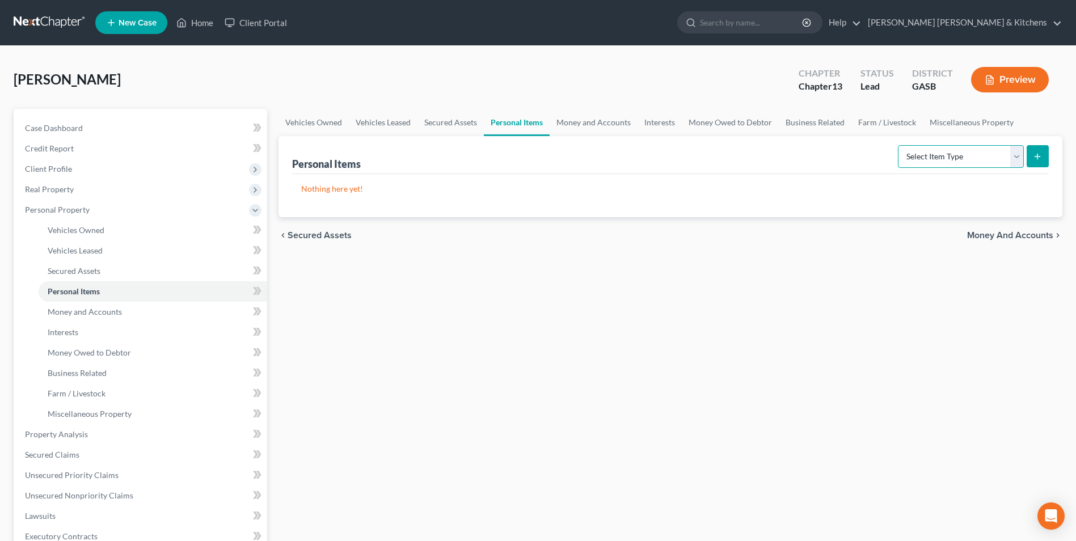
click at [918, 162] on select "Select Item Type Clothing Collectibles Of Value Electronics Firearms Household …" at bounding box center [961, 156] width 126 height 23
select select "clothing"
click at [899, 145] on select "Select Item Type Clothing Collectibles Of Value Electronics Firearms Household …" at bounding box center [961, 156] width 126 height 23
click at [1034, 157] on icon "submit" at bounding box center [1037, 156] width 9 height 9
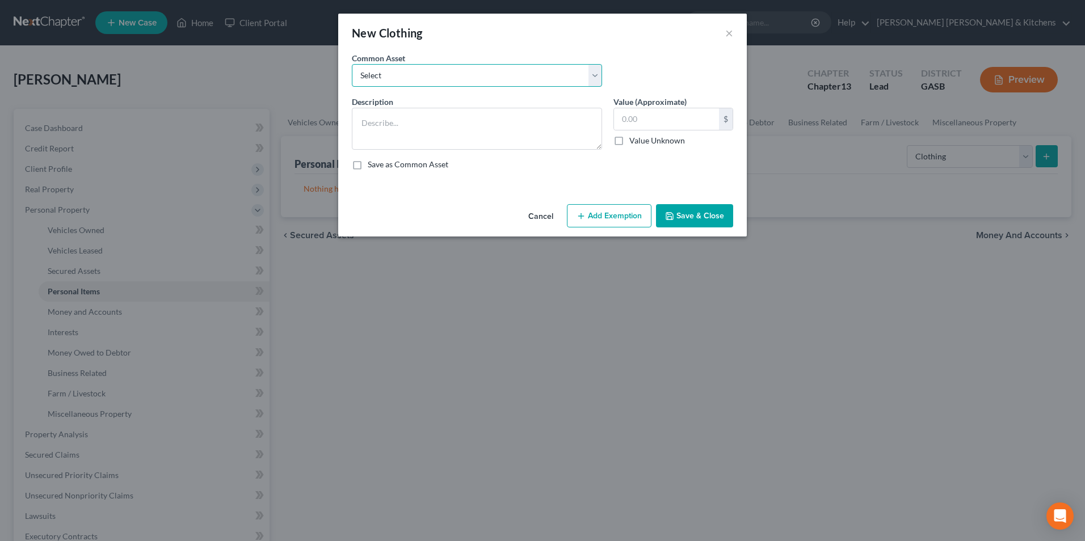
drag, startPoint x: 377, startPoint y: 81, endPoint x: 377, endPoint y: 89, distance: 7.4
click at [377, 81] on select "Select misc wearing apparel on person & at residence" at bounding box center [477, 75] width 250 height 23
select select "0"
click at [352, 64] on select "Select misc wearing apparel on person & at residence" at bounding box center [477, 75] width 250 height 23
type textarea "misc wearing apparel on person & at residence"
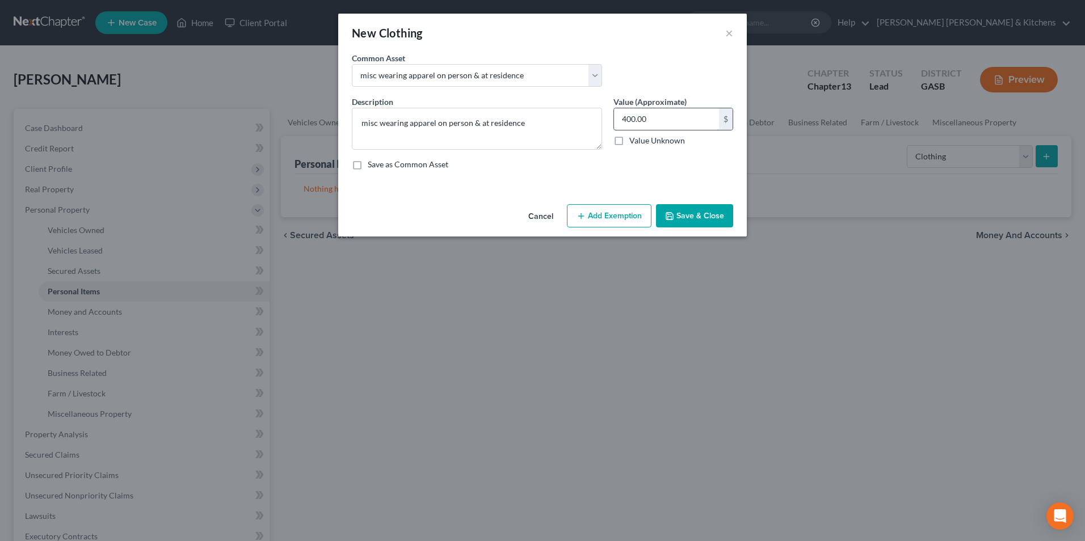
click at [680, 124] on input "400.00" at bounding box center [666, 119] width 105 height 22
type input "500"
click at [633, 216] on button "Add Exemption" at bounding box center [609, 216] width 85 height 24
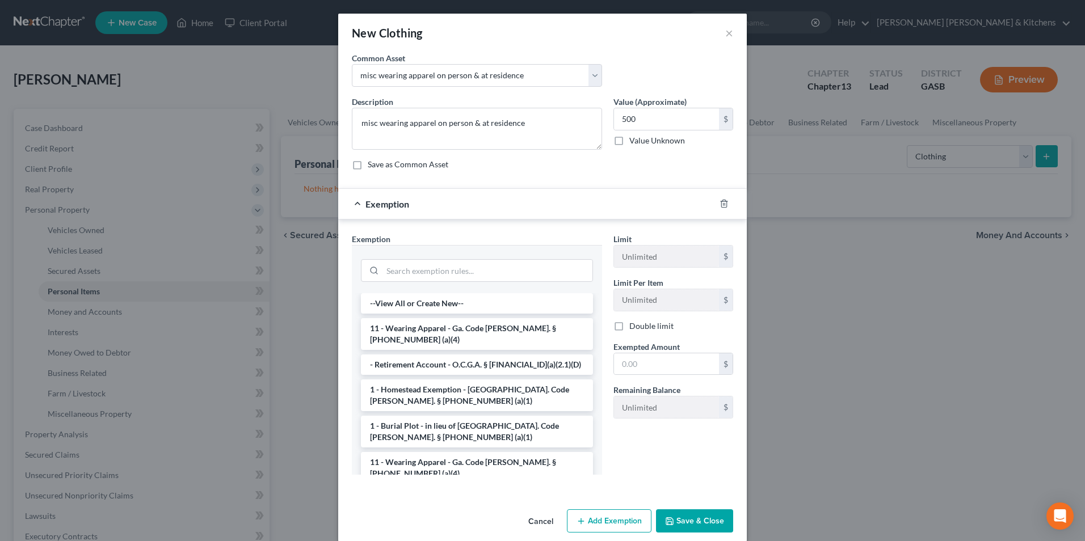
click at [417, 327] on li "11 - Wearing Apparel - Ga. Code [PERSON_NAME]. § [PHONE_NUMBER] (a)(4)" at bounding box center [477, 334] width 232 height 32
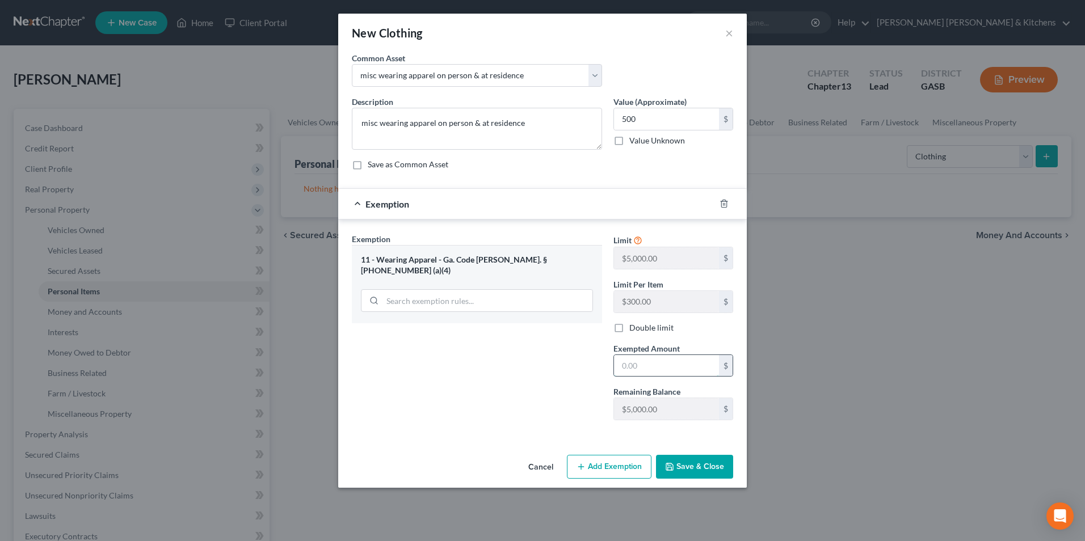
click at [653, 367] on input "text" at bounding box center [666, 366] width 105 height 22
type input "500"
click at [688, 474] on button "Save & Close" at bounding box center [694, 467] width 77 height 24
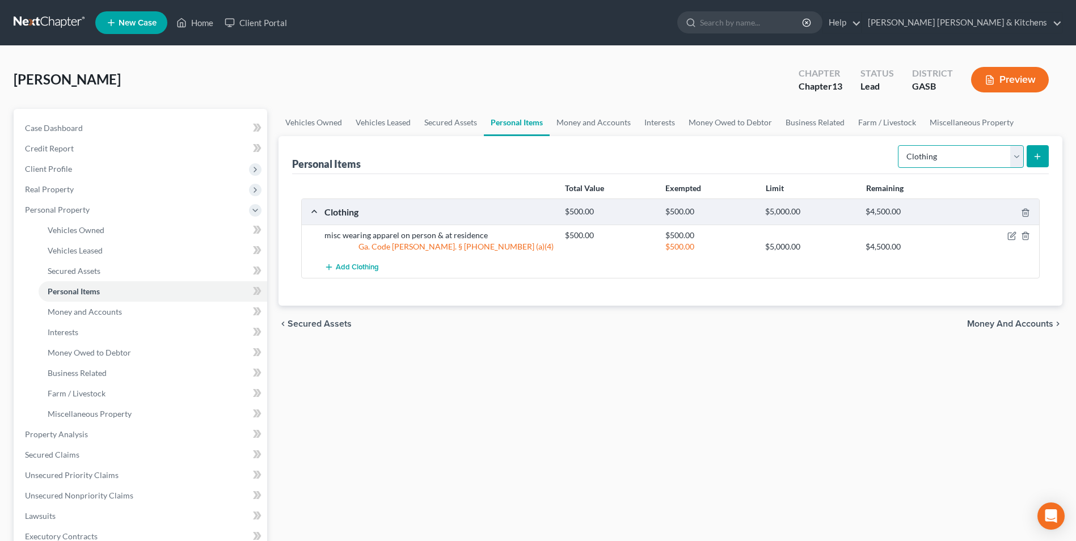
click at [965, 159] on select "Select Item Type Clothing Collectibles Of Value Electronics Firearms Household …" at bounding box center [961, 156] width 126 height 23
select select "electronics"
click at [899, 145] on select "Select Item Type Clothing Collectibles Of Value Electronics Firearms Household …" at bounding box center [961, 156] width 126 height 23
click at [1039, 162] on button "submit" at bounding box center [1038, 156] width 22 height 22
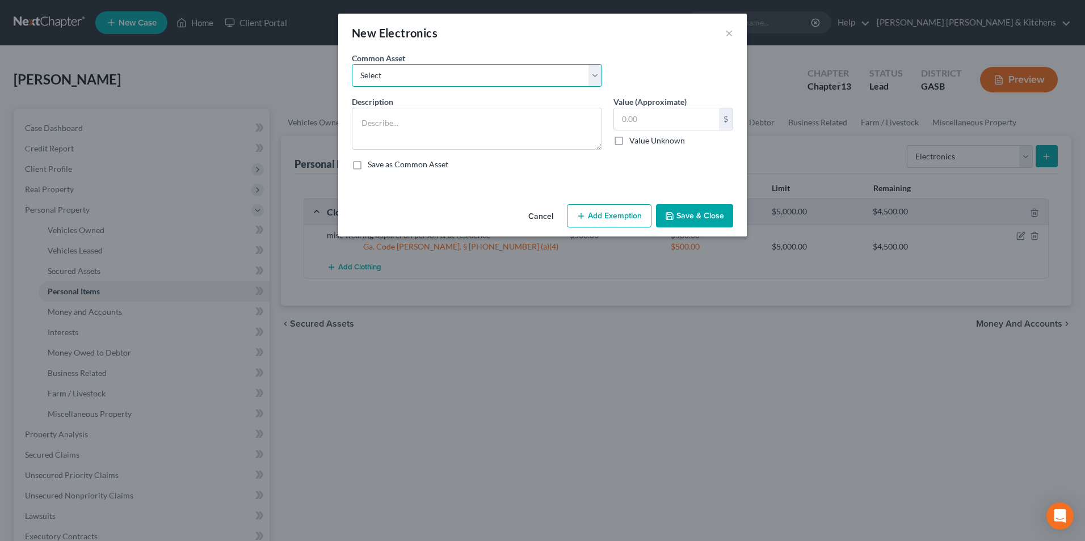
click at [385, 76] on select "Select misc electronics located at residence 1/2 interest w/spouse - misc elect…" at bounding box center [477, 75] width 250 height 23
select select "2"
click at [352, 64] on select "Select misc electronics located at residence 1/2 interest w/spouse - misc elect…" at bounding box center [477, 75] width 250 height 23
type textarea "misc electronics located at residence (no single item value more than $300)"
type input "500.00"
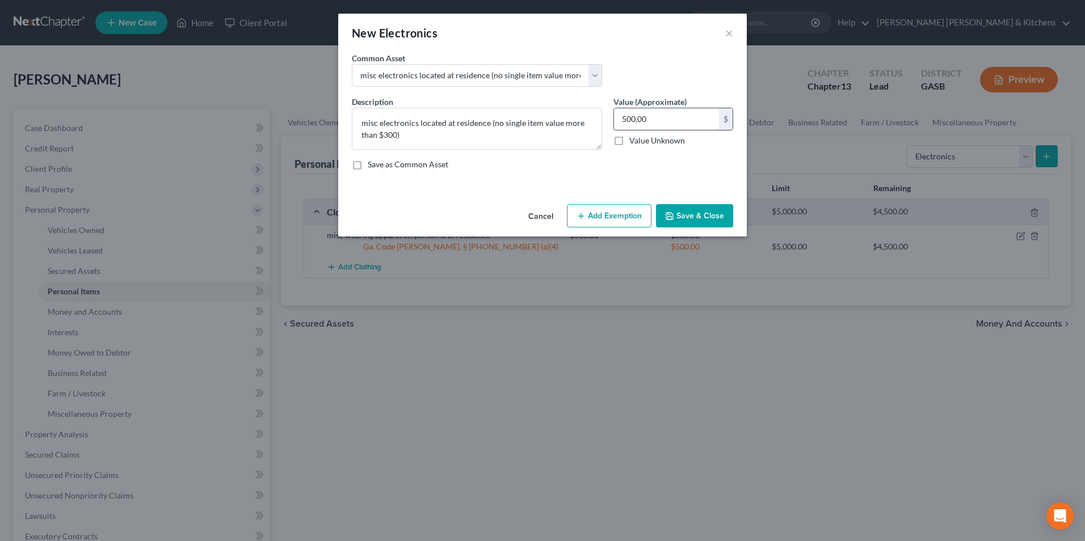
click at [685, 124] on input "500.00" at bounding box center [666, 119] width 105 height 22
click at [610, 218] on button "Add Exemption" at bounding box center [609, 216] width 85 height 24
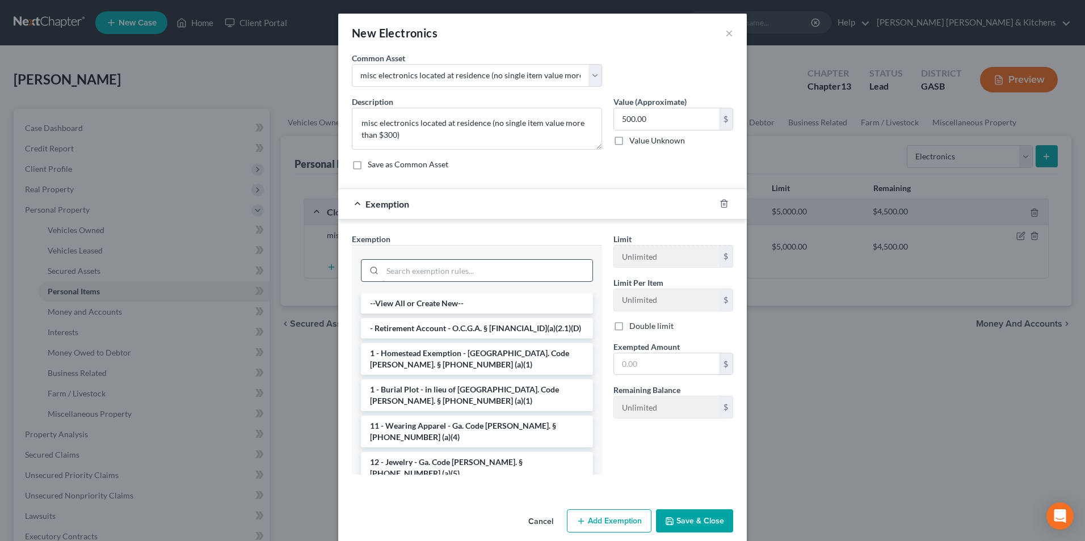
click at [457, 263] on input "search" at bounding box center [487, 271] width 210 height 22
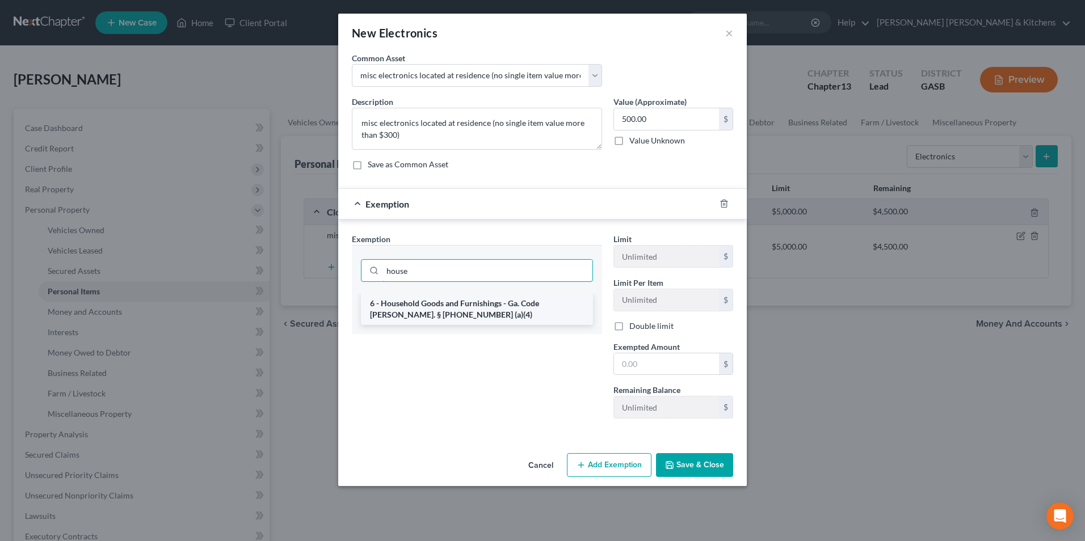
type input "house"
click at [457, 298] on li "6 - Household Goods and Furnishings - Ga. Code [PERSON_NAME]. § [PHONE_NUMBER] …" at bounding box center [477, 309] width 232 height 32
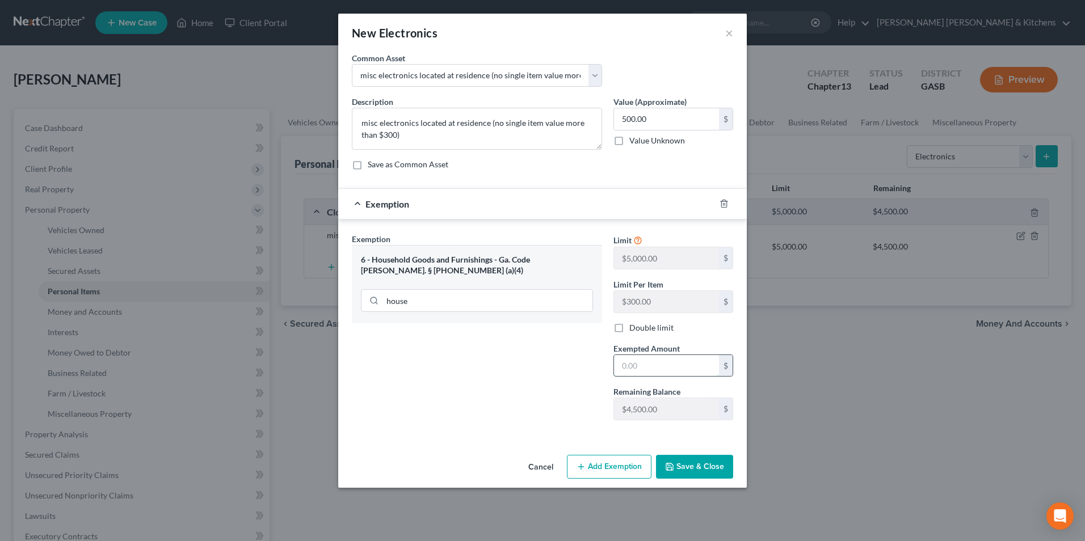
click at [715, 368] on input "text" at bounding box center [666, 366] width 105 height 22
type input "500"
click at [694, 476] on button "Save & Close" at bounding box center [694, 467] width 77 height 24
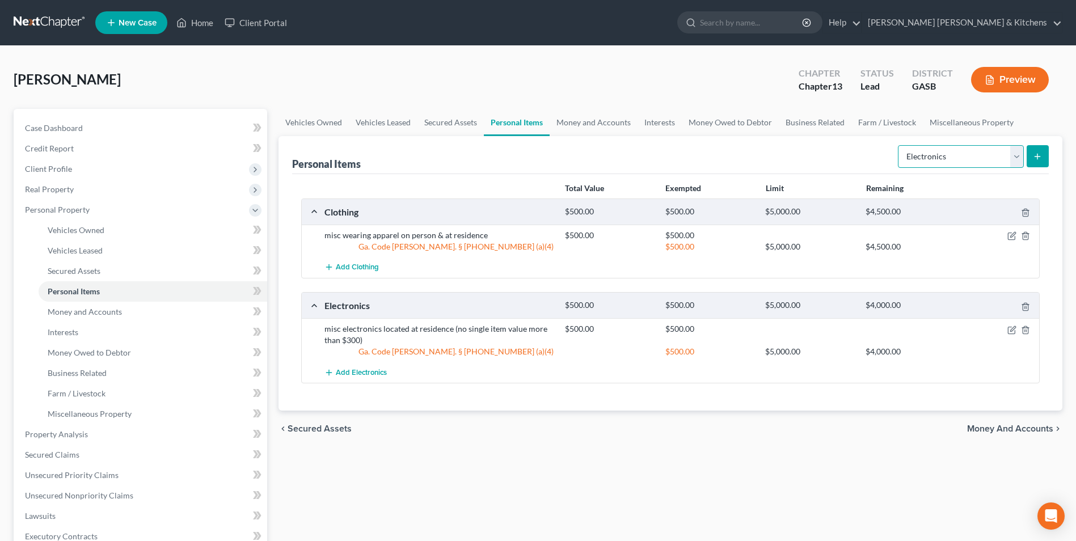
click at [928, 163] on select "Select Item Type Clothing Collectibles Of Value Electronics Firearms Household …" at bounding box center [961, 156] width 126 height 23
select select "household_goods"
click at [899, 145] on select "Select Item Type Clothing Collectibles Of Value Electronics Firearms Household …" at bounding box center [961, 156] width 126 height 23
click at [1037, 150] on button "submit" at bounding box center [1038, 156] width 22 height 22
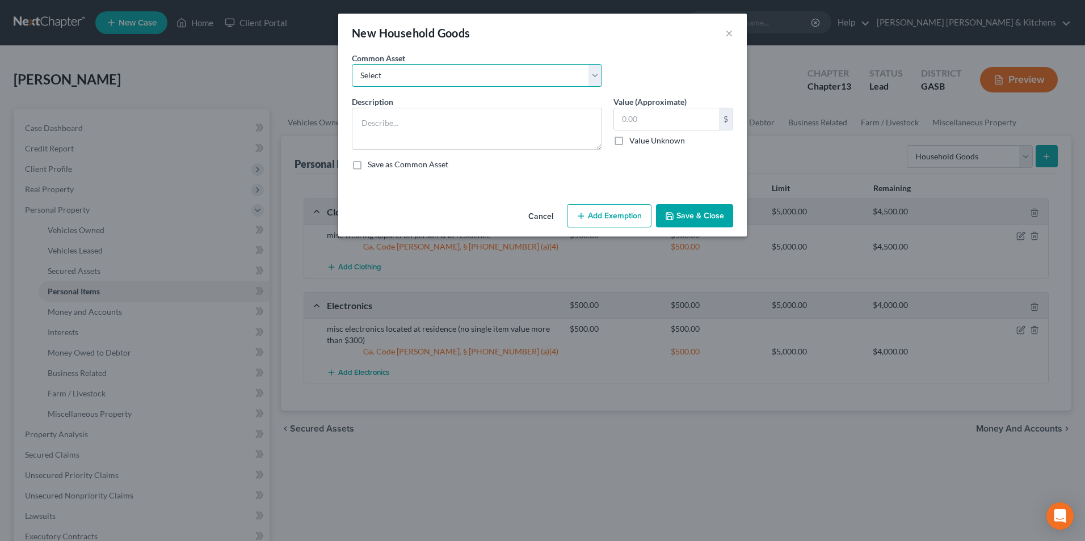
click at [414, 81] on select "Select misc furnishings & appliances at residence misc furnishings & appliances…" at bounding box center [477, 75] width 250 height 23
click at [352, 64] on select "Select misc furnishings & appliances at residence misc furnishings & appliances…" at bounding box center [477, 75] width 250 height 23
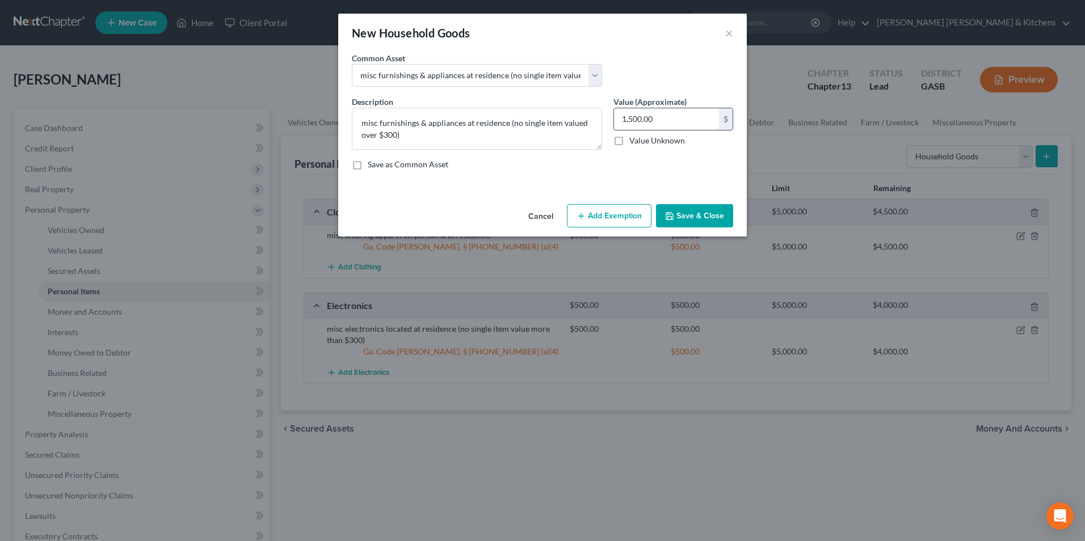
click at [667, 119] on input "1,500.00" at bounding box center [666, 119] width 105 height 22
click at [609, 207] on button "Add Exemption" at bounding box center [609, 216] width 85 height 24
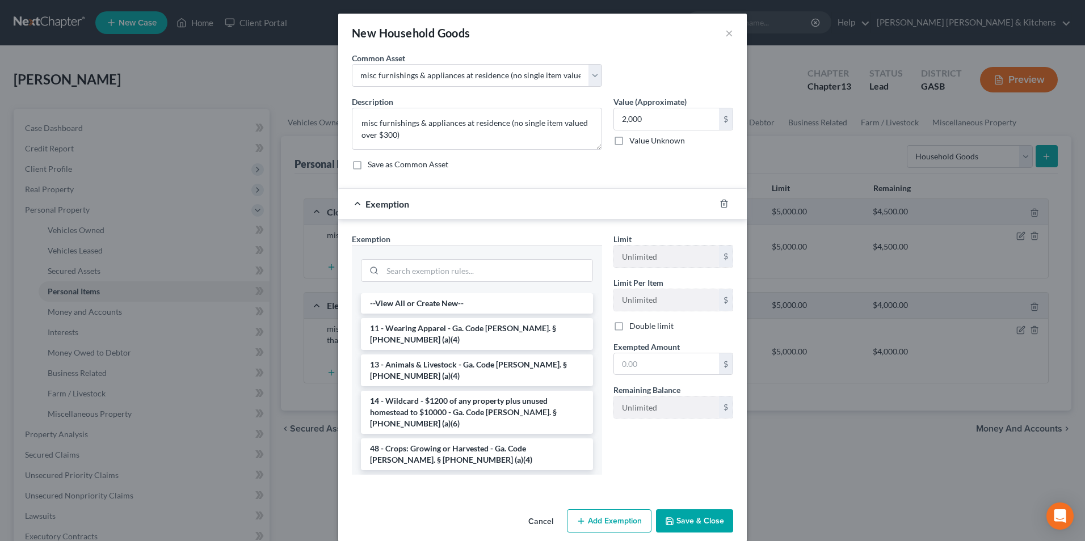
click at [468, 475] on li "6 - Household Goods and Furnishings - Ga. Code [PERSON_NAME]. § [PHONE_NUMBER] …" at bounding box center [477, 491] width 232 height 32
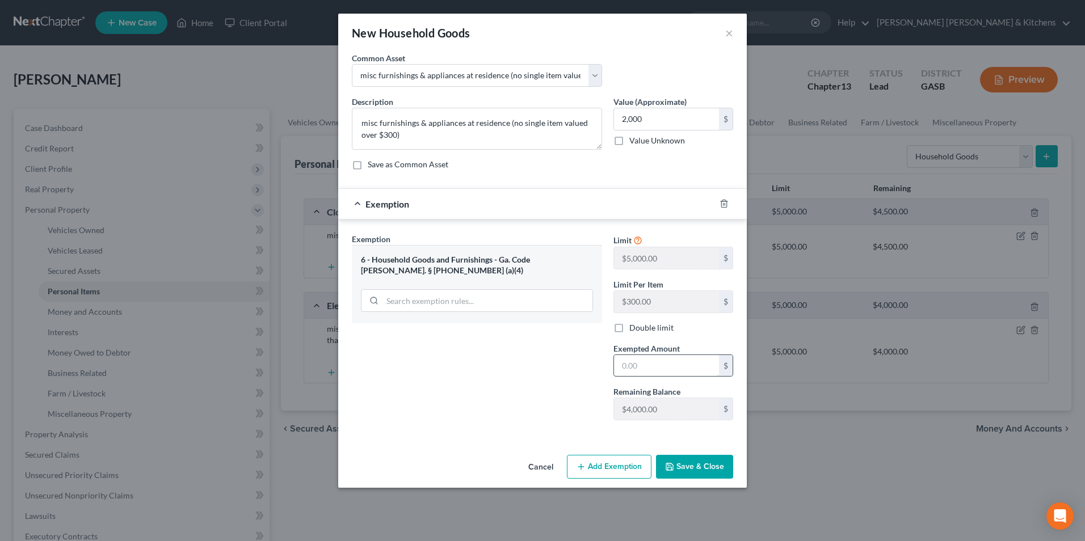
click at [690, 360] on input "text" at bounding box center [666, 366] width 105 height 22
click at [697, 468] on button "Save & Close" at bounding box center [694, 467] width 77 height 24
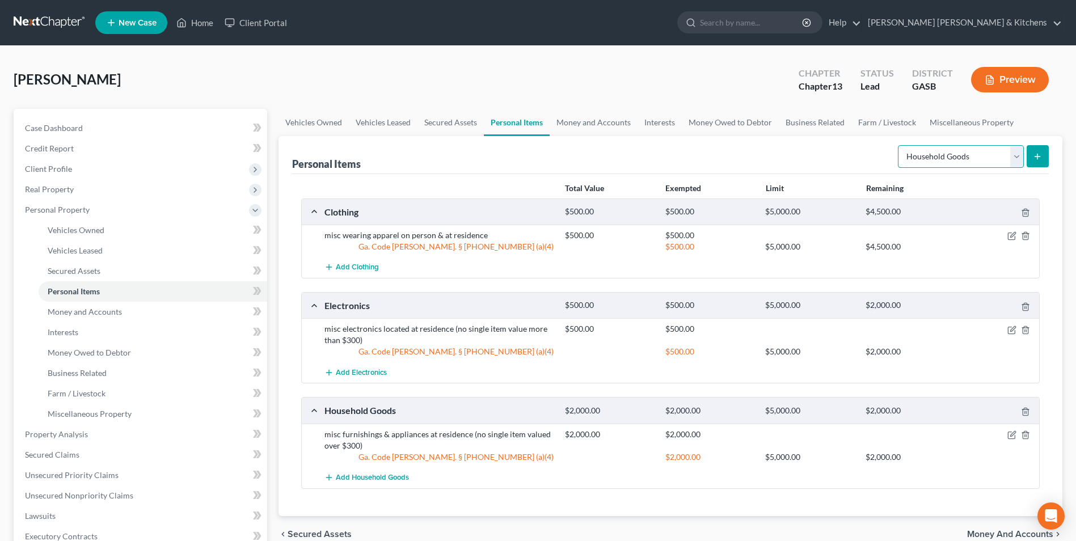
click at [941, 163] on select "Select Item Type Clothing Collectibles Of Value Electronics Firearms Household …" at bounding box center [961, 156] width 126 height 23
click at [899, 145] on select "Select Item Type Clothing Collectibles Of Value Electronics Firearms Household …" at bounding box center [961, 156] width 126 height 23
click at [1033, 162] on button "submit" at bounding box center [1038, 156] width 22 height 22
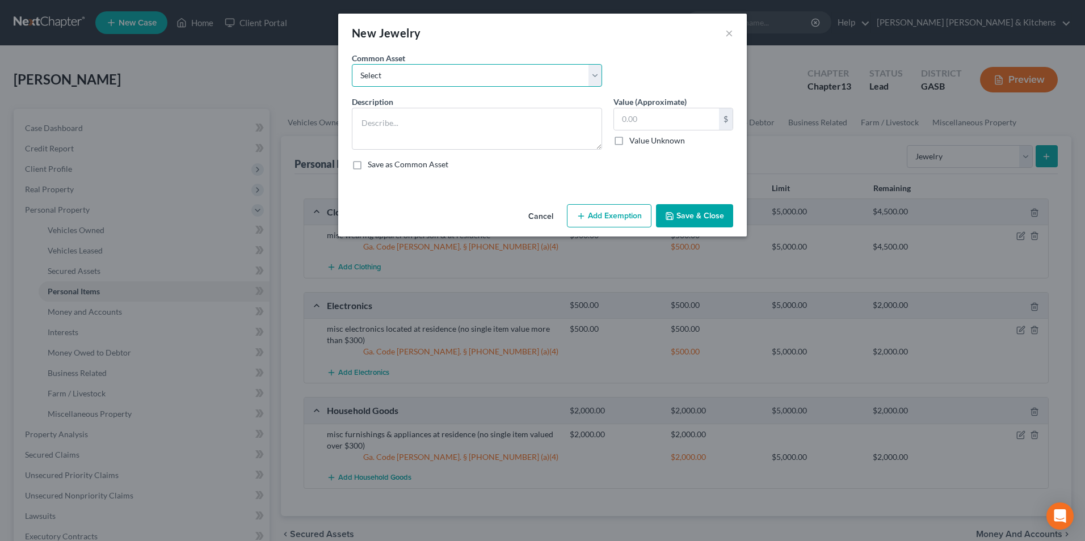
click at [408, 67] on select "Select misc jewelry on person & at residence" at bounding box center [477, 75] width 250 height 23
click at [352, 64] on select "Select misc jewelry on person & at residence" at bounding box center [477, 75] width 250 height 23
click at [642, 125] on input "100.00" at bounding box center [666, 119] width 105 height 22
click at [598, 218] on button "Add Exemption" at bounding box center [609, 216] width 85 height 24
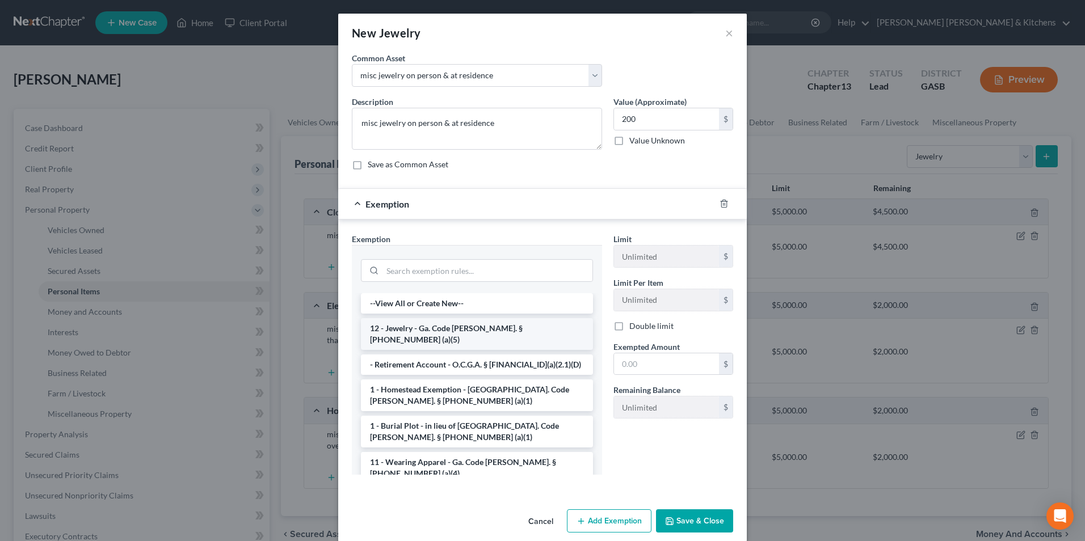
click at [493, 322] on li "12 - Jewelry - Ga. Code [PERSON_NAME]. § [PHONE_NUMBER] (a)(5)" at bounding box center [477, 334] width 232 height 32
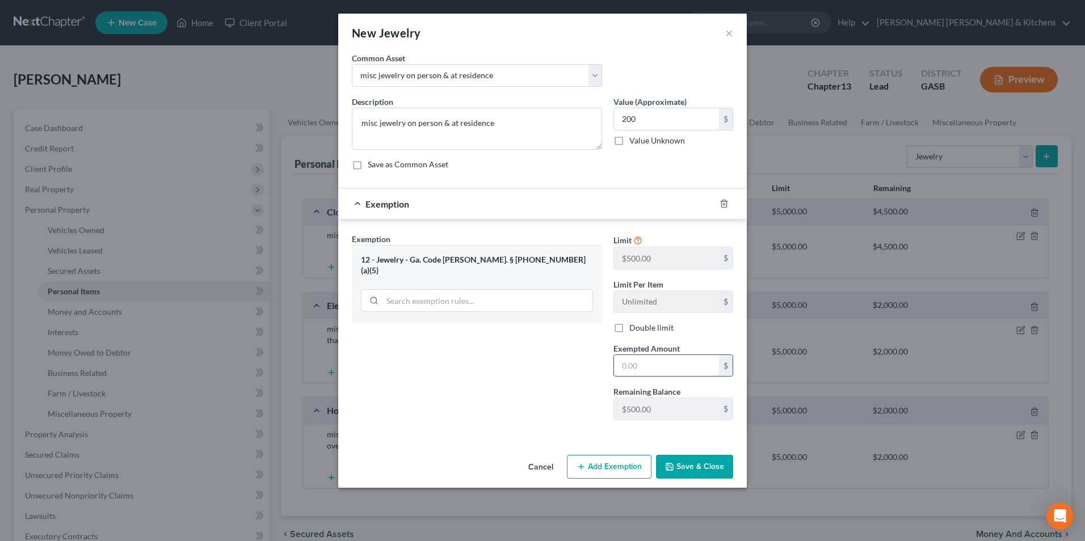
click at [640, 361] on input "text" at bounding box center [666, 366] width 105 height 22
click at [677, 469] on button "Save & Close" at bounding box center [694, 467] width 77 height 24
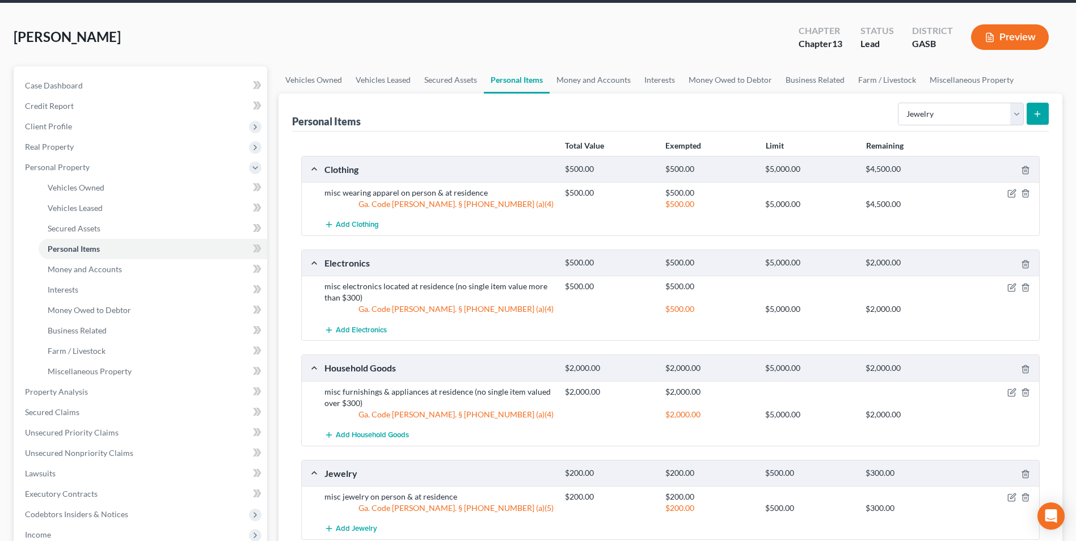
scroll to position [227, 0]
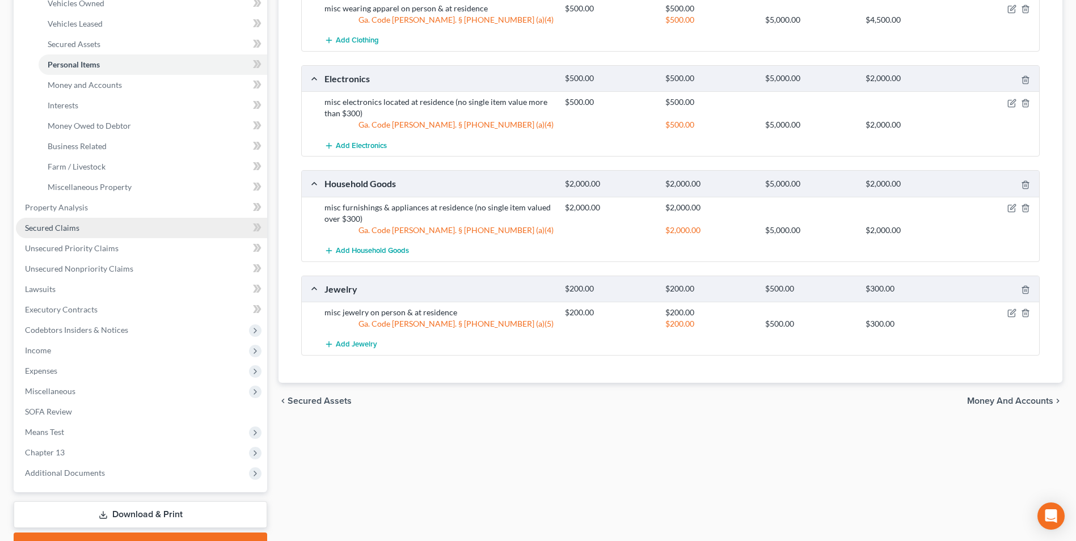
click at [52, 232] on span "Secured Claims" at bounding box center [52, 228] width 54 height 10
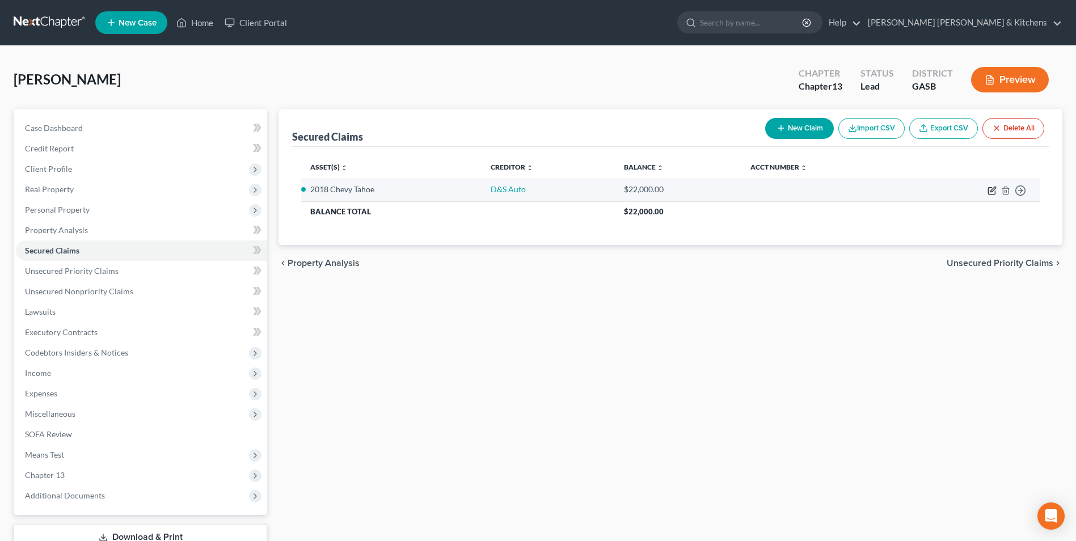
click at [990, 192] on icon "button" at bounding box center [992, 190] width 9 height 9
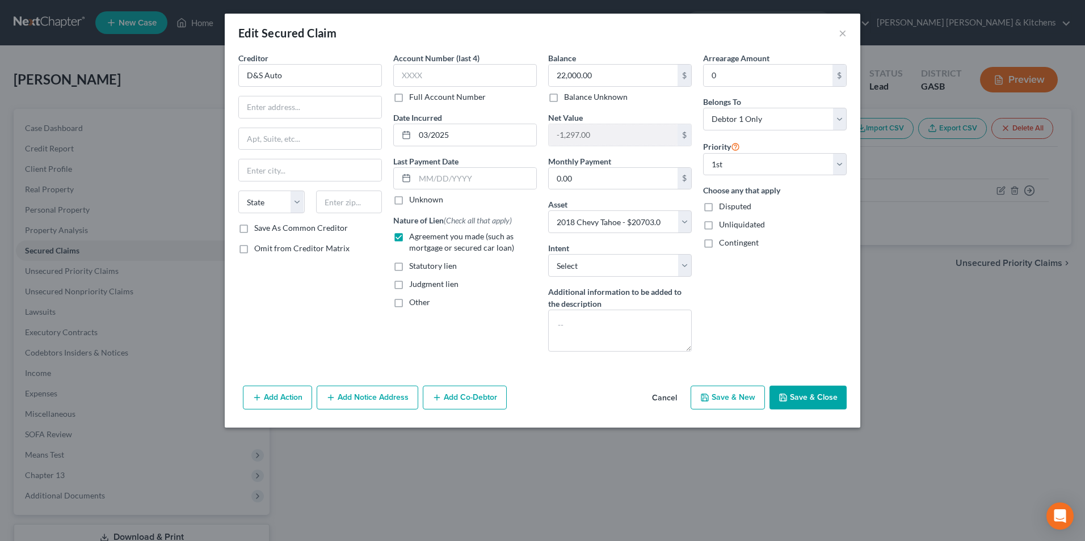
click at [283, 401] on button "Add Action" at bounding box center [277, 398] width 69 height 24
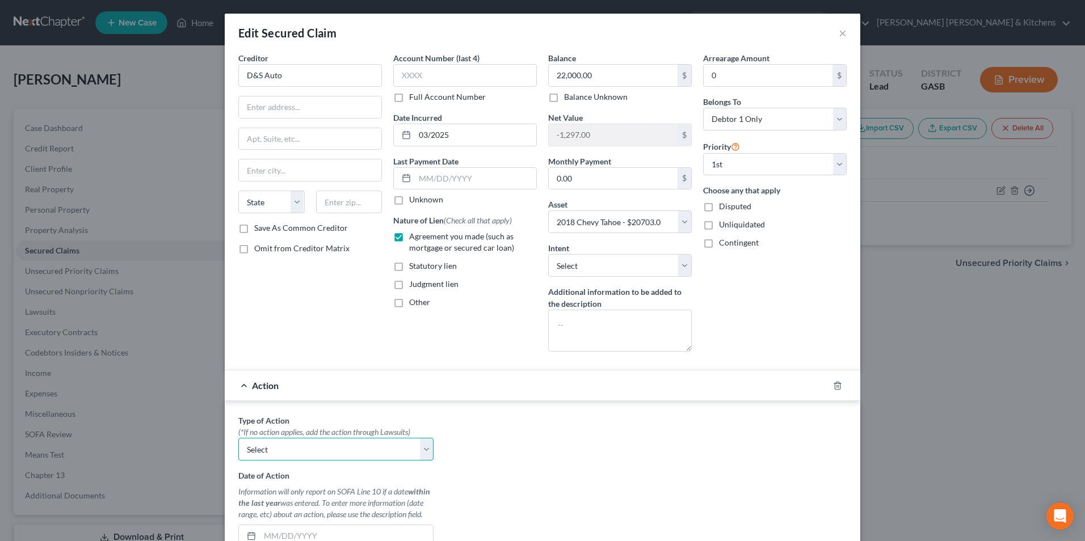
click at [276, 455] on select "Select Repossession Garnishment Foreclosure Personal Injury Attached, Seized, O…" at bounding box center [335, 449] width 195 height 23
click at [238, 438] on select "Select Repossession Garnishment Foreclosure Personal Injury Attached, Seized, O…" at bounding box center [335, 449] width 195 height 23
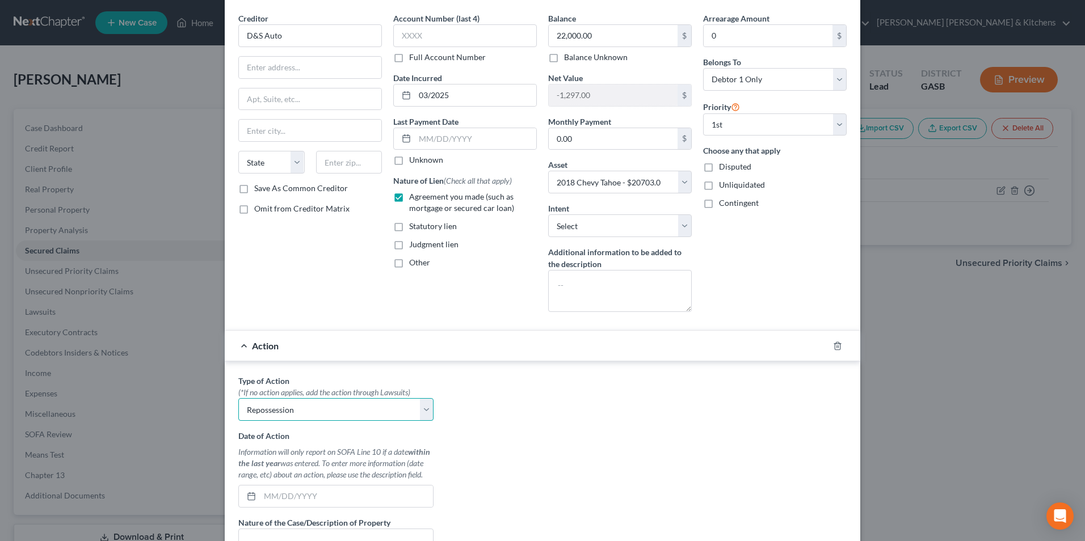
scroll to position [113, 0]
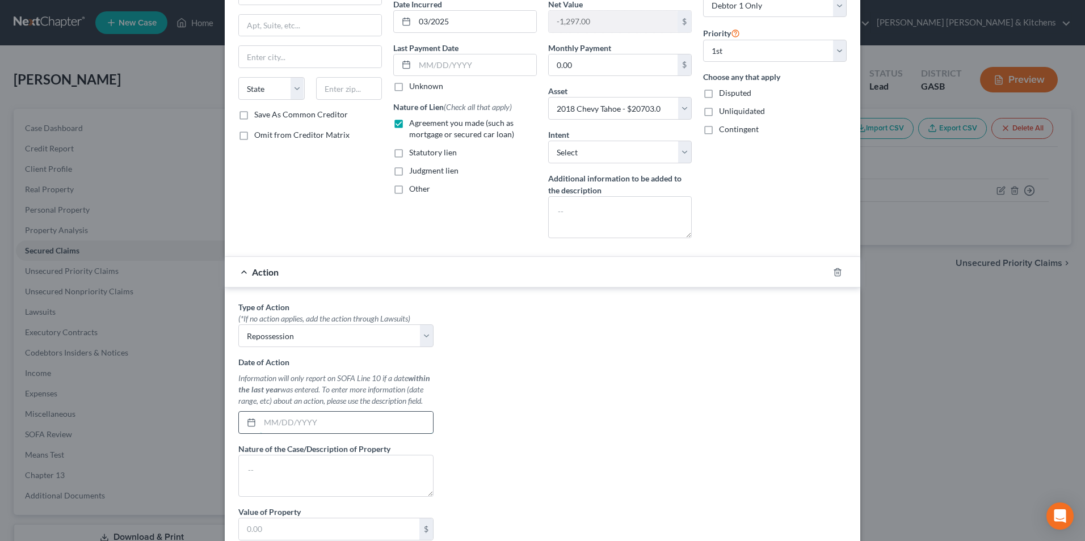
click at [301, 427] on input "text" at bounding box center [346, 423] width 173 height 22
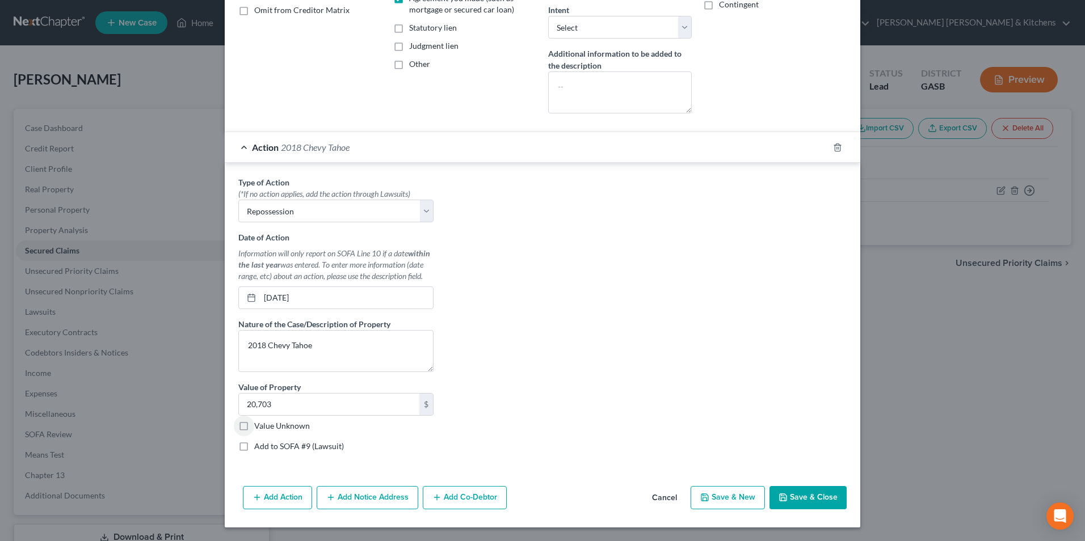
click at [815, 499] on button "Save & Close" at bounding box center [807, 498] width 77 height 24
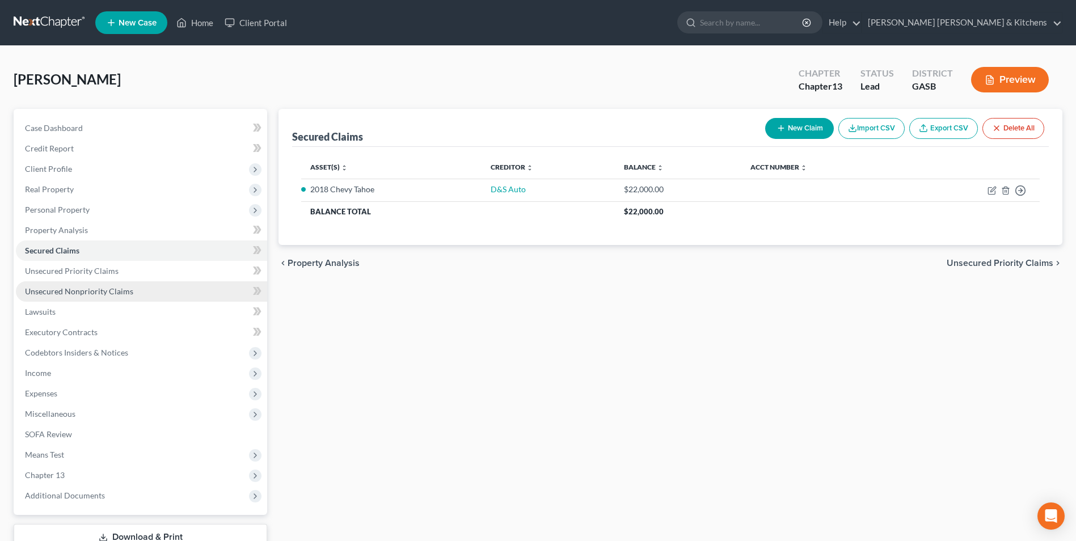
click at [75, 289] on span "Unsecured Nonpriority Claims" at bounding box center [79, 292] width 108 height 10
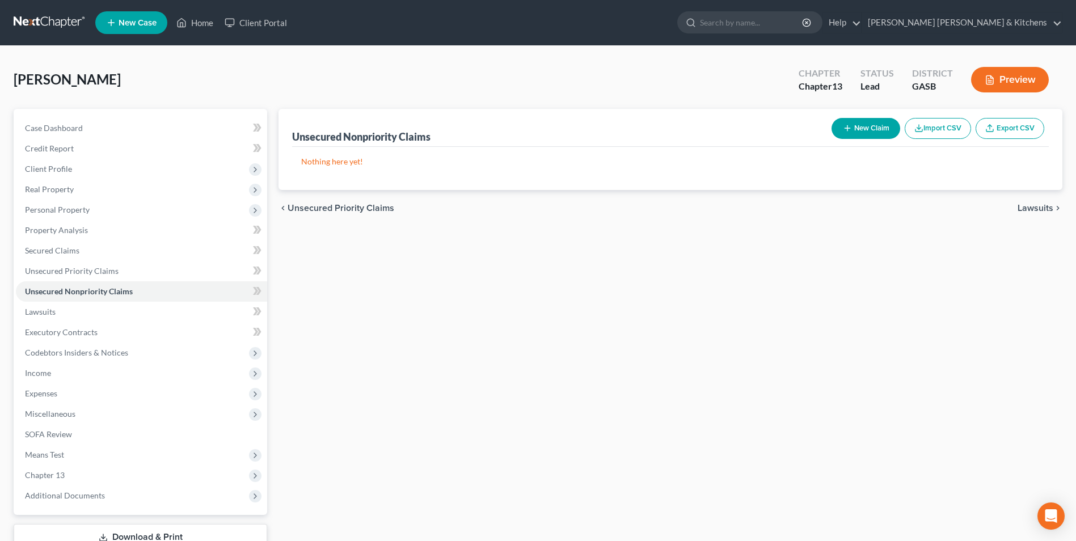
click at [851, 124] on button "New Claim" at bounding box center [866, 128] width 69 height 21
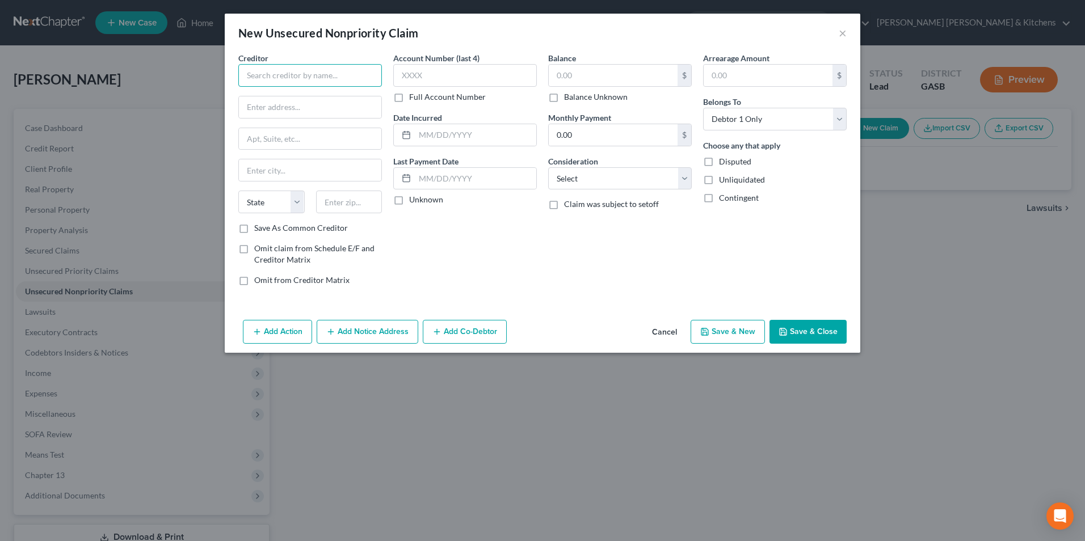
click at [340, 72] on input "text" at bounding box center [310, 75] width 144 height 23
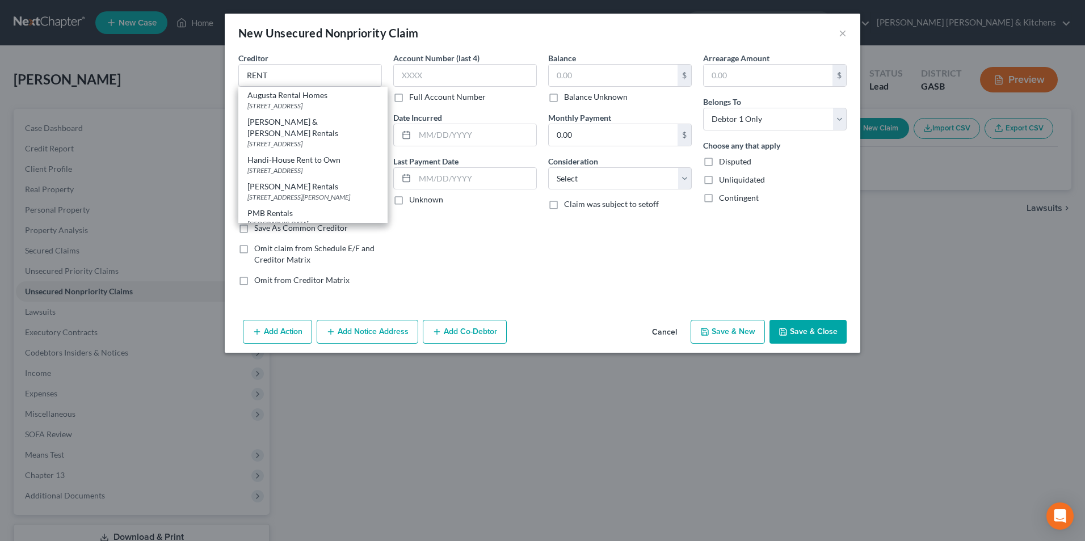
click at [254, 252] on label "Omit claim from Schedule E/F and Creditor Matrix" at bounding box center [318, 254] width 128 height 23
click at [259, 250] on input "Omit claim from Schedule E/F and Creditor Matrix" at bounding box center [262, 246] width 7 height 7
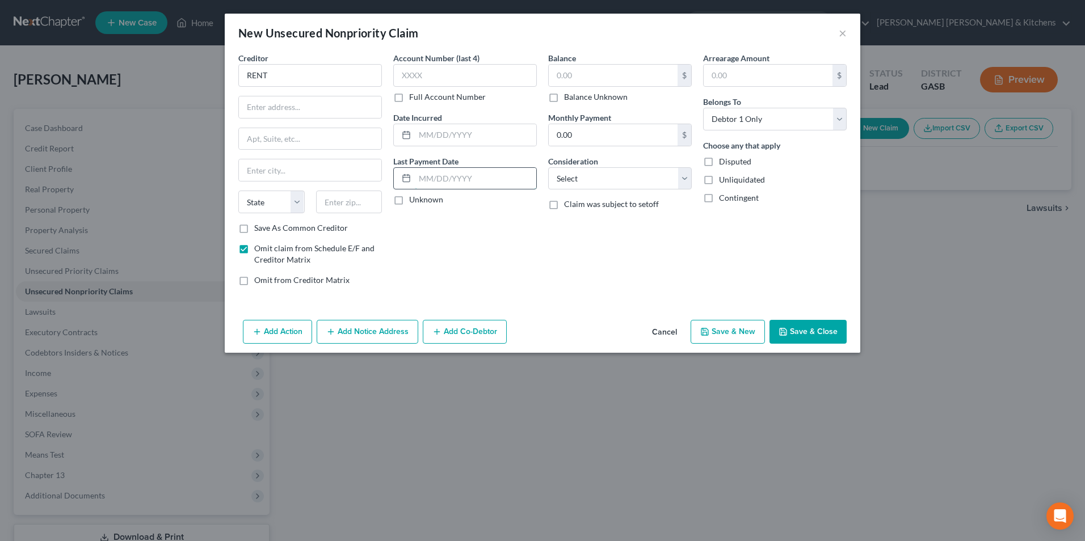
click at [443, 188] on input "text" at bounding box center [475, 179] width 121 height 22
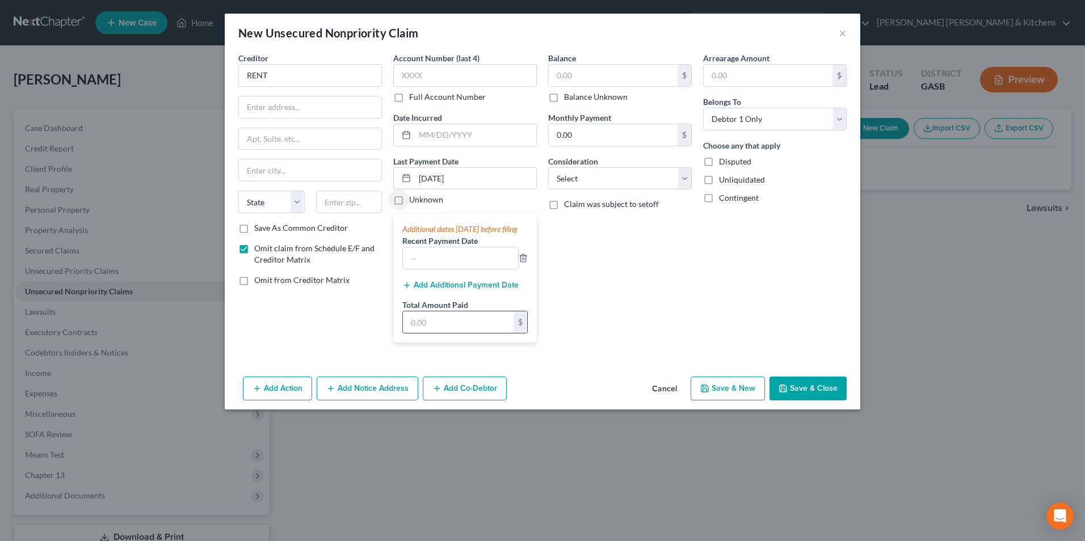
click at [445, 333] on input "text" at bounding box center [458, 323] width 111 height 22
drag, startPoint x: 439, startPoint y: 333, endPoint x: 398, endPoint y: 337, distance: 41.6
click at [401, 337] on div "Additional dates [DATE] before filing Recent Payment Date Add Additional Paymen…" at bounding box center [465, 279] width 144 height 128
click at [565, 182] on select "Select Cable / Satellite Services Collection Agency Credit Card Debt Debt Couns…" at bounding box center [620, 178] width 144 height 23
click at [548, 167] on select "Select Cable / Satellite Services Collection Agency Credit Card Debt Debt Couns…" at bounding box center [620, 178] width 144 height 23
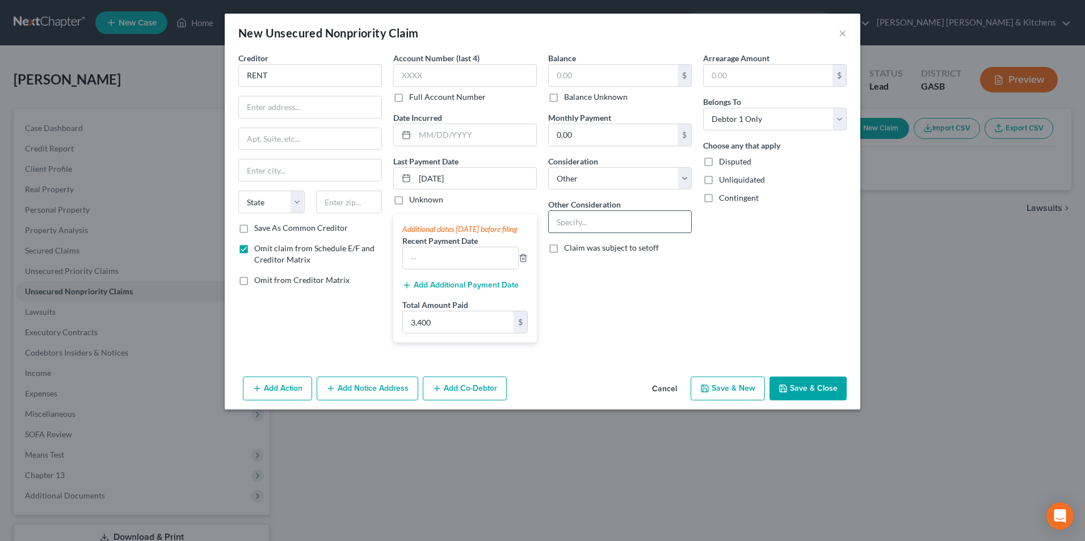
click at [569, 215] on input "text" at bounding box center [620, 222] width 142 height 22
click at [429, 269] on input "text" at bounding box center [460, 258] width 115 height 22
click at [438, 290] on button "Add Additional Payment Date" at bounding box center [460, 285] width 116 height 9
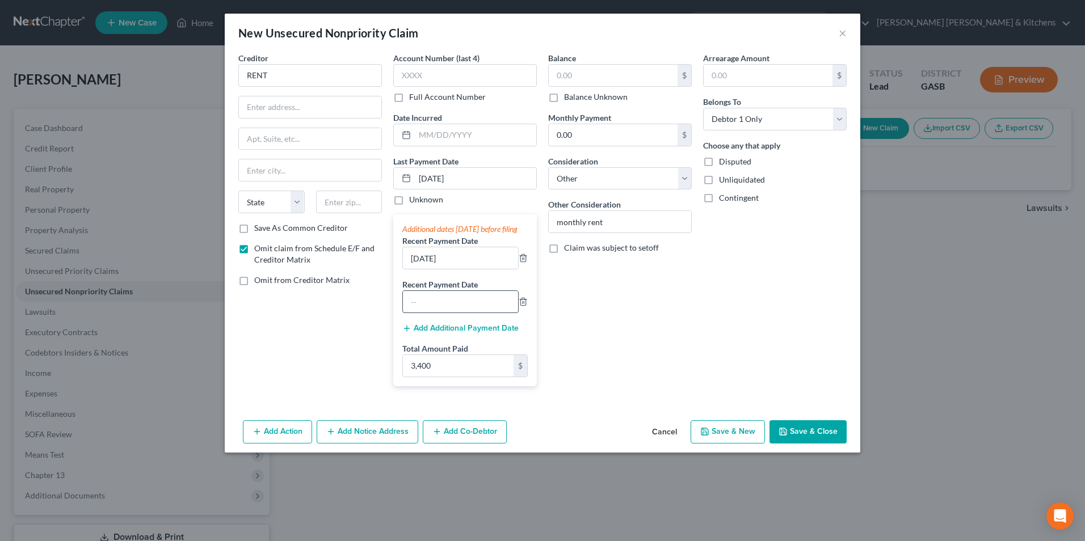
click at [437, 313] on input "text" at bounding box center [460, 302] width 115 height 22
click at [816, 444] on button "Save & Close" at bounding box center [807, 432] width 77 height 24
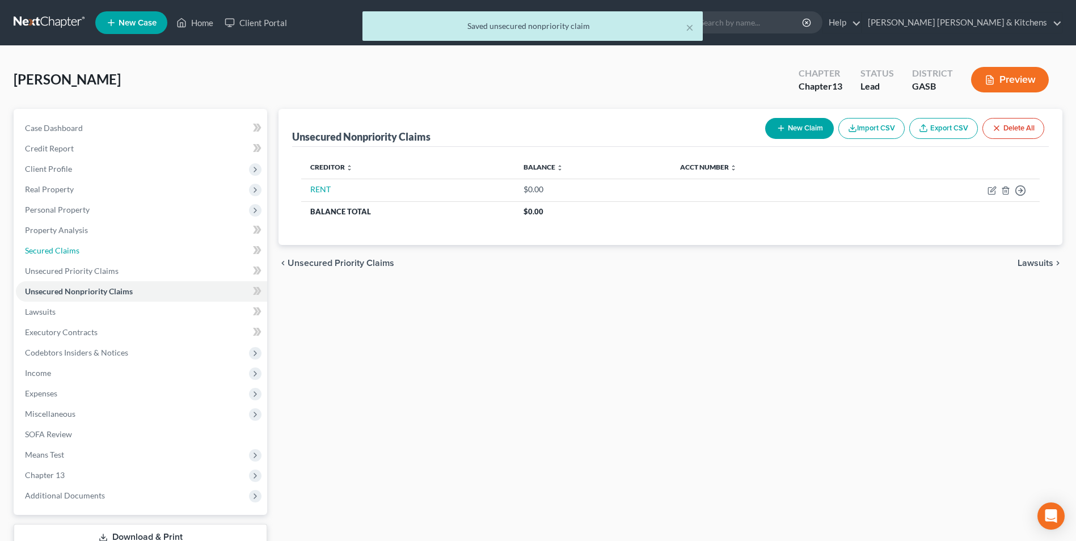
drag, startPoint x: 46, startPoint y: 250, endPoint x: 671, endPoint y: 304, distance: 627.7
click at [46, 250] on span "Secured Claims" at bounding box center [52, 251] width 54 height 10
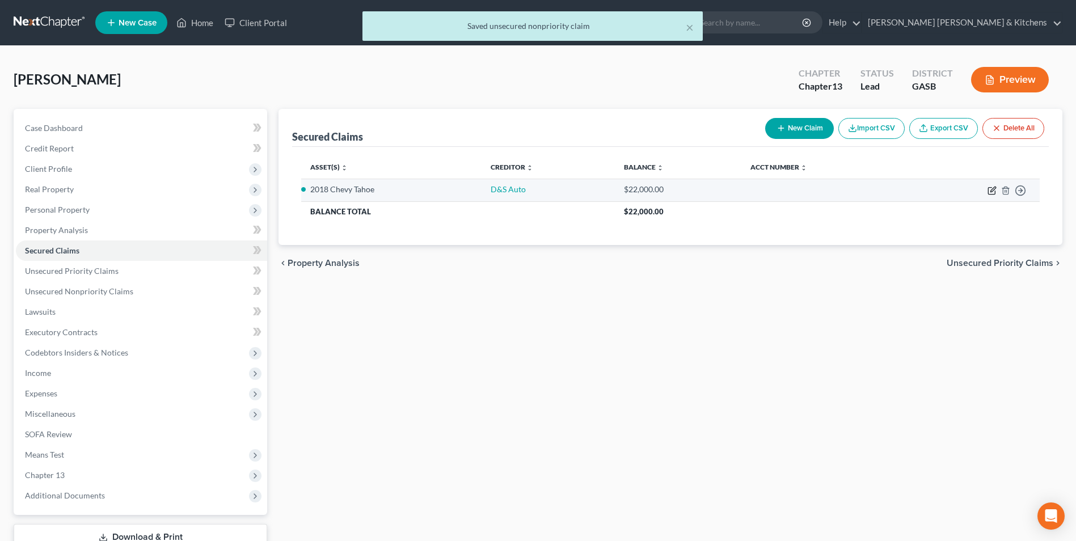
click at [991, 192] on icon "button" at bounding box center [993, 189] width 5 height 5
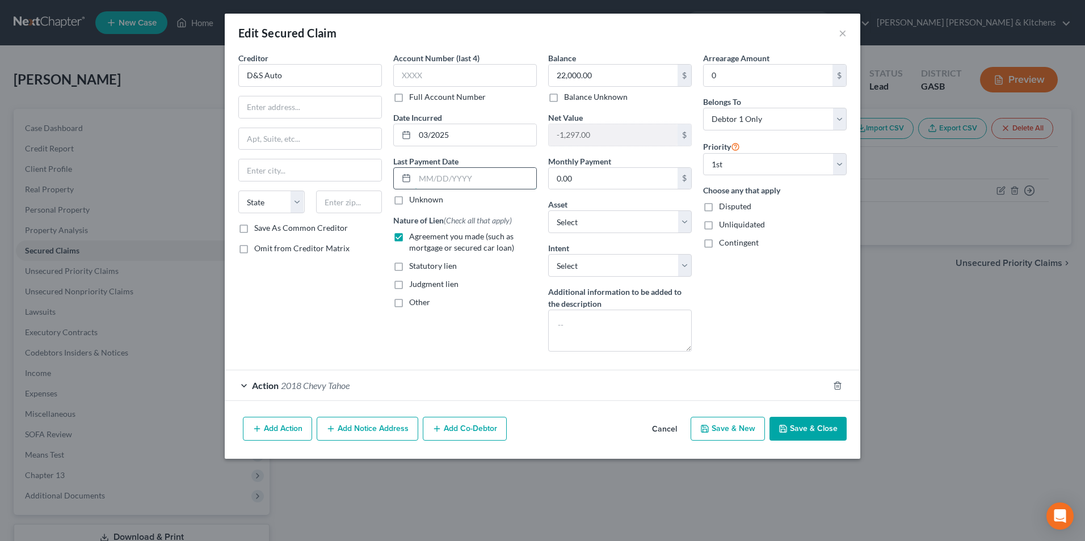
click at [438, 184] on input "text" at bounding box center [475, 179] width 121 height 22
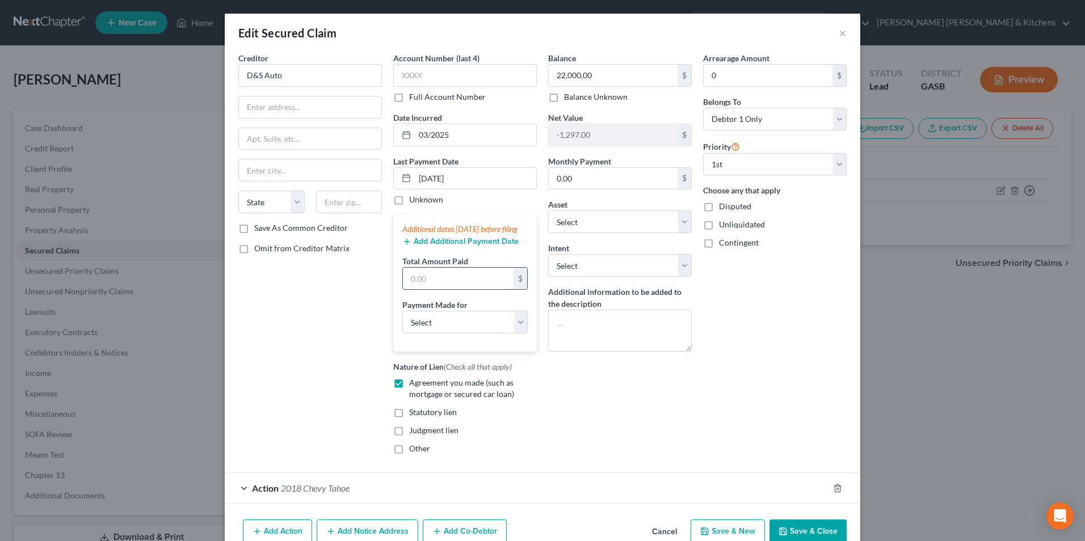
click at [435, 289] on input "text" at bounding box center [458, 279] width 111 height 22
click at [434, 334] on select "Select Car Credit Card Loan Repayment Mortgage Other Suppliers Or Vendors" at bounding box center [464, 322] width 125 height 23
click at [402, 322] on select "Select Car Credit Card Loan Repayment Mortgage Other Suppliers Or Vendors" at bounding box center [464, 322] width 125 height 23
click at [298, 110] on input "text" at bounding box center [310, 107] width 142 height 22
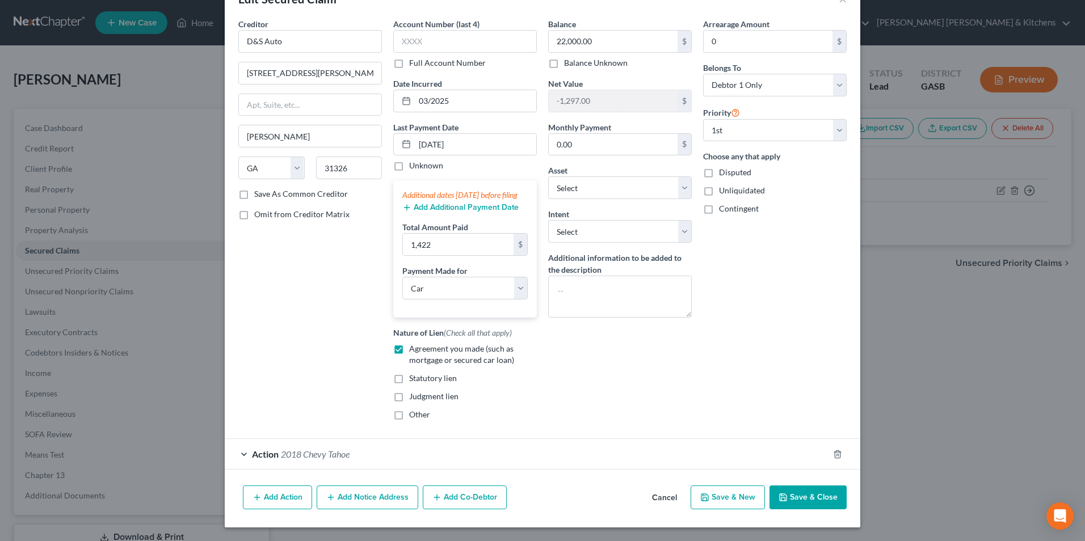
click at [812, 497] on button "Save & Close" at bounding box center [807, 498] width 77 height 24
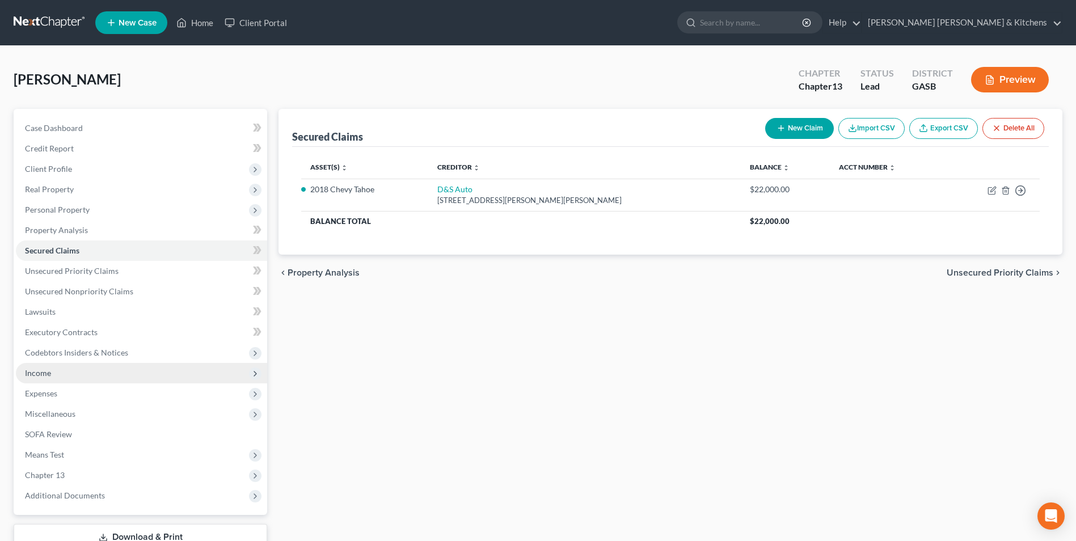
click at [35, 374] on span "Income" at bounding box center [38, 373] width 26 height 10
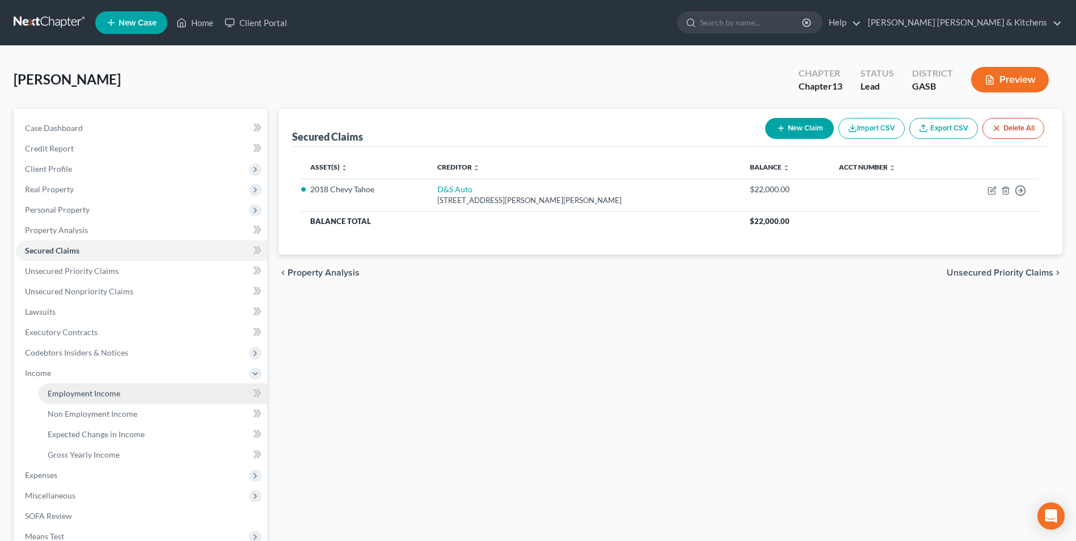
click at [68, 392] on span "Employment Income" at bounding box center [84, 394] width 73 height 10
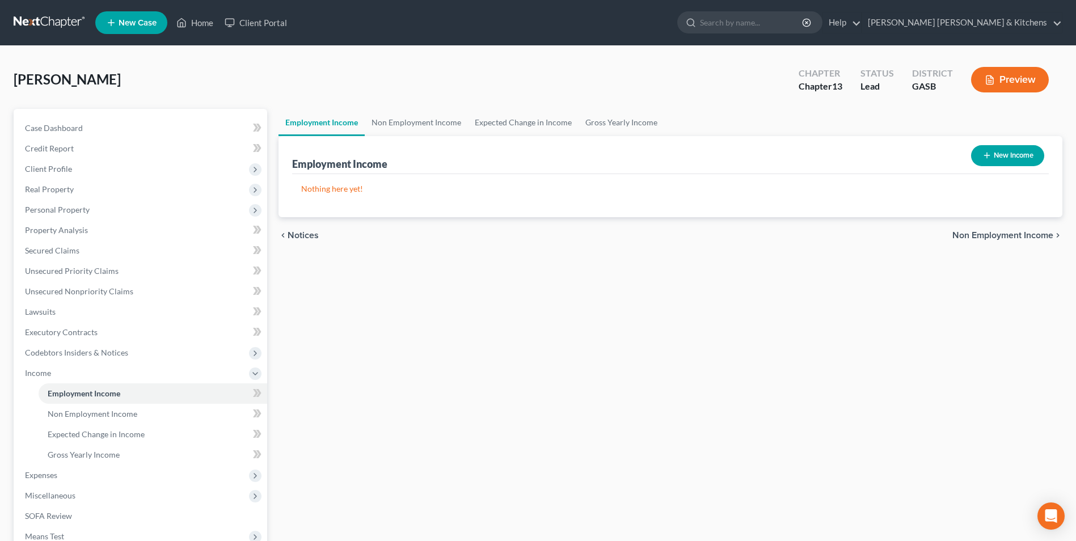
click at [1006, 156] on button "New Income" at bounding box center [1008, 155] width 73 height 21
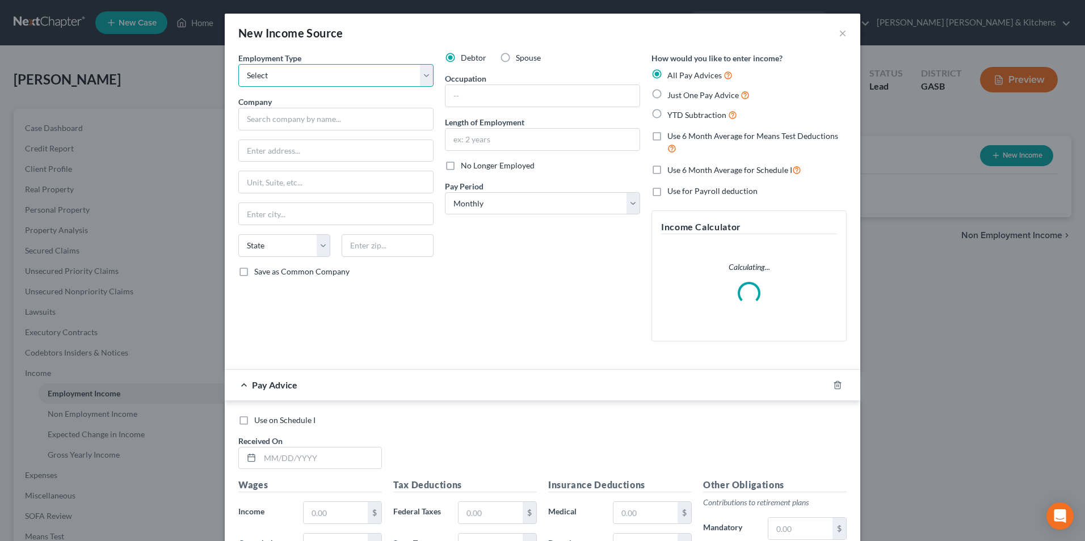
drag, startPoint x: 331, startPoint y: 80, endPoint x: 266, endPoint y: 79, distance: 64.7
click at [331, 80] on select "Select Full or [DEMOGRAPHIC_DATA] Employment Self Employment" at bounding box center [335, 75] width 195 height 23
click at [277, 81] on select "Select Full or [DEMOGRAPHIC_DATA] Employment Self Employment" at bounding box center [335, 75] width 195 height 23
click at [266, 79] on select "Select Full or [DEMOGRAPHIC_DATA] Employment Self Employment" at bounding box center [335, 75] width 195 height 23
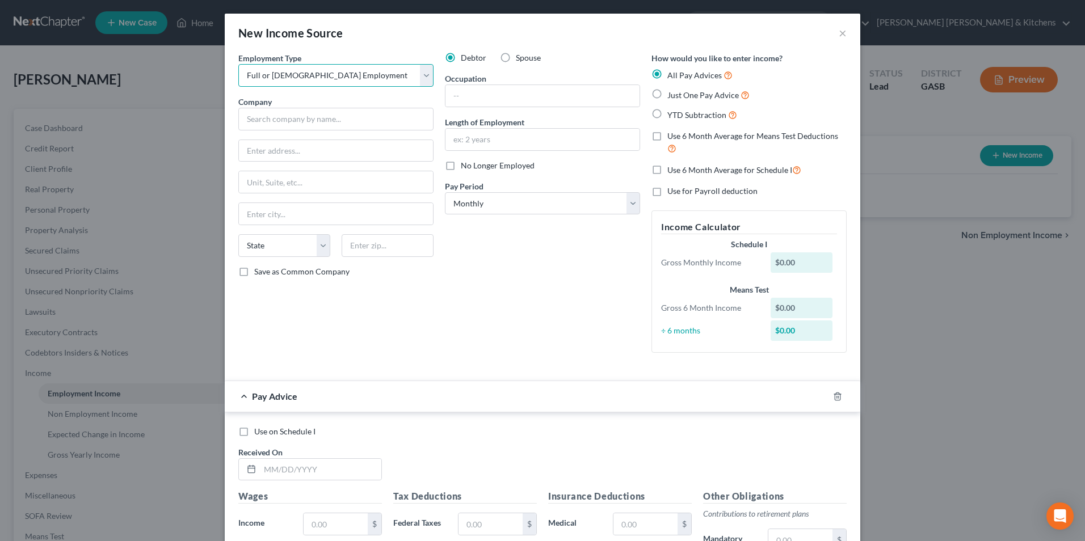
click at [238, 64] on select "Select Full or [DEMOGRAPHIC_DATA] Employment Self Employment" at bounding box center [335, 75] width 195 height 23
click at [267, 119] on input "text" at bounding box center [335, 119] width 195 height 23
click at [467, 90] on input "text" at bounding box center [542, 96] width 194 height 22
click at [667, 101] on label "Just One Pay Advice" at bounding box center [708, 95] width 82 height 13
click at [672, 96] on input "Just One Pay Advice" at bounding box center [675, 92] width 7 height 7
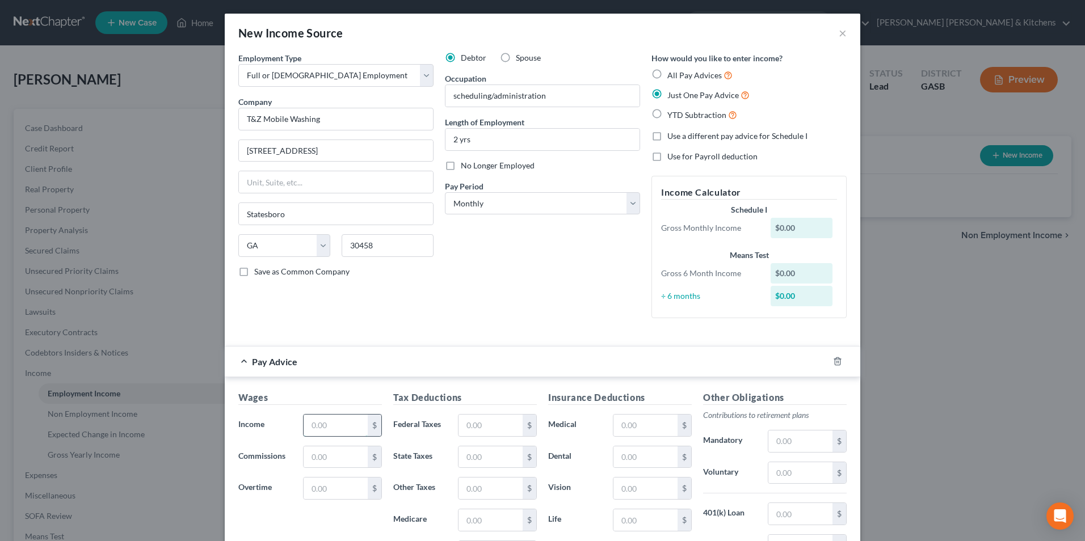
click at [319, 420] on input "text" at bounding box center [336, 426] width 64 height 22
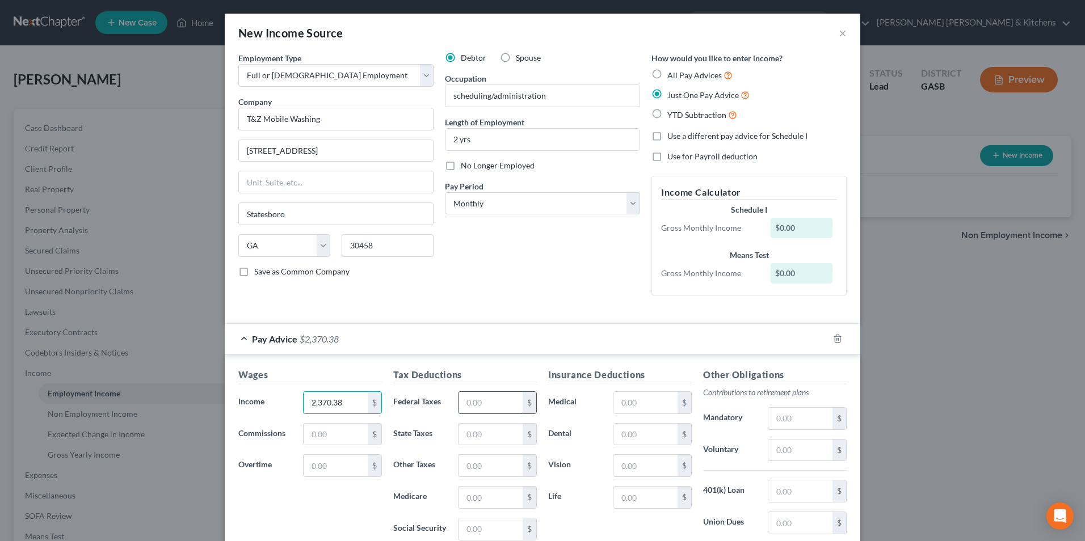
click at [464, 407] on input "text" at bounding box center [491, 403] width 64 height 22
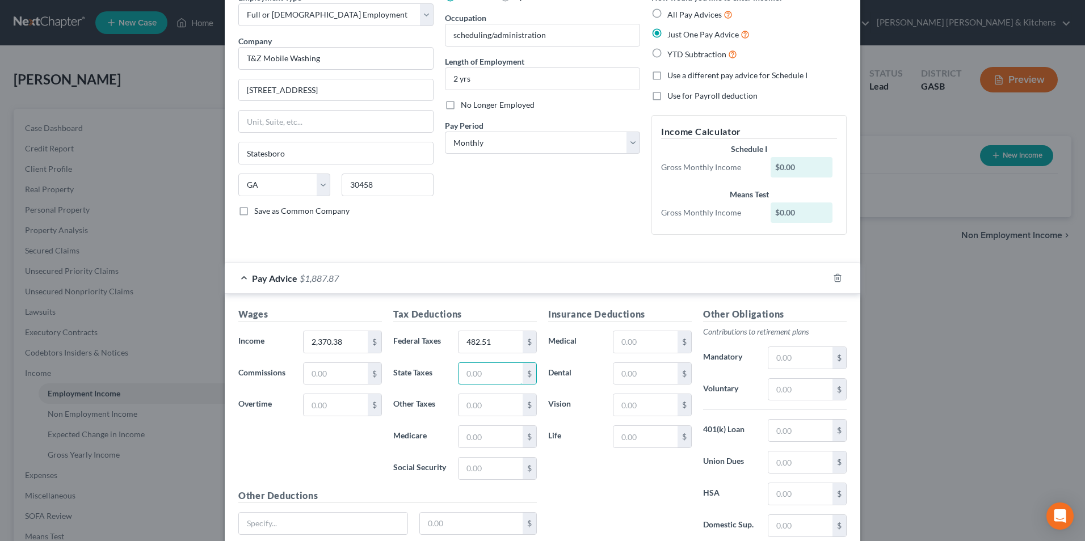
scroll to position [153, 0]
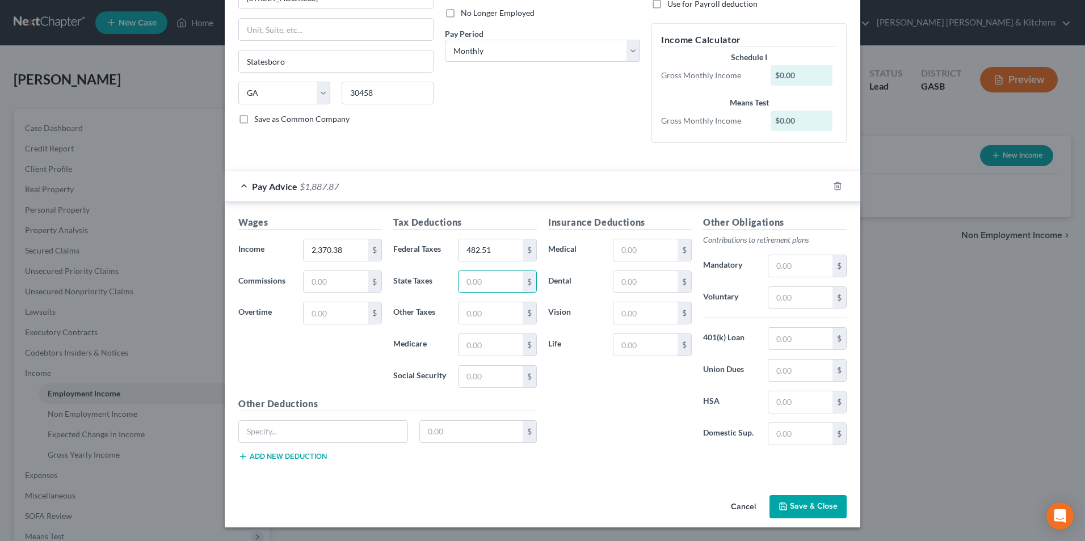
click at [787, 506] on button "Save & Close" at bounding box center [807, 507] width 77 height 24
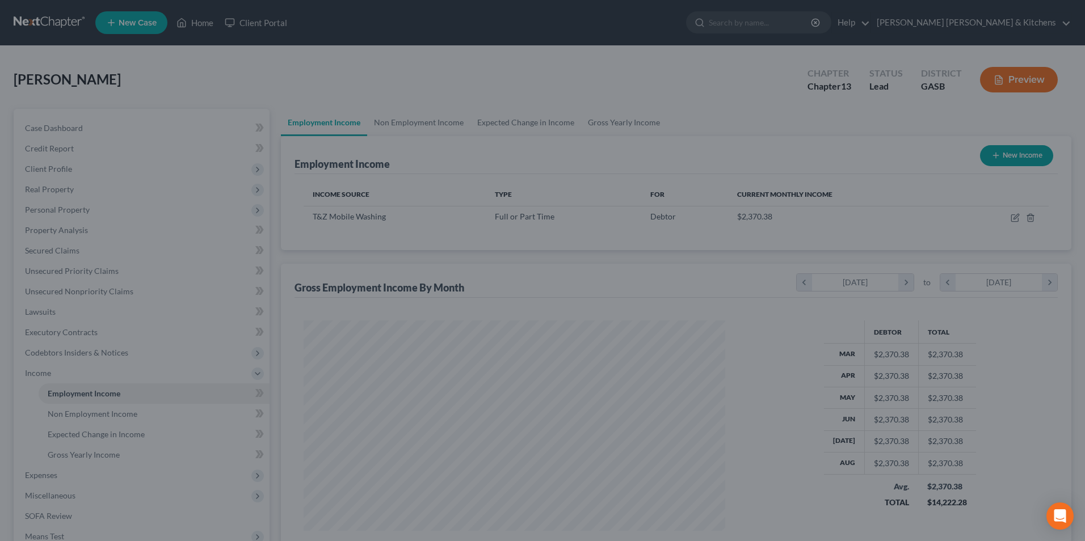
scroll to position [567256, 567022]
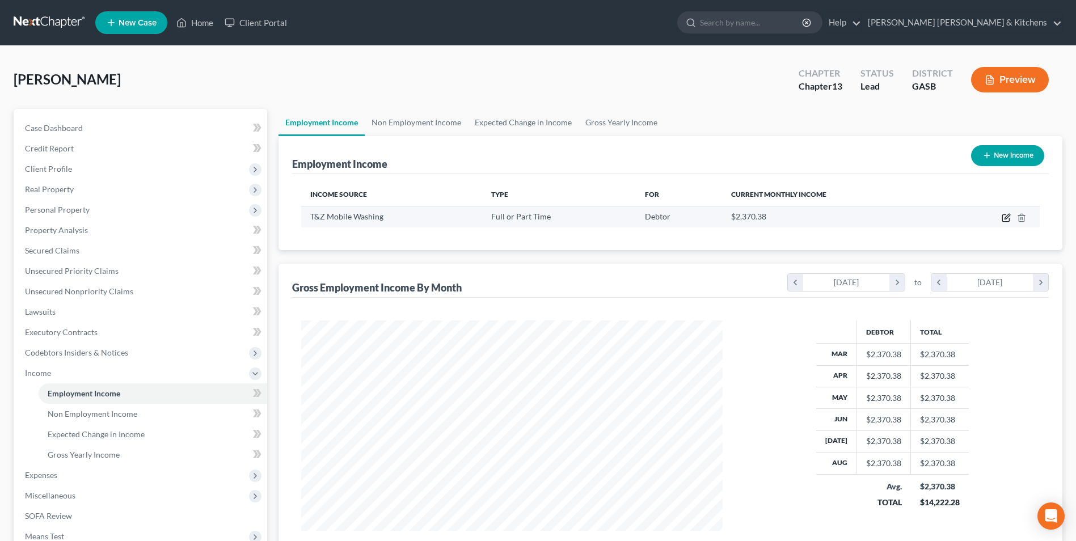
click at [1003, 221] on icon "button" at bounding box center [1006, 218] width 7 height 7
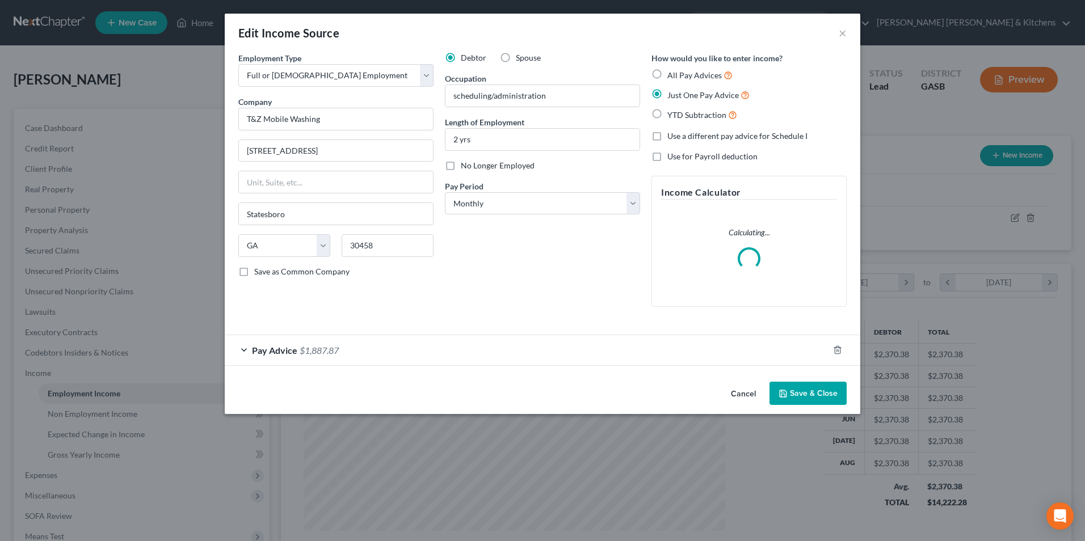
scroll to position [212, 448]
click at [667, 115] on label "YTD Subtraction" at bounding box center [702, 114] width 70 height 13
click at [672, 115] on input "YTD Subtraction" at bounding box center [675, 111] width 7 height 7
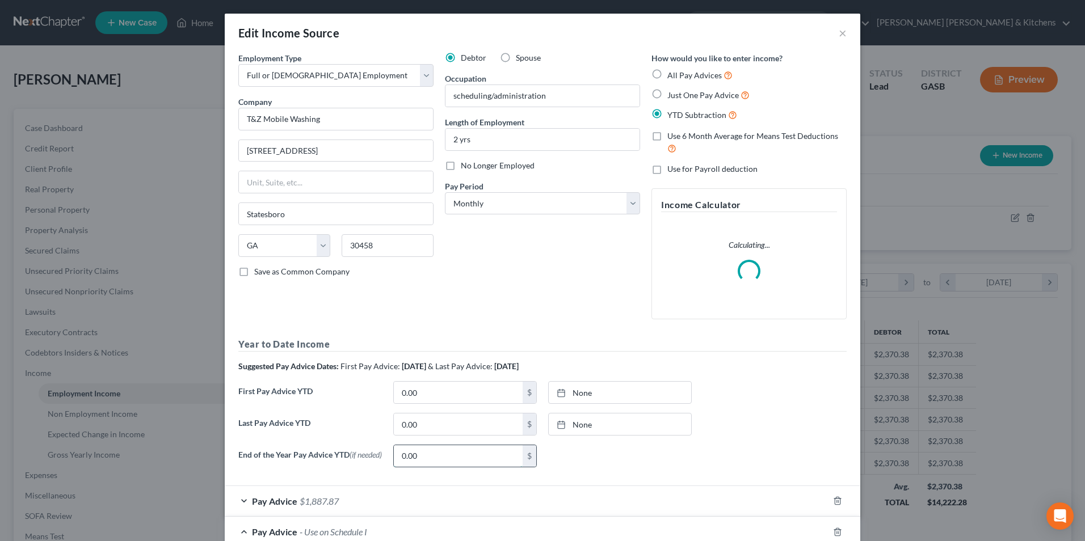
click at [420, 461] on input "0.00" at bounding box center [458, 456] width 129 height 22
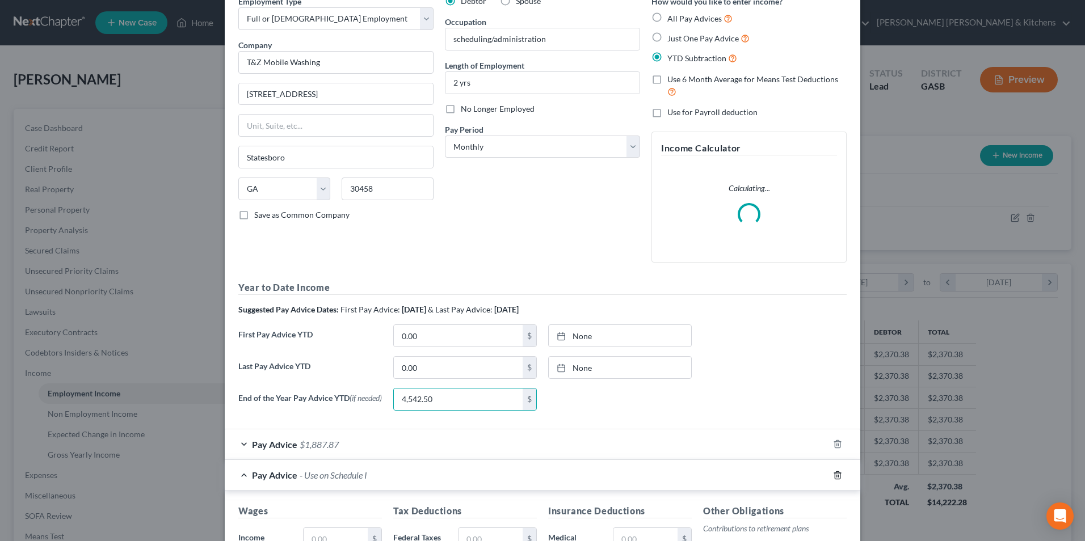
click at [833, 478] on icon "button" at bounding box center [837, 475] width 9 height 9
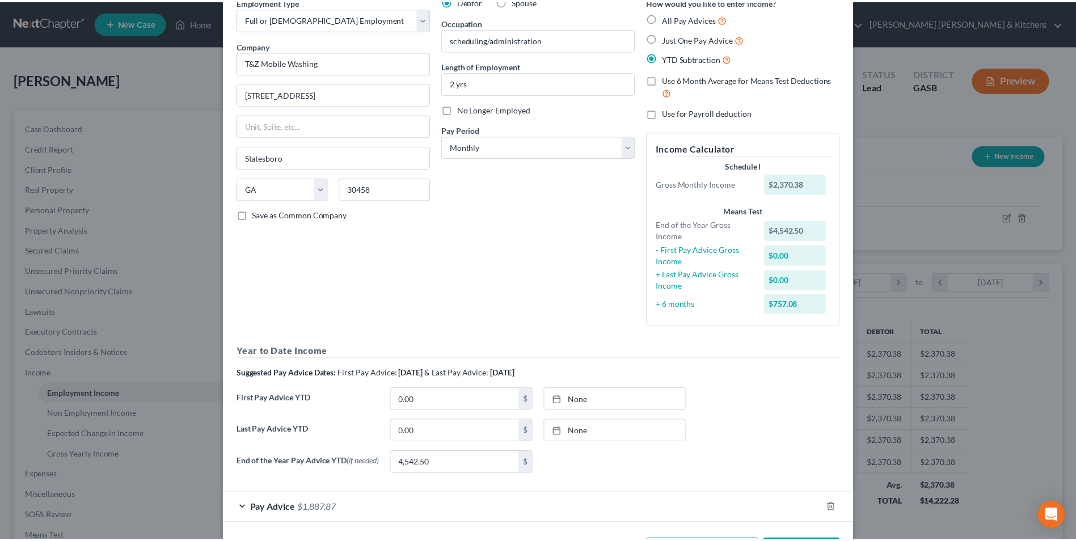
scroll to position [104, 0]
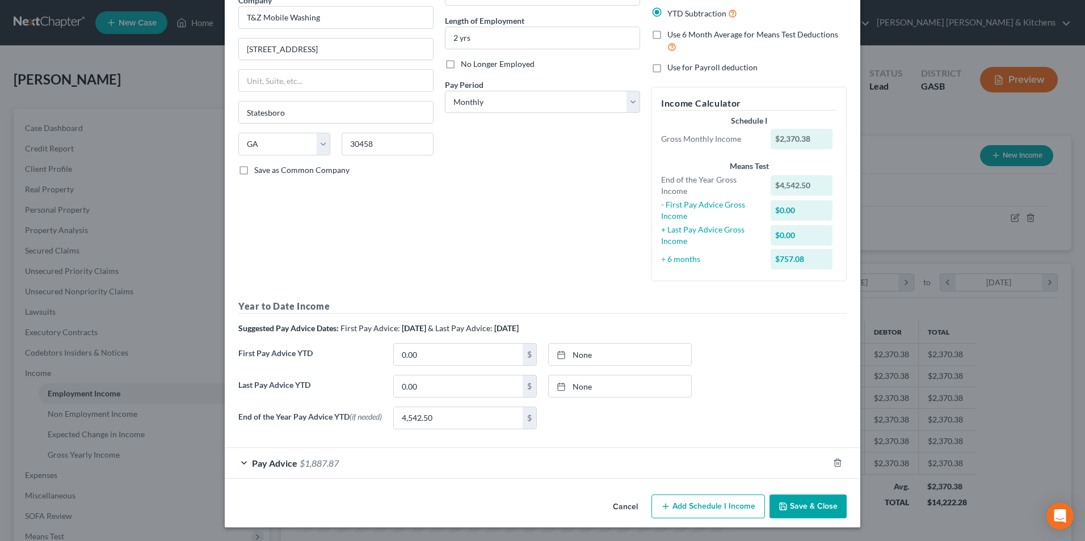
click at [809, 507] on button "Save & Close" at bounding box center [807, 507] width 77 height 24
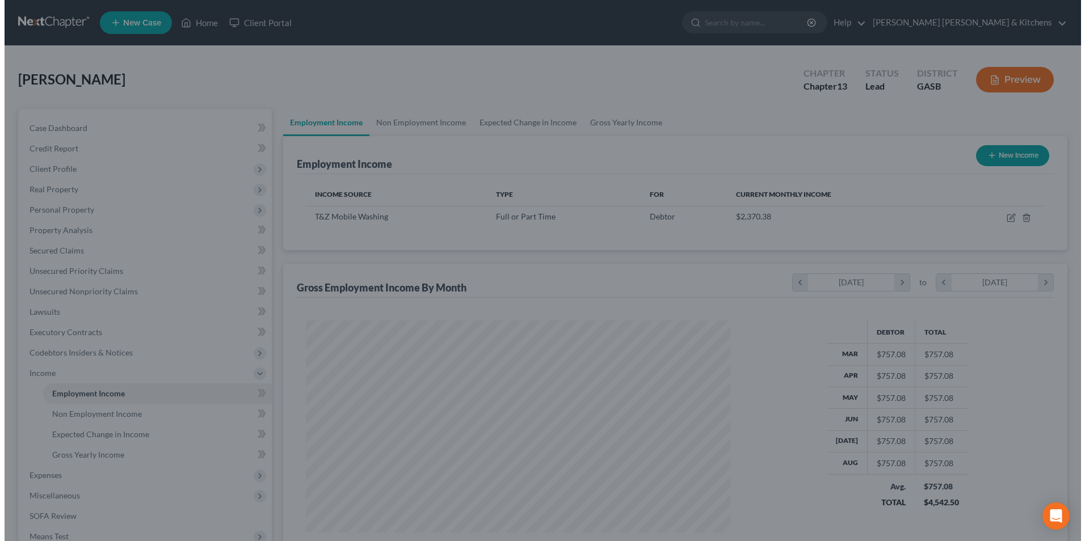
scroll to position [567256, 567022]
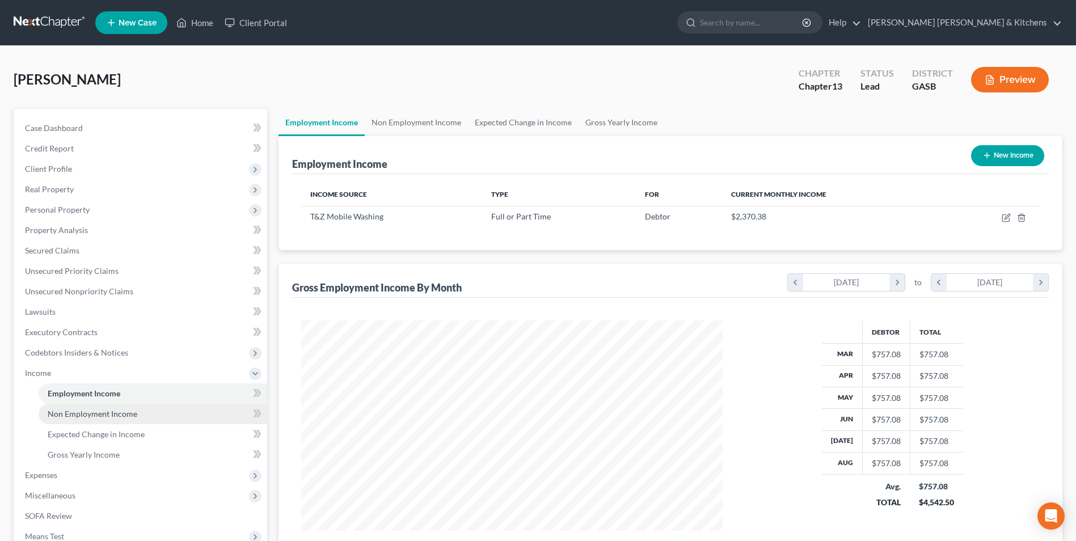
click at [103, 414] on span "Non Employment Income" at bounding box center [93, 414] width 90 height 10
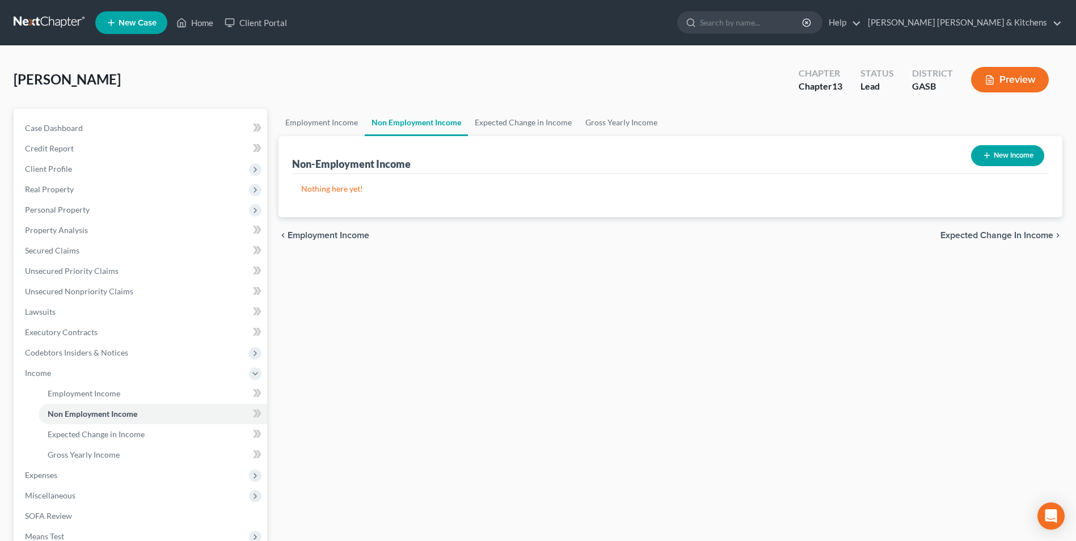
click at [1011, 161] on button "New Income" at bounding box center [1008, 155] width 73 height 21
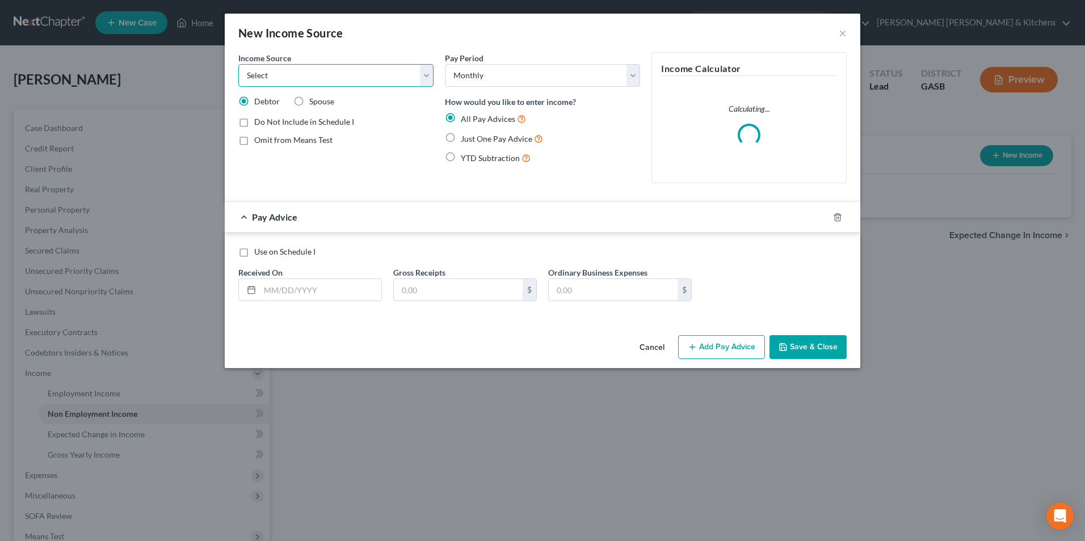
click at [273, 76] on select "Select Unemployment Disability (from employer) Pension Retirement Social Securi…" at bounding box center [335, 75] width 195 height 23
click at [238, 64] on select "Select Unemployment Disability (from employer) Pension Retirement Social Securi…" at bounding box center [335, 75] width 195 height 23
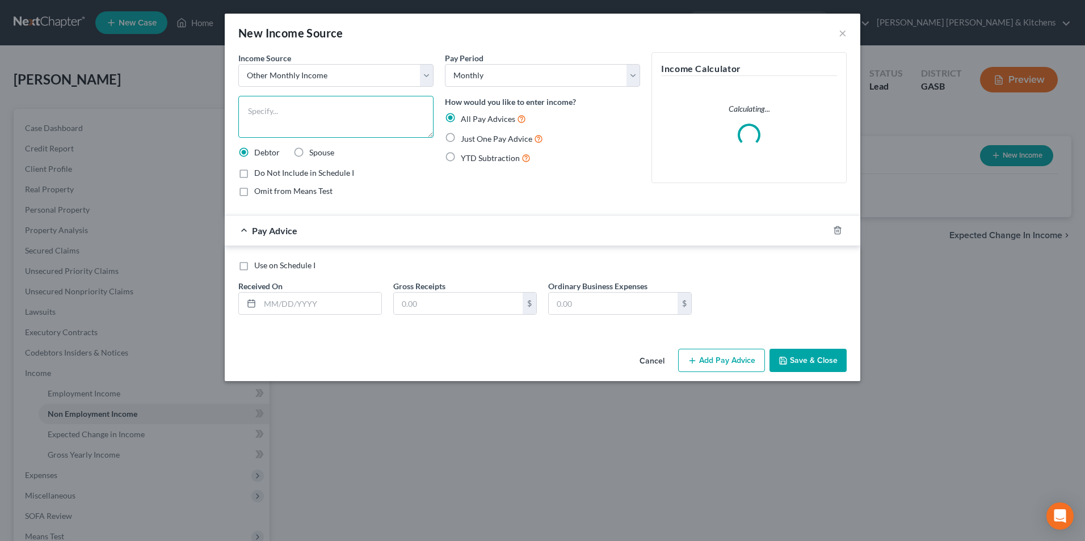
click at [276, 118] on textarea at bounding box center [335, 117] width 195 height 42
click at [461, 137] on label "Just One Pay Advice" at bounding box center [502, 138] width 82 height 13
click at [465, 137] on input "Just One Pay Advice" at bounding box center [468, 135] width 7 height 7
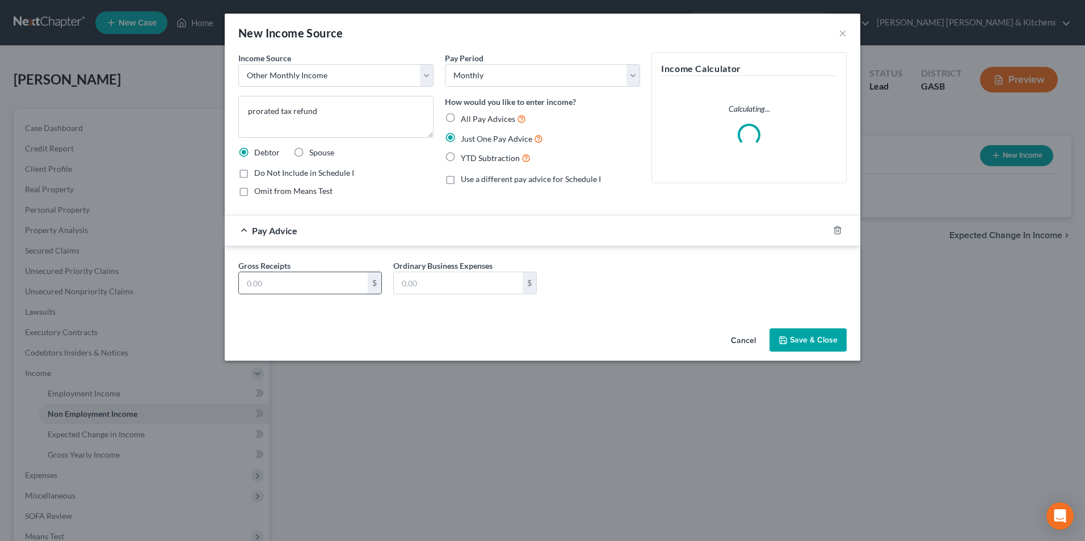
click at [288, 291] on input "text" at bounding box center [303, 283] width 129 height 22
click at [798, 345] on button "Save & Close" at bounding box center [807, 341] width 77 height 24
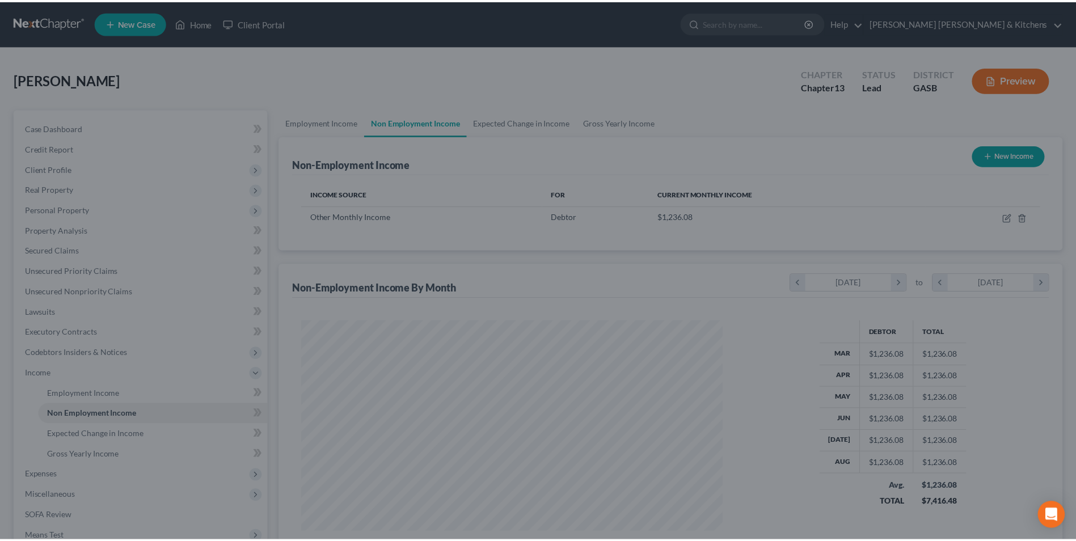
scroll to position [211, 444]
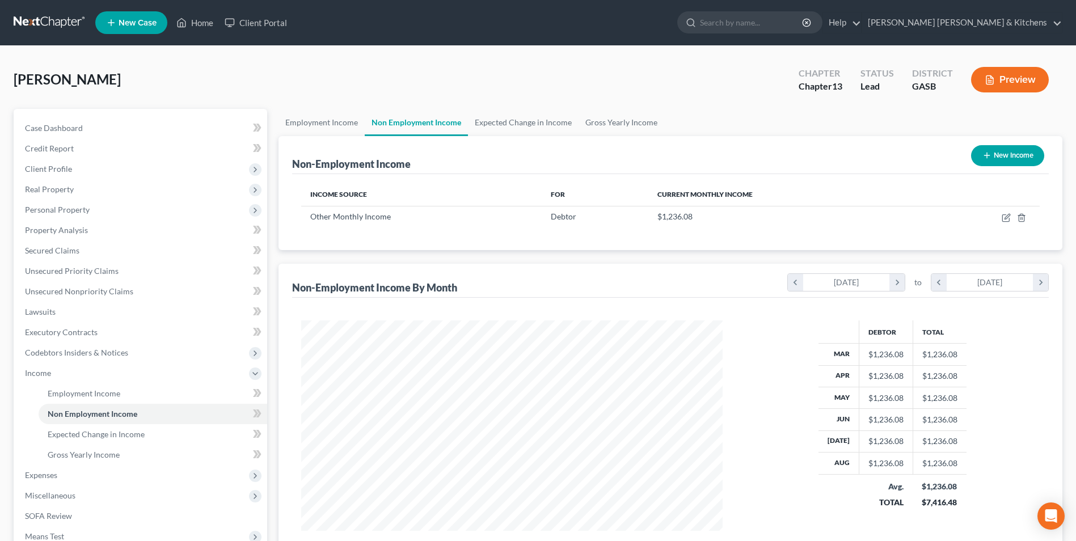
click at [1001, 165] on button "New Income" at bounding box center [1008, 155] width 73 height 21
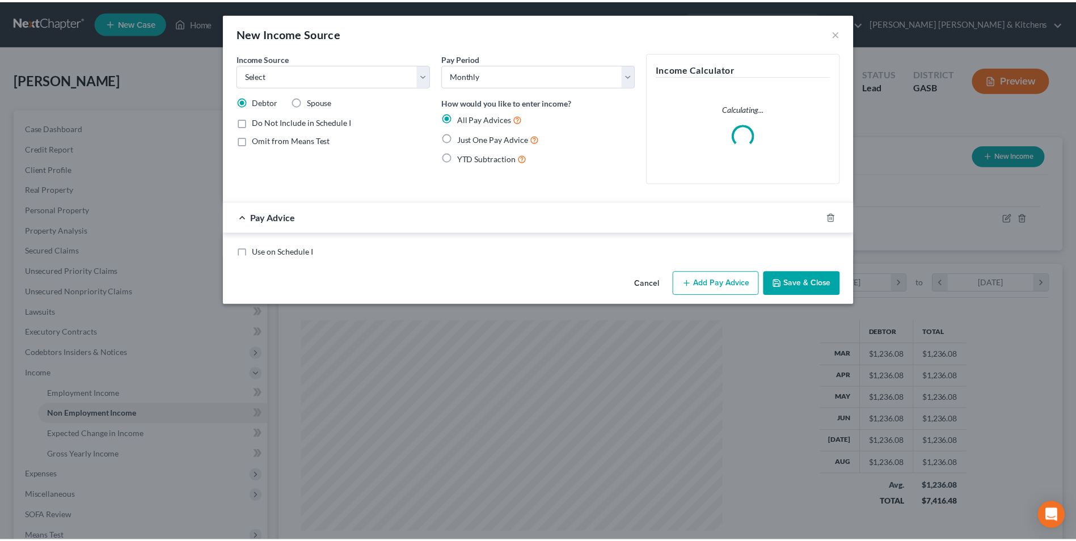
scroll to position [212, 448]
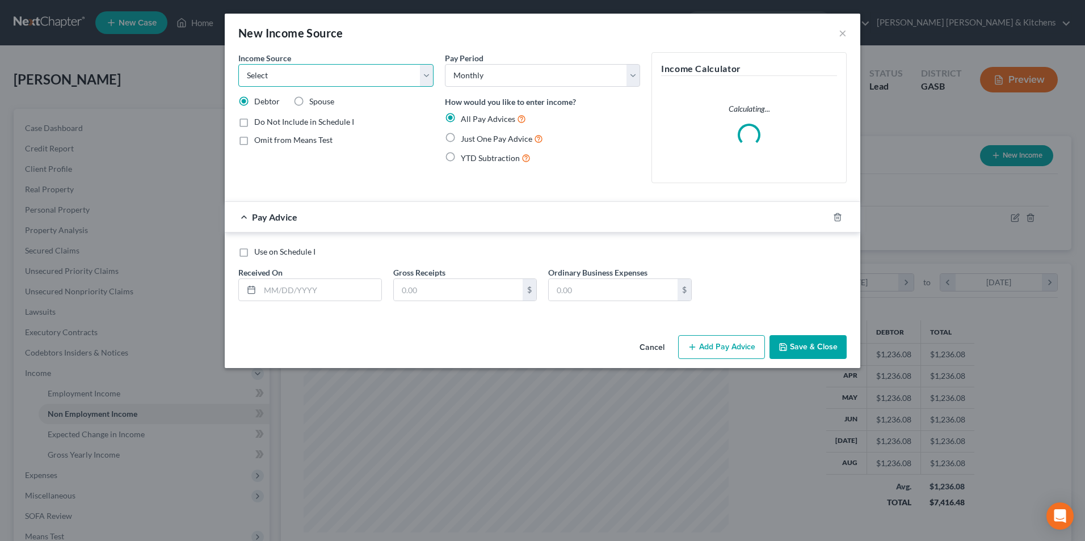
click at [253, 80] on select "Select Unemployment Disability (from employer) Pension Retirement Social Securi…" at bounding box center [335, 75] width 195 height 23
click at [238, 64] on select "Select Unemployment Disability (from employer) Pension Retirement Social Securi…" at bounding box center [335, 75] width 195 height 23
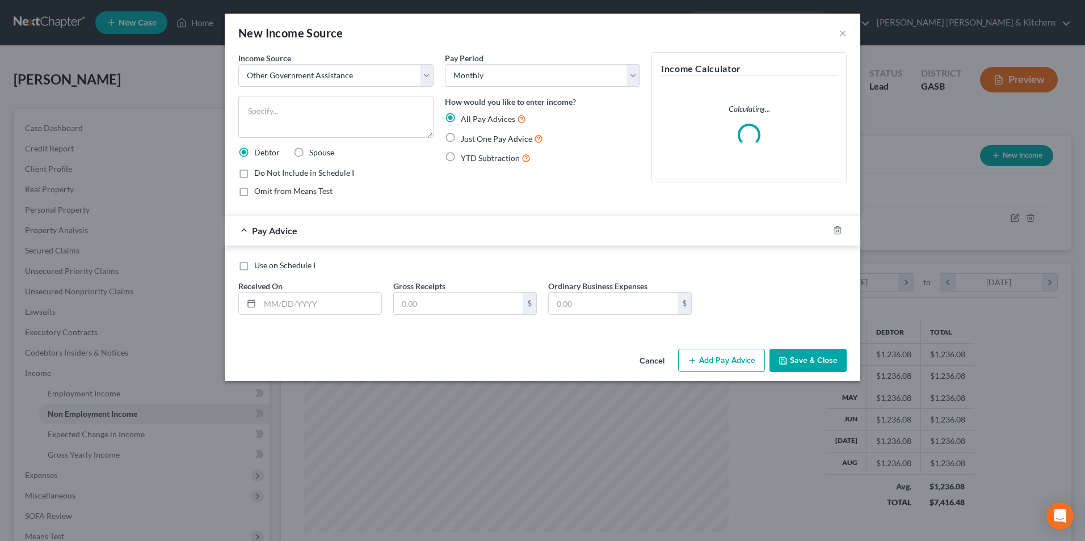
click at [254, 191] on label "Omit from Means Test" at bounding box center [293, 191] width 78 height 11
click at [259, 191] on input "Omit from Means Test" at bounding box center [262, 189] width 7 height 7
click at [307, 127] on textarea at bounding box center [335, 117] width 195 height 42
click at [461, 140] on label "Just One Pay Advice" at bounding box center [502, 138] width 82 height 13
click at [465, 140] on input "Just One Pay Advice" at bounding box center [468, 135] width 7 height 7
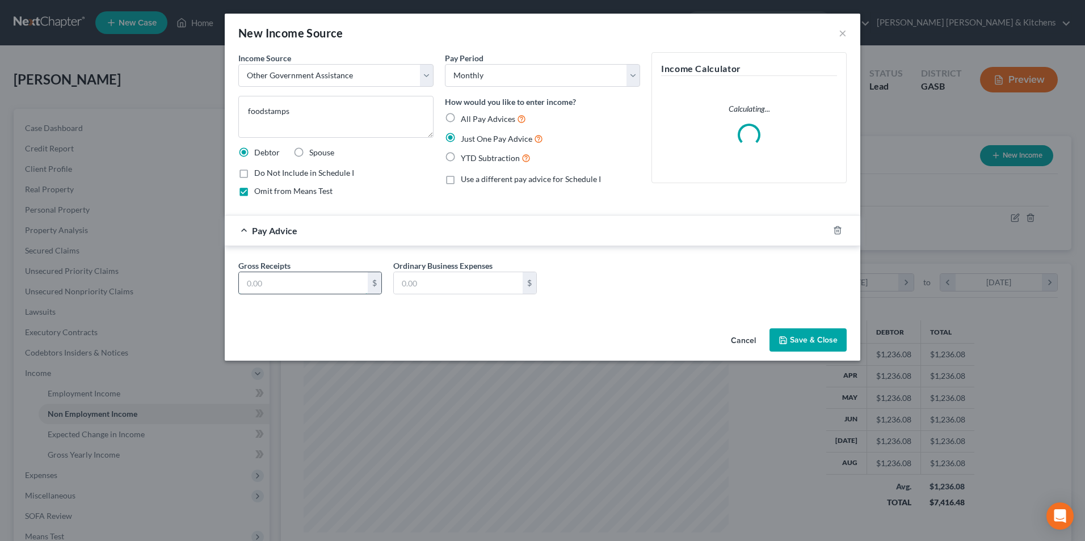
click at [252, 288] on input "text" at bounding box center [303, 283] width 129 height 22
click at [812, 341] on button "Save & Close" at bounding box center [807, 341] width 77 height 24
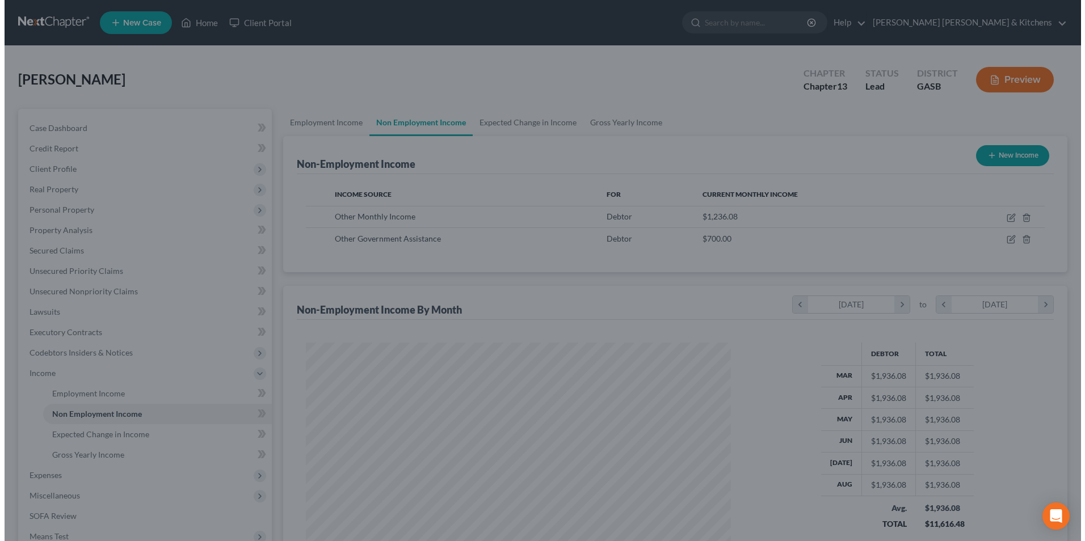
scroll to position [567256, 567022]
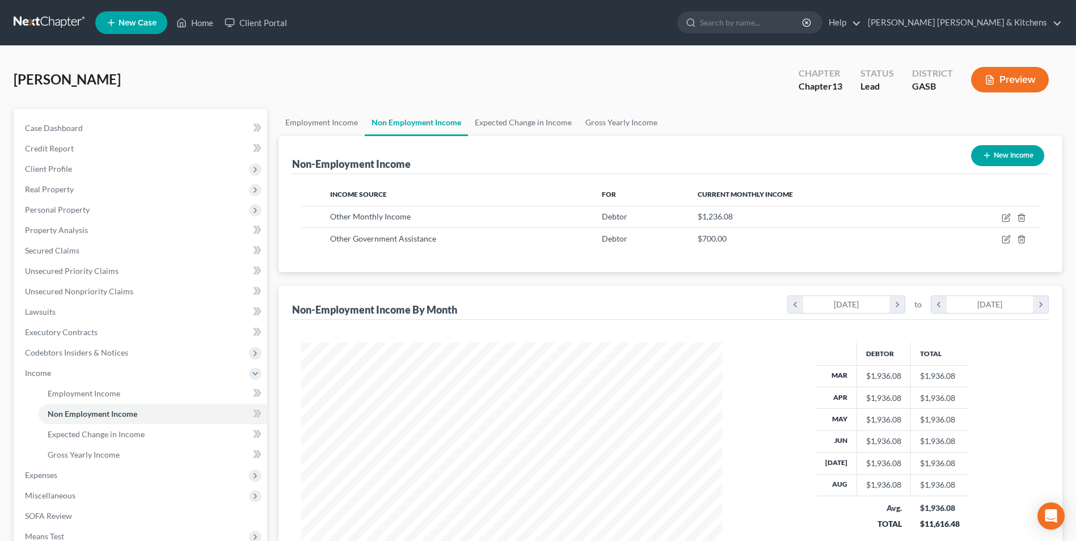
click at [995, 157] on button "New Income" at bounding box center [1008, 155] width 73 height 21
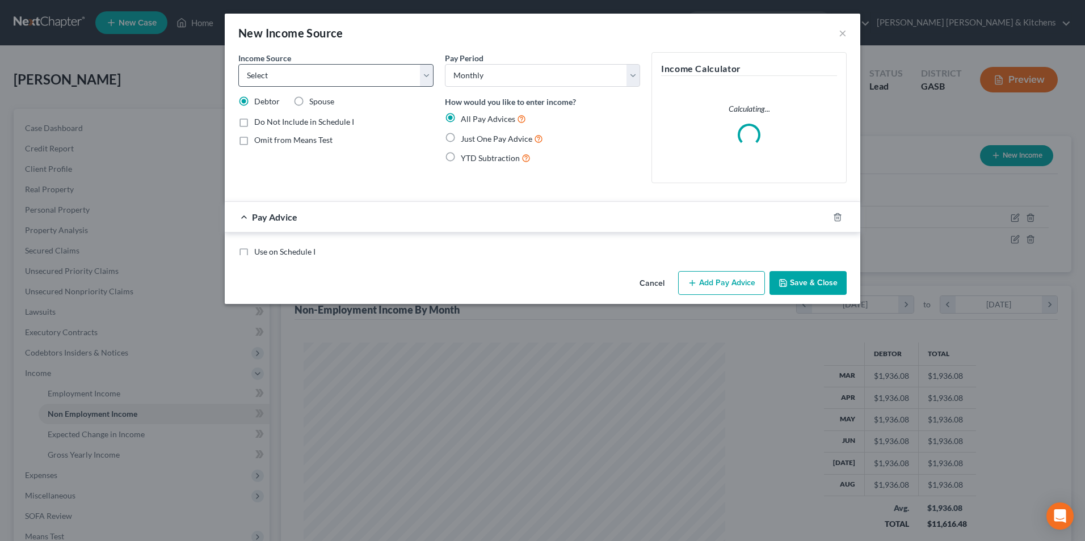
scroll to position [212, 448]
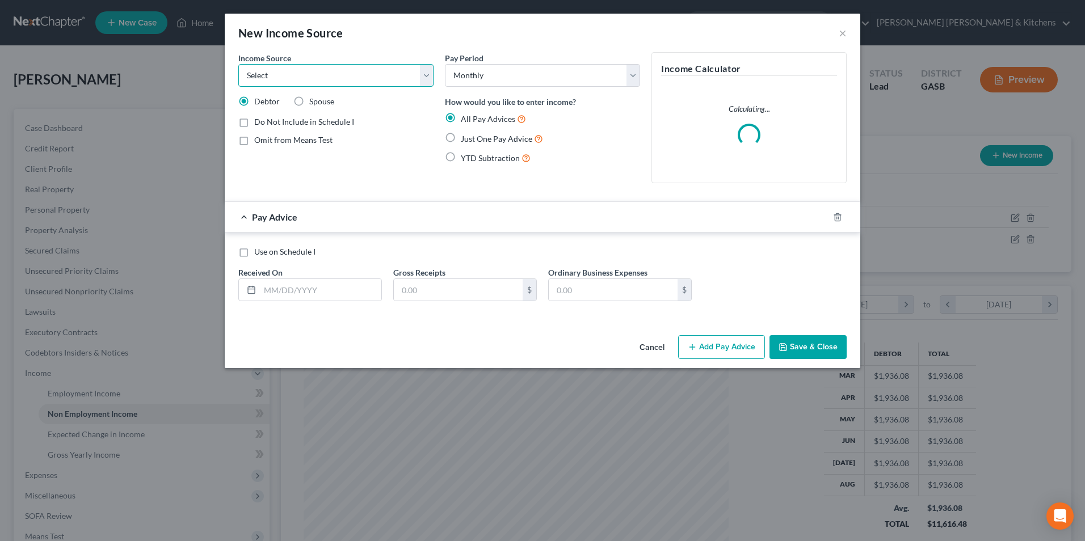
click at [308, 77] on select "Select Unemployment Disability (from employer) Pension Retirement Social Securi…" at bounding box center [335, 75] width 195 height 23
click at [238, 64] on select "Select Unemployment Disability (from employer) Pension Retirement Social Securi…" at bounding box center [335, 75] width 195 height 23
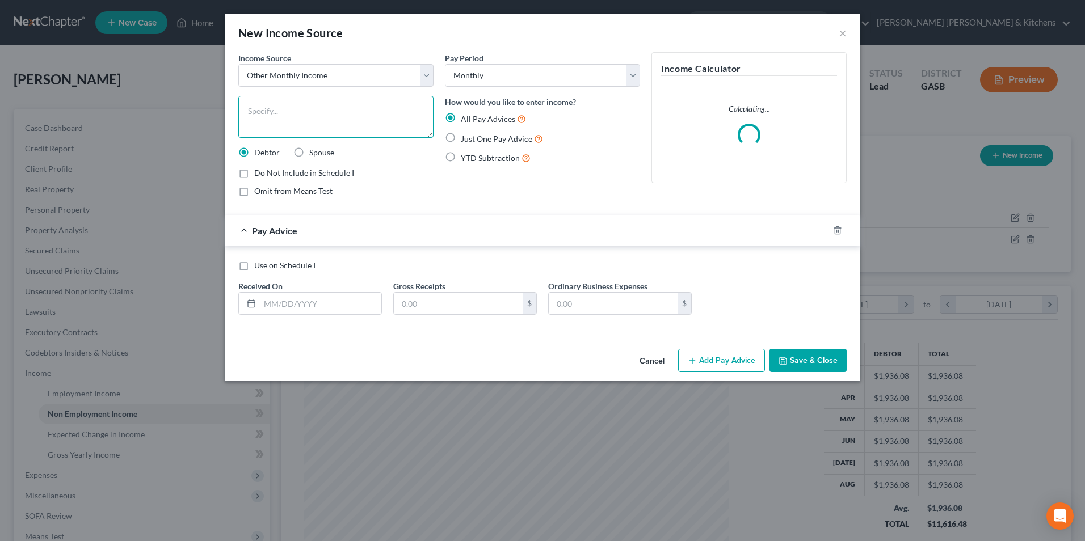
click at [259, 126] on textarea at bounding box center [335, 117] width 195 height 42
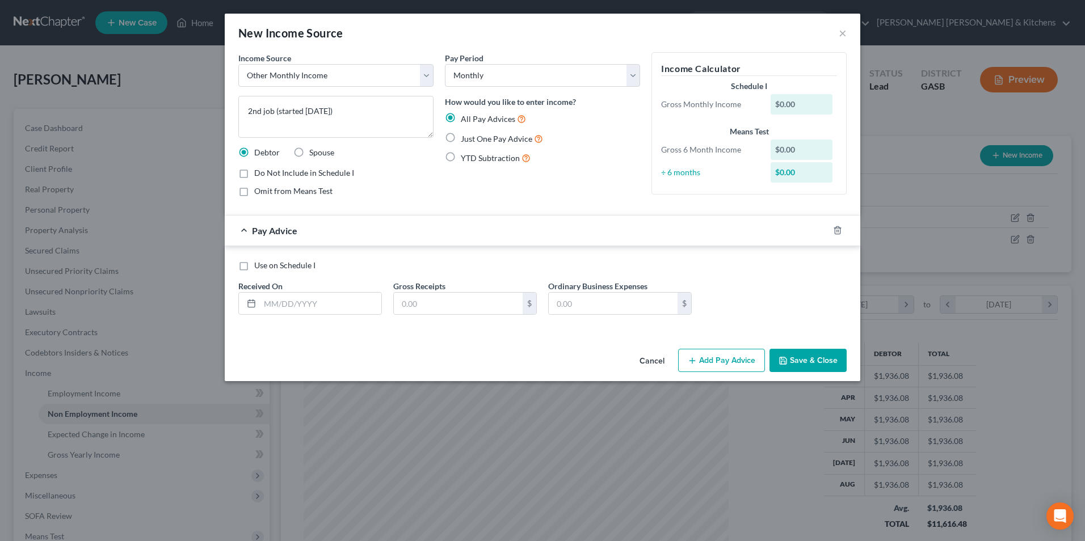
click at [461, 158] on label "YTD Subtraction" at bounding box center [496, 158] width 70 height 13
click at [465, 158] on input "YTD Subtraction" at bounding box center [468, 155] width 7 height 7
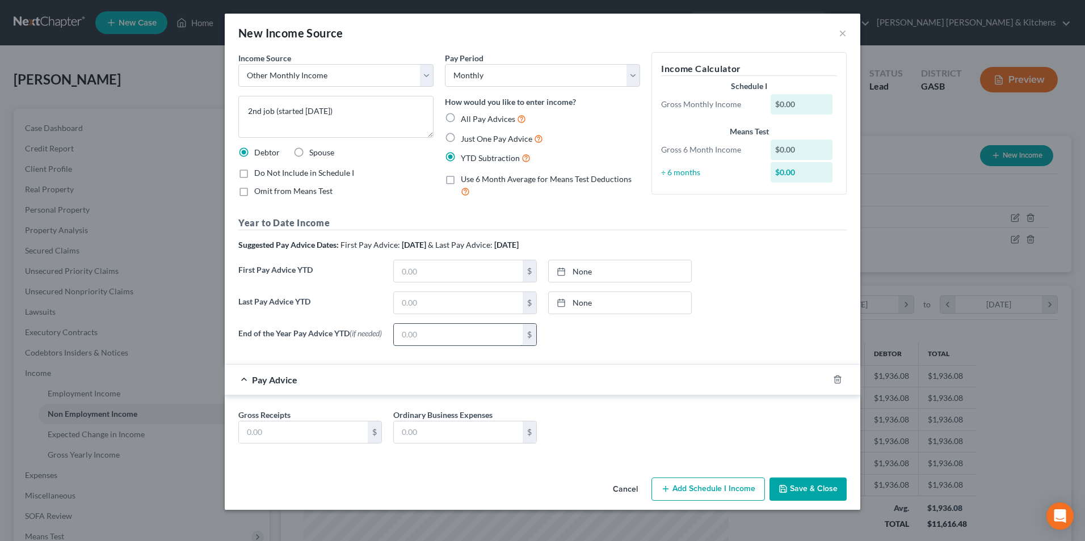
click at [435, 341] on input "text" at bounding box center [458, 335] width 129 height 22
click at [320, 440] on input "text" at bounding box center [303, 433] width 129 height 22
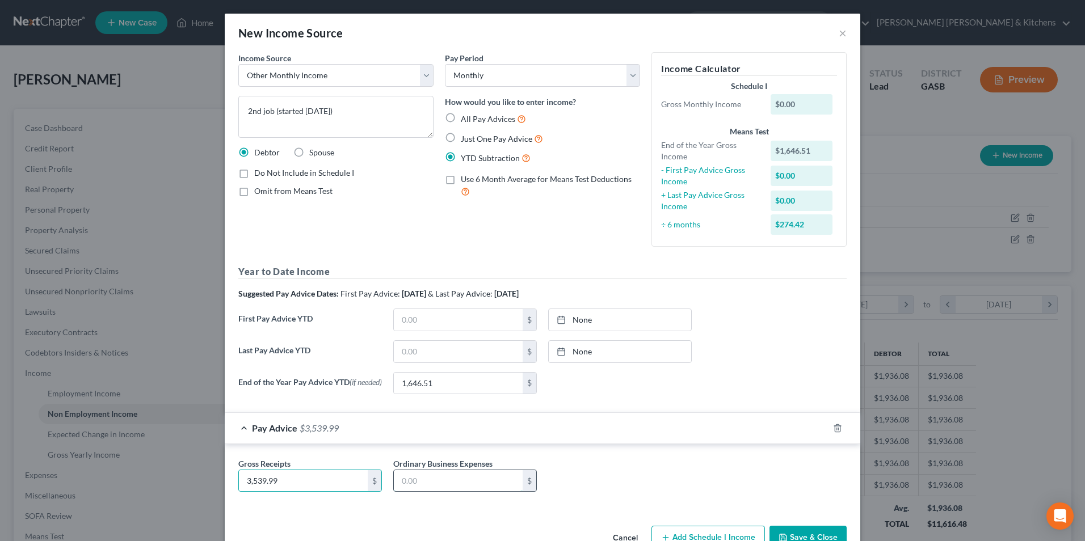
click at [428, 482] on input "text" at bounding box center [458, 481] width 129 height 22
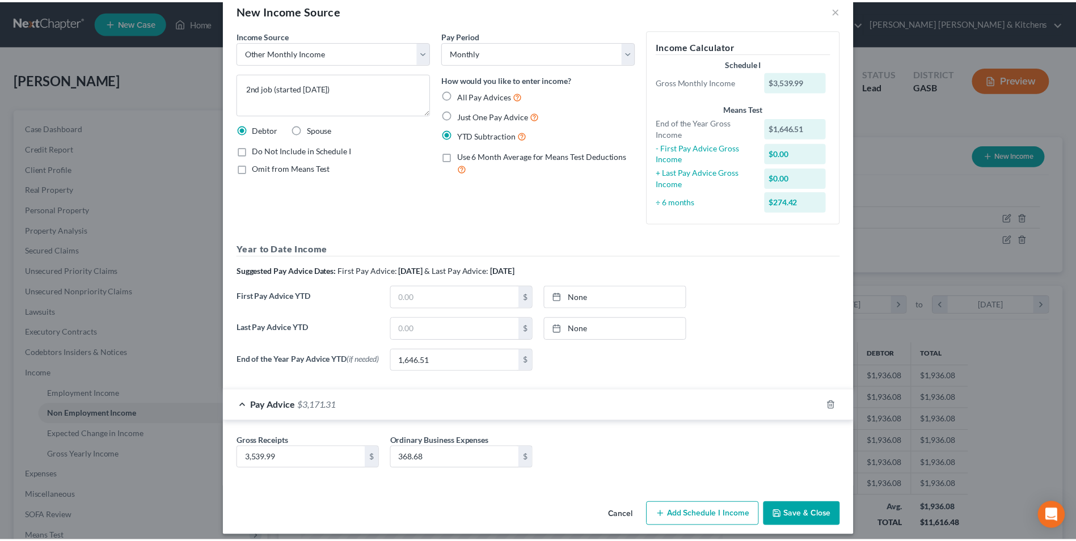
scroll to position [33, 0]
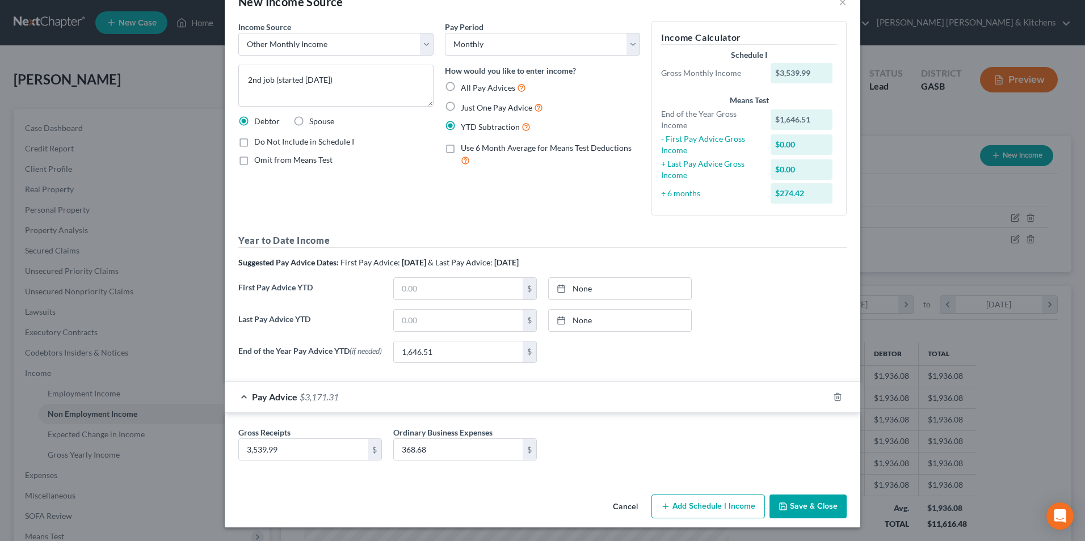
click at [796, 514] on button "Save & Close" at bounding box center [807, 507] width 77 height 24
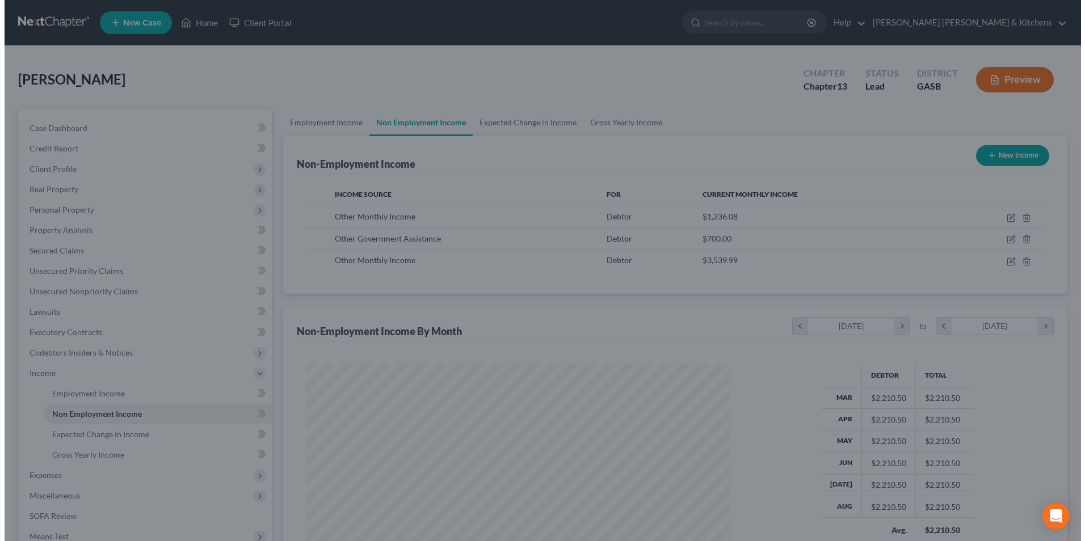
scroll to position [567256, 567022]
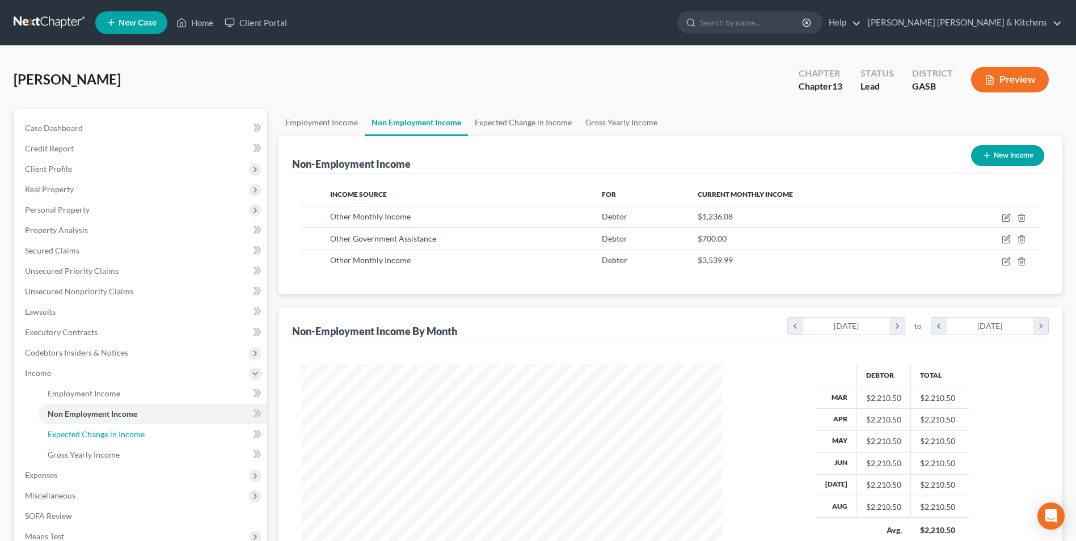
drag, startPoint x: 109, startPoint y: 438, endPoint x: 260, endPoint y: 318, distance: 192.7
click at [109, 438] on span "Expected Change in Income" at bounding box center [96, 435] width 97 height 10
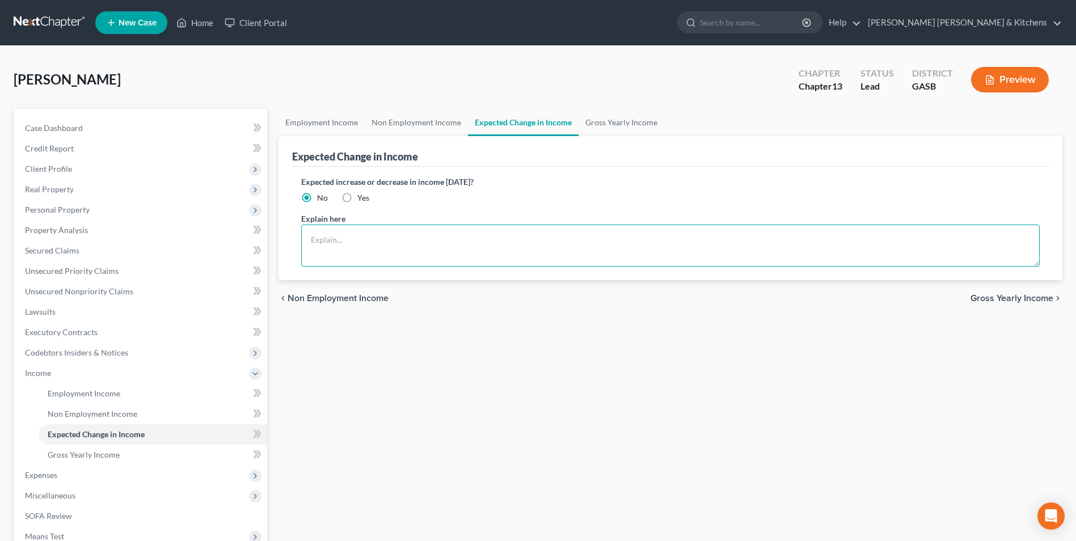
click at [410, 256] on textarea at bounding box center [670, 246] width 739 height 42
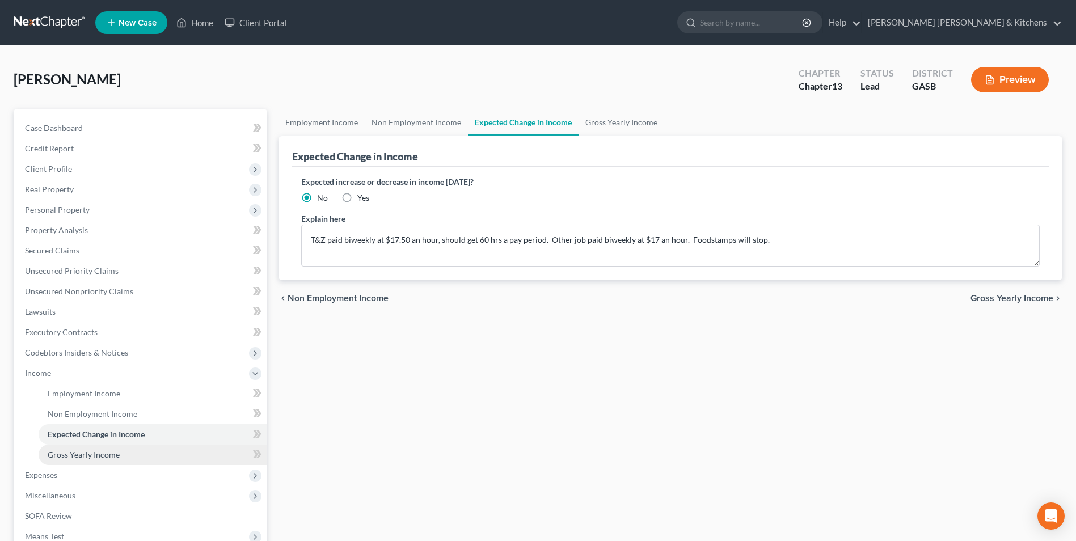
click at [119, 449] on link "Gross Yearly Income" at bounding box center [153, 455] width 229 height 20
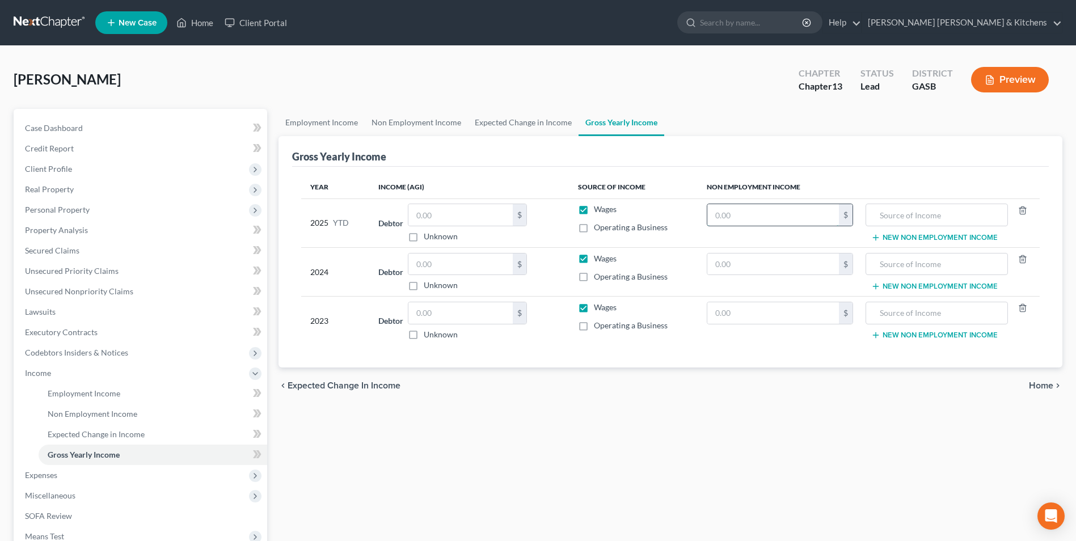
click at [779, 219] on input "text" at bounding box center [774, 215] width 132 height 22
click at [907, 216] on input "text" at bounding box center [937, 215] width 130 height 22
click at [483, 218] on input "text" at bounding box center [461, 215] width 104 height 22
click at [889, 235] on button "New Non Employment Income" at bounding box center [935, 237] width 127 height 9
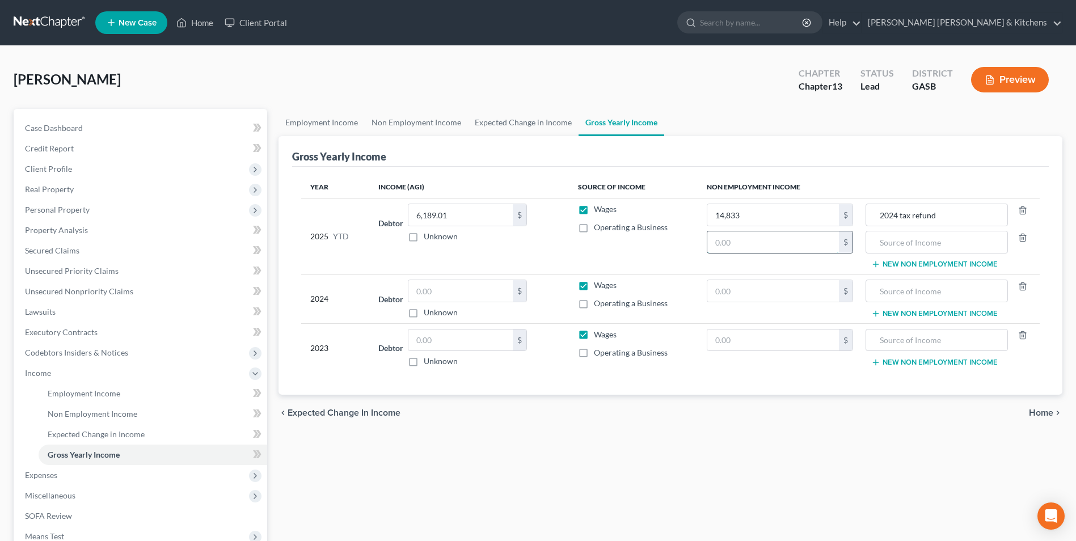
click at [745, 243] on input "text" at bounding box center [774, 243] width 132 height 22
click at [896, 246] on input "text" at bounding box center [937, 243] width 130 height 22
click at [775, 291] on input "text" at bounding box center [774, 291] width 132 height 22
click at [915, 293] on input "text" at bounding box center [937, 291] width 130 height 22
click at [594, 338] on label "Wages" at bounding box center [605, 334] width 23 height 11
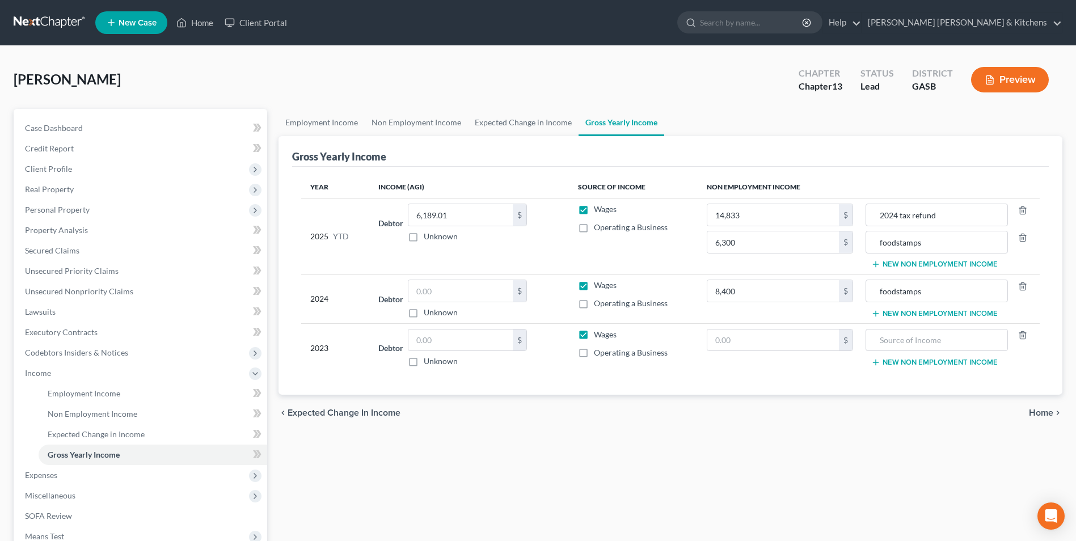
click at [599, 337] on input "Wages" at bounding box center [602, 332] width 7 height 7
click at [502, 347] on input "text" at bounding box center [461, 341] width 104 height 22
click at [731, 341] on input "text" at bounding box center [774, 341] width 132 height 22
click at [594, 337] on label "Wages" at bounding box center [605, 334] width 23 height 11
click at [599, 337] on input "Wages" at bounding box center [602, 332] width 7 height 7
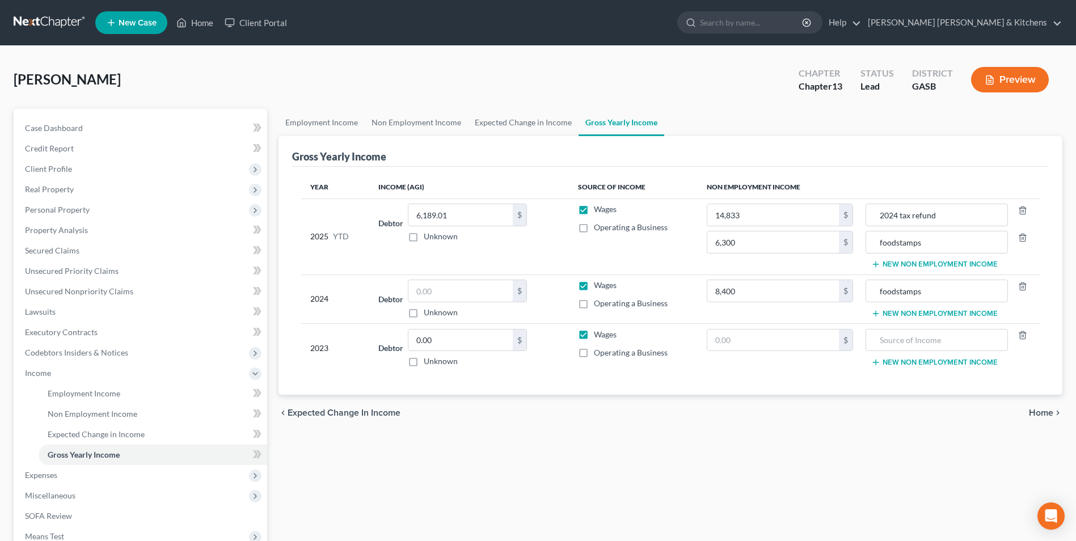
click at [594, 334] on label "Wages" at bounding box center [605, 334] width 23 height 11
click at [599, 334] on input "Wages" at bounding box center [602, 332] width 7 height 7
click at [777, 348] on input "text" at bounding box center [774, 341] width 132 height 22
click at [927, 338] on input "text" at bounding box center [937, 341] width 130 height 22
click at [477, 296] on input "text" at bounding box center [461, 291] width 104 height 22
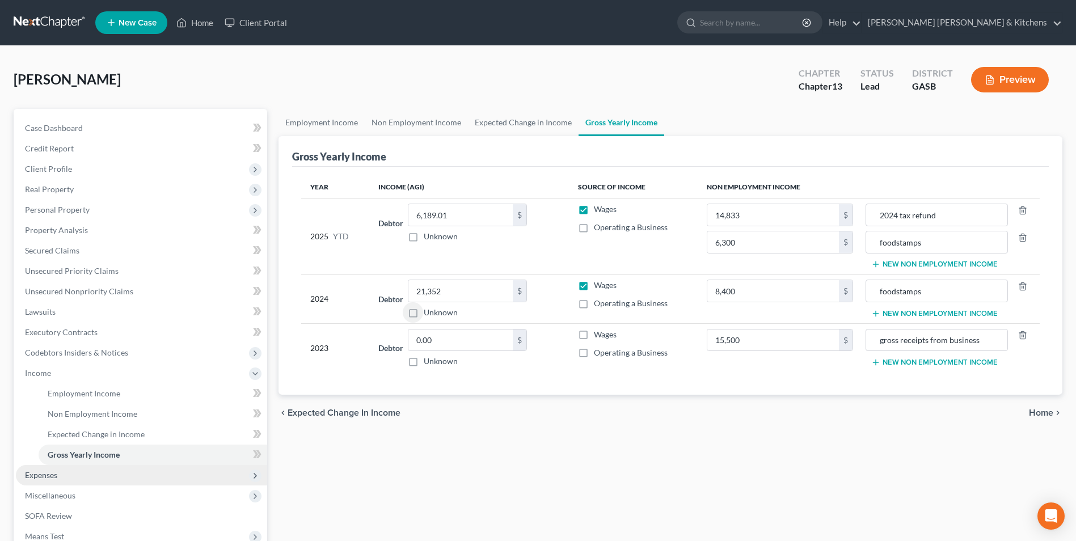
click at [47, 482] on span "Expenses" at bounding box center [141, 475] width 251 height 20
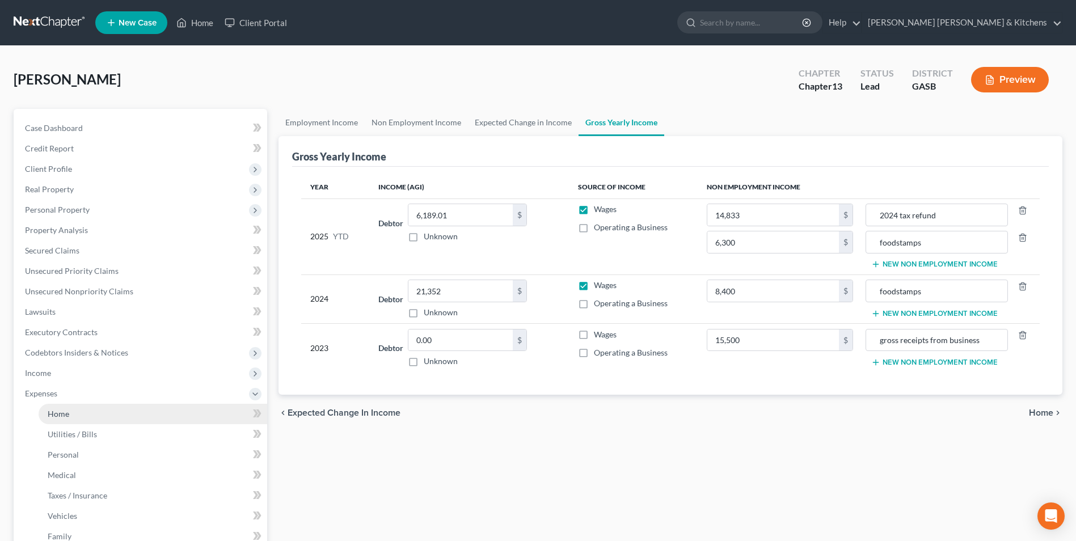
click at [55, 413] on span "Home" at bounding box center [59, 414] width 22 height 10
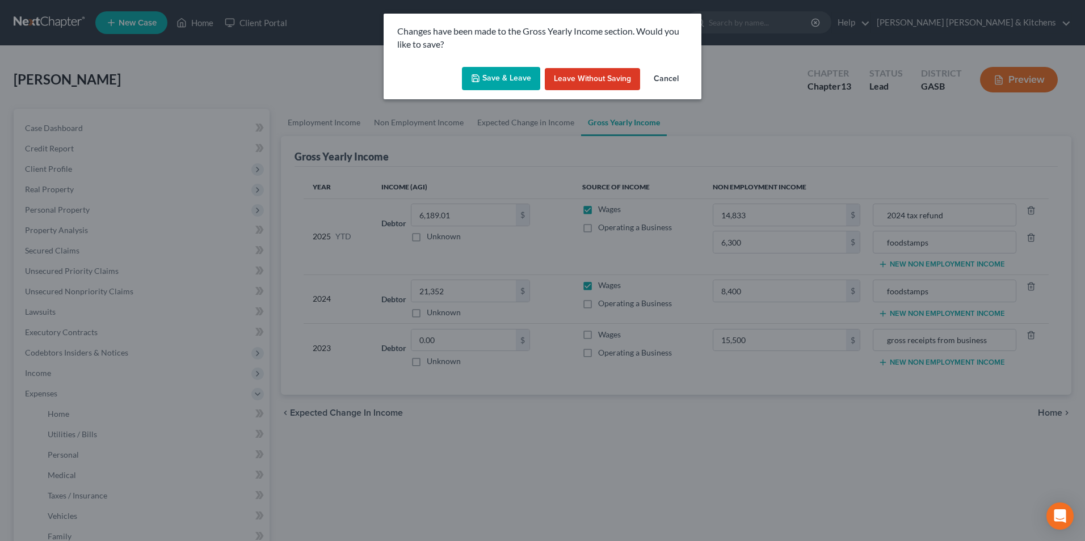
click at [516, 79] on button "Save & Leave" at bounding box center [501, 79] width 78 height 24
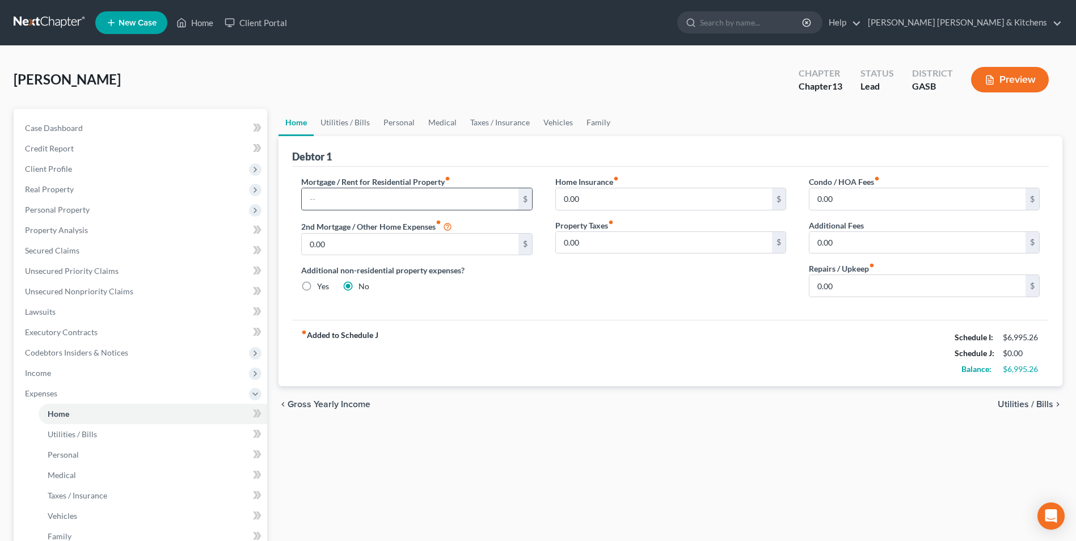
click at [401, 203] on input "text" at bounding box center [410, 199] width 216 height 22
click at [1019, 400] on span "Utilities / Bills" at bounding box center [1026, 404] width 56 height 9
type input "0.00"
radio input "true"
type input "0.00"
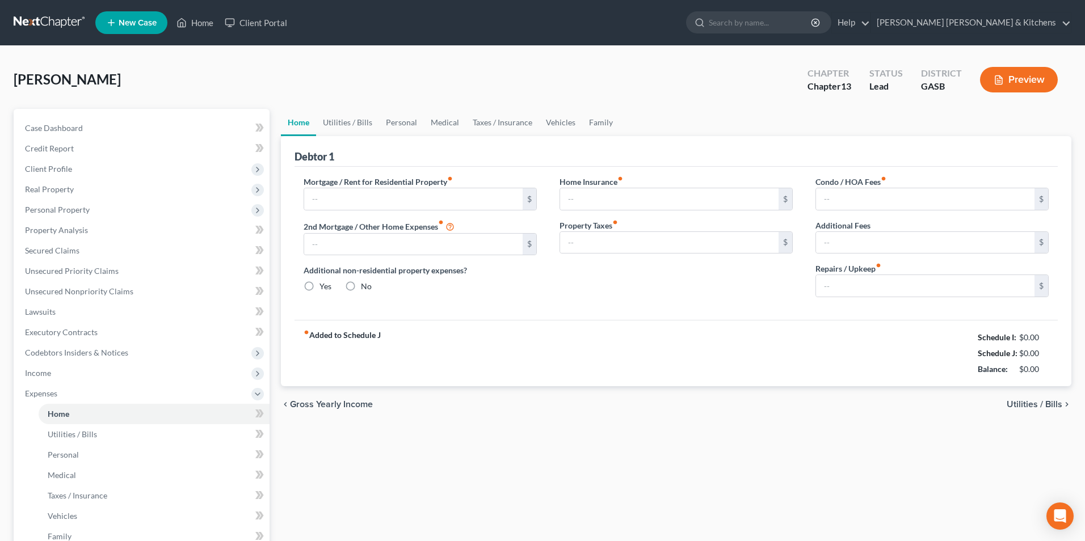
type input "0.00"
click at [1033, 402] on span "Utilities / Bills" at bounding box center [1026, 404] width 56 height 9
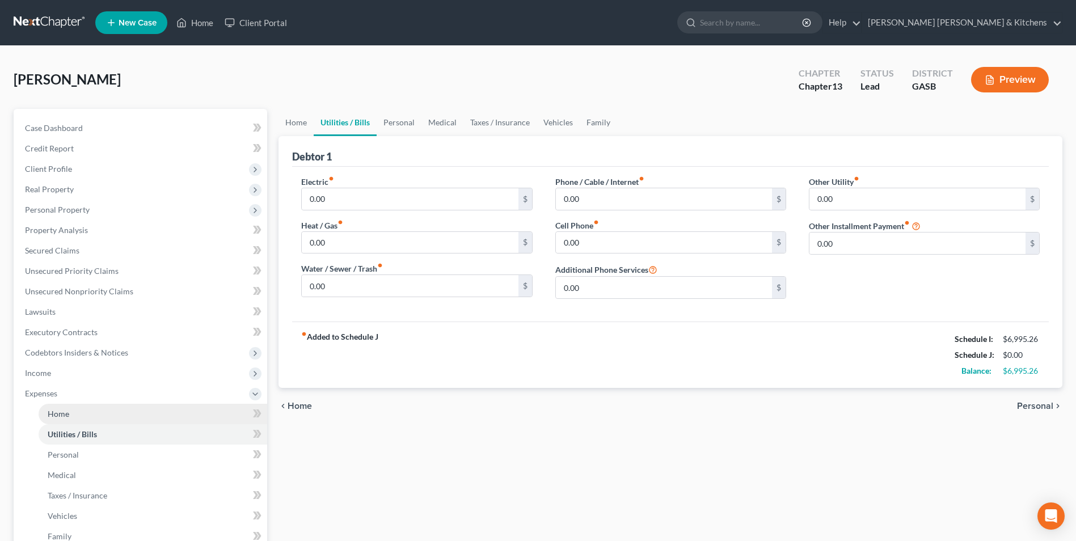
click at [61, 417] on span "Home" at bounding box center [59, 414] width 22 height 10
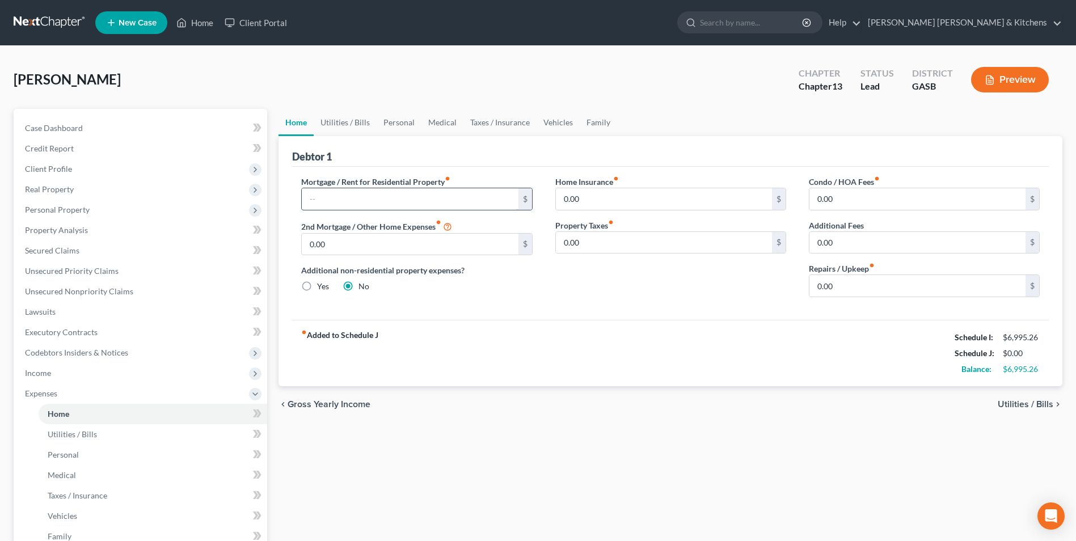
click at [322, 206] on input "text" at bounding box center [410, 199] width 216 height 22
type input "1,700.00"
drag, startPoint x: 1021, startPoint y: 404, endPoint x: 990, endPoint y: 400, distance: 31.5
click at [1020, 404] on span "Utilities / Bills" at bounding box center [1026, 404] width 56 height 9
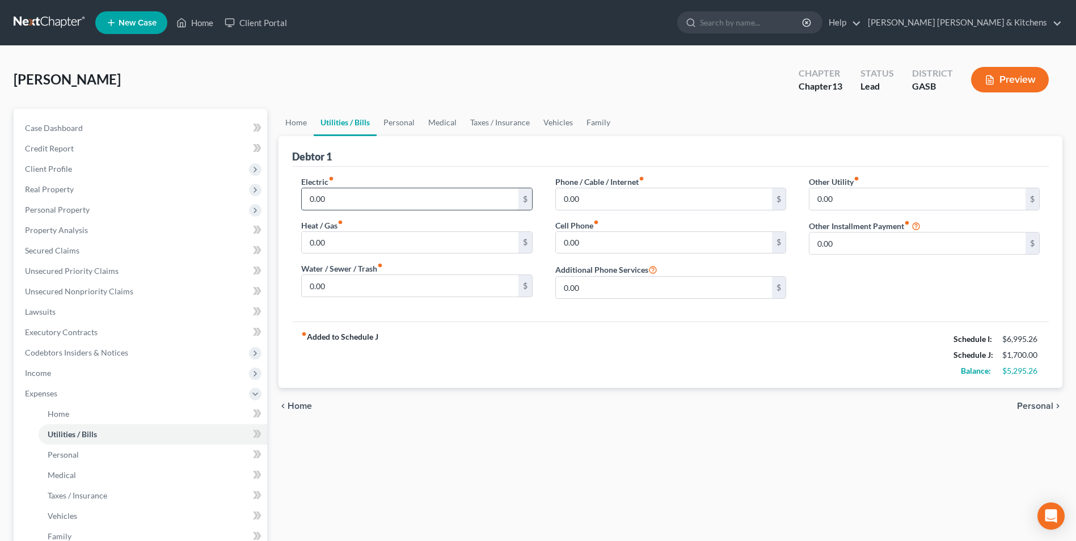
click at [356, 207] on input "0.00" at bounding box center [410, 199] width 216 height 22
type input "120"
type input "50"
type input "65"
type input "150"
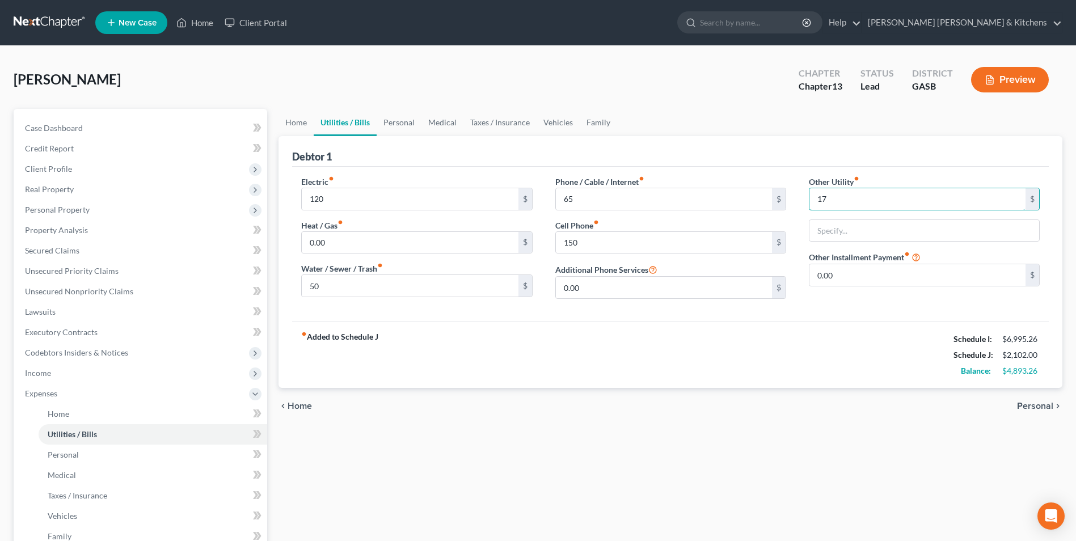
type input "17"
type input "streaming accts"
click at [1037, 411] on span "Personal" at bounding box center [1035, 406] width 36 height 9
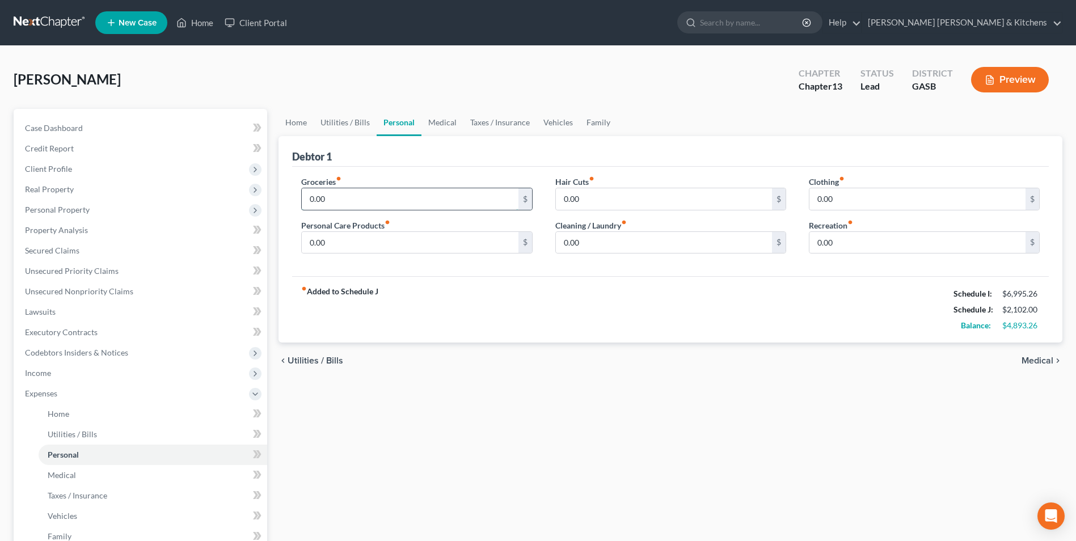
click at [418, 199] on input "0.00" at bounding box center [410, 199] width 216 height 22
type input "800"
type input "100"
type input "200"
drag, startPoint x: 52, startPoint y: 412, endPoint x: 89, endPoint y: 401, distance: 38.6
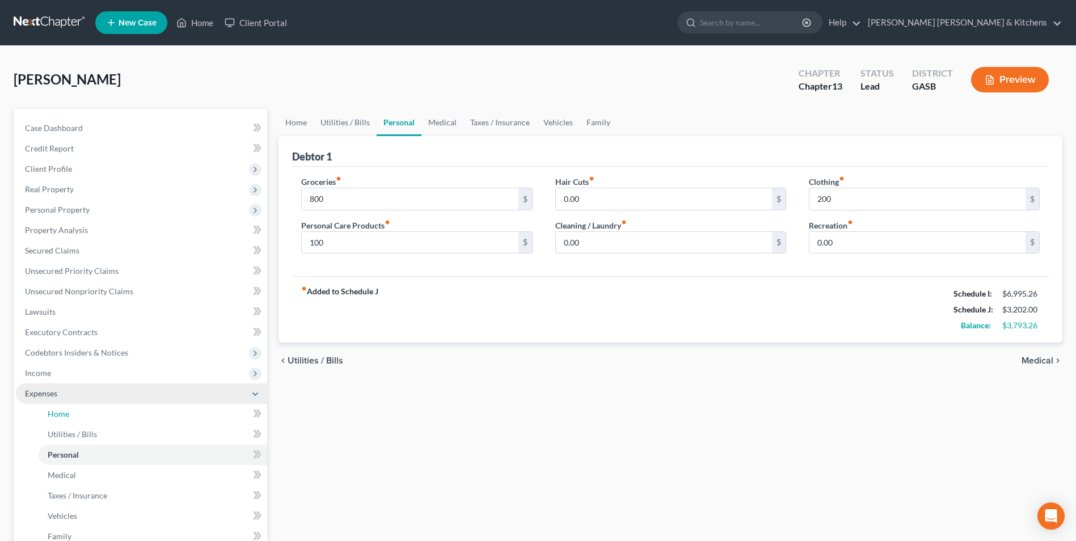
click at [52, 412] on span "Home" at bounding box center [59, 414] width 22 height 10
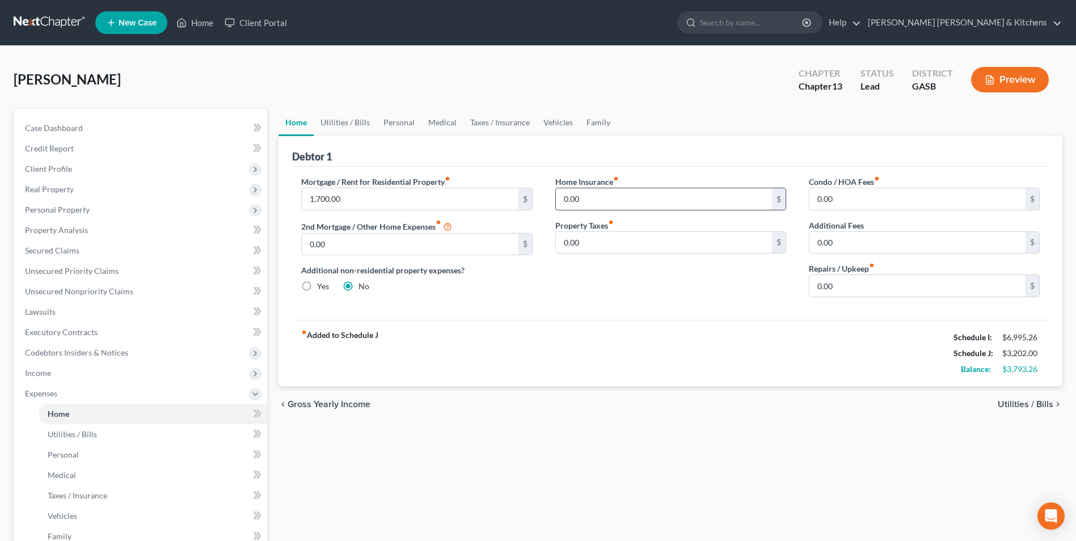
click at [582, 202] on input "0.00" at bounding box center [664, 199] width 216 height 22
type input "87"
click at [1035, 405] on span "Utilities / Bills" at bounding box center [1026, 404] width 56 height 9
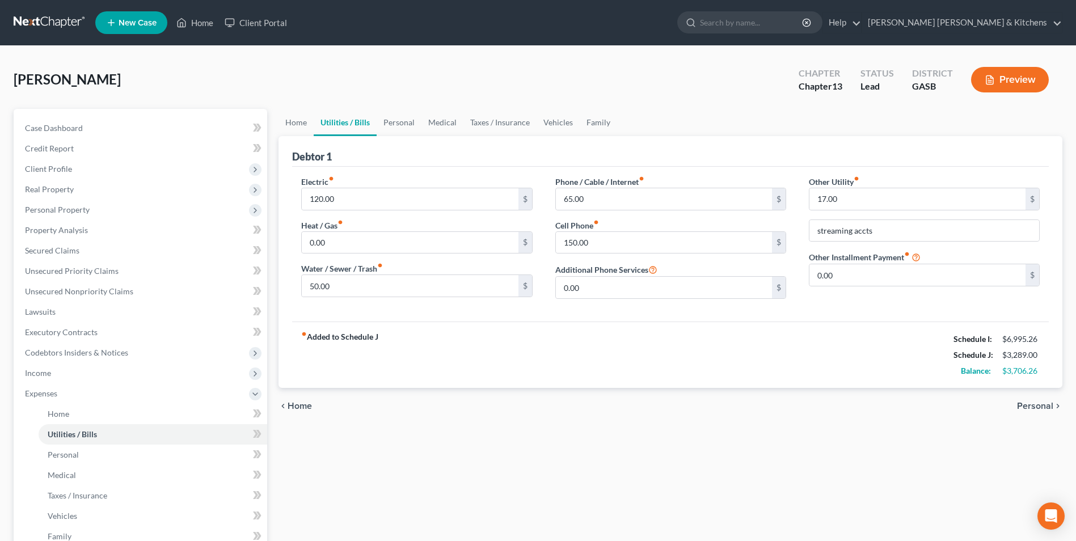
click at [1035, 405] on span "Personal" at bounding box center [1035, 406] width 36 height 9
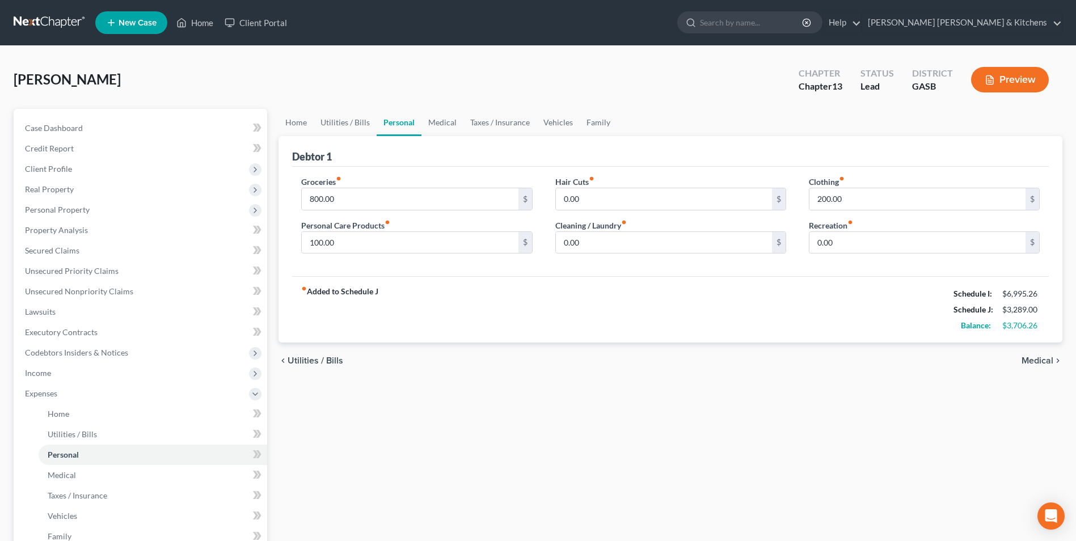
click at [1035, 405] on div "Home Utilities / Bills Personal Medical Taxes / Insurance Vehicles Family Debto…" at bounding box center [671, 416] width 796 height 615
click at [1035, 361] on span "Medical" at bounding box center [1038, 360] width 32 height 9
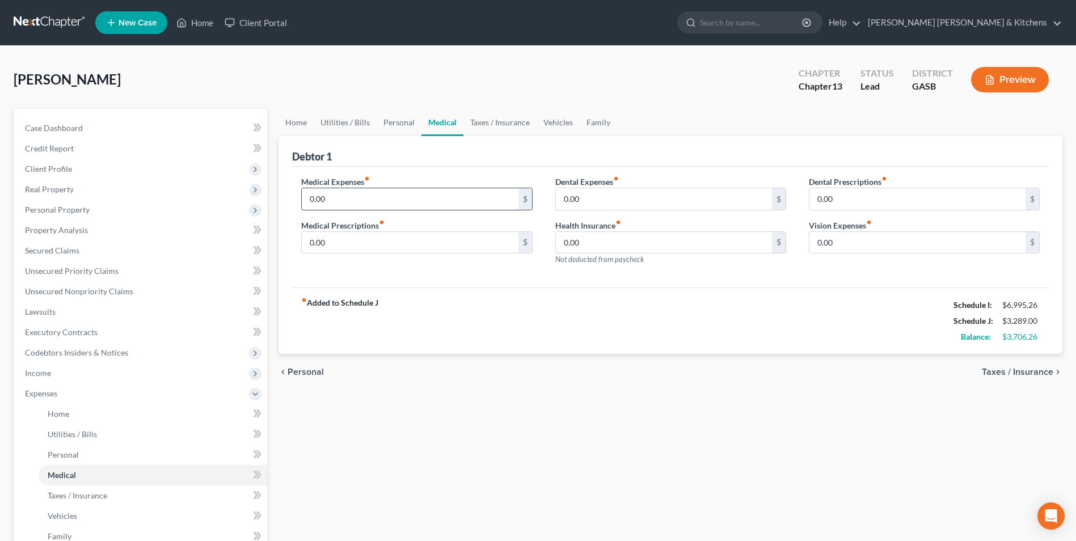
click at [358, 198] on input "0.00" at bounding box center [410, 199] width 216 height 22
type input "200"
click at [327, 243] on input "0.00" at bounding box center [410, 243] width 216 height 22
type input "60"
click at [328, 199] on input "200" at bounding box center [410, 199] width 216 height 22
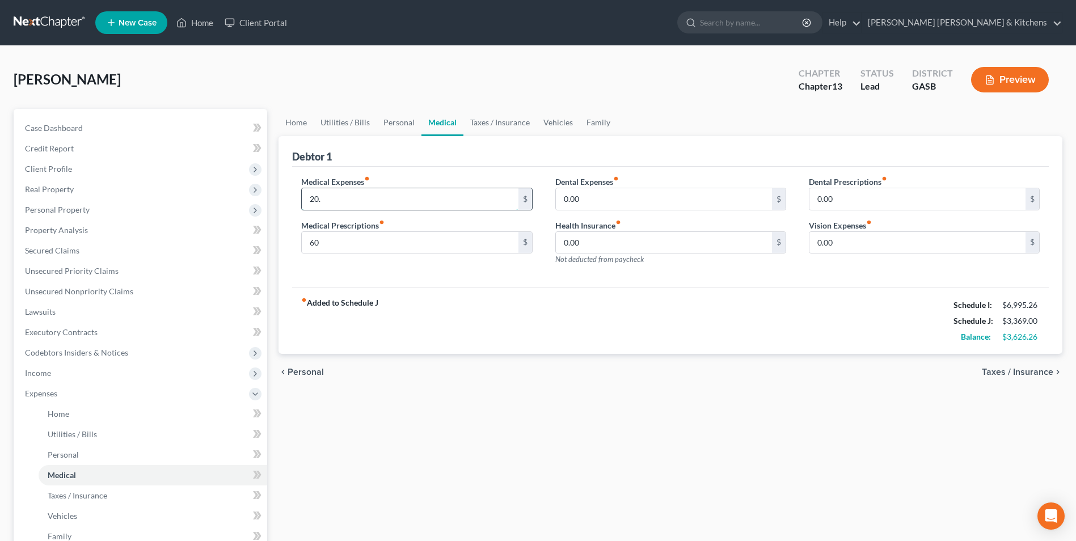
type input "20."
click at [1015, 377] on span "Taxes / Insurance" at bounding box center [1018, 372] width 72 height 9
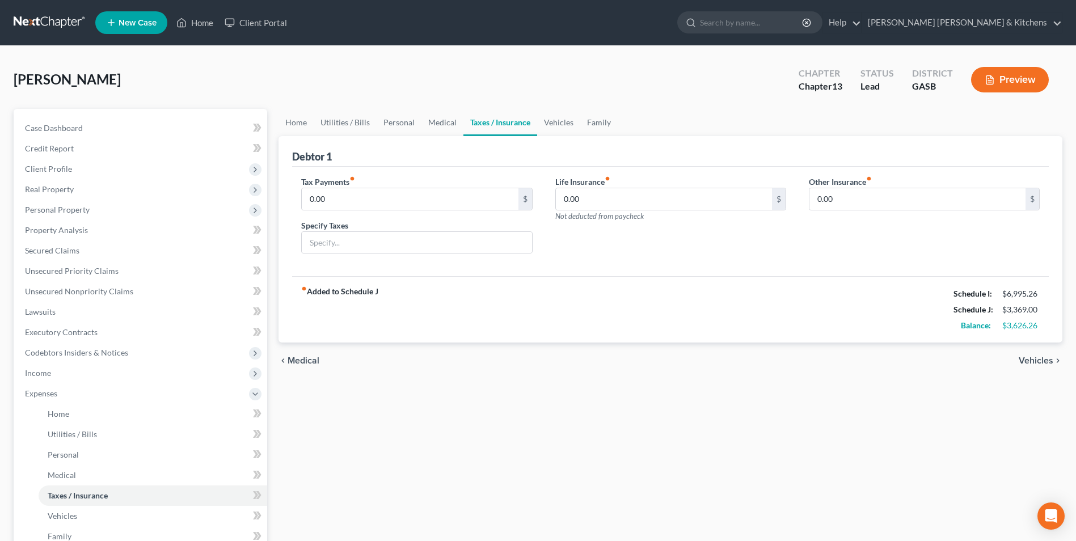
click at [1024, 359] on span "Vehicles" at bounding box center [1036, 360] width 35 height 9
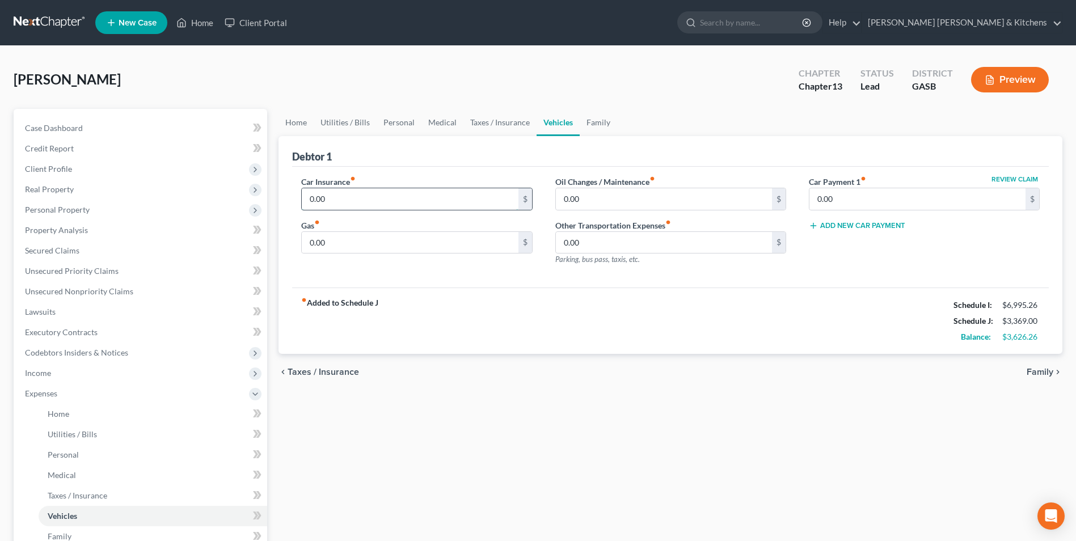
click at [330, 200] on input "0.00" at bounding box center [410, 199] width 216 height 22
type input "314.00"
type input "550"
click at [61, 450] on span "Personal" at bounding box center [63, 455] width 31 height 10
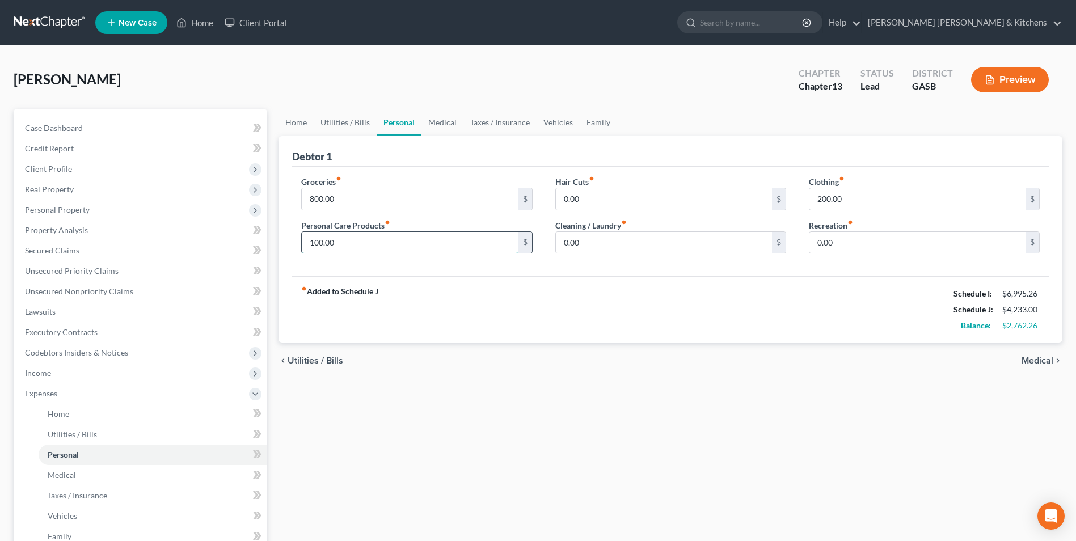
click at [346, 245] on input "100.00" at bounding box center [410, 243] width 216 height 22
type input "350"
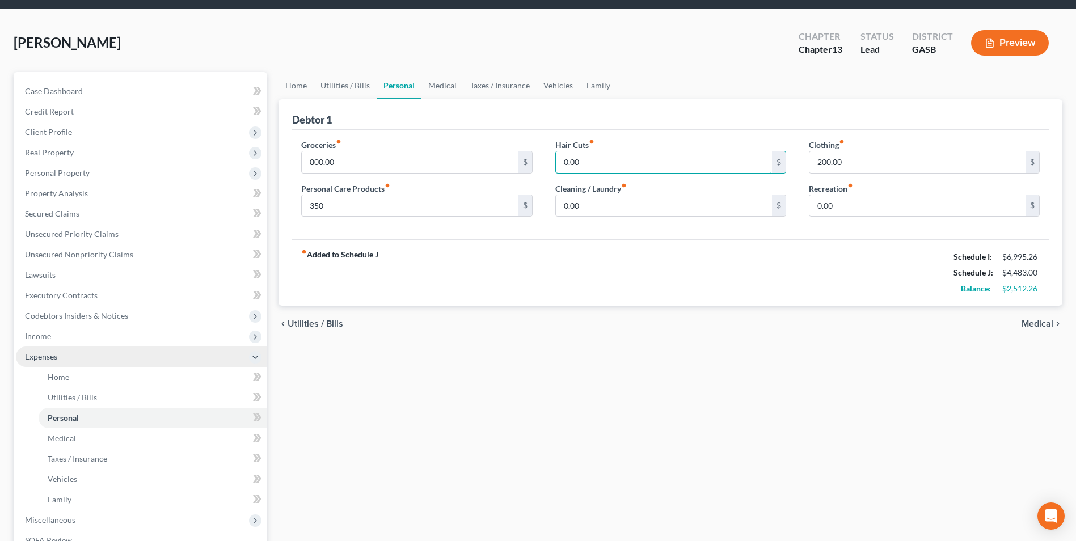
scroll to position [57, 0]
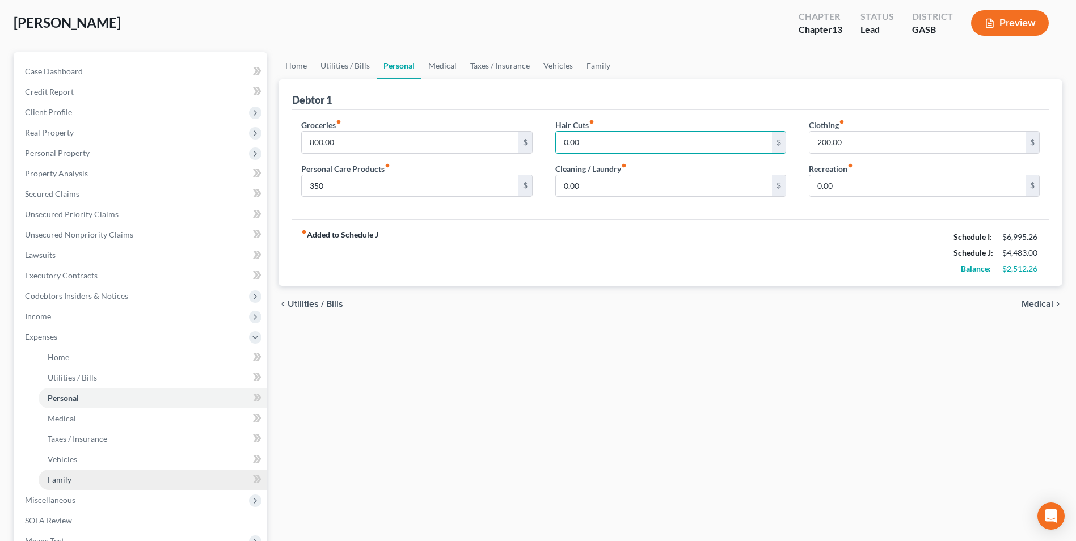
click at [74, 476] on link "Family" at bounding box center [153, 480] width 229 height 20
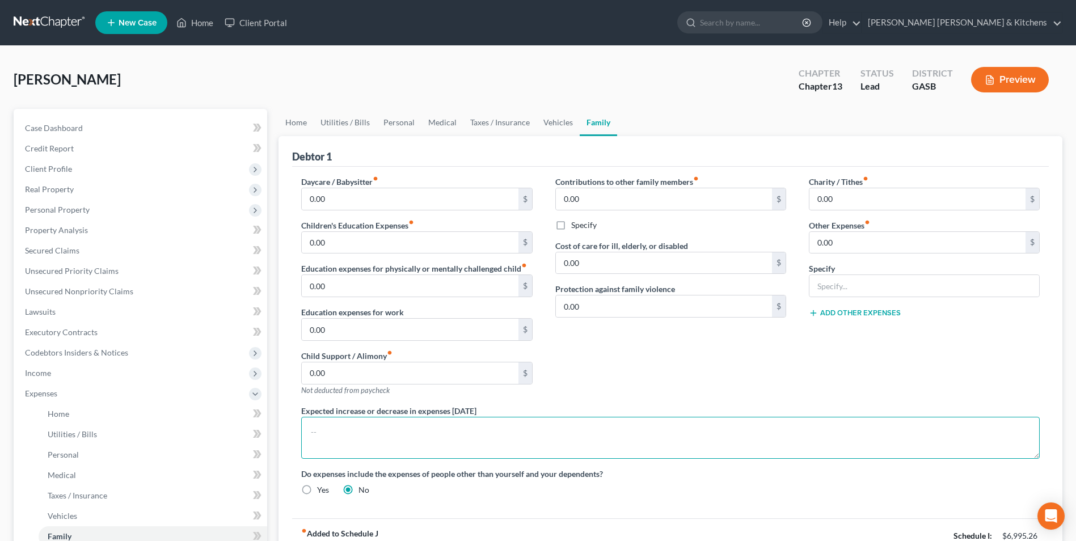
click at [337, 447] on textarea at bounding box center [670, 438] width 739 height 42
type textarea "personal care includes hair care of $250"
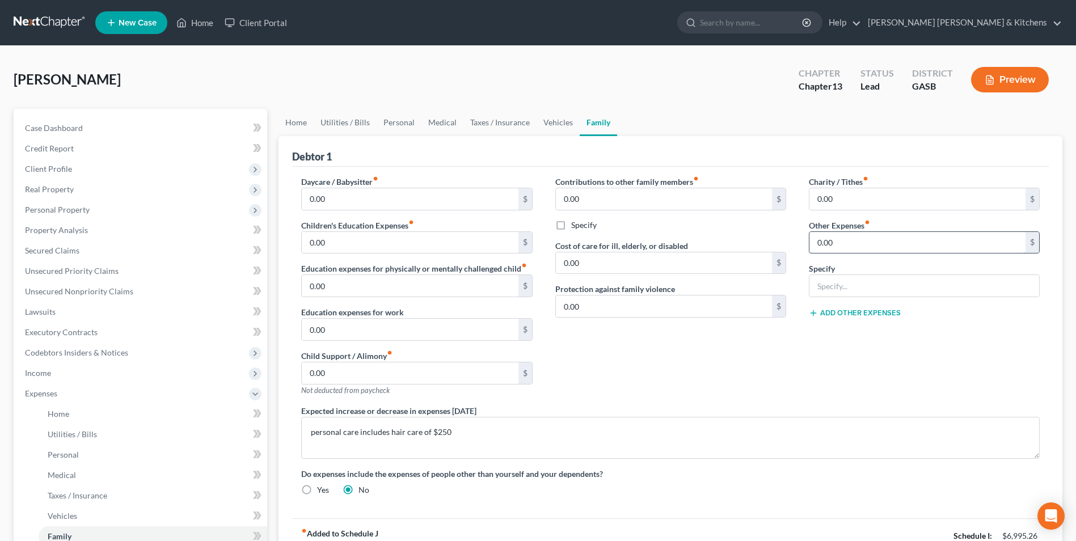
click at [839, 251] on input "0.00" at bounding box center [918, 243] width 216 height 22
type input "173.00"
type input "[PERSON_NAME]'s"
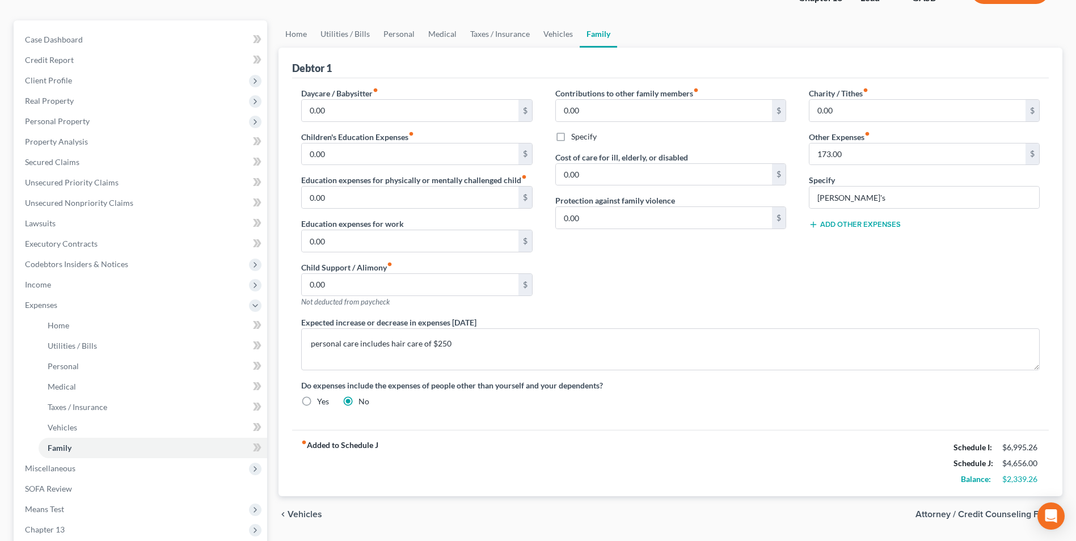
scroll to position [170, 0]
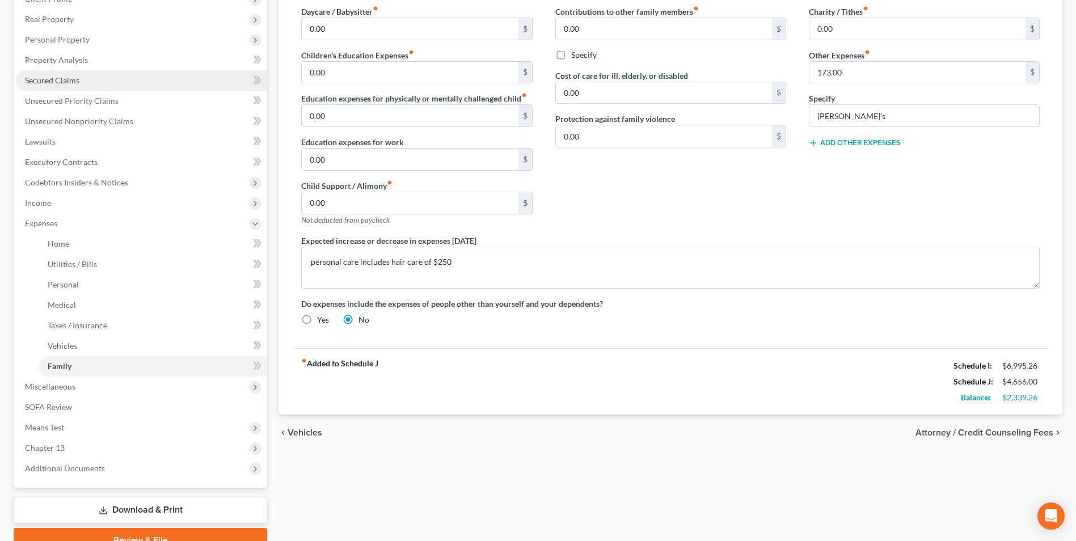
click at [53, 83] on span "Secured Claims" at bounding box center [52, 80] width 54 height 10
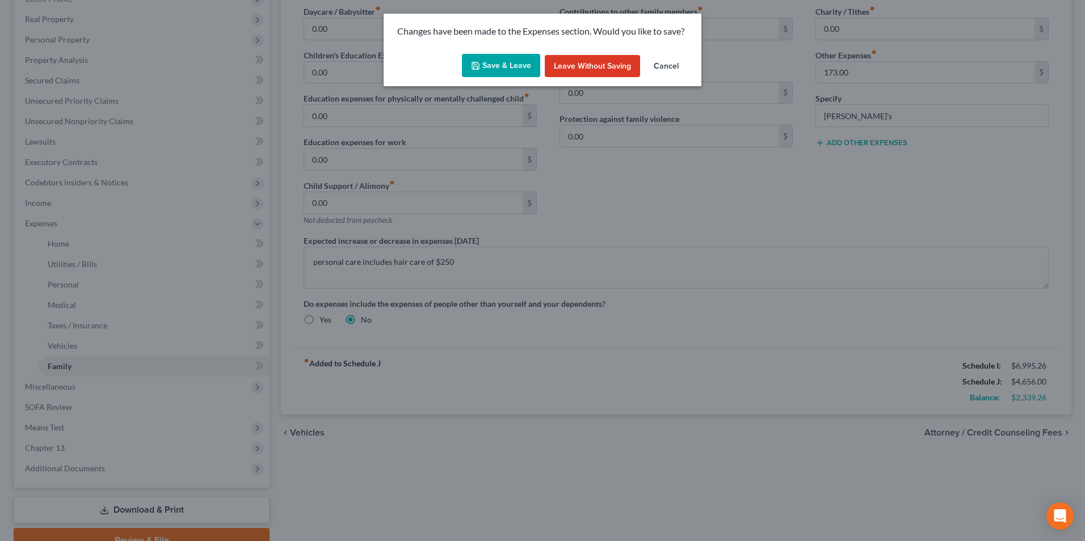
click at [489, 65] on button "Save & Leave" at bounding box center [501, 66] width 78 height 24
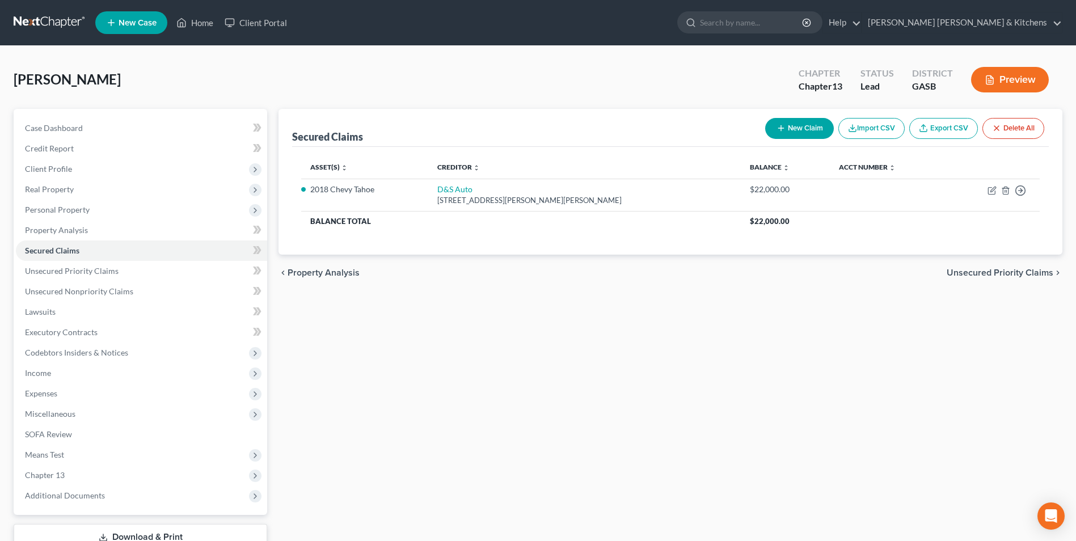
click at [787, 132] on button "New Claim" at bounding box center [800, 128] width 69 height 21
select select "0"
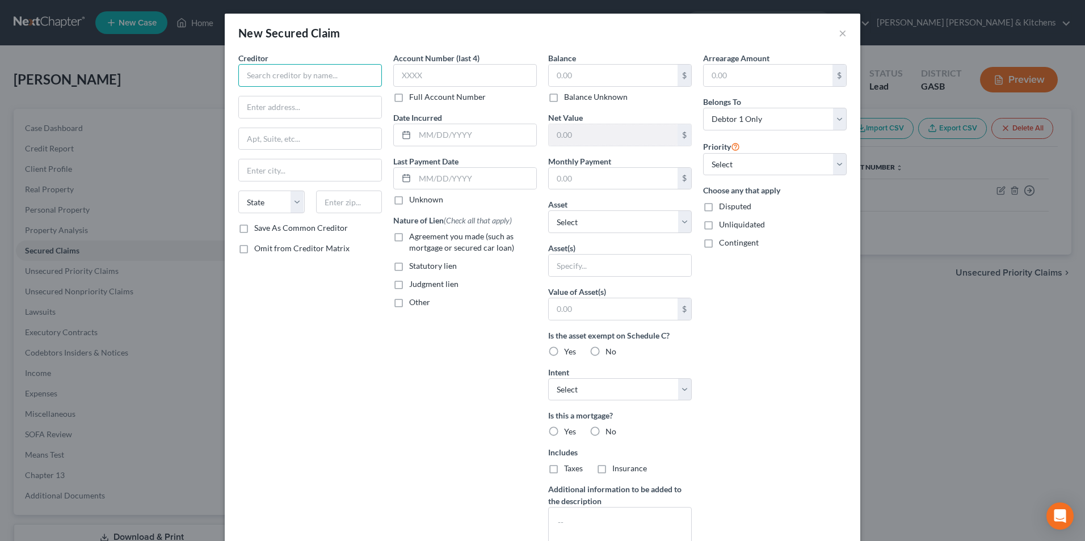
click at [311, 79] on input "text" at bounding box center [310, 75] width 144 height 23
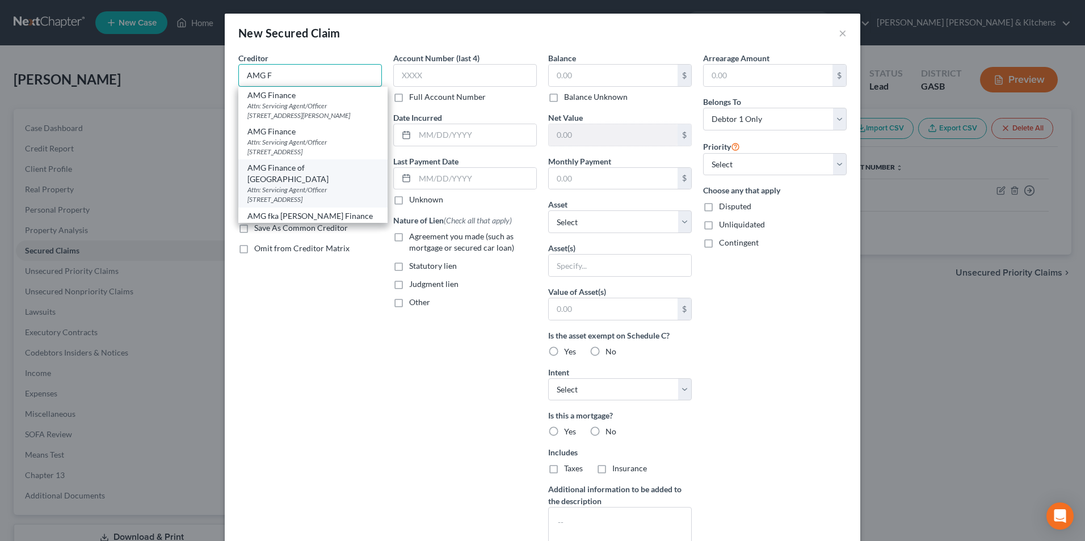
scroll to position [10, 0]
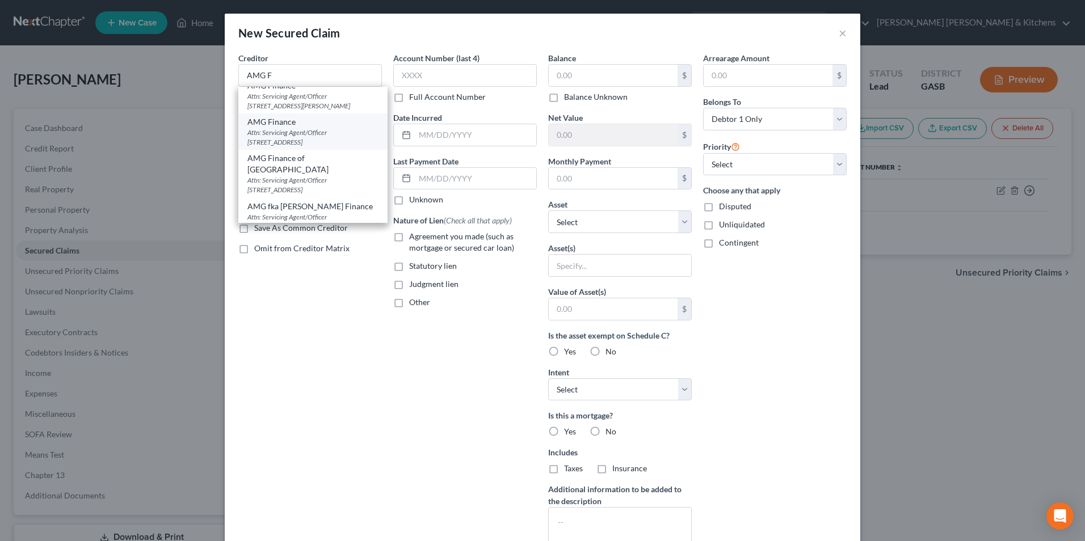
click at [306, 141] on div "Attn: Servicing Agent/Officer 1636 Veterans Blvd, Dublin, GA 31021" at bounding box center [312, 137] width 131 height 19
type input "AMG Finance"
type input "Attn: Servicing Agent/Officer"
type input "1636 Veterans Blvd"
type input "Dublin"
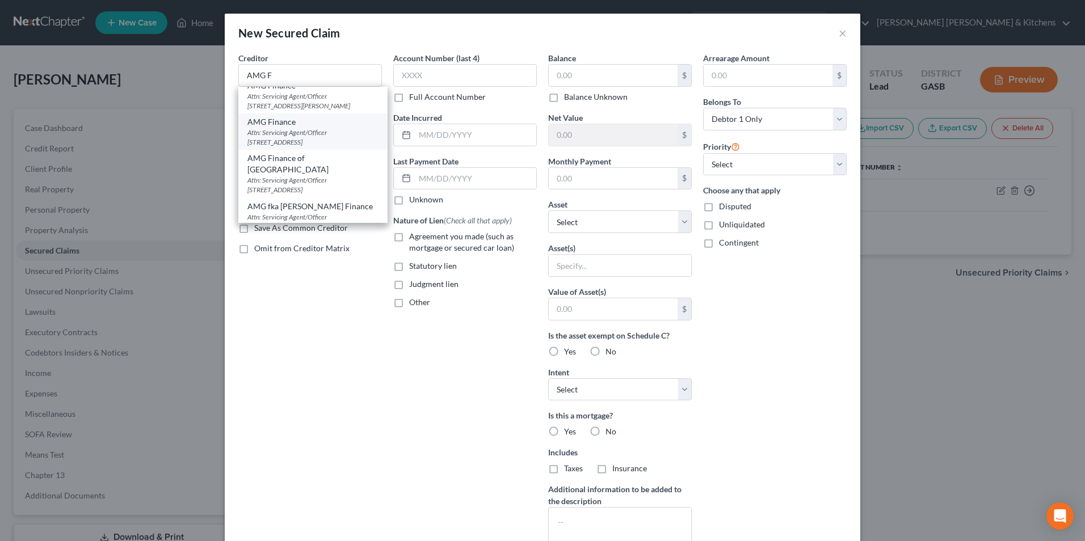
select select "10"
type input "31021"
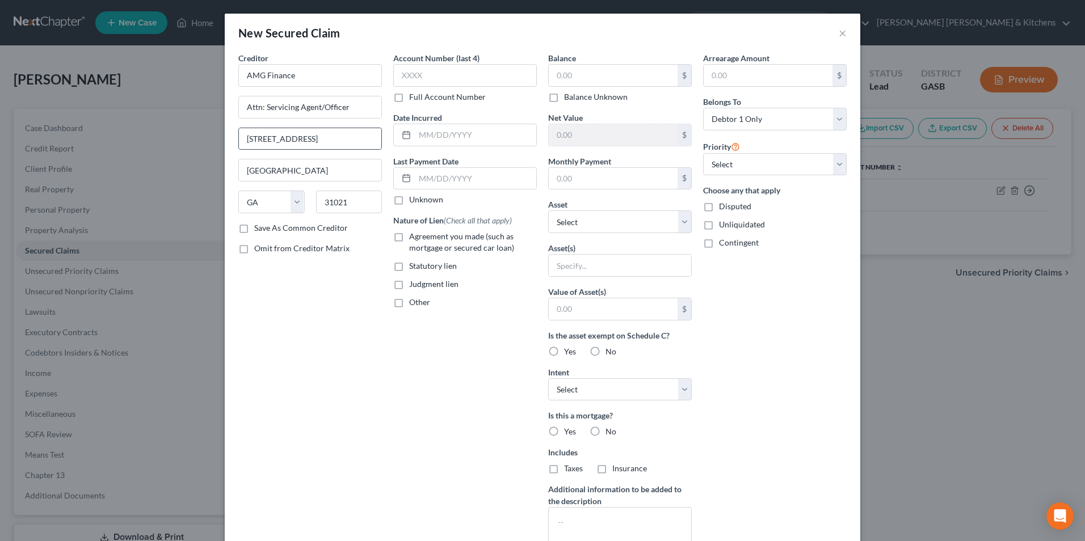
scroll to position [0, 0]
drag, startPoint x: 329, startPoint y: 134, endPoint x: 215, endPoint y: 148, distance: 114.9
click at [218, 149] on div "New Secured Claim × Creditor * AMG Finance Attn: Servicing Agent/Officer 1636 V…" at bounding box center [542, 270] width 1085 height 541
type input "102 South Wayne Street"
type input "31061"
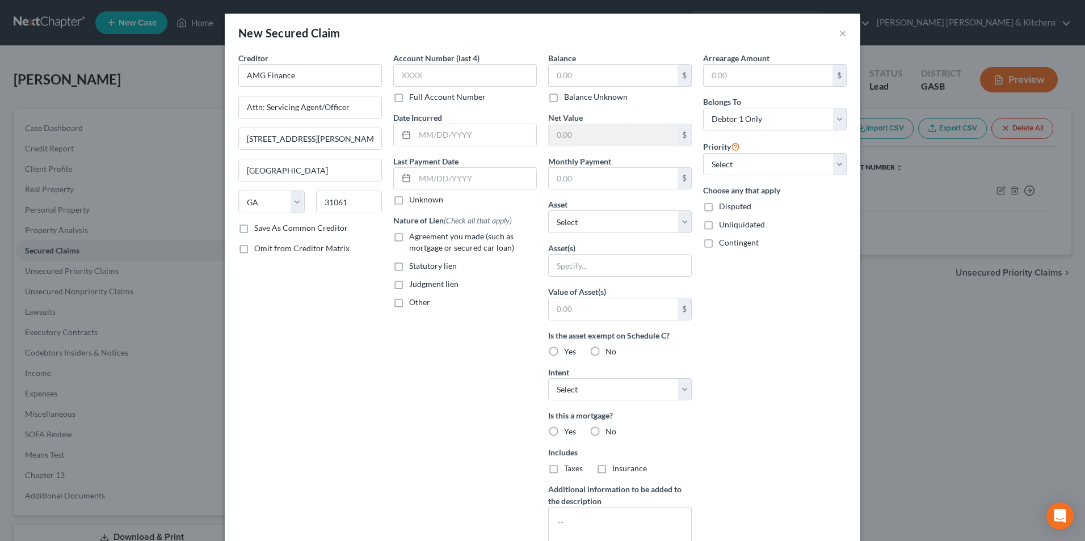
type input "Milledgeville"
click at [409, 240] on label "Agreement you made (such as mortgage or secured car loan)" at bounding box center [473, 242] width 128 height 23
click at [414, 238] on input "Agreement you made (such as mortgage or secured car loan)" at bounding box center [417, 234] width 7 height 7
checkbox input "true"
click at [639, 82] on input "text" at bounding box center [613, 76] width 129 height 22
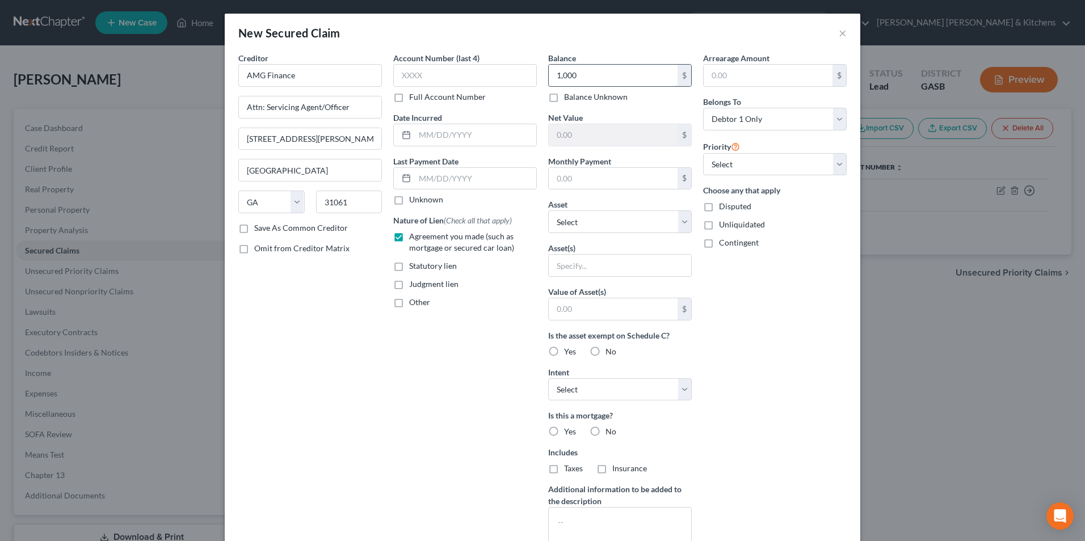
type input "1,000"
click at [581, 274] on input "text" at bounding box center [620, 266] width 142 height 22
type input "personal property"
click at [586, 309] on input "text" at bounding box center [613, 309] width 129 height 22
type input "1.00"
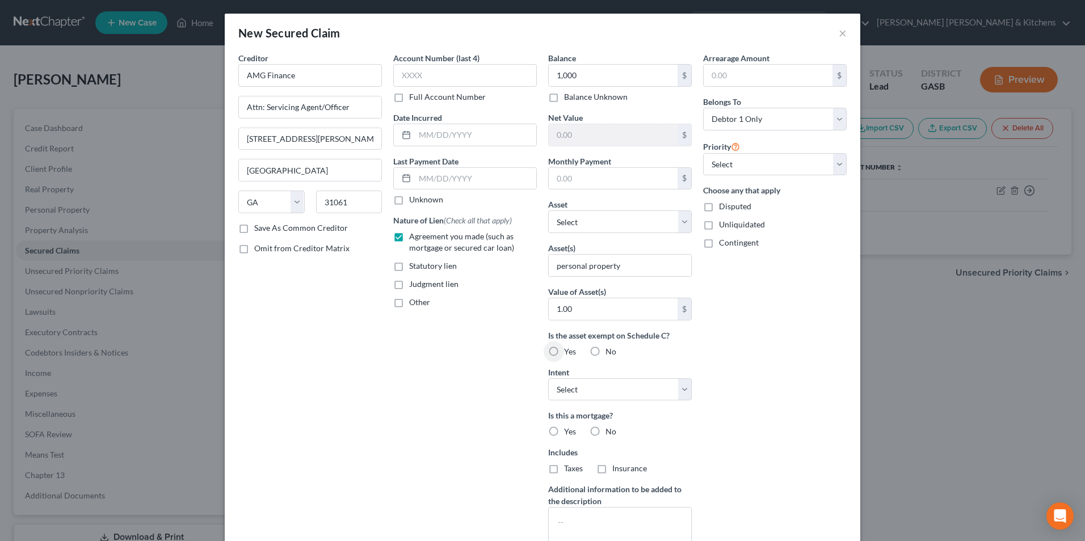
click at [719, 211] on label "Disputed" at bounding box center [735, 206] width 32 height 11
click at [724, 208] on input "Disputed" at bounding box center [727, 204] width 7 height 7
checkbox input "true"
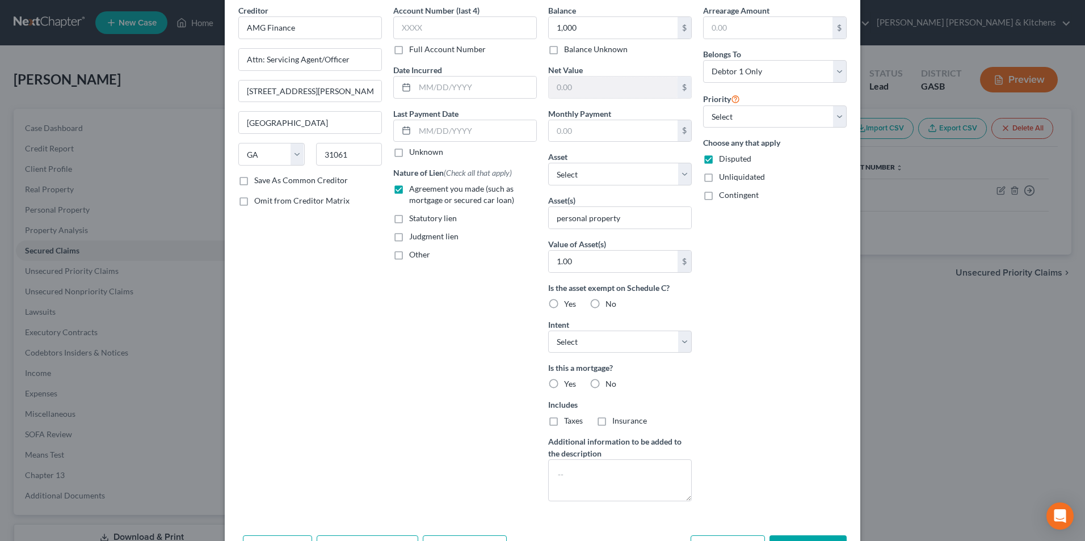
scroll to position [89, 0]
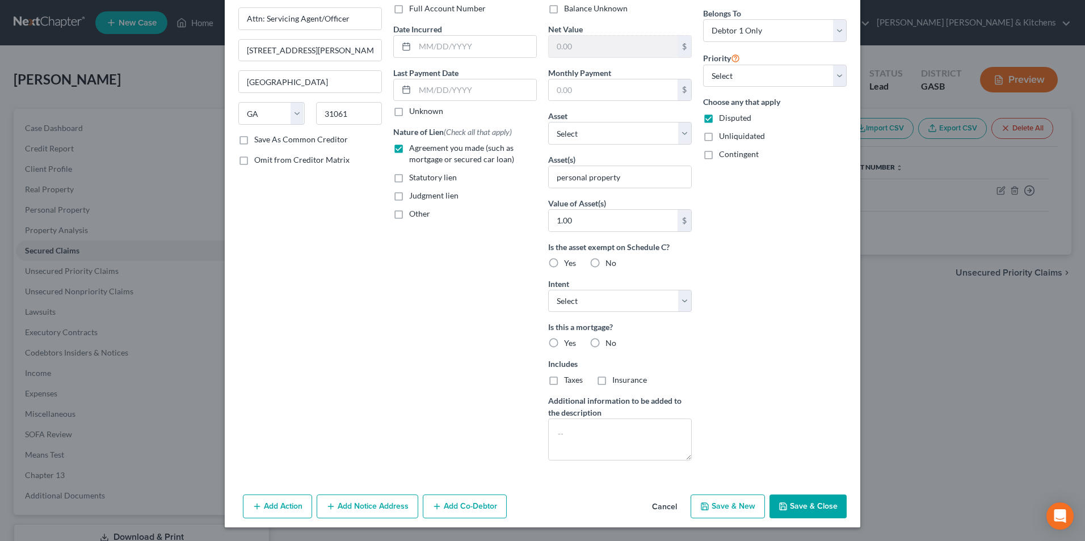
click at [817, 512] on button "Save & Close" at bounding box center [807, 507] width 77 height 24
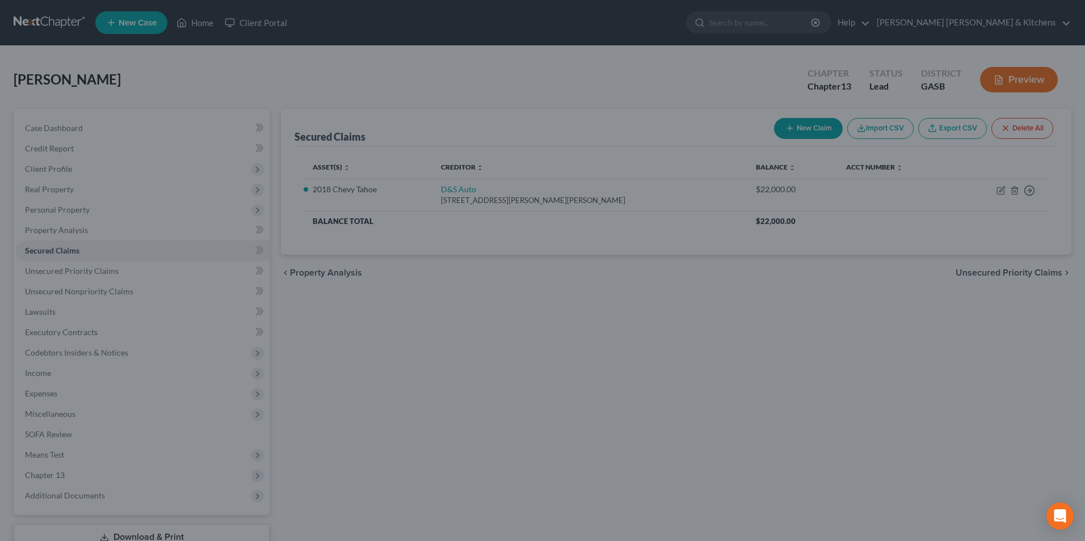
scroll to position [0, 0]
type input "1,000.00"
type input "1"
type input "0.00"
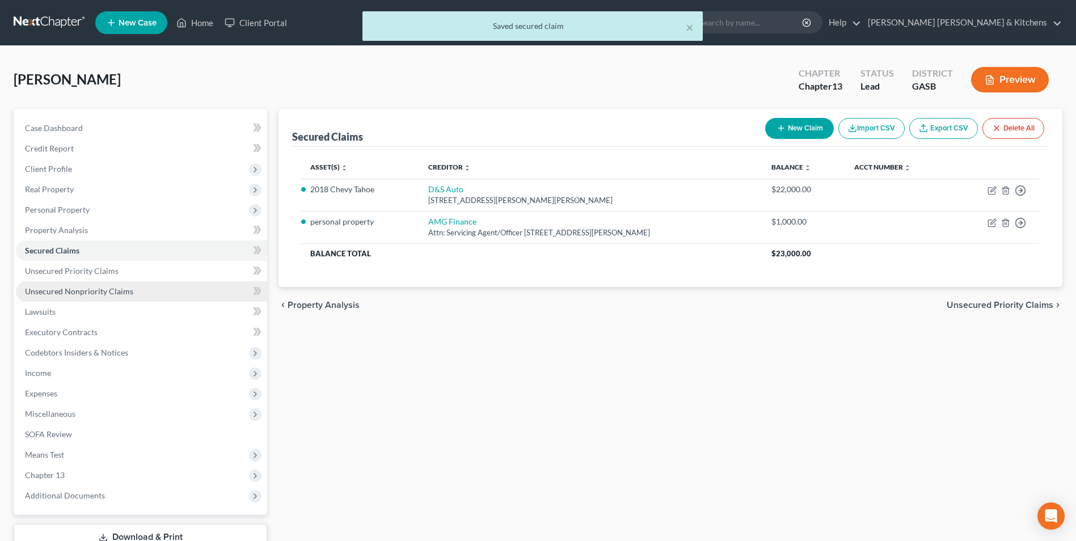
click at [121, 297] on link "Unsecured Nonpriority Claims" at bounding box center [141, 291] width 251 height 20
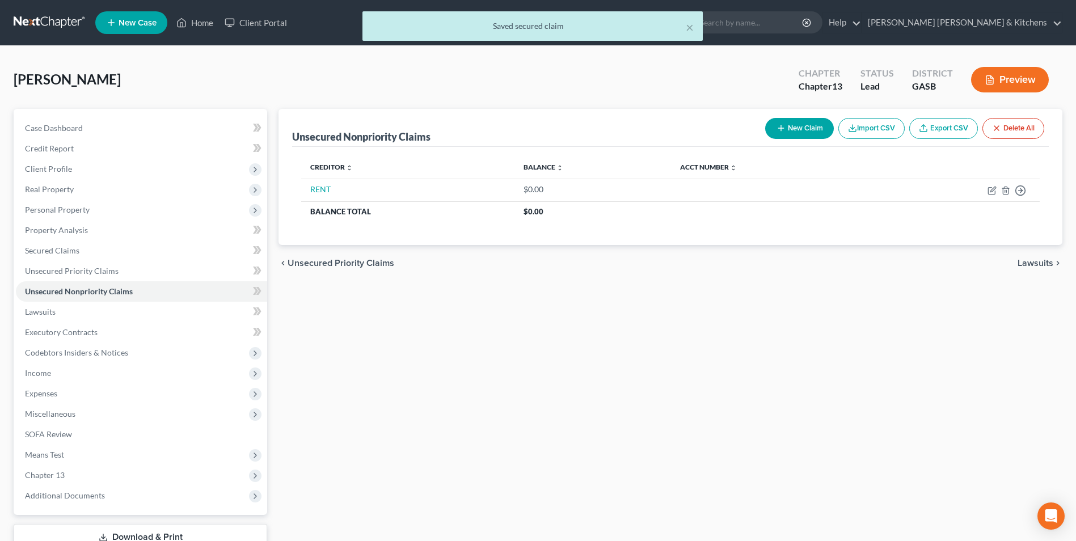
click at [781, 134] on button "New Claim" at bounding box center [800, 128] width 69 height 21
select select "0"
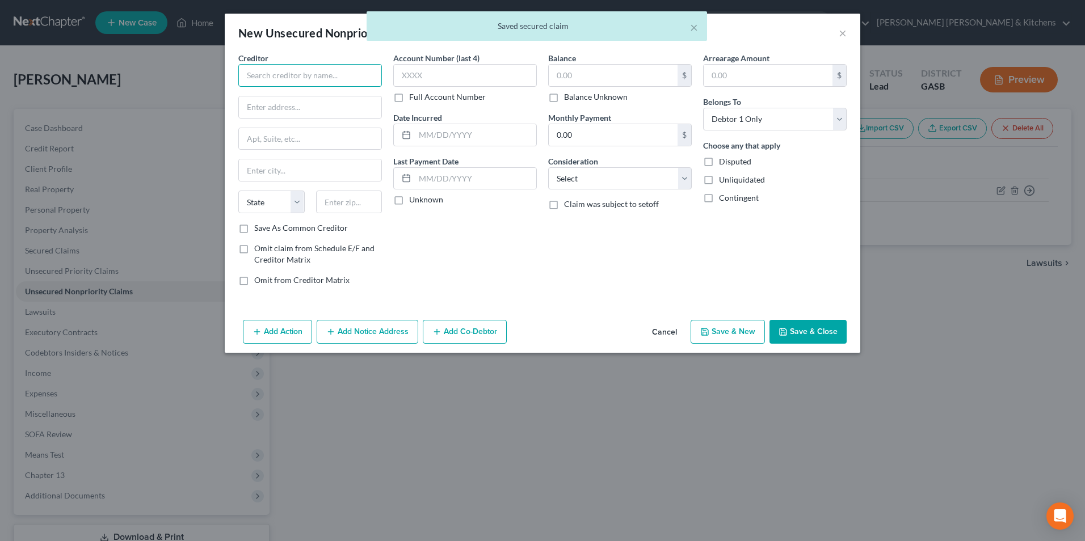
click at [327, 78] on input "text" at bounding box center [310, 75] width 144 height 23
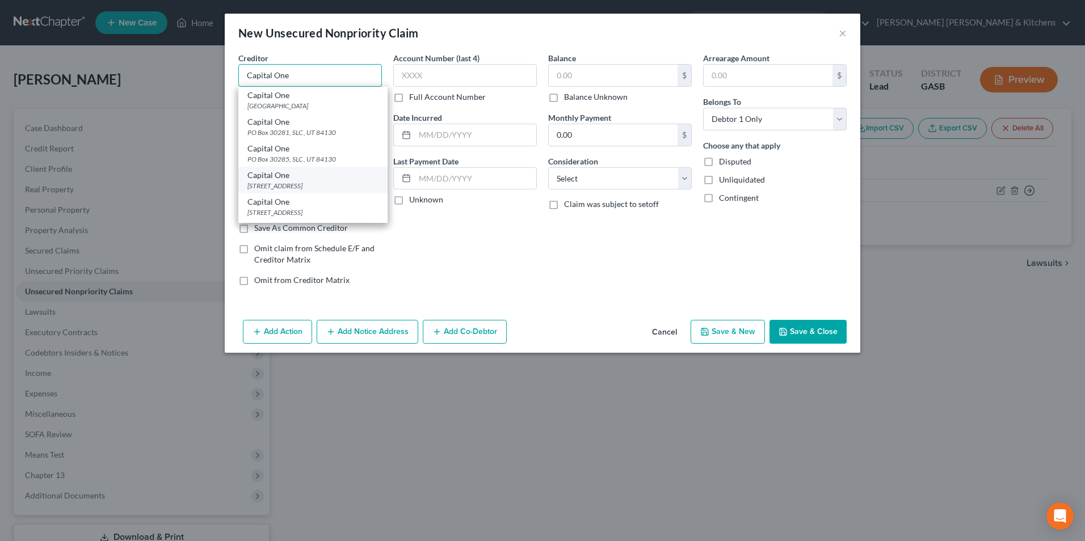
type input "Capital One"
click at [300, 182] on div "PO Box 31293, Salt Lake City, UT 84131" at bounding box center [312, 186] width 131 height 10
type input "PO Box 31293"
type input "Salt Lake City"
select select "46"
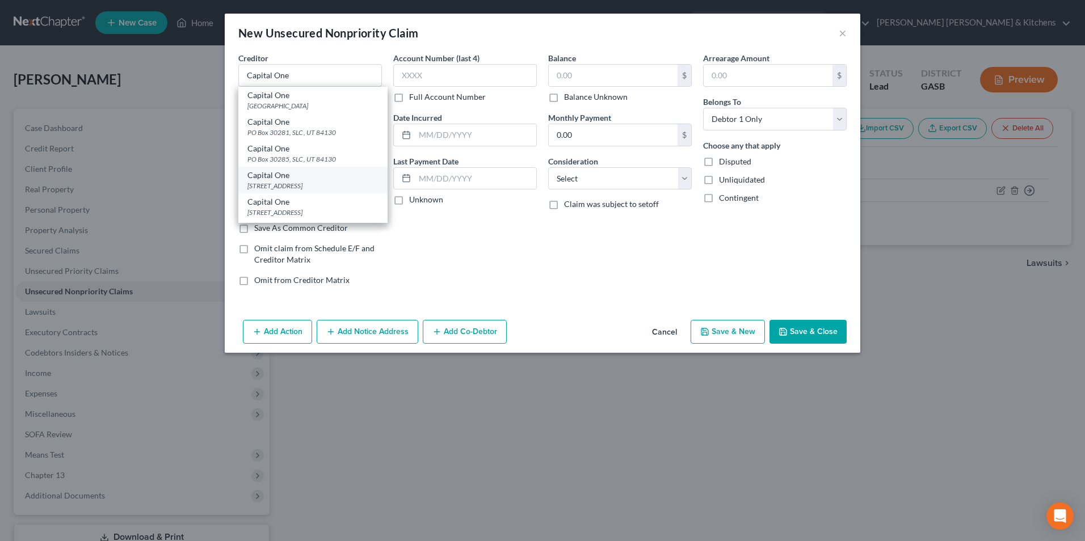
type input "84131"
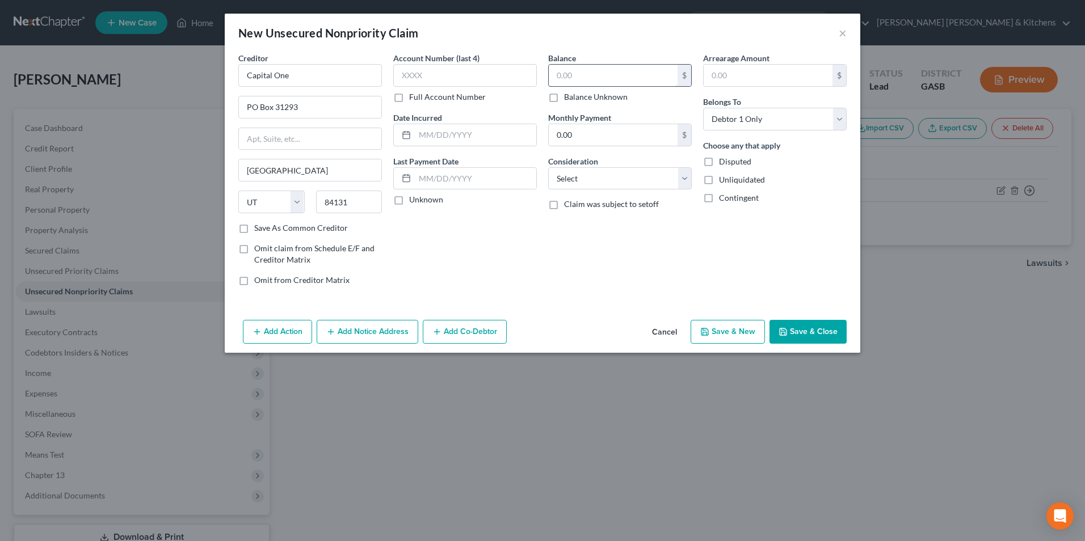
click at [565, 83] on input "text" at bounding box center [613, 76] width 129 height 22
type input "175"
click at [581, 173] on select "Select Cable / Satellite Services Collection Agency Credit Card Debt Debt Couns…" at bounding box center [620, 178] width 144 height 23
select select "2"
click at [548, 167] on select "Select Cable / Satellite Services Collection Agency Credit Card Debt Debt Couns…" at bounding box center [620, 178] width 144 height 23
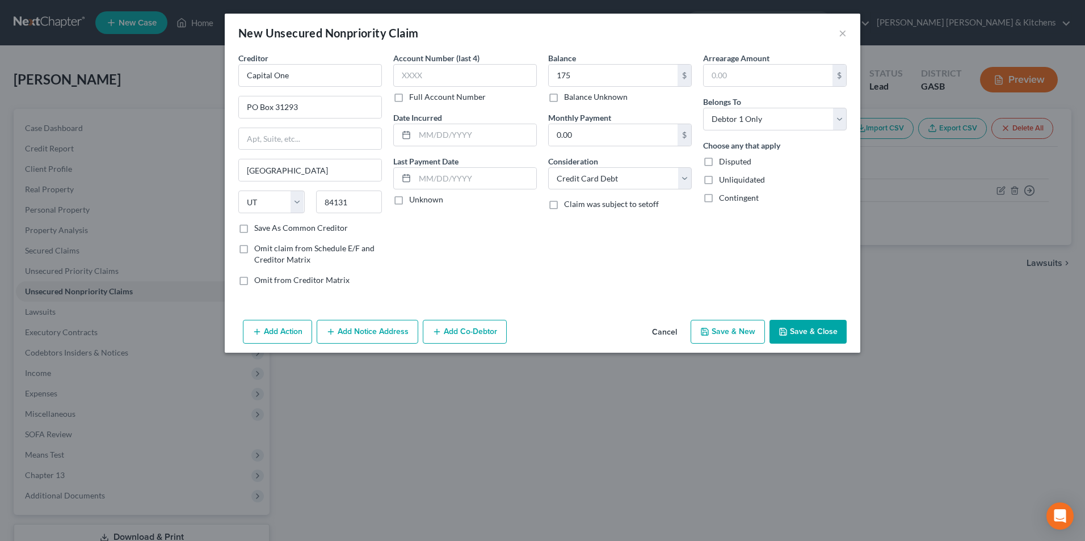
click at [712, 330] on button "Save & New" at bounding box center [728, 332] width 74 height 24
select select "0"
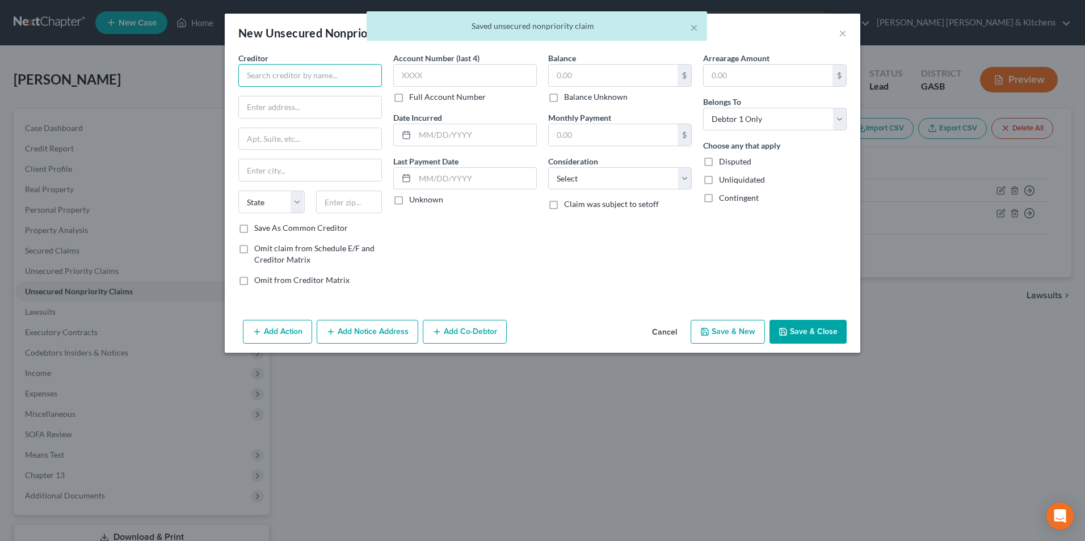
click at [276, 75] on input "text" at bounding box center [310, 75] width 144 height 23
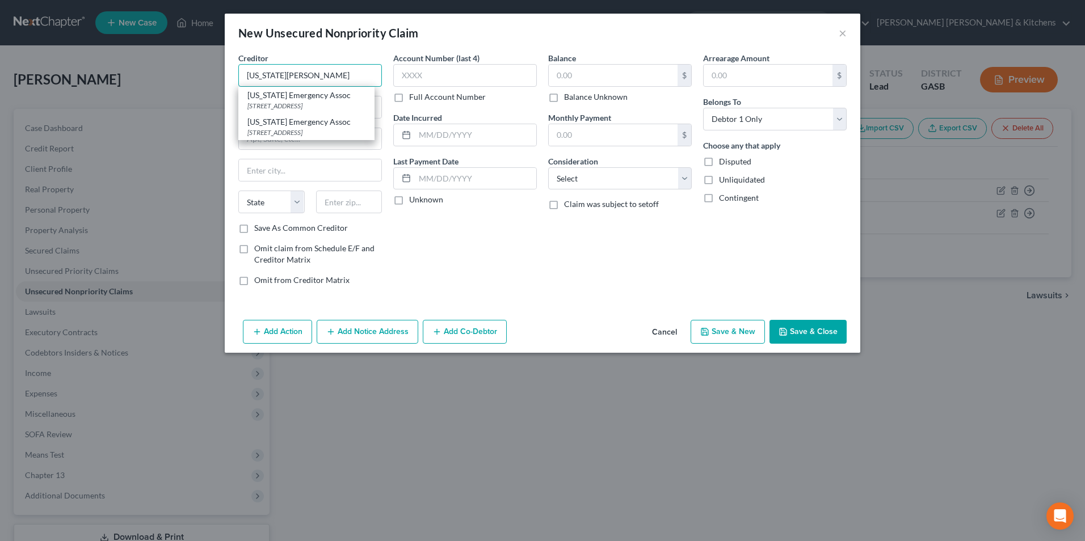
click at [309, 73] on input "Georgia Emer" at bounding box center [310, 75] width 144 height 23
click at [312, 121] on div "Georgia Emergency Assoc" at bounding box center [306, 121] width 118 height 11
type input "Georgia Emergency Assoc"
type input "PO Box 10066"
type input "Savannah"
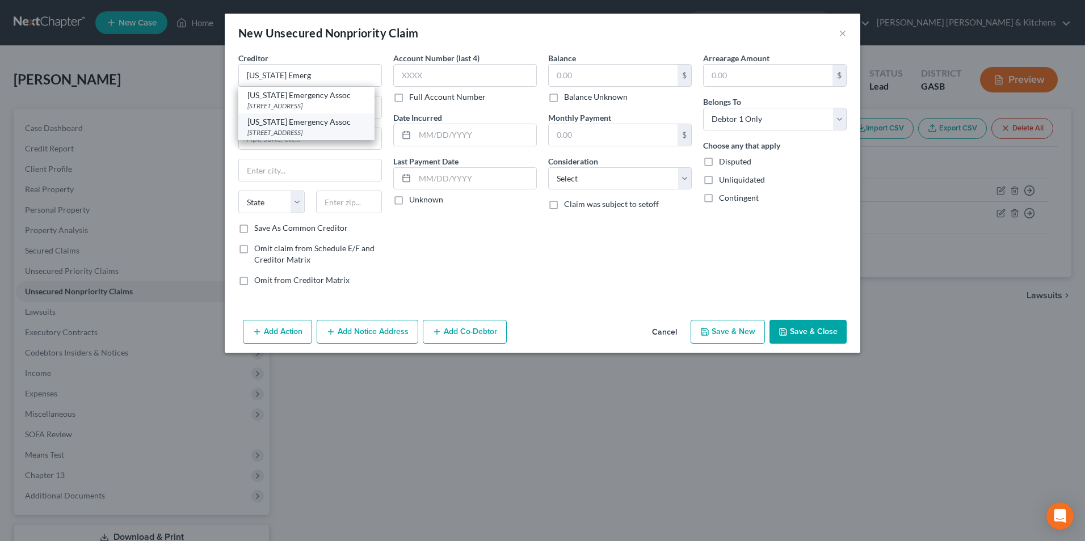
select select "10"
type input "31412"
click at [310, 111] on input "PO Box 10066" at bounding box center [310, 107] width 142 height 22
drag, startPoint x: 309, startPoint y: 111, endPoint x: 204, endPoint y: 104, distance: 105.8
click at [204, 104] on div "New Unsecured Nonpriority Claim × Creditor * Georgia Emergency Assoc PO Box 100…" at bounding box center [542, 270] width 1085 height 541
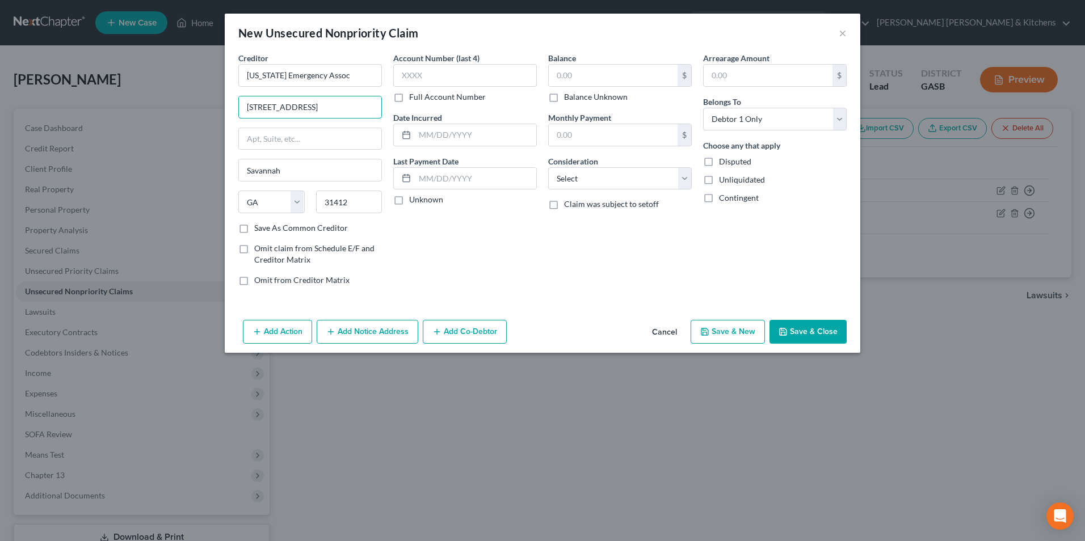
type input "1851 S Alverno Road"
type input "54220"
type input "Manitowoc"
select select "52"
click at [579, 79] on input "text" at bounding box center [613, 76] width 129 height 22
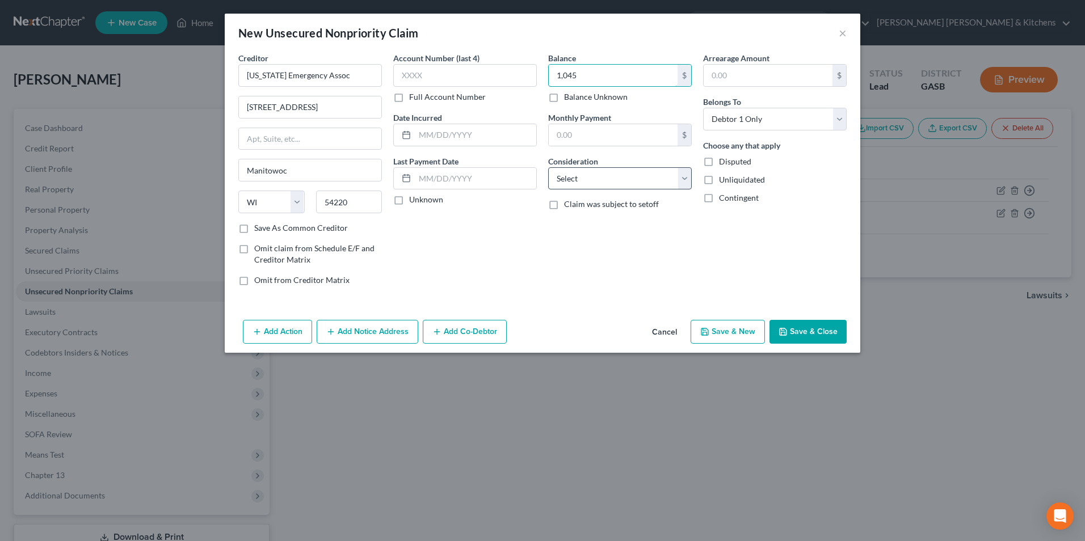
type input "1,045"
click at [603, 187] on select "Select Cable / Satellite Services Collection Agency Credit Card Debt Debt Couns…" at bounding box center [620, 178] width 144 height 23
select select "9"
click at [548, 167] on select "Select Cable / Satellite Services Collection Agency Credit Card Debt Debt Couns…" at bounding box center [620, 178] width 144 height 23
click at [807, 331] on button "Save & Close" at bounding box center [807, 332] width 77 height 24
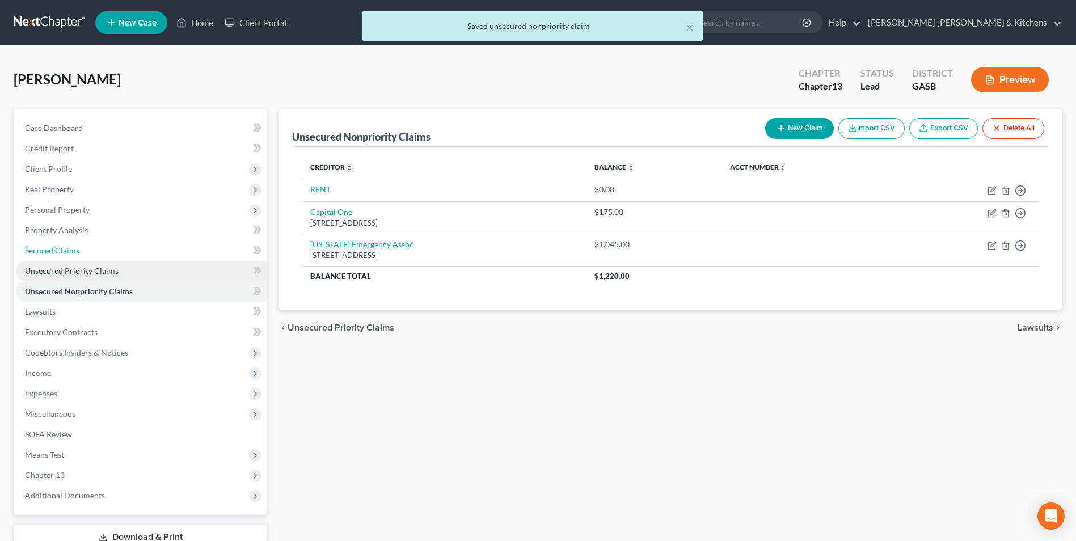
drag, startPoint x: 77, startPoint y: 253, endPoint x: 167, endPoint y: 263, distance: 90.8
click at [77, 253] on span "Secured Claims" at bounding box center [52, 251] width 54 height 10
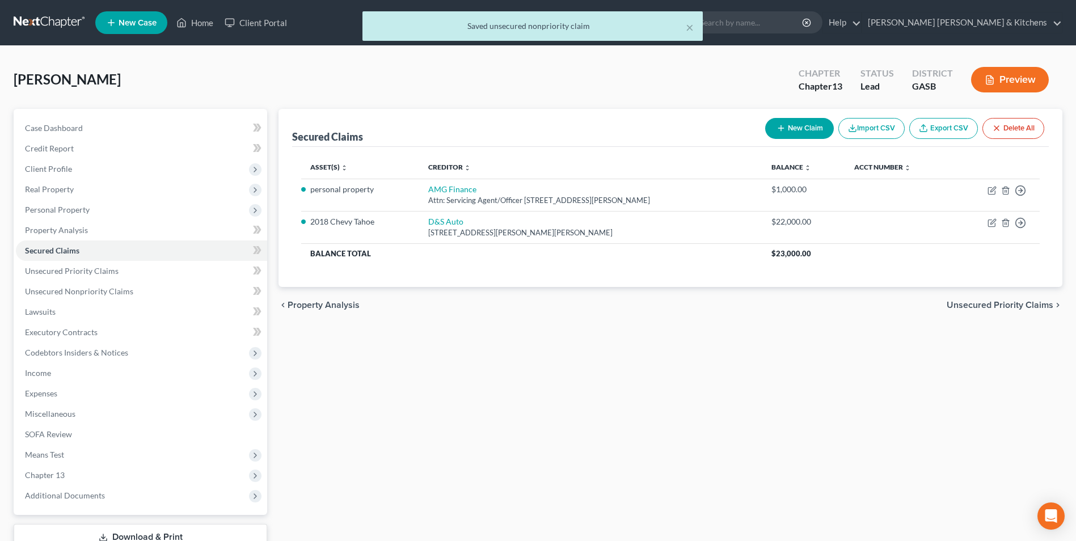
click at [790, 132] on button "New Claim" at bounding box center [800, 128] width 69 height 21
select select "0"
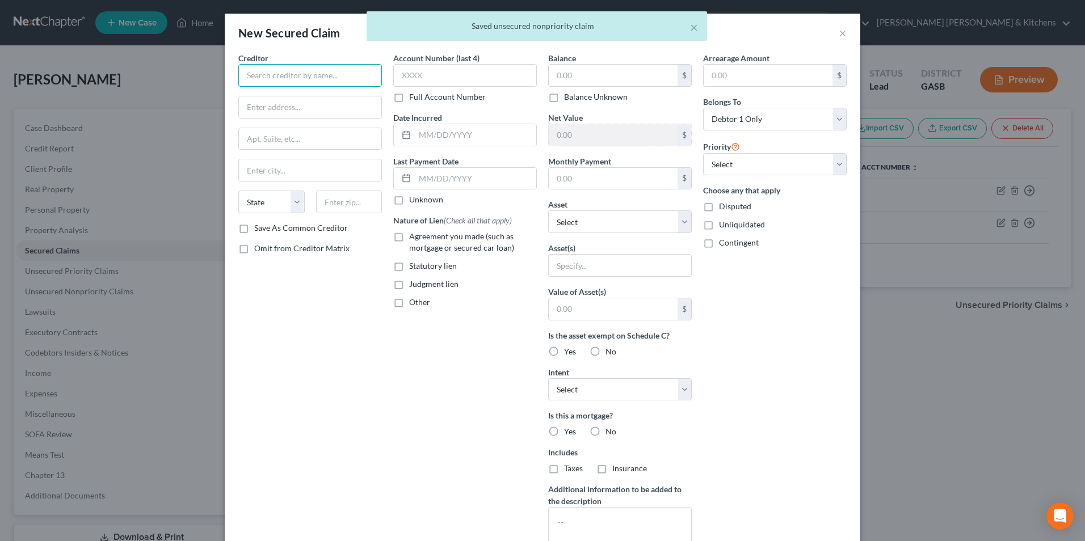
click at [289, 86] on input "text" at bounding box center [310, 75] width 144 height 23
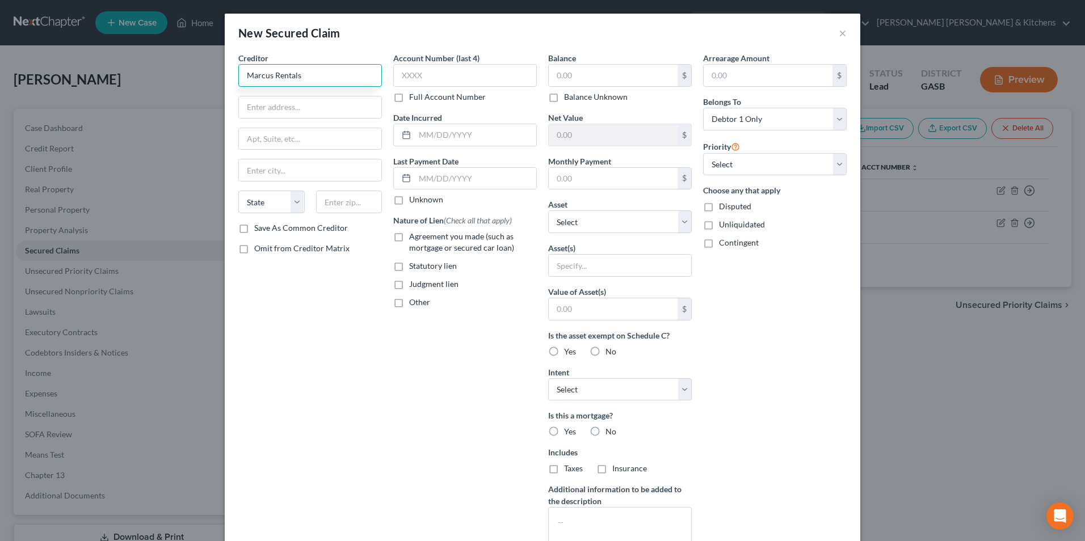
type input "Marcus Rentals"
type input "c/o Hagwood & Tipton"
type input "Box 726"
type input "38242"
type input "Paris"
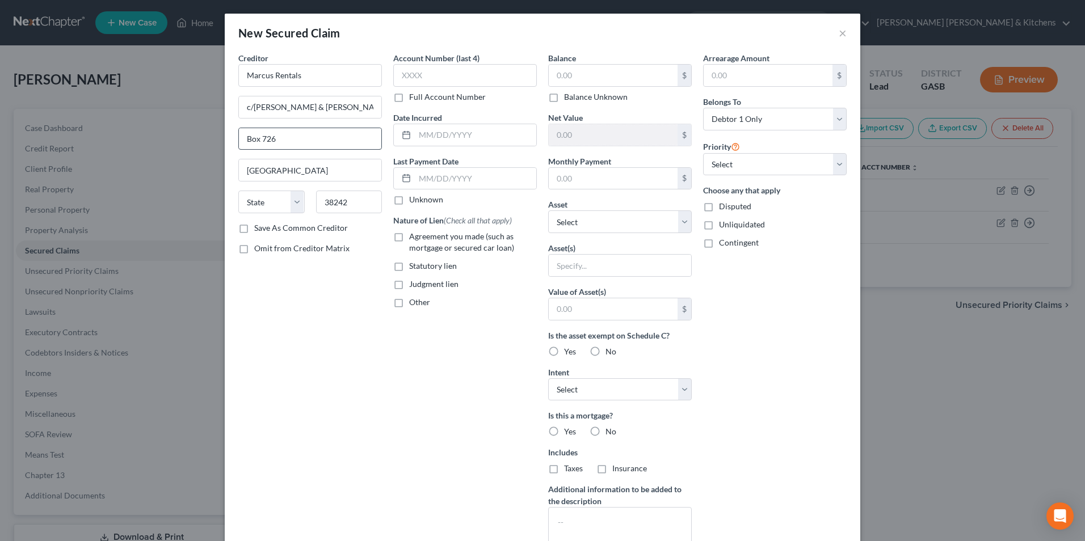
select select "44"
click at [409, 283] on label "Judgment lien" at bounding box center [433, 284] width 49 height 11
click at [414, 283] on input "Judgment lien" at bounding box center [417, 282] width 7 height 7
checkbox input "true"
click at [426, 140] on input "text" at bounding box center [475, 135] width 121 height 22
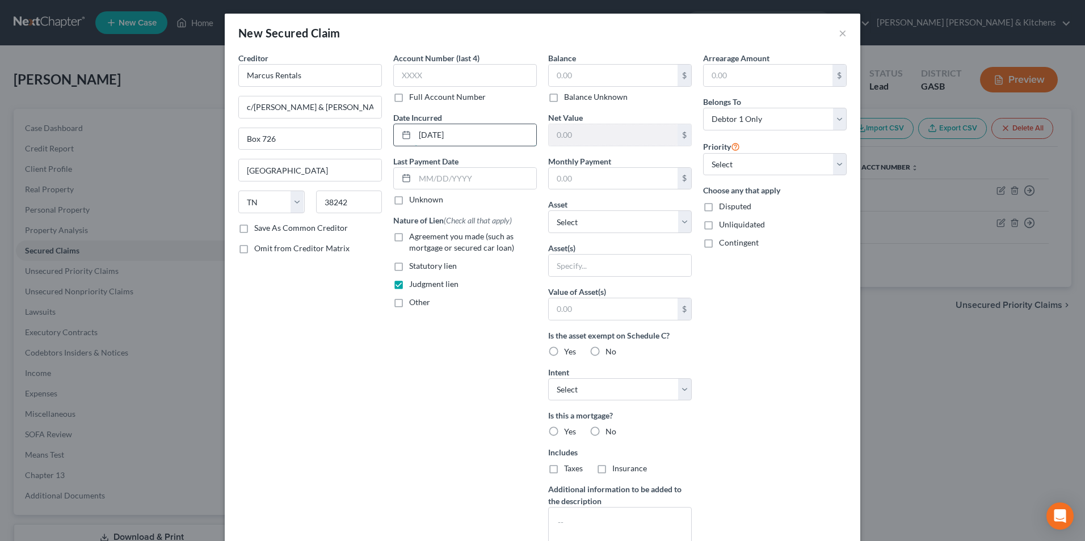
type input "09/27/2021"
click at [607, 79] on input "text" at bounding box center [613, 76] width 129 height 22
type input "10,473.37"
click at [617, 276] on div at bounding box center [620, 265] width 144 height 23
click at [606, 268] on input "text" at bounding box center [620, 266] width 142 height 22
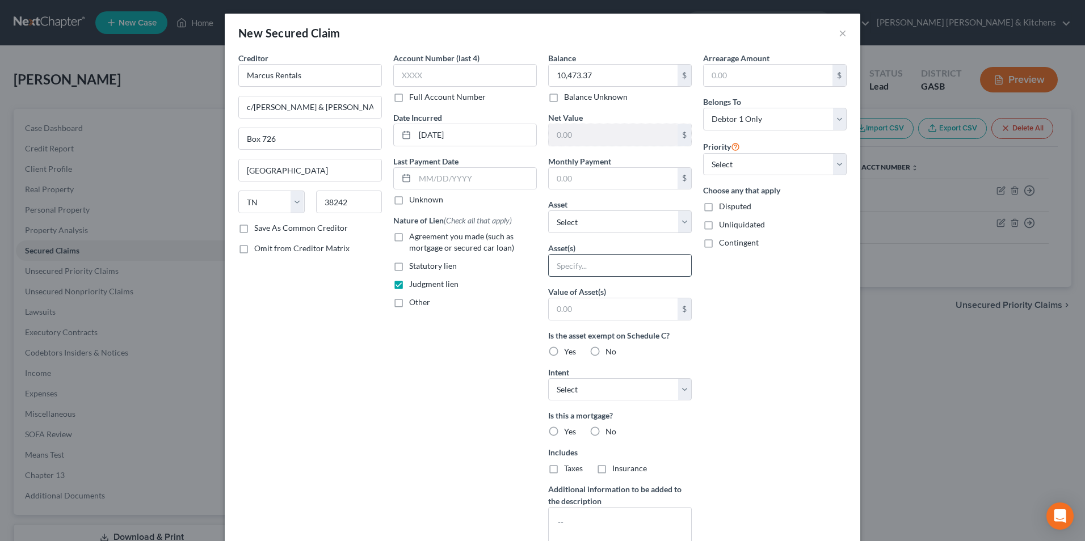
type input "judgment lien"
click at [583, 319] on input "text" at bounding box center [613, 309] width 129 height 22
type input "0.00"
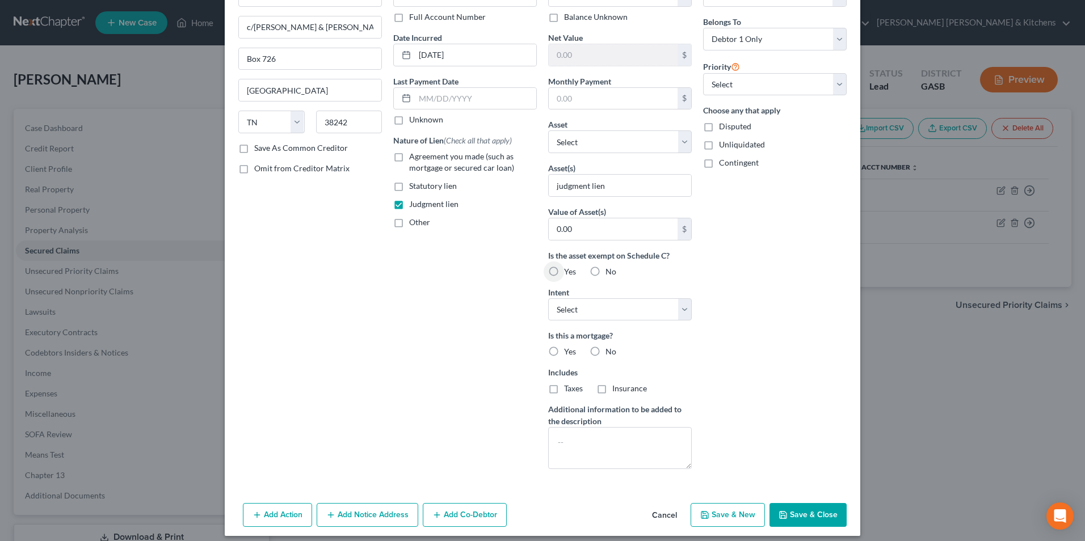
scroll to position [89, 0]
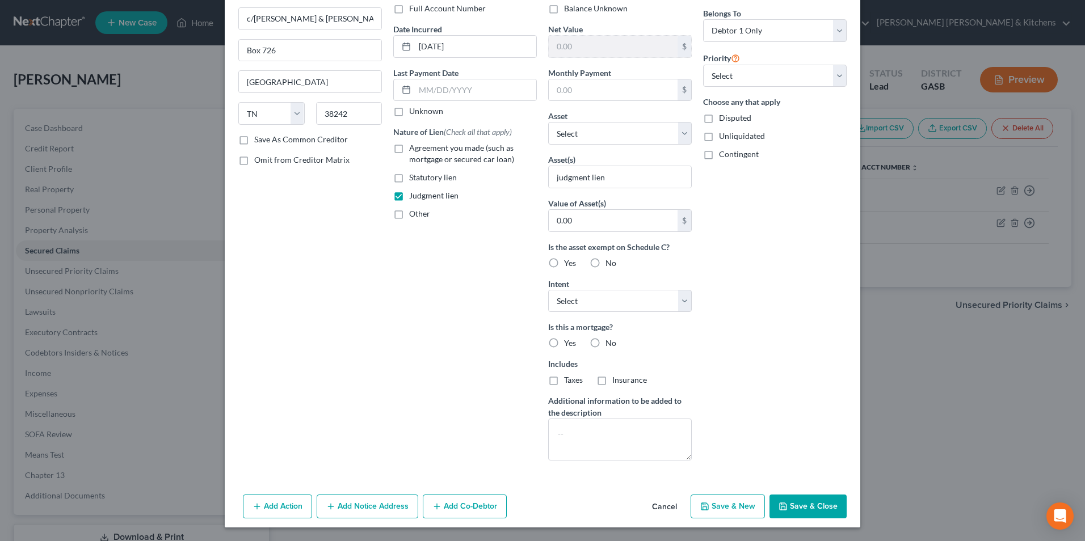
click at [363, 504] on button "Add Notice Address" at bounding box center [368, 507] width 102 height 24
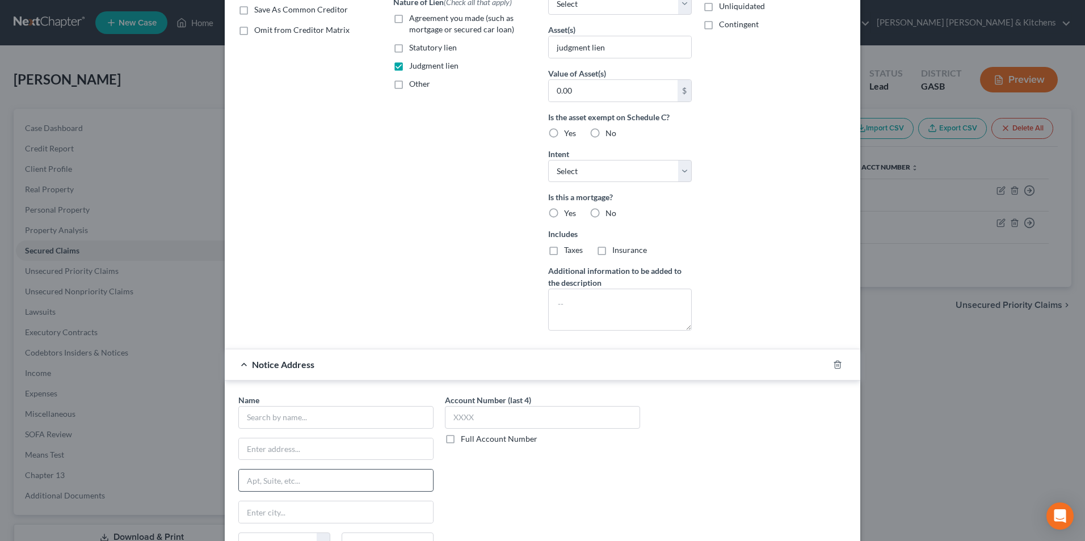
scroll to position [259, 0]
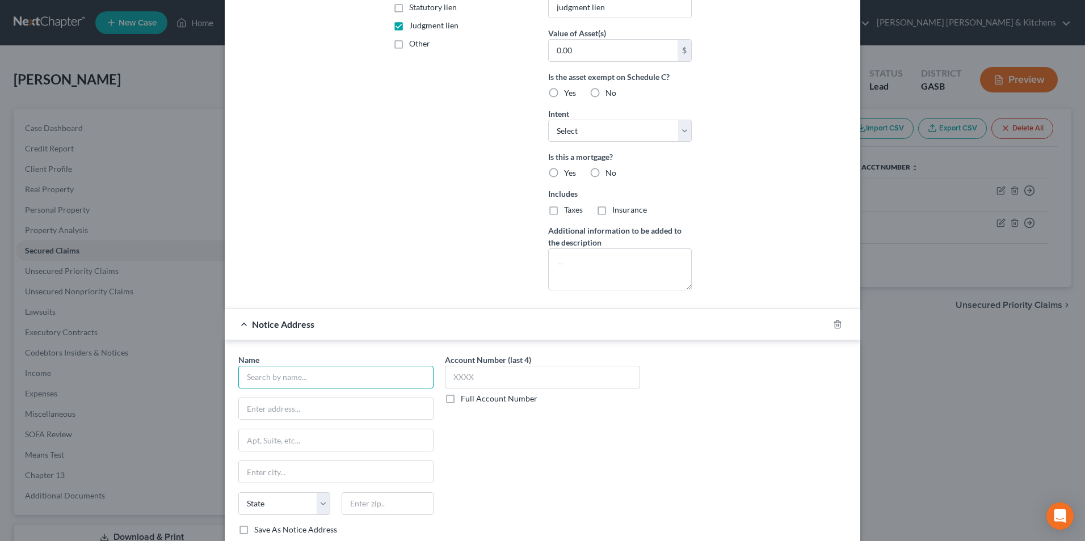
click at [286, 382] on input "text" at bounding box center [335, 377] width 195 height 23
type input "Marcus Rentals dba Jag Barn"
type input "1707 Orlando Central Pkwy"
type input "Ste 440"
type input "32809"
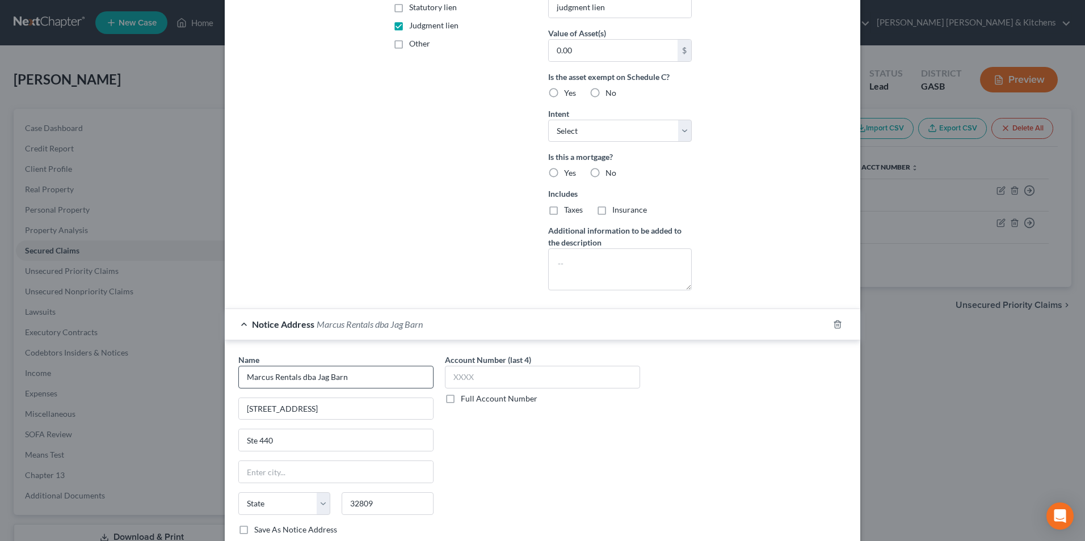
type input "Orlando"
select select "9"
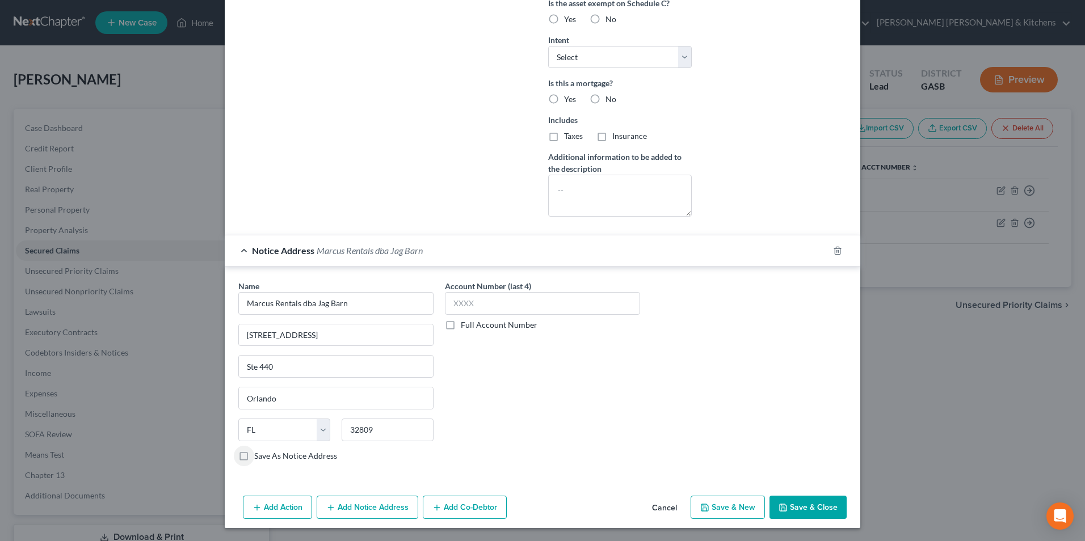
scroll to position [333, 0]
click at [811, 498] on button "Save & Close" at bounding box center [807, 507] width 77 height 24
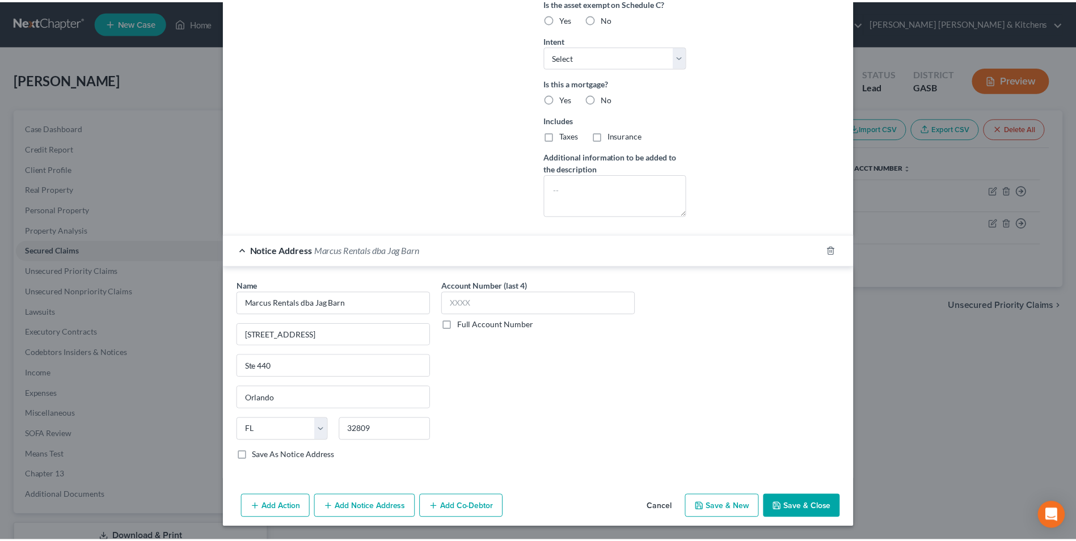
scroll to position [0, 0]
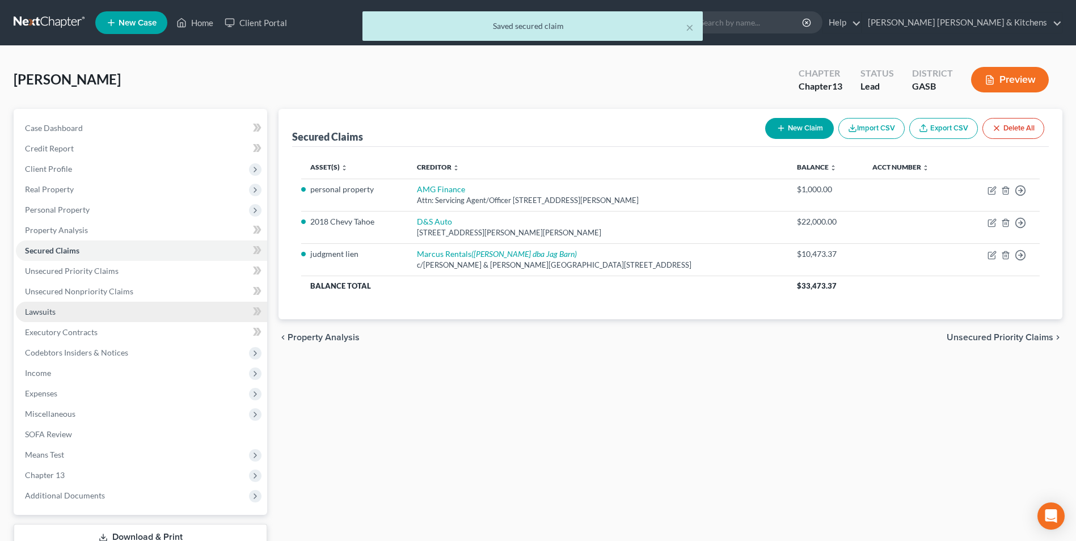
click at [56, 317] on link "Lawsuits" at bounding box center [141, 312] width 251 height 20
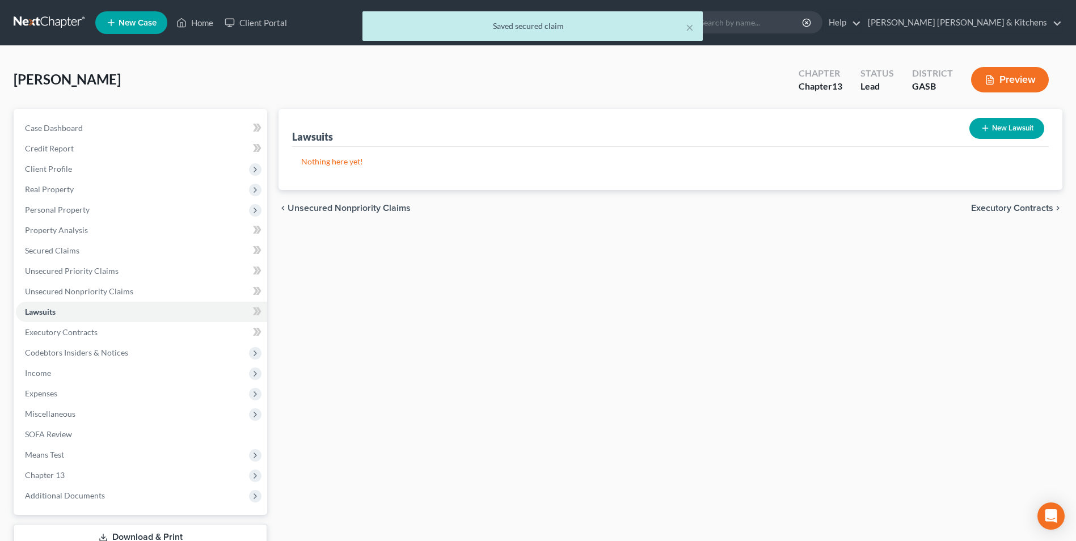
click at [1014, 124] on button "New Lawsuit" at bounding box center [1007, 128] width 75 height 21
select select "0"
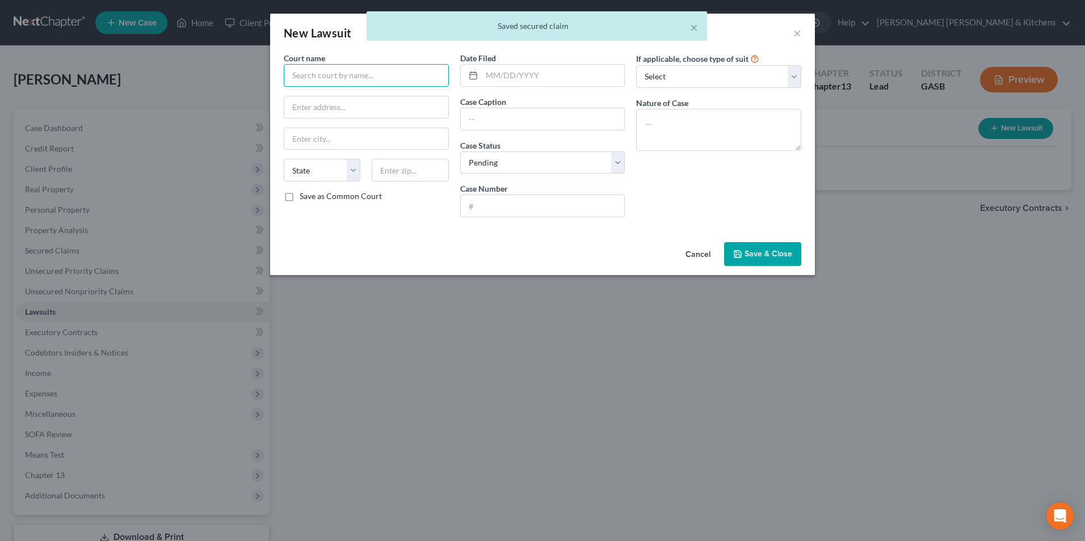
click at [309, 79] on input "text" at bounding box center [366, 75] width 165 height 23
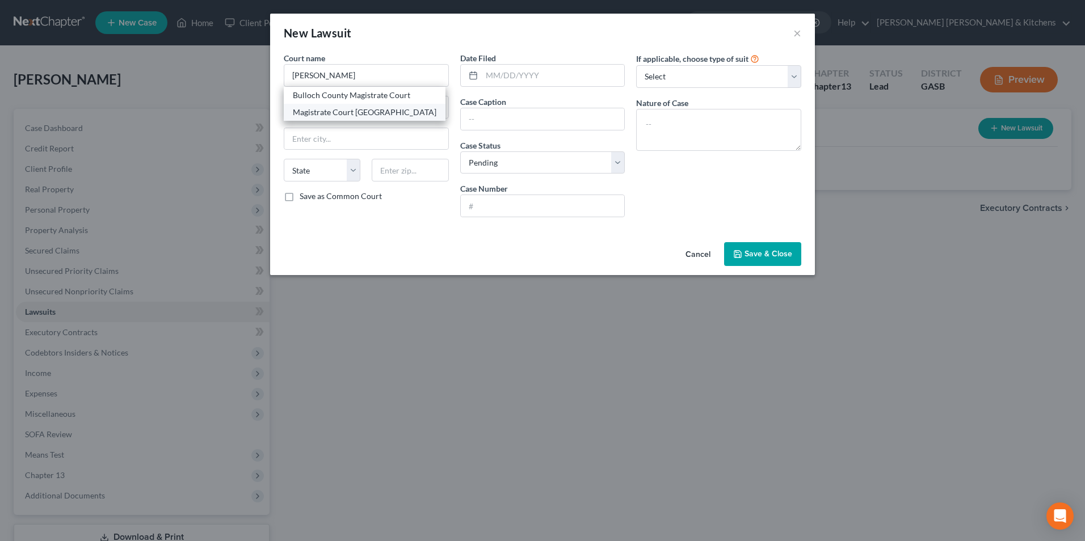
click at [316, 113] on div "Magistrate Court Bulloch County" at bounding box center [365, 112] width 144 height 11
type input "Magistrate Court Bulloch County"
type input "PO Box 1004"
type input "Statesboro"
select select "10"
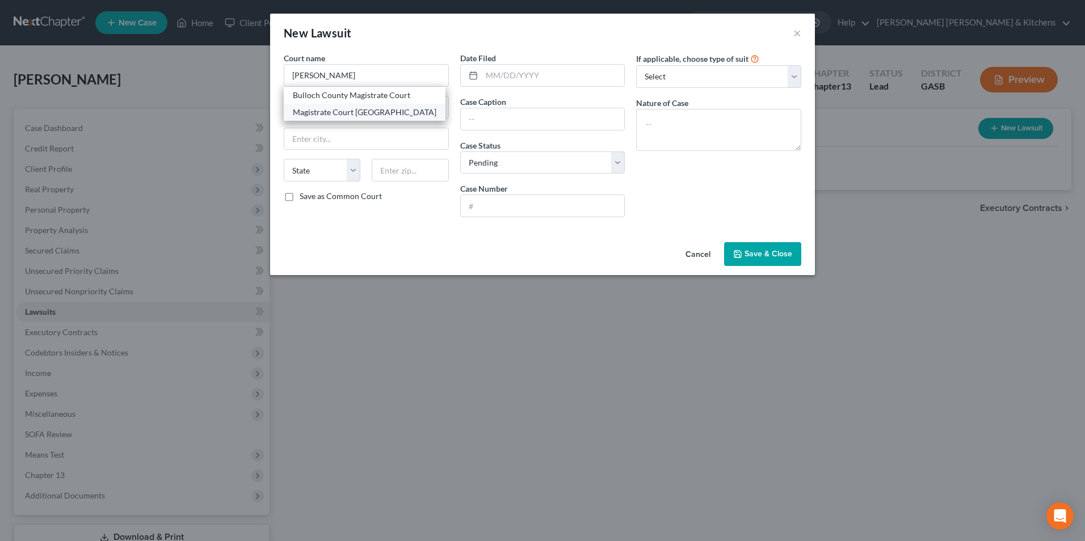
type input "30459"
click at [495, 80] on input "text" at bounding box center [553, 76] width 143 height 22
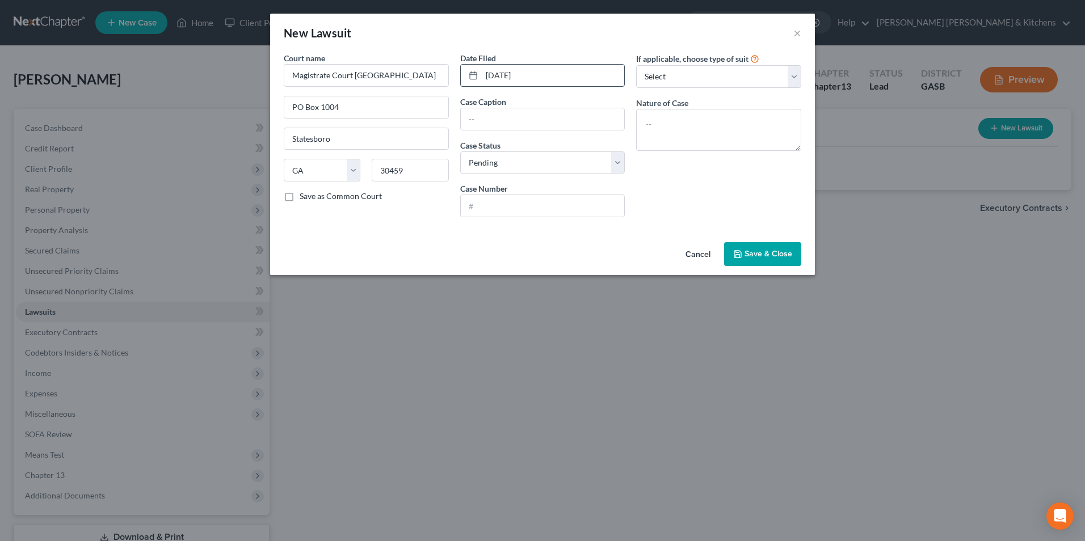
type input "09/27/2021"
type input "Marcus Rentals v Laura Mae Johnson"
type input "2021-7278CC"
type textarea "suit on acct"
click at [771, 245] on button "Save & Close" at bounding box center [762, 254] width 77 height 24
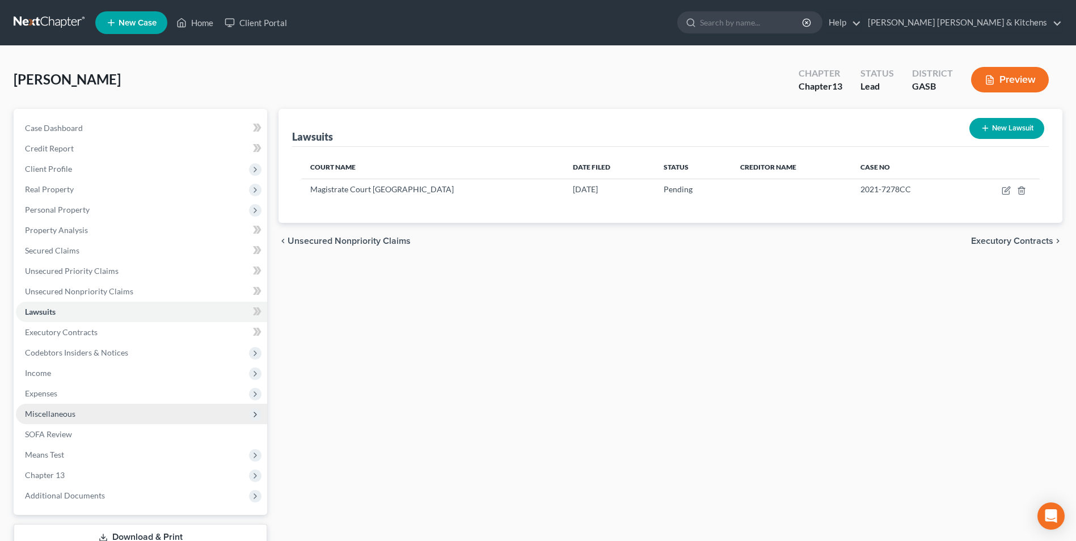
click at [67, 410] on span "Miscellaneous" at bounding box center [50, 414] width 51 height 10
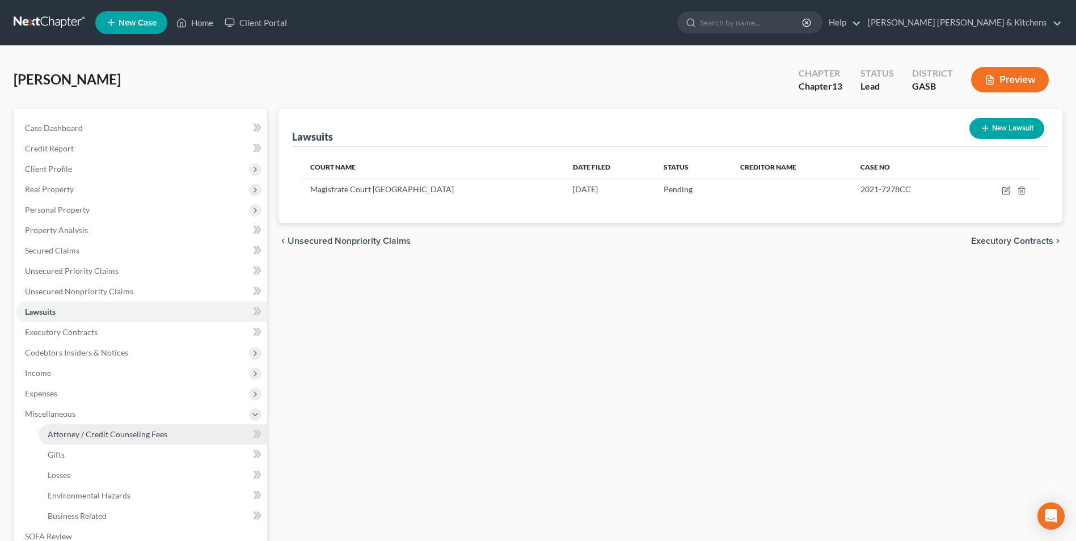
click at [64, 434] on span "Attorney / Credit Counseling Fees" at bounding box center [108, 435] width 120 height 10
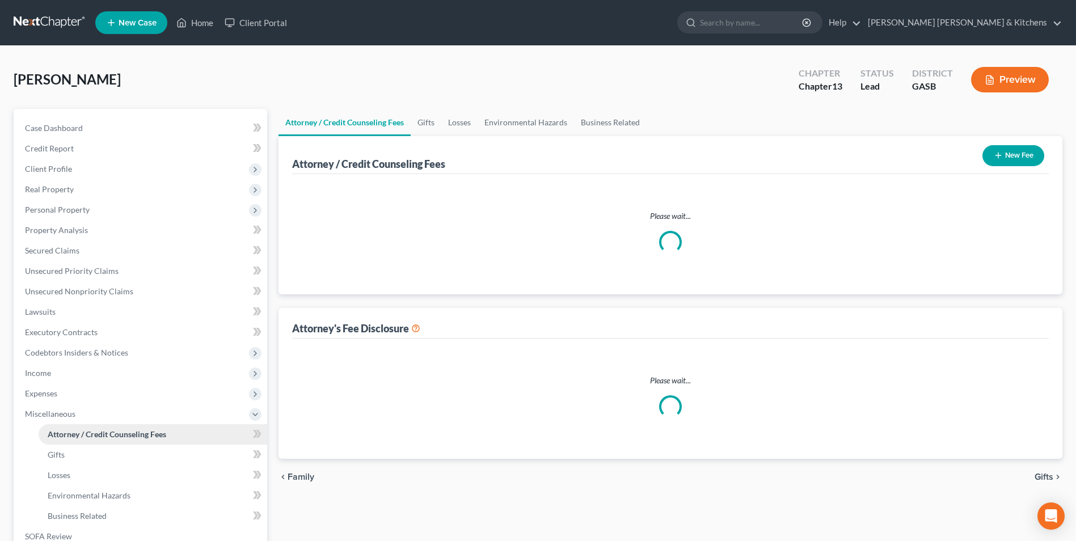
select select "0"
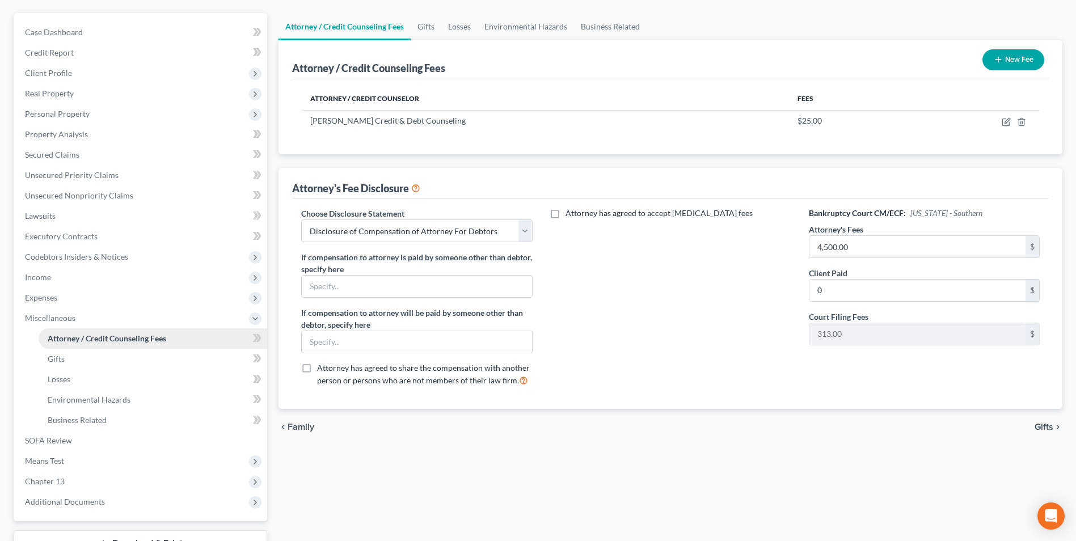
scroll to position [170, 0]
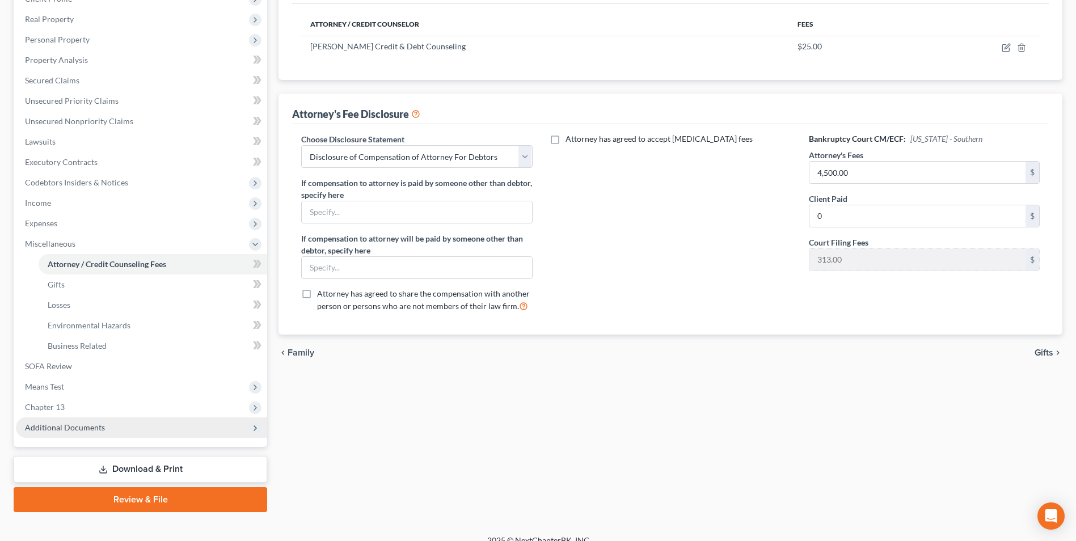
click at [66, 431] on span "Additional Documents" at bounding box center [65, 428] width 80 height 10
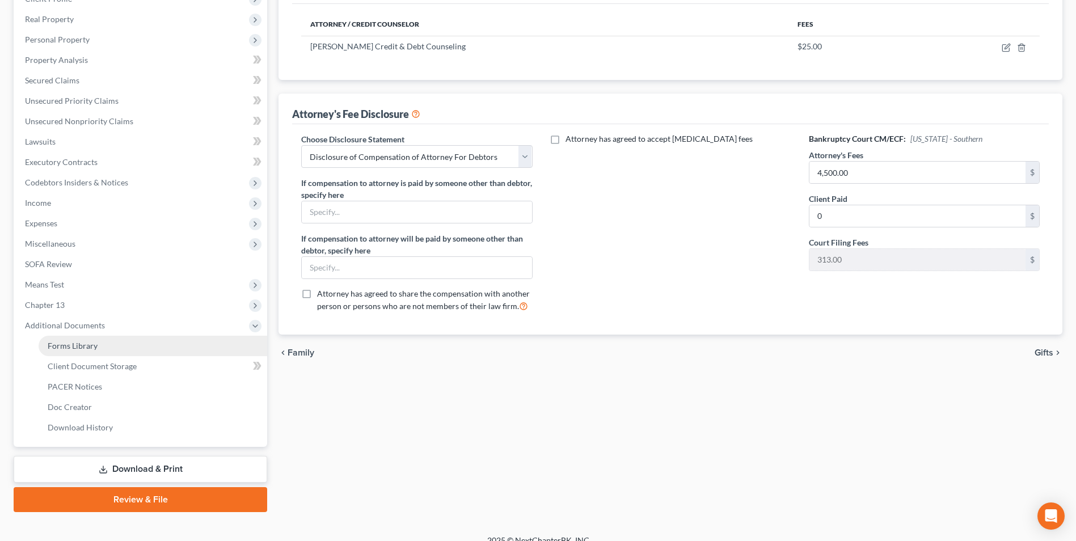
click at [67, 350] on span "Forms Library" at bounding box center [73, 346] width 50 height 10
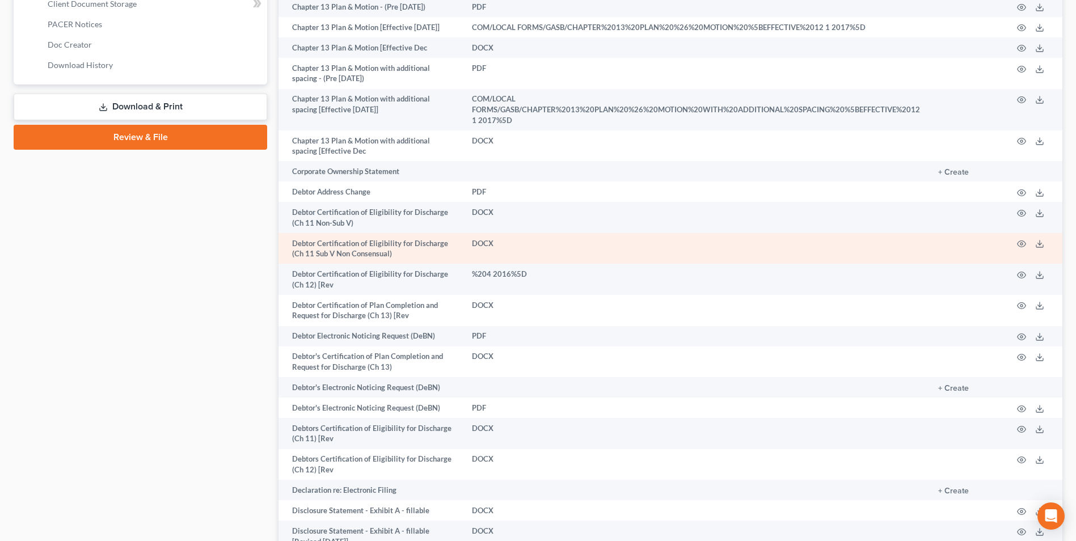
scroll to position [567, 0]
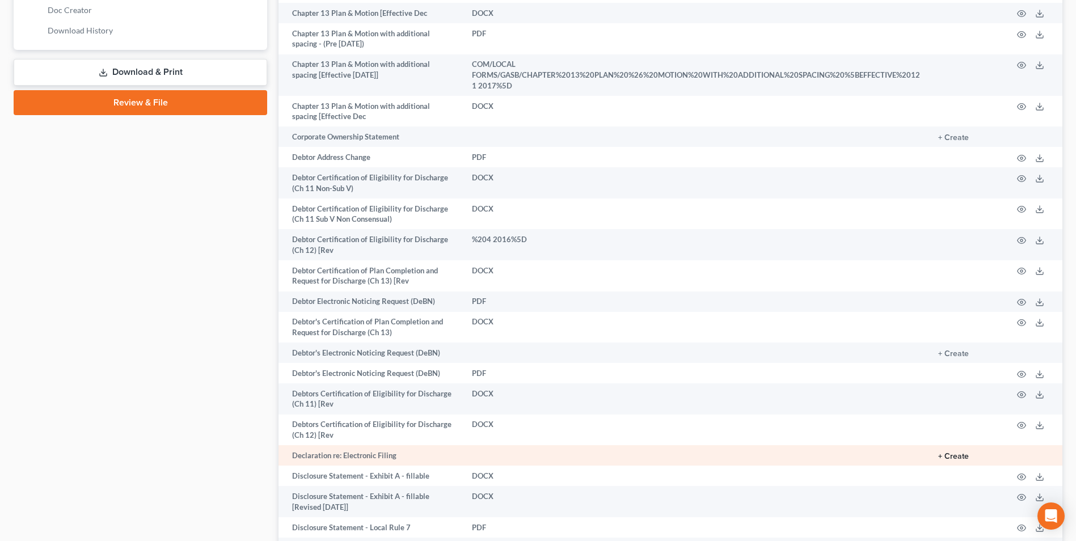
click at [961, 453] on button "+ Create" at bounding box center [954, 457] width 31 height 8
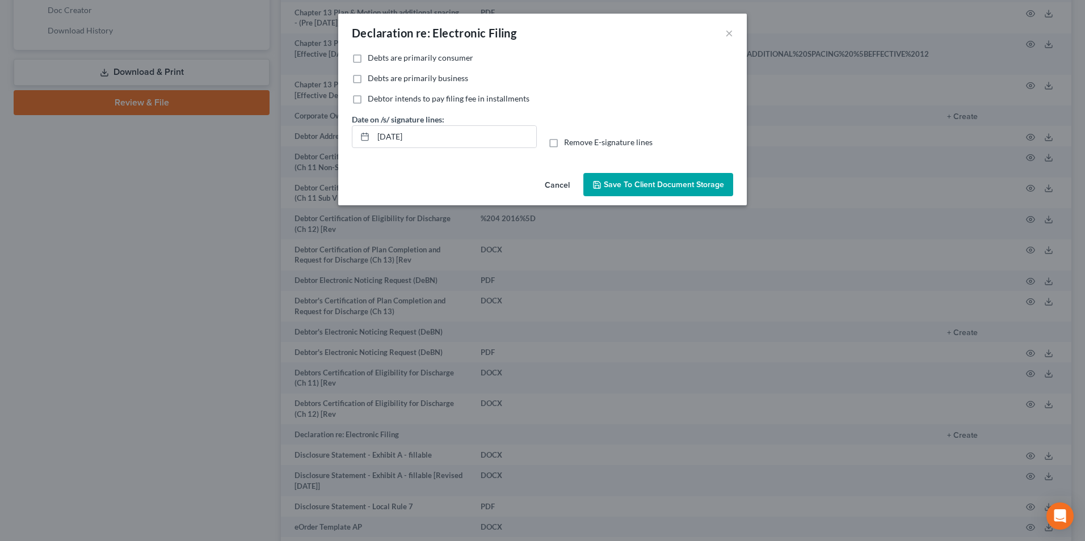
click at [368, 56] on label "Debts are primarily consumer" at bounding box center [421, 57] width 106 height 11
click at [372, 56] on input "Debts are primarily consumer" at bounding box center [375, 55] width 7 height 7
checkbox input "true"
drag, startPoint x: 436, startPoint y: 136, endPoint x: 332, endPoint y: 145, distance: 104.8
click at [335, 145] on div "Declaration re: Electronic Filing × No additional information is needed to gene…" at bounding box center [542, 270] width 1085 height 541
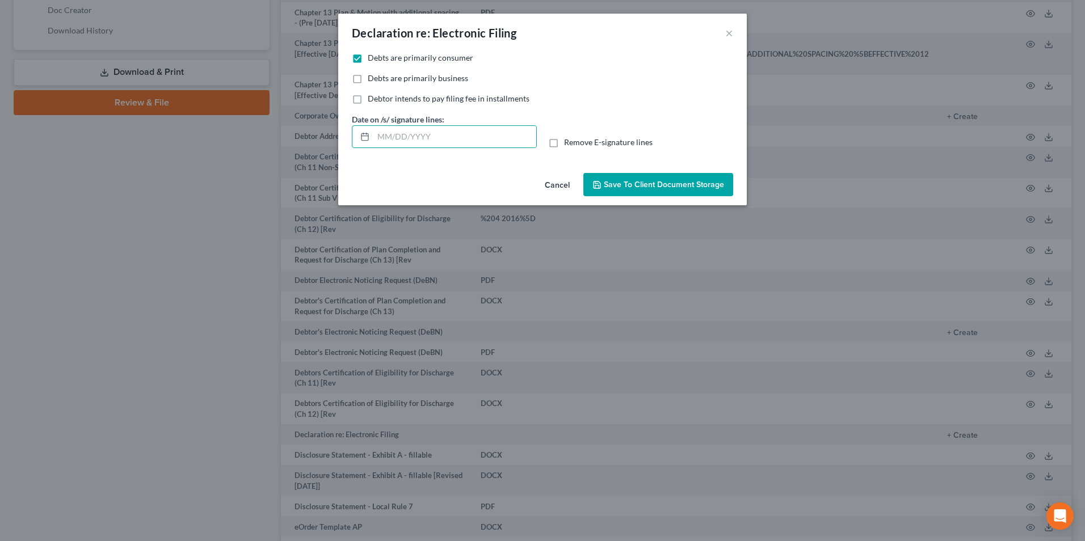
click at [564, 145] on label "Remove E-signature lines" at bounding box center [608, 142] width 89 height 11
click at [569, 144] on input "Remove E-signature lines" at bounding box center [572, 140] width 7 height 7
checkbox input "true"
click at [672, 190] on button "Save to Client Document Storage" at bounding box center [658, 185] width 150 height 24
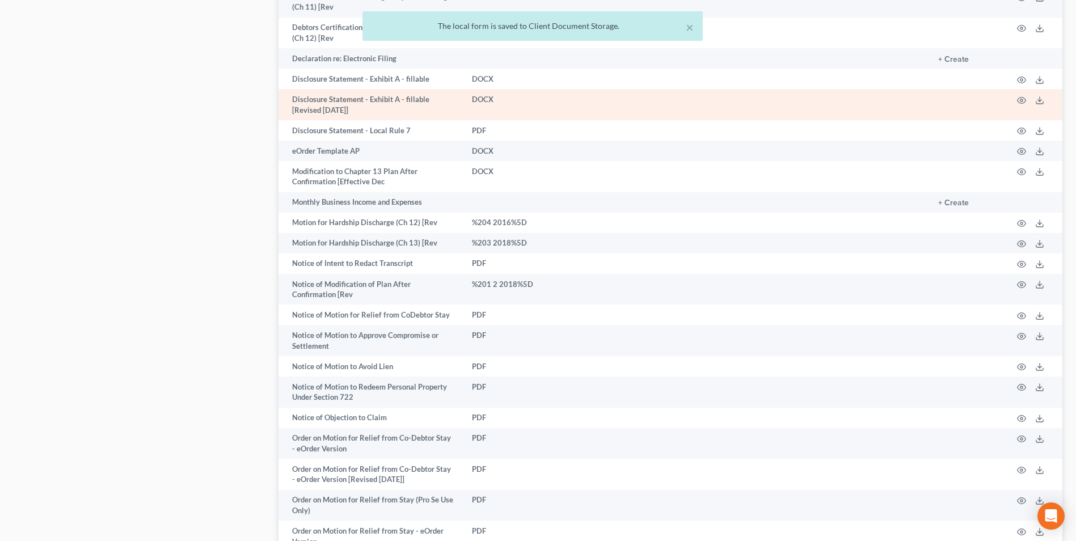
scroll to position [1221, 0]
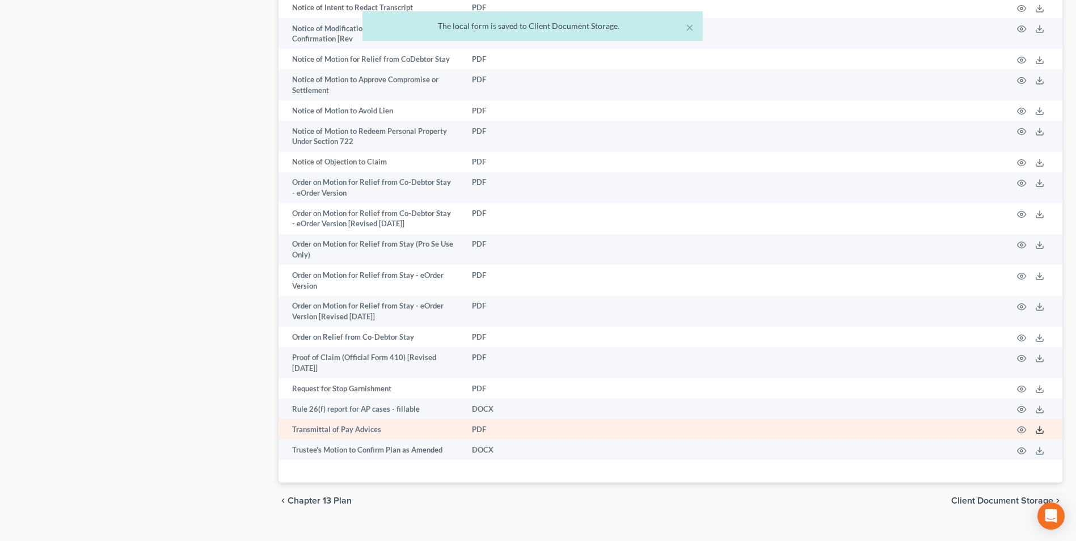
click at [1041, 426] on icon at bounding box center [1040, 430] width 9 height 9
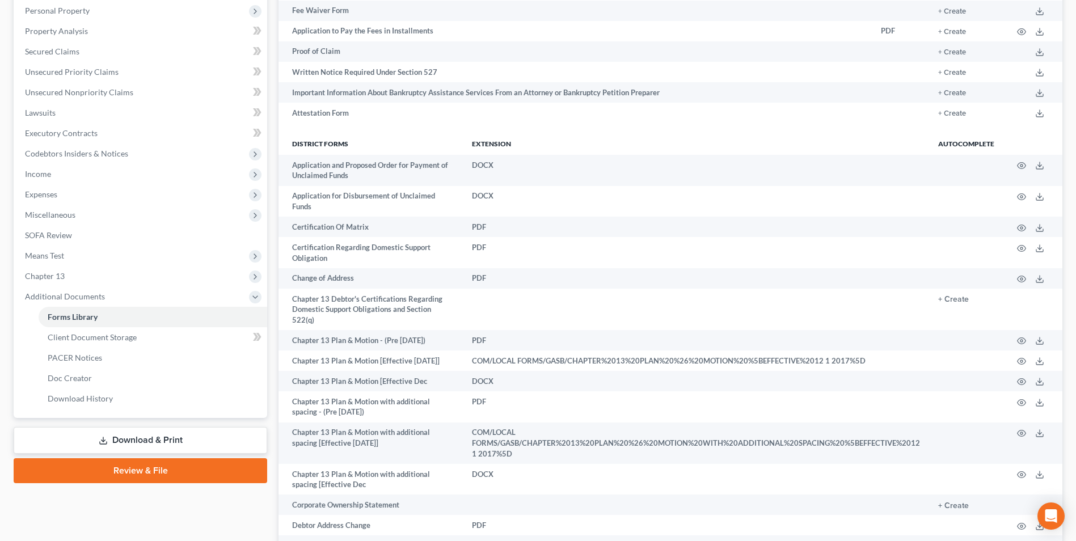
scroll to position [86, 0]
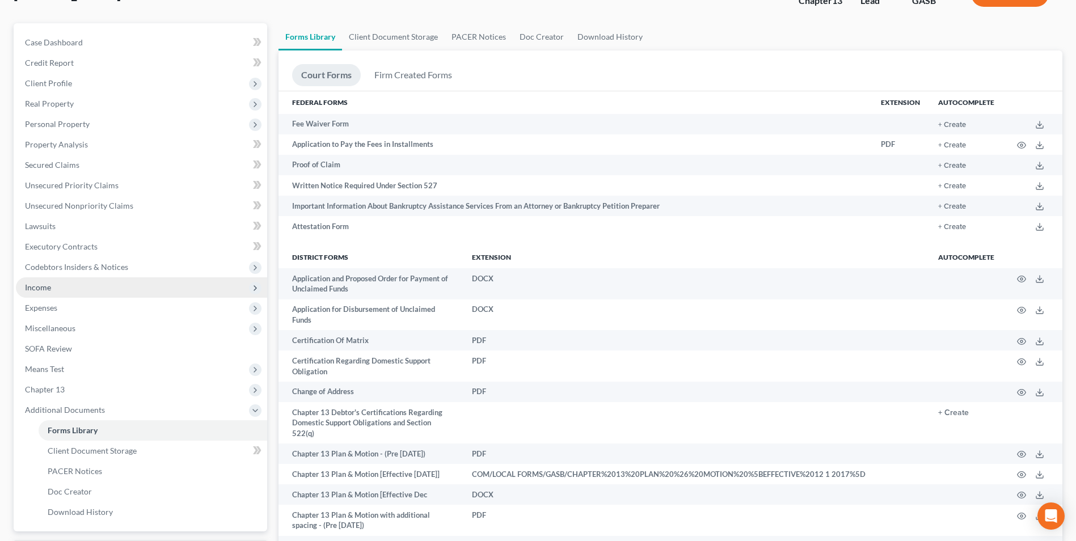
click at [35, 283] on span "Income" at bounding box center [38, 288] width 26 height 10
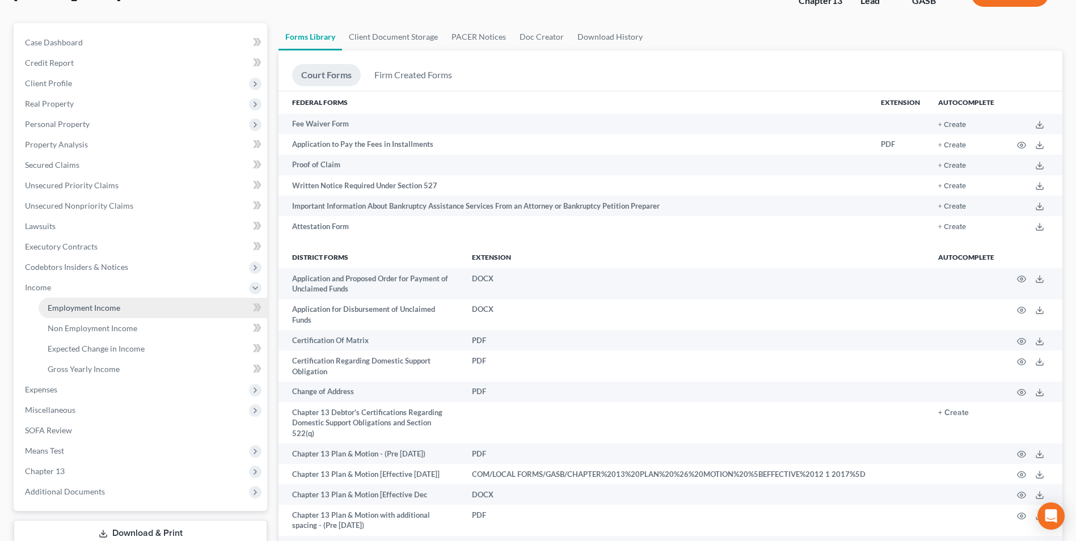
click at [65, 309] on span "Employment Income" at bounding box center [84, 308] width 73 height 10
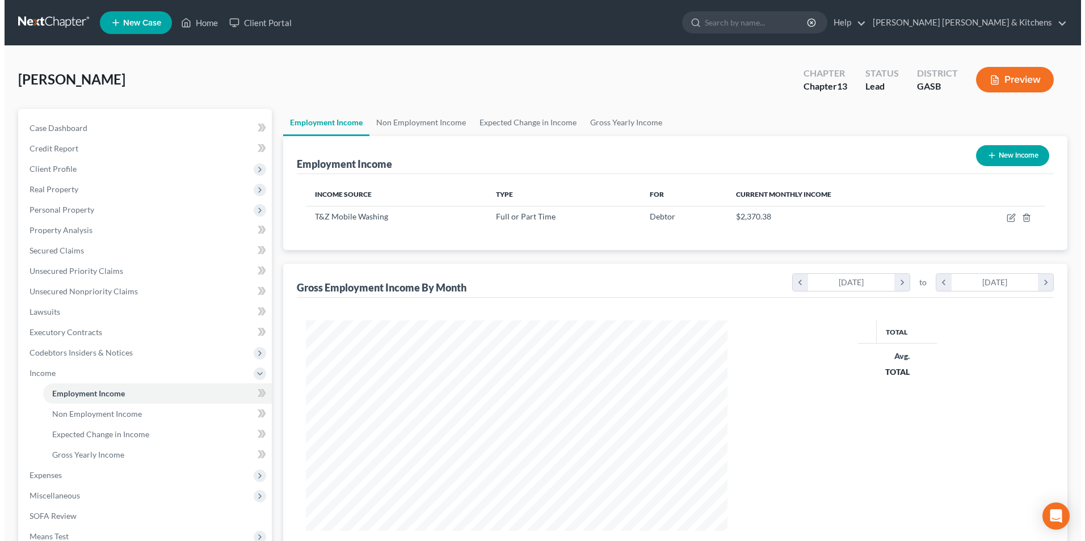
scroll to position [211, 444]
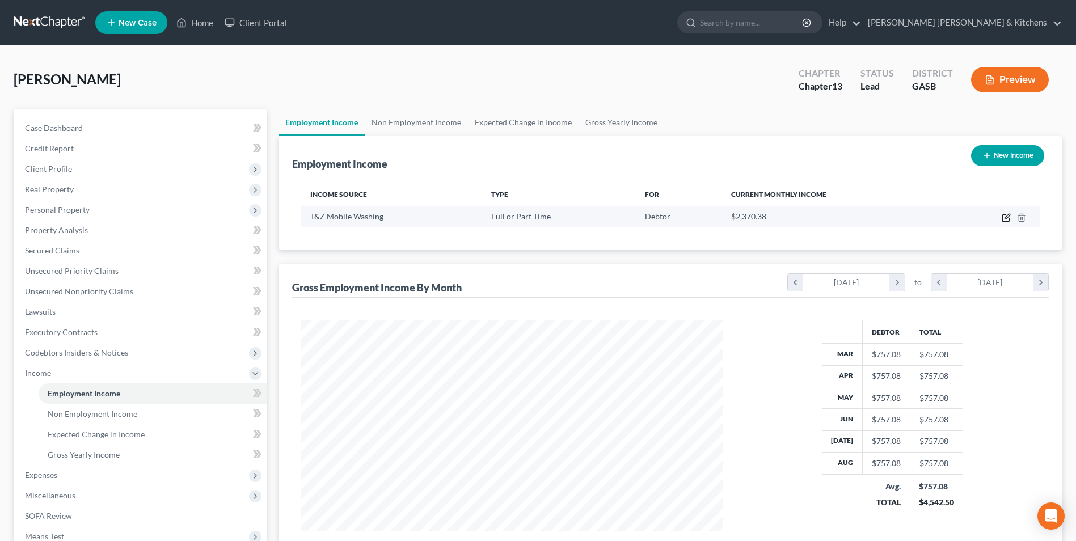
click at [1006, 218] on icon "button" at bounding box center [1007, 216] width 5 height 5
select select "0"
select select "10"
select select "0"
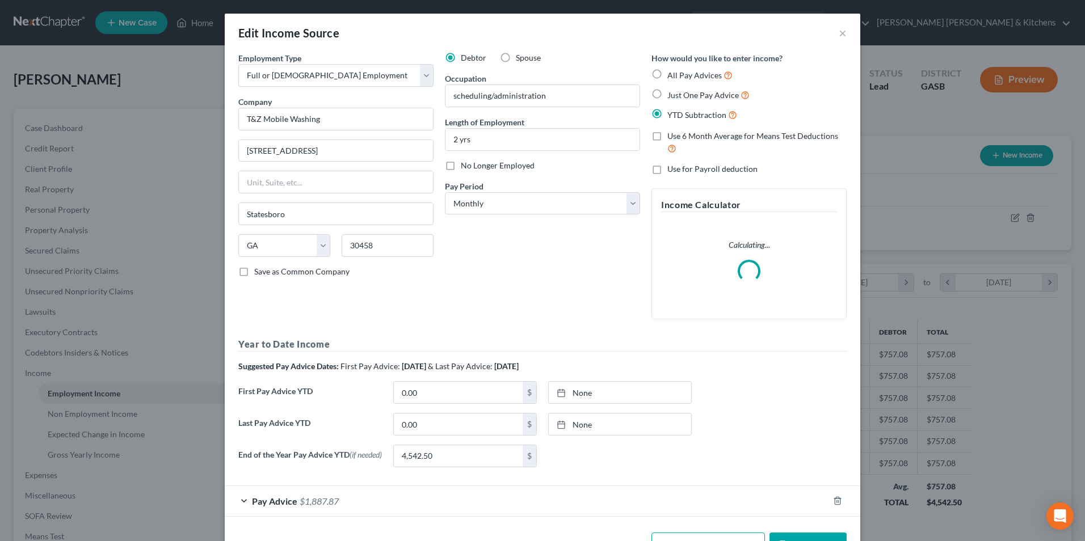
scroll to position [212, 448]
click at [432, 466] on input "4,542.50" at bounding box center [458, 456] width 129 height 22
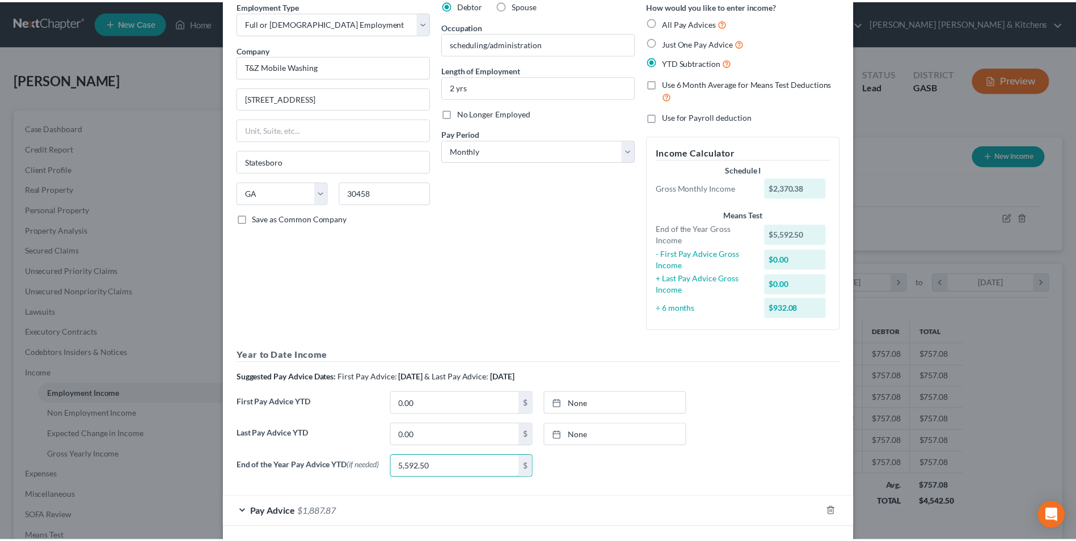
scroll to position [104, 0]
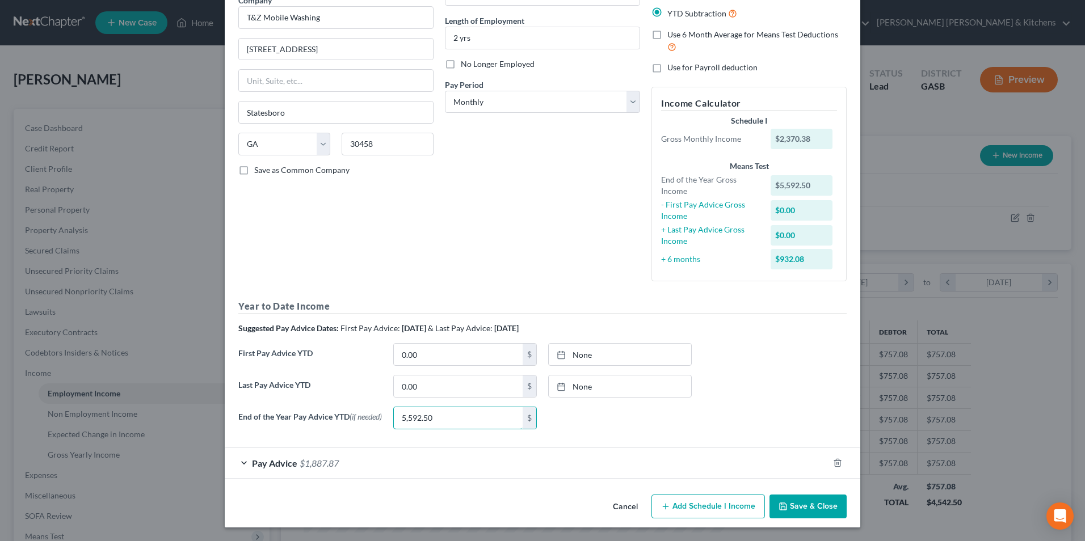
type input "5,592.50"
click at [802, 513] on button "Save & Close" at bounding box center [807, 507] width 77 height 24
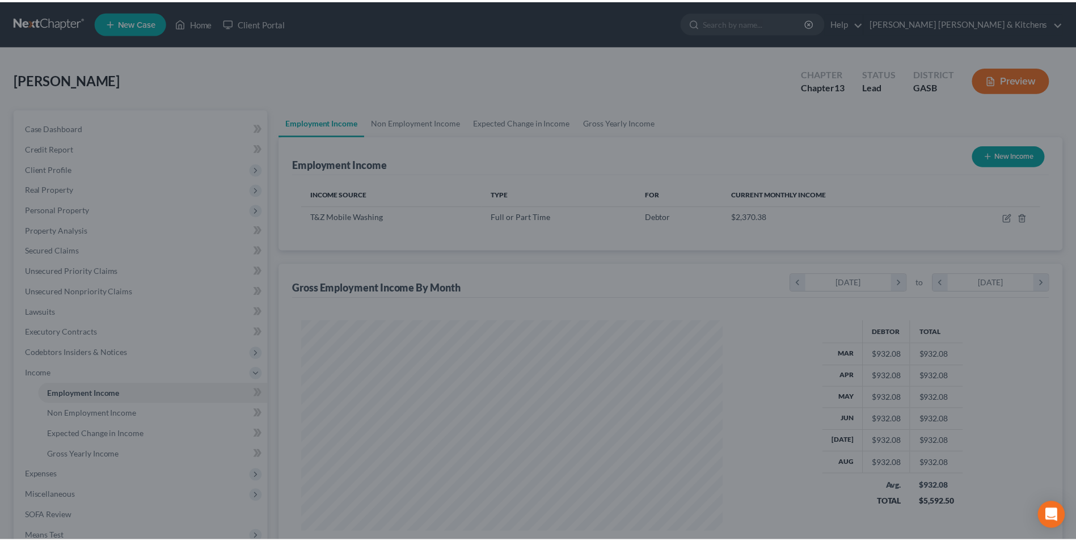
scroll to position [567256, 567022]
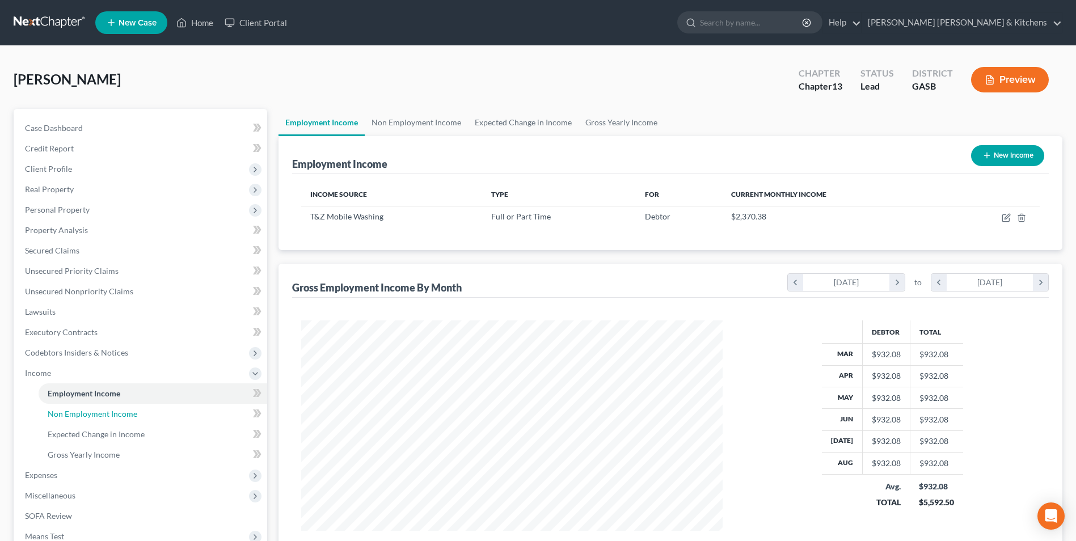
drag, startPoint x: 107, startPoint y: 420, endPoint x: 248, endPoint y: 438, distance: 141.8
click at [107, 420] on link "Non Employment Income" at bounding box center [153, 414] width 229 height 20
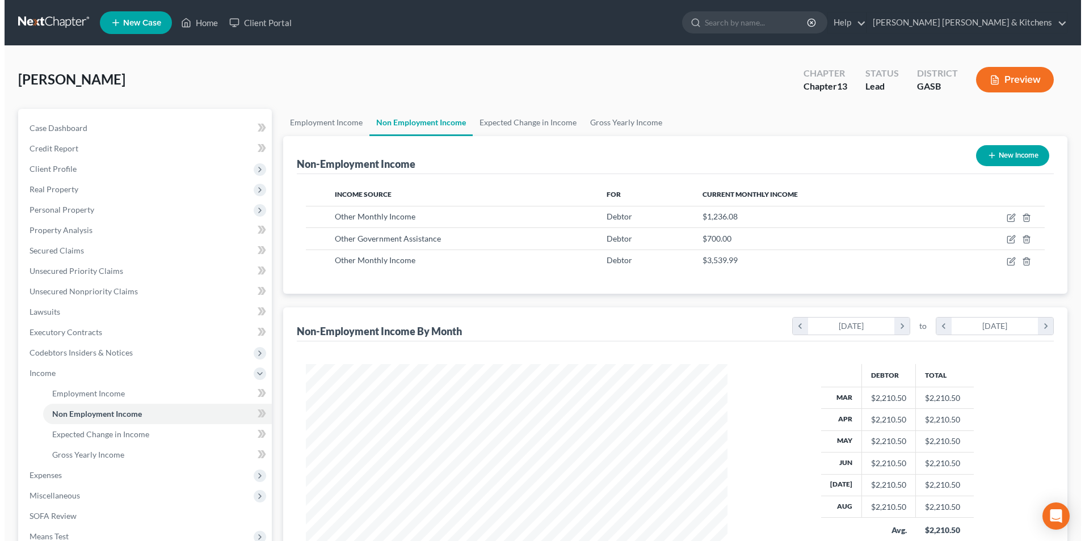
scroll to position [211, 444]
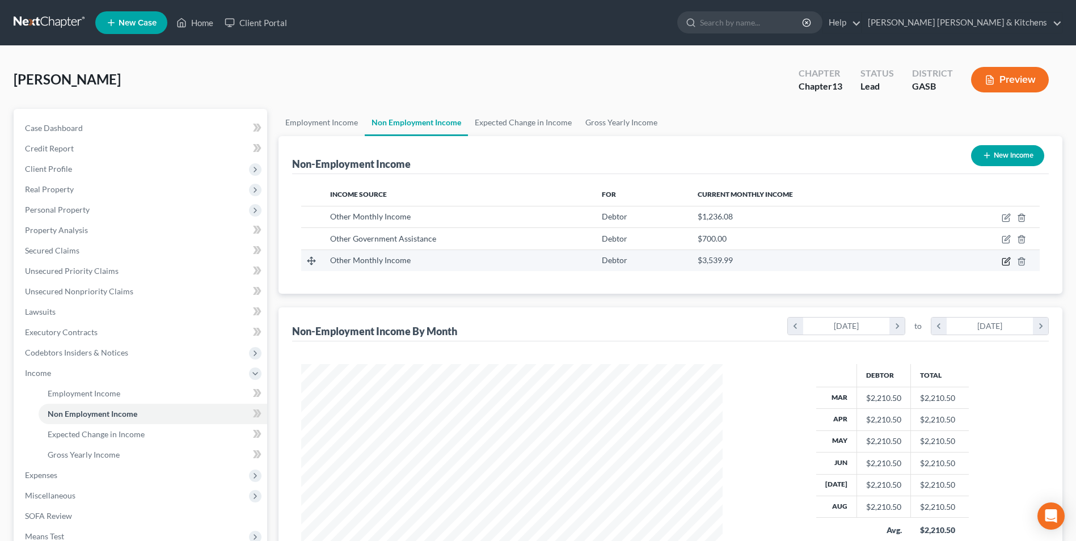
click at [1005, 263] on icon "button" at bounding box center [1006, 261] width 9 height 9
select select "13"
select select "0"
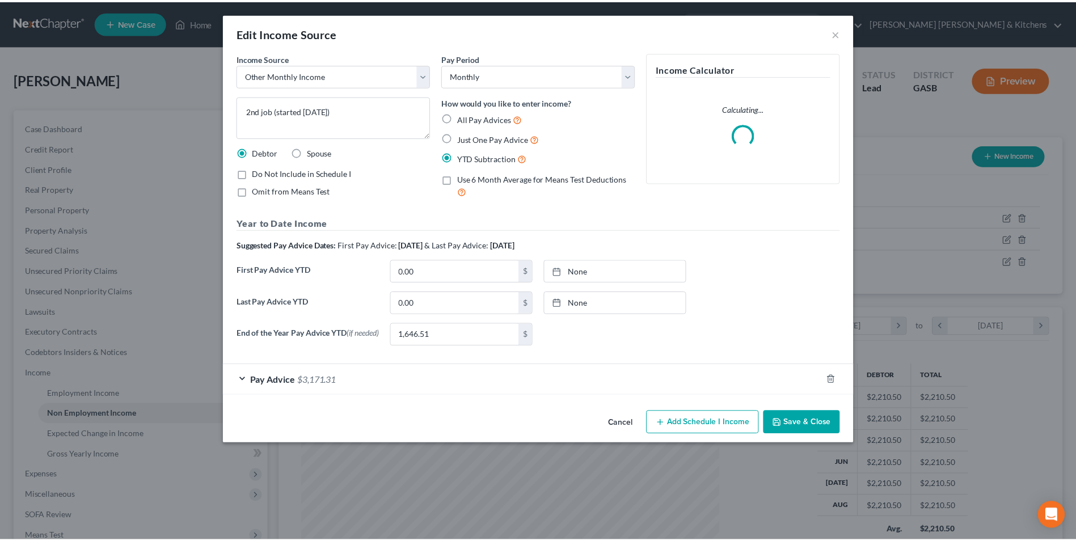
scroll to position [212, 448]
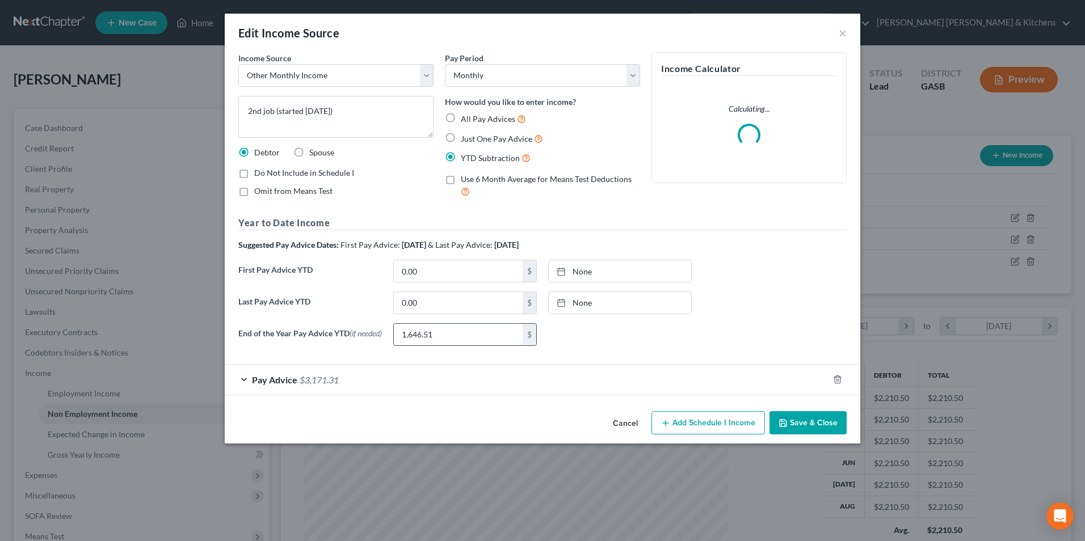
click at [447, 341] on input "1,646.51" at bounding box center [458, 335] width 129 height 22
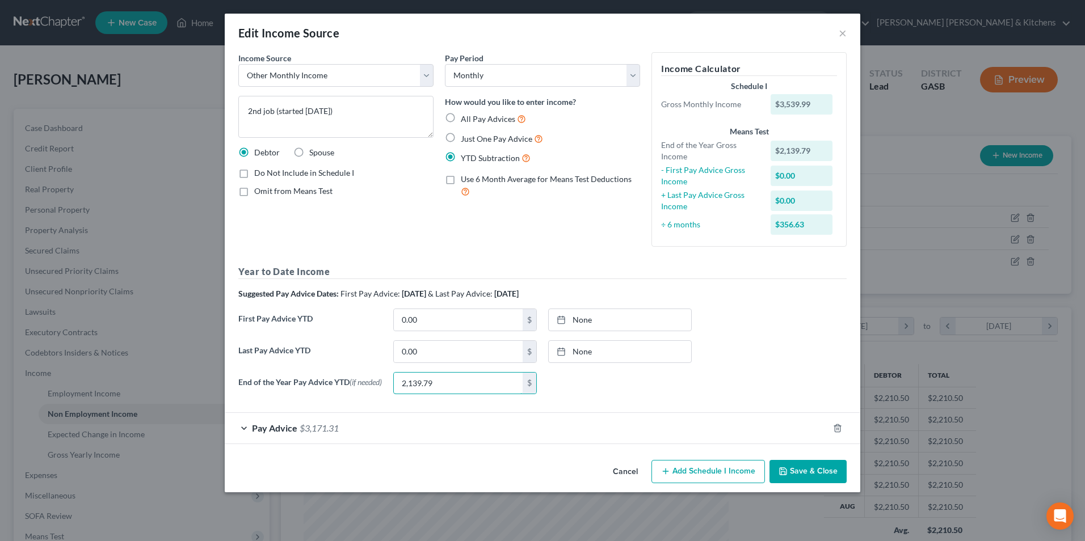
type input "2,139.79"
drag, startPoint x: 819, startPoint y: 467, endPoint x: 810, endPoint y: 465, distance: 9.2
click at [819, 467] on button "Save & Close" at bounding box center [807, 472] width 77 height 24
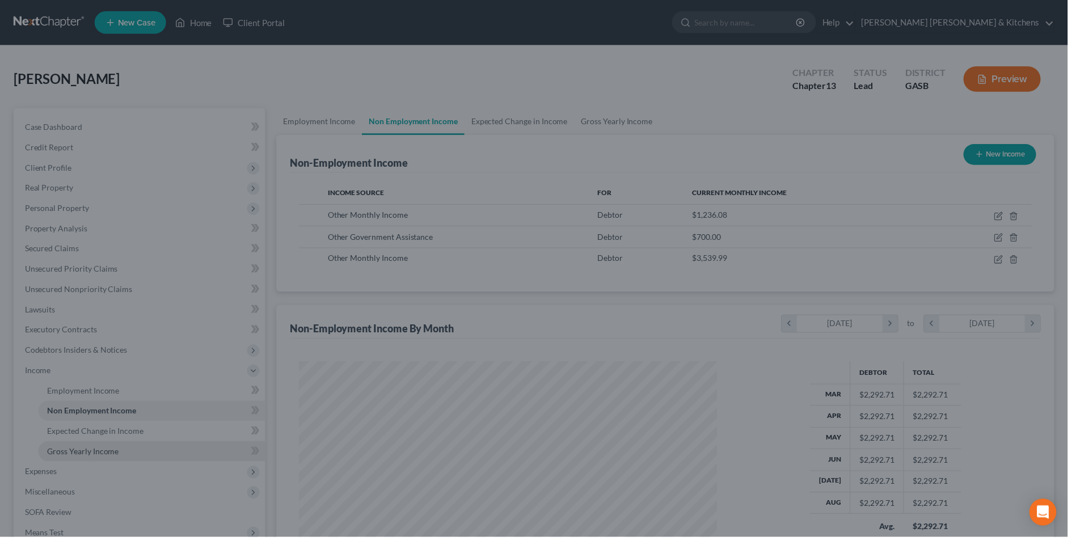
scroll to position [567256, 567022]
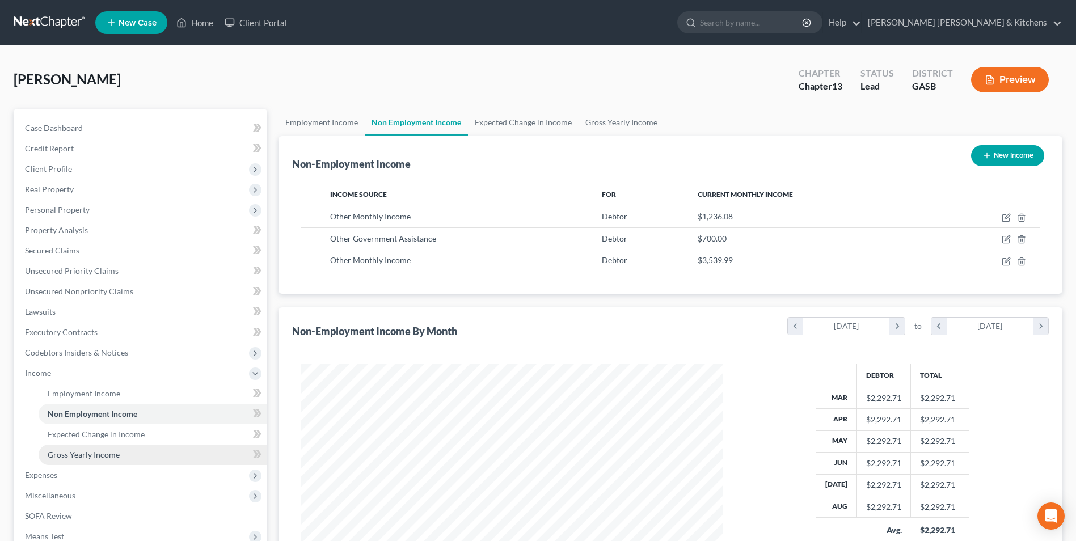
click at [41, 451] on link "Gross Yearly Income" at bounding box center [153, 455] width 229 height 20
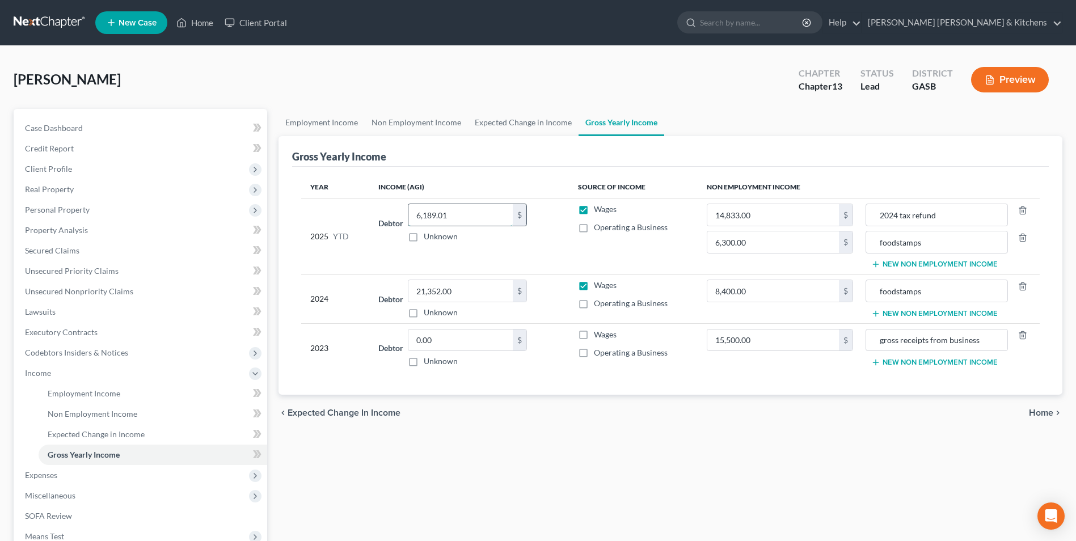
click at [474, 216] on input "6,189.01" at bounding box center [461, 215] width 104 height 22
type input "7,732.29"
click at [54, 253] on span "Secured Claims" at bounding box center [52, 251] width 54 height 10
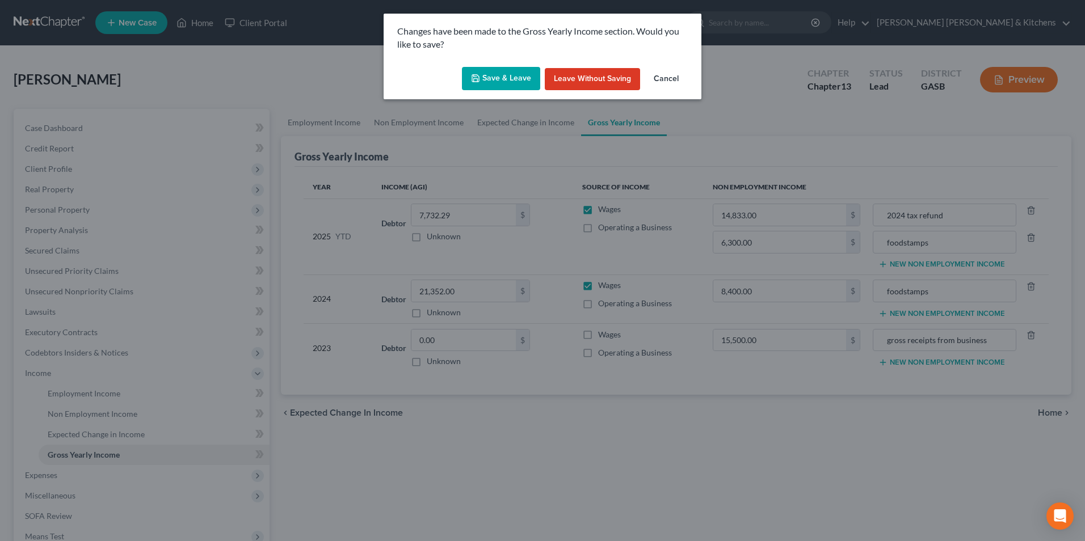
click at [505, 83] on button "Save & Leave" at bounding box center [501, 79] width 78 height 24
